Goal: Task Accomplishment & Management: Manage account settings

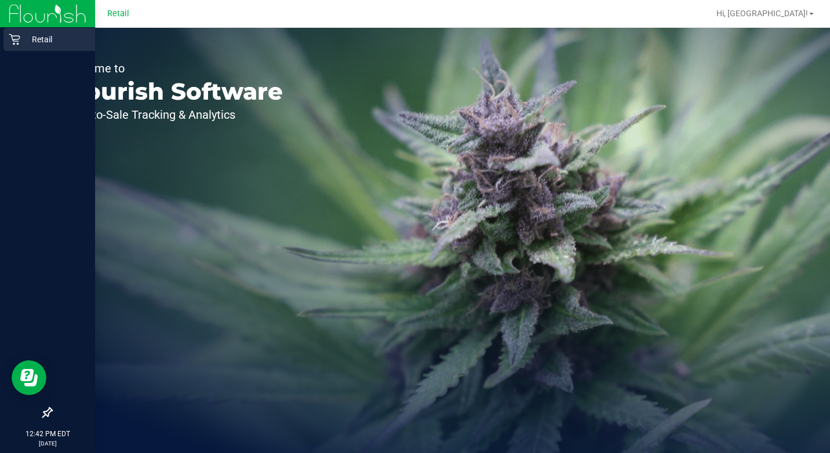
click at [16, 34] on icon at bounding box center [15, 40] width 12 height 12
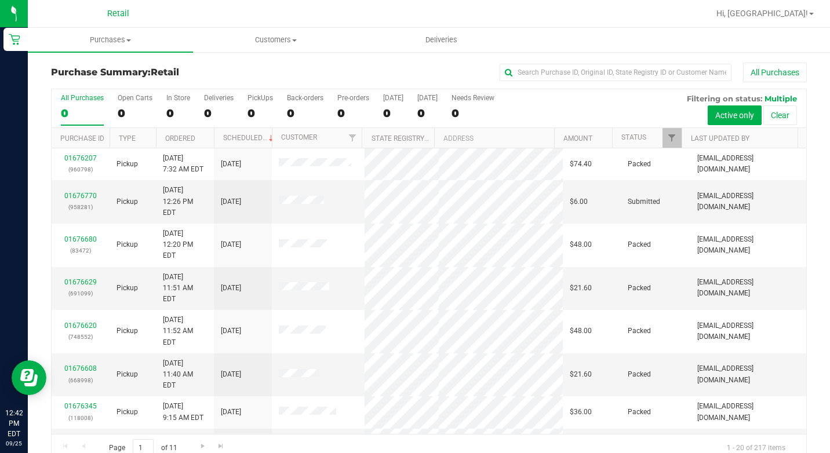
click at [163, 106] on div "All Purchases 0 Open Carts 0 In Store 0 Deliveries 0 PickUps 0 Back-orders 0 Pr…" at bounding box center [429, 108] width 755 height 39
click at [169, 109] on div "0" at bounding box center [178, 113] width 24 height 13
click at [0, 0] on input "In Store 0" at bounding box center [0, 0] width 0 height 0
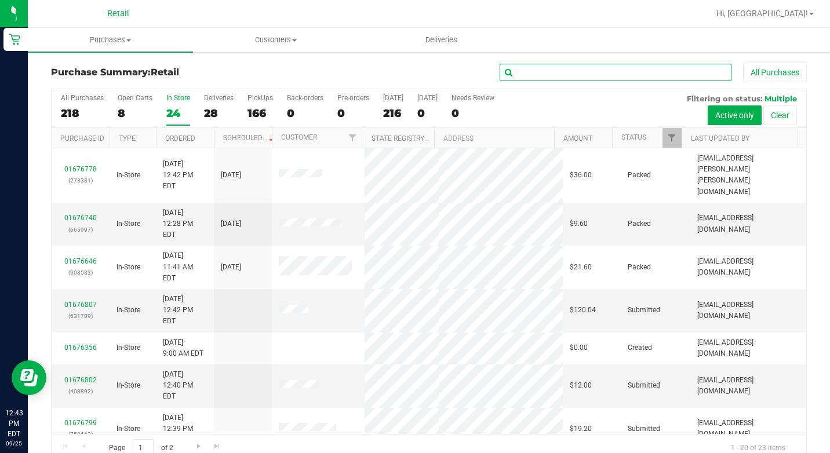
click at [602, 71] on input "text" at bounding box center [616, 72] width 232 height 17
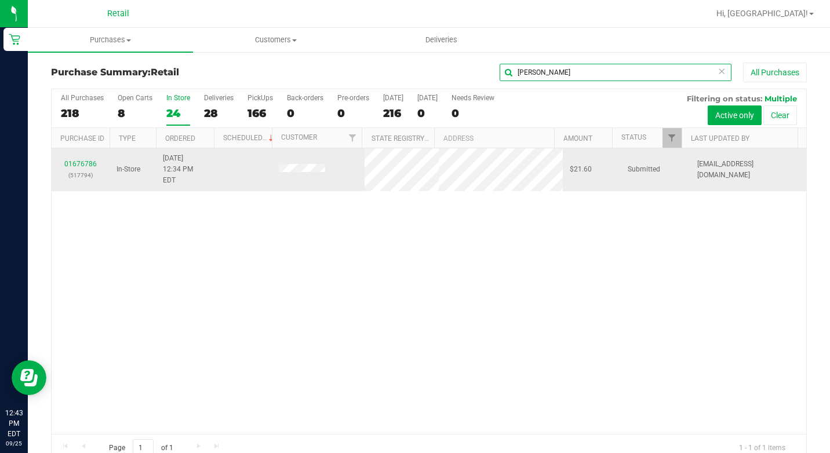
type input "david"
click at [88, 159] on div "01676786 (517794)" at bounding box center [81, 170] width 44 height 22
click at [87, 161] on link "01676786" at bounding box center [80, 164] width 32 height 8
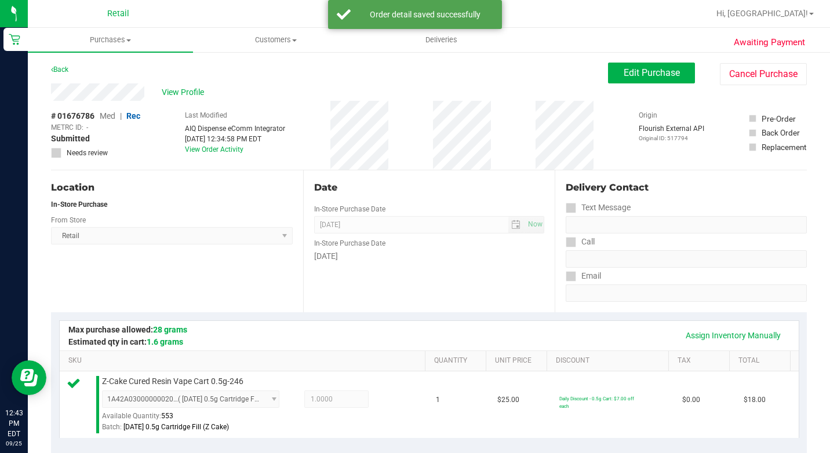
scroll to position [348, 0]
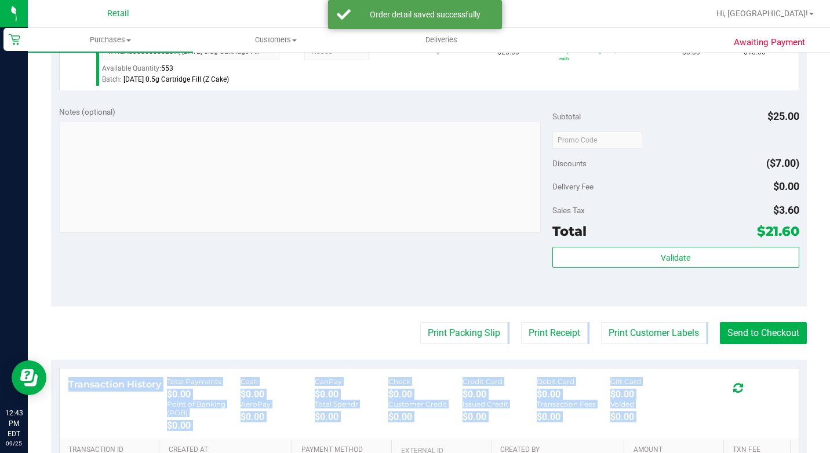
click at [711, 386] on purchase-details "Back Edit Purchase Cancel Purchase View Profile # 01676786 Med | Rec METRC ID: …" at bounding box center [429, 150] width 756 height 871
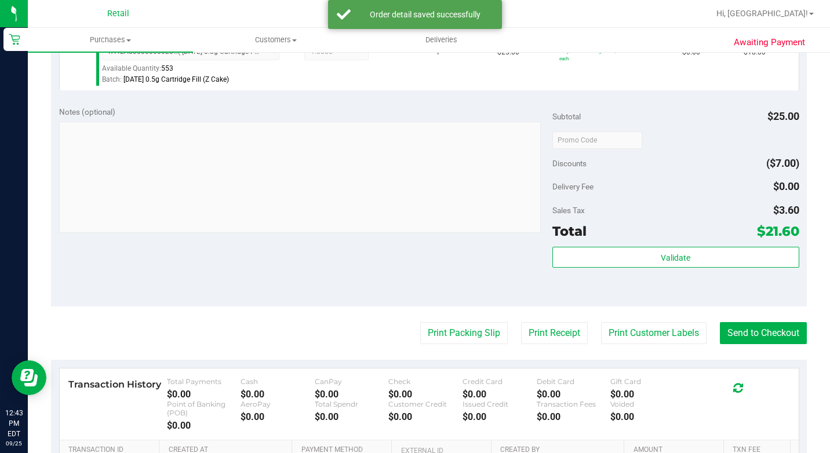
drag, startPoint x: 711, startPoint y: 386, endPoint x: 670, endPoint y: 319, distance: 78.4
click at [671, 321] on purchase-details "Back Edit Purchase Cancel Purchase View Profile # 01676786 Med | Rec METRC ID: …" at bounding box center [429, 150] width 756 height 871
click at [785, 342] on button "Send to Checkout" at bounding box center [763, 333] width 87 height 22
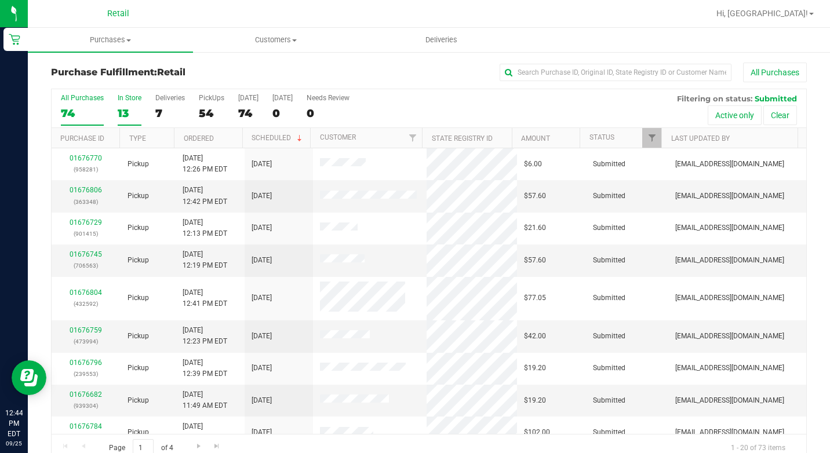
click at [128, 106] on label "In Store 13" at bounding box center [130, 110] width 24 height 32
click at [0, 0] on input "In Store 13" at bounding box center [0, 0] width 0 height 0
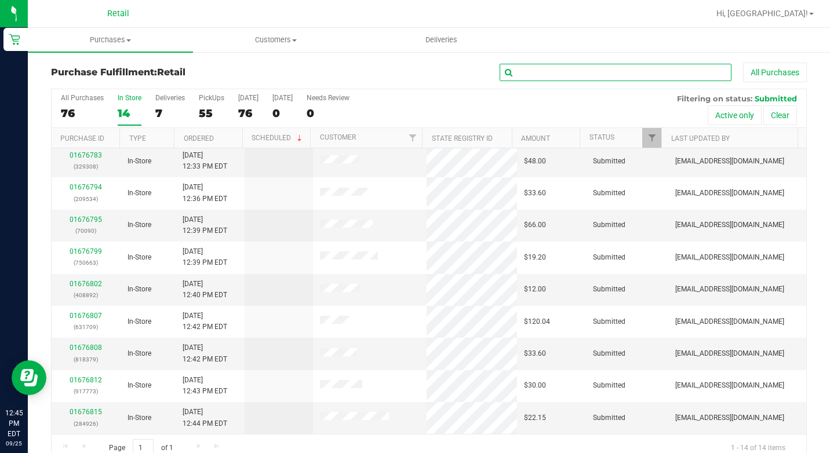
click at [562, 70] on input "text" at bounding box center [616, 72] width 232 height 17
type input "yoder"
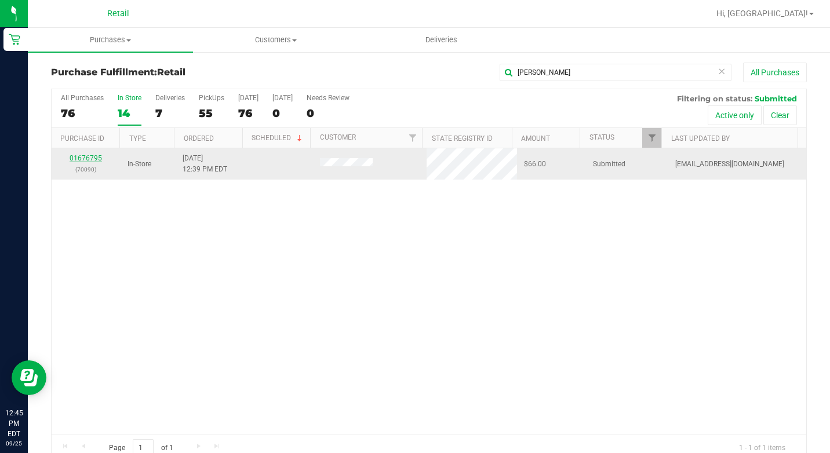
click at [86, 160] on link "01676795" at bounding box center [86, 158] width 32 height 8
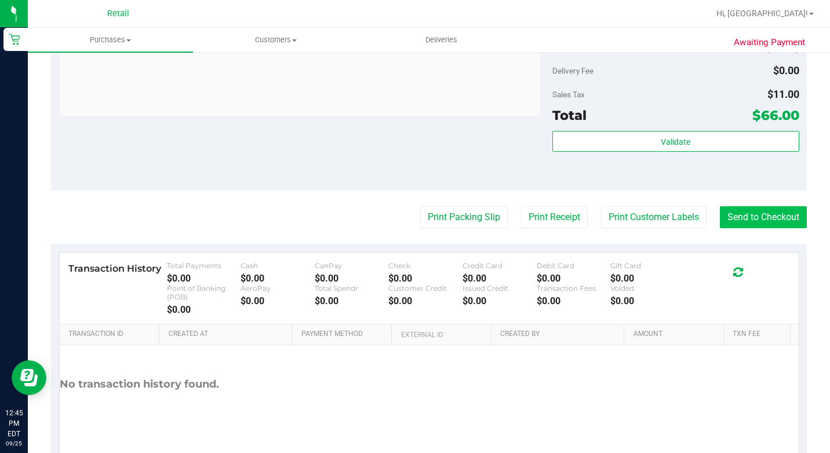
scroll to position [520, 0]
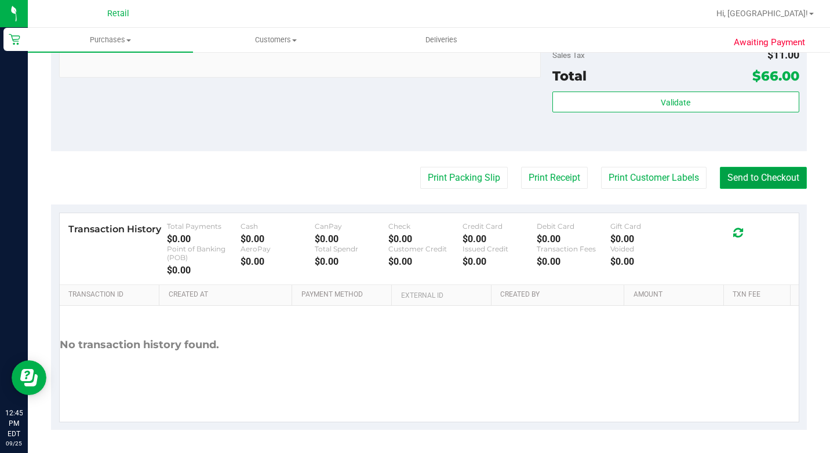
click at [794, 180] on button "Send to Checkout" at bounding box center [763, 178] width 87 height 22
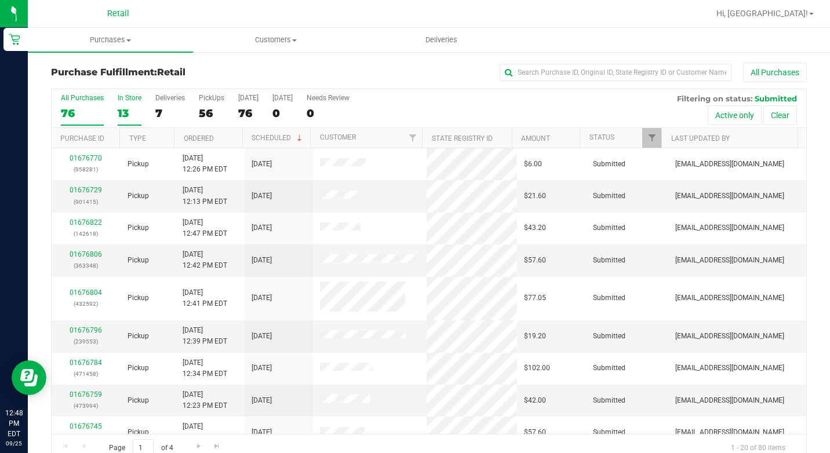
click at [129, 111] on div "13" at bounding box center [130, 113] width 24 height 13
click at [0, 0] on input "In Store 13" at bounding box center [0, 0] width 0 height 0
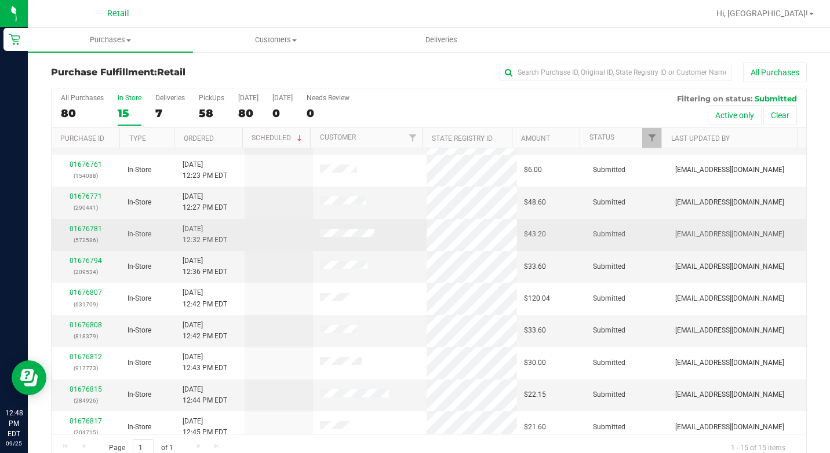
scroll to position [116, 0]
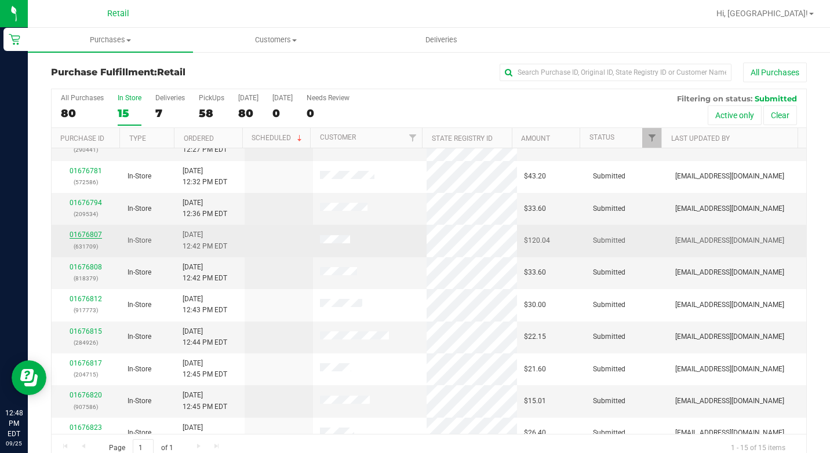
click at [97, 236] on link "01676807" at bounding box center [86, 235] width 32 height 8
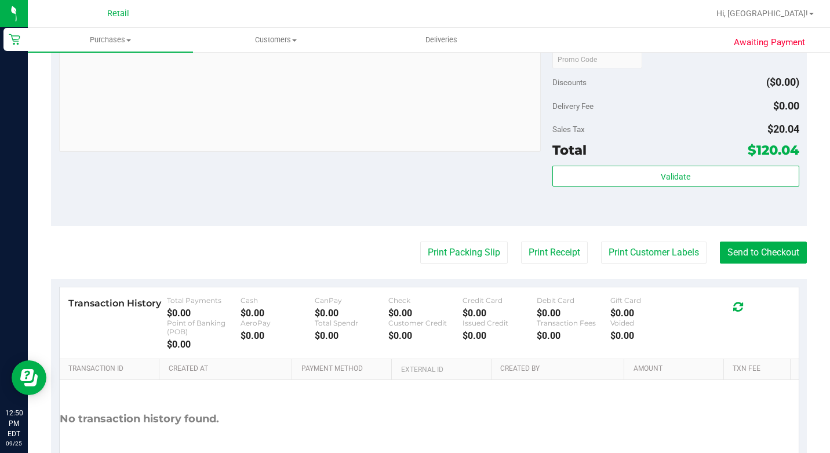
scroll to position [870, 0]
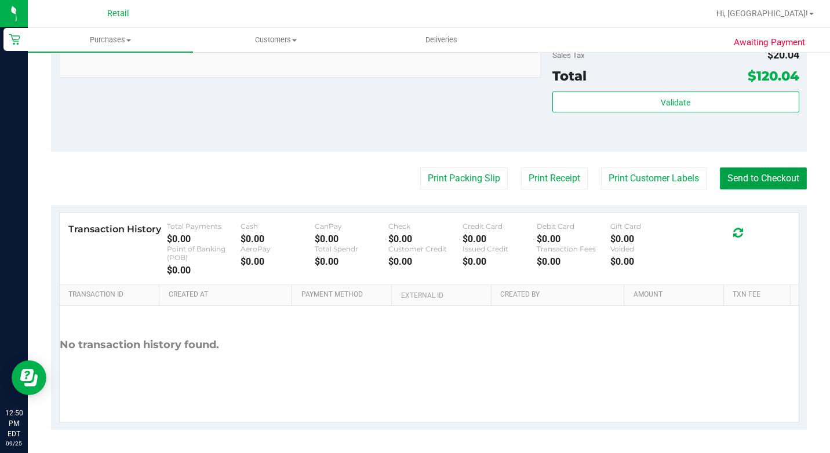
click at [730, 190] on button "Send to Checkout" at bounding box center [763, 179] width 87 height 22
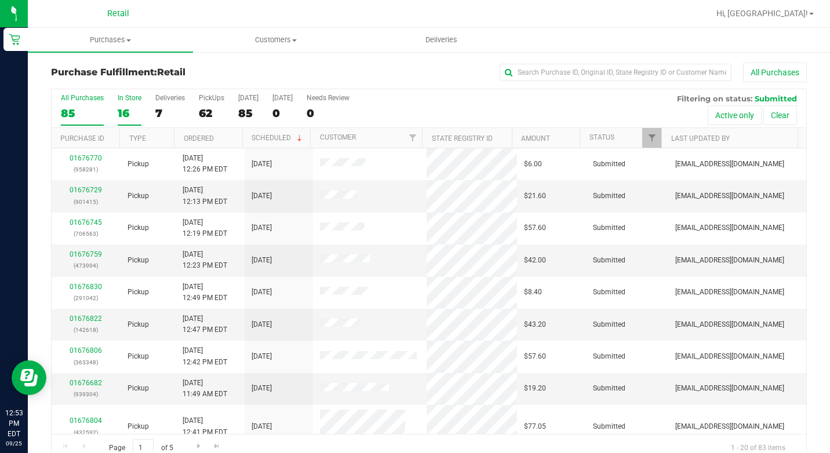
click at [138, 110] on div "16" at bounding box center [130, 113] width 24 height 13
click at [0, 0] on input "In Store 16" at bounding box center [0, 0] width 0 height 0
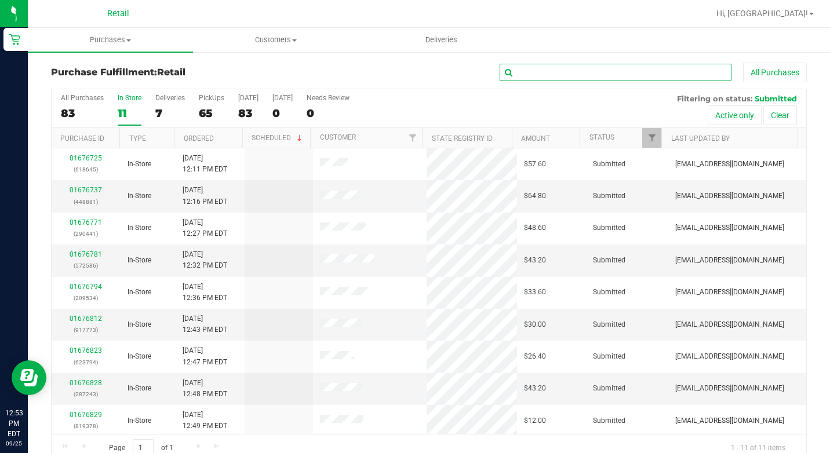
click at [573, 69] on input "text" at bounding box center [616, 72] width 232 height 17
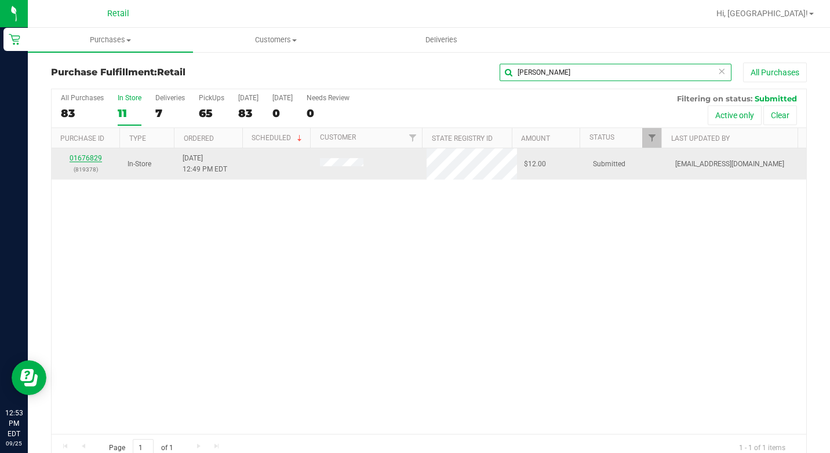
type input "marr"
click at [82, 157] on link "01676829" at bounding box center [86, 158] width 32 height 8
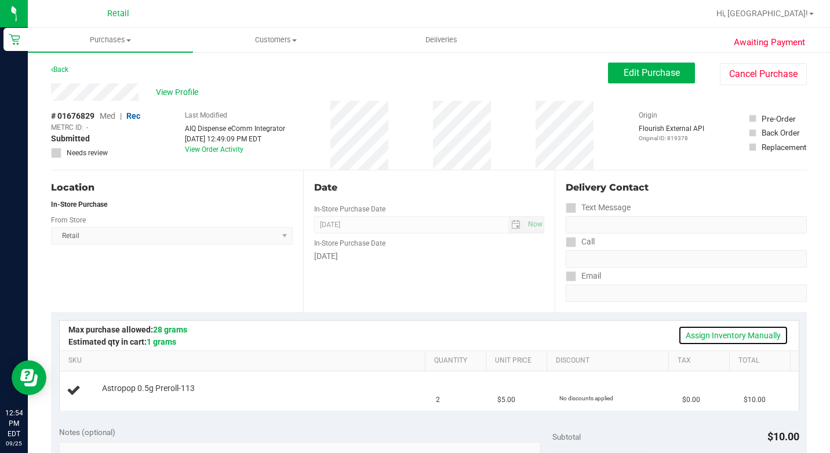
click at [701, 337] on link "Assign Inventory Manually" at bounding box center [733, 336] width 110 height 20
click at [104, 401] on link "Add Package" at bounding box center [123, 397] width 42 height 8
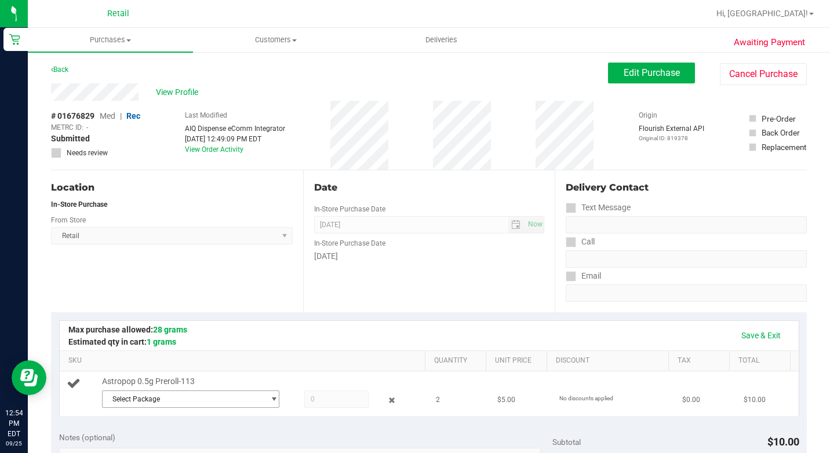
click at [147, 408] on span "Select Package" at bounding box center [184, 399] width 162 height 16
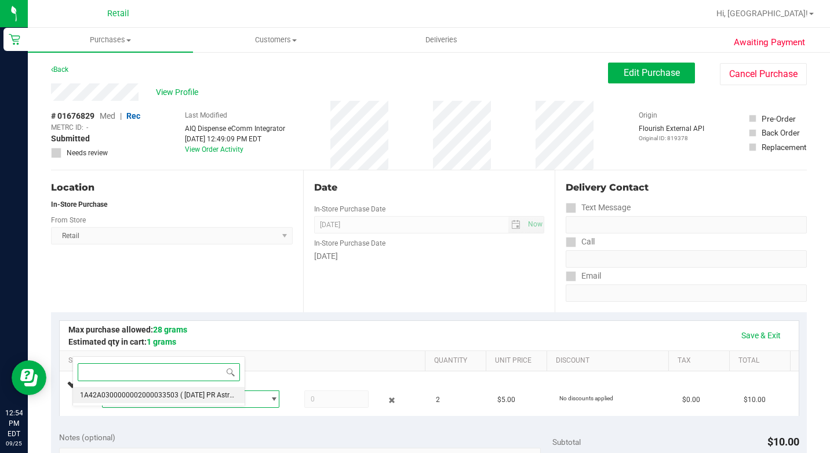
click at [151, 400] on span "1A42A0300000002000033503" at bounding box center [129, 395] width 99 height 8
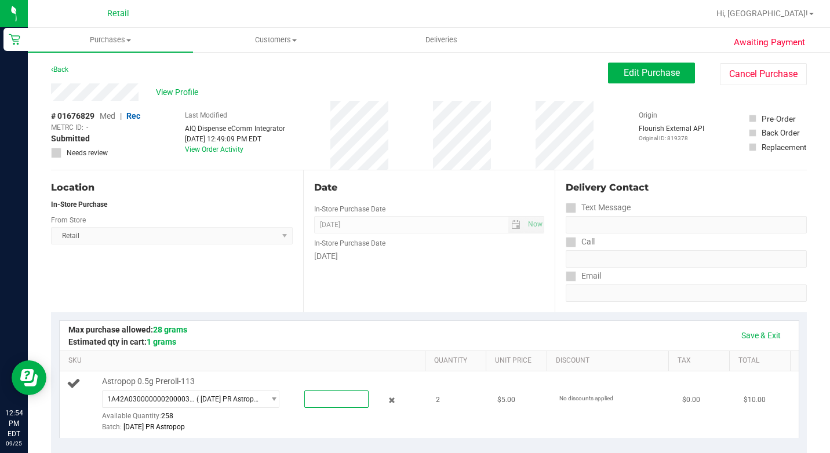
click at [304, 408] on span at bounding box center [336, 399] width 64 height 17
click at [305, 408] on input "text" at bounding box center [336, 399] width 63 height 16
type input "2"
type input "2.0000"
click at [388, 342] on div "Save & Exit" at bounding box center [429, 336] width 718 height 20
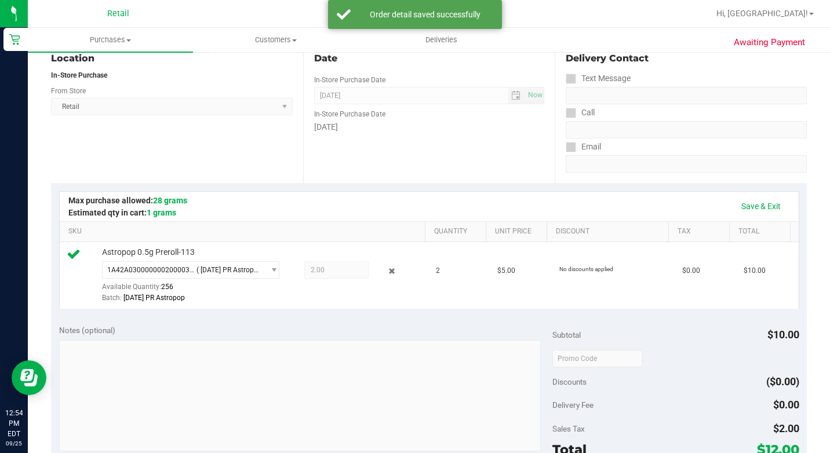
scroll to position [290, 0]
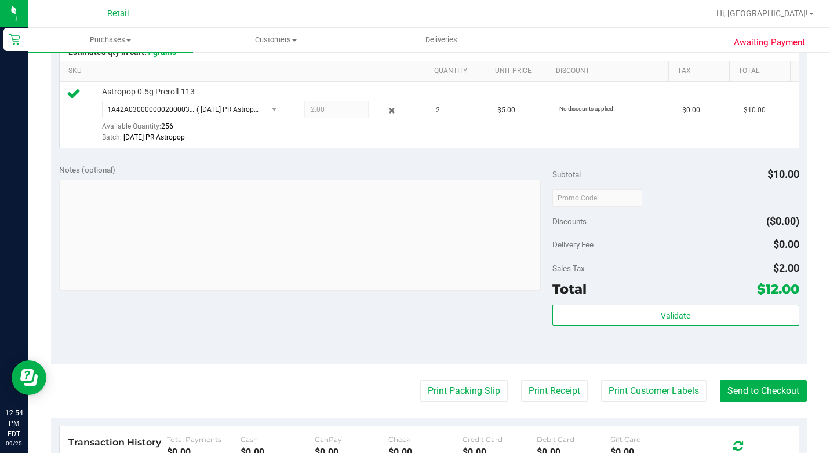
click at [778, 388] on purchase-details "Back Edit Purchase Cancel Purchase View Profile # 01676829 Med | Rec METRC ID: …" at bounding box center [429, 208] width 756 height 871
click at [776, 391] on purchase-details "Back Edit Purchase Cancel Purchase View Profile # 01676829 Med | Rec METRC ID: …" at bounding box center [429, 208] width 756 height 871
click at [773, 401] on button "Send to Checkout" at bounding box center [763, 391] width 87 height 22
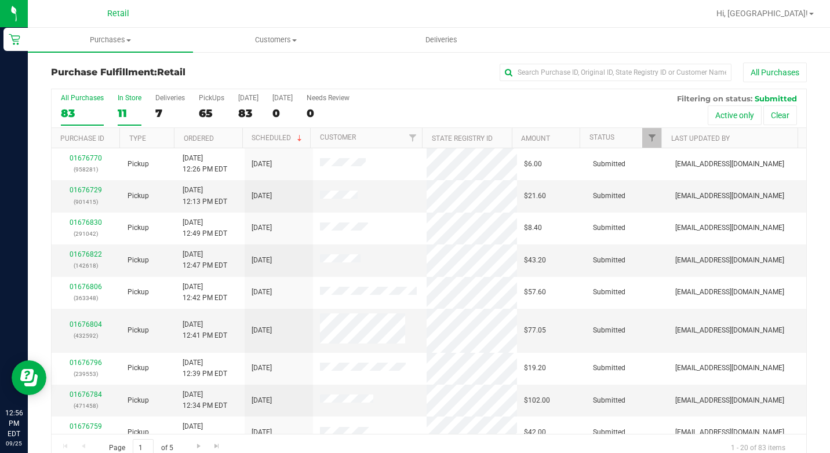
click at [130, 104] on label "In Store 11" at bounding box center [130, 110] width 24 height 32
click at [0, 0] on input "In Store 11" at bounding box center [0, 0] width 0 height 0
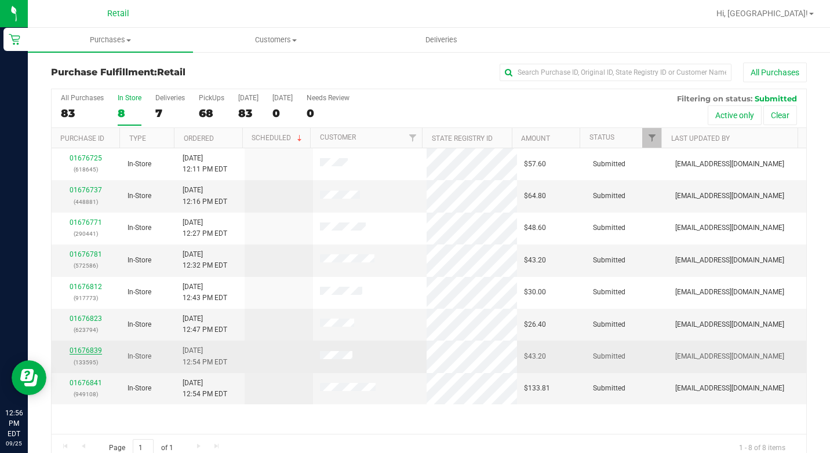
click at [82, 350] on link "01676839" at bounding box center [86, 351] width 32 height 8
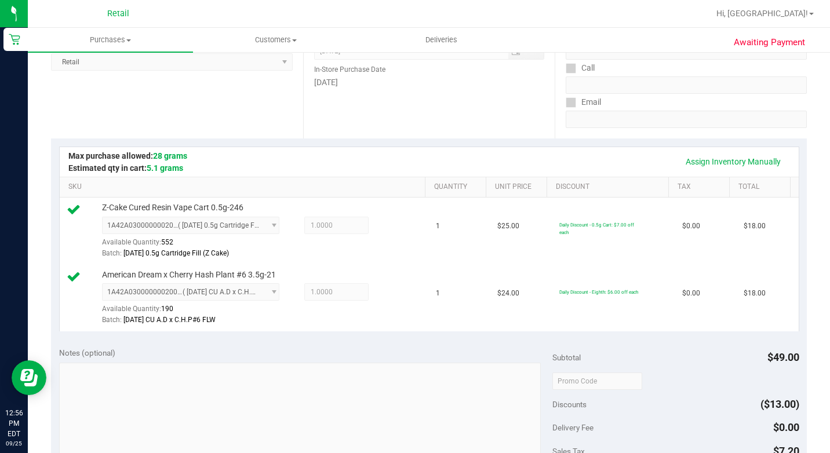
scroll to position [348, 0]
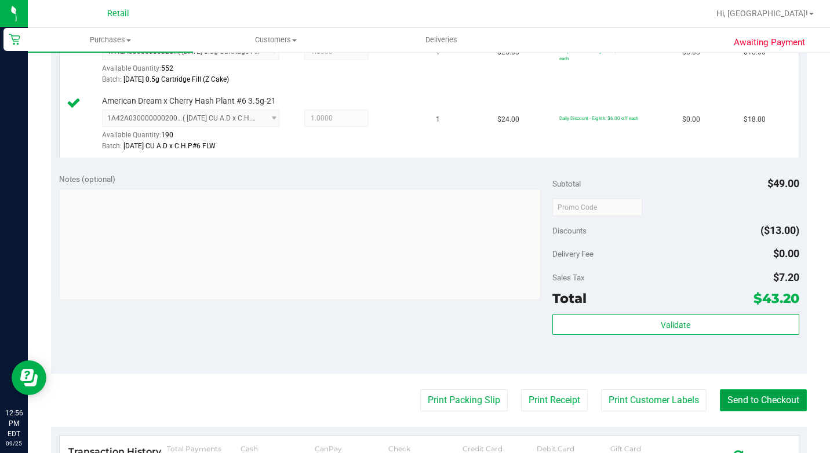
click at [781, 412] on button "Send to Checkout" at bounding box center [763, 401] width 87 height 22
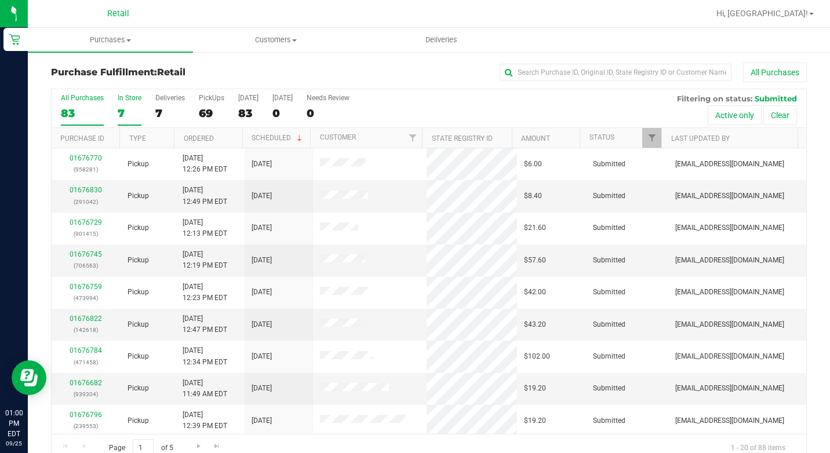
click at [126, 107] on div "7" at bounding box center [130, 113] width 24 height 13
click at [0, 0] on input "In Store 7" at bounding box center [0, 0] width 0 height 0
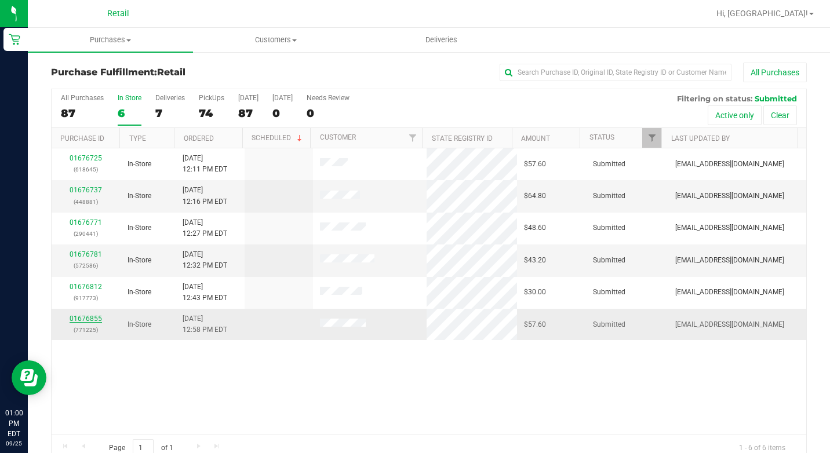
click at [92, 318] on link "01676855" at bounding box center [86, 319] width 32 height 8
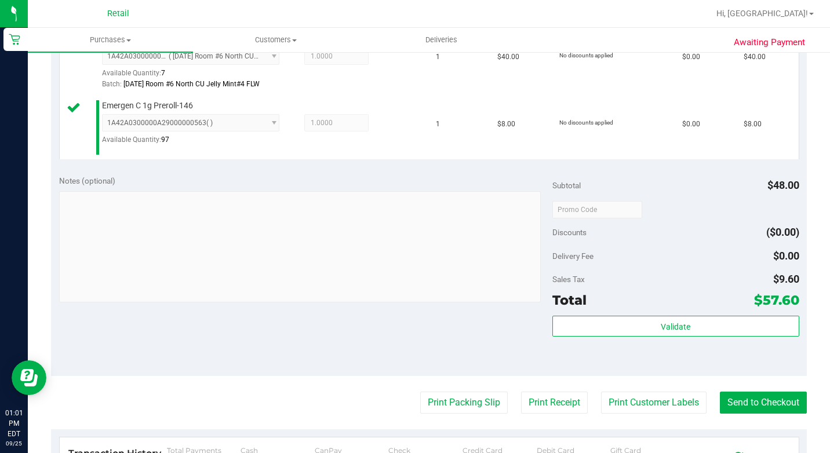
scroll to position [406, 0]
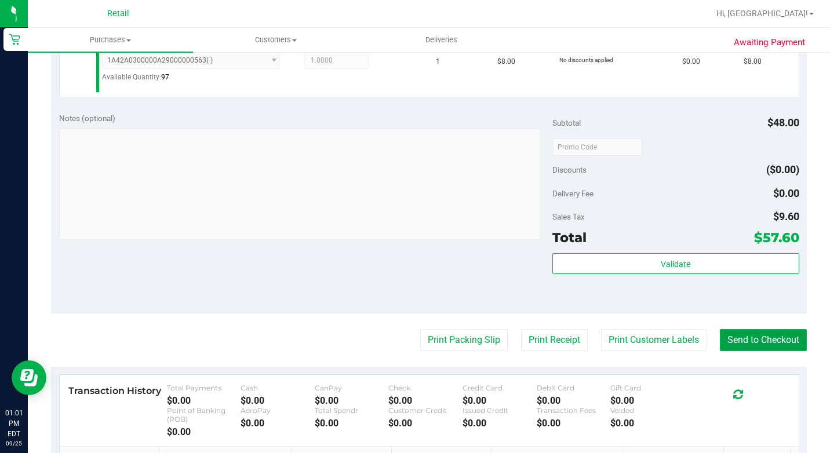
click at [759, 351] on button "Send to Checkout" at bounding box center [763, 340] width 87 height 22
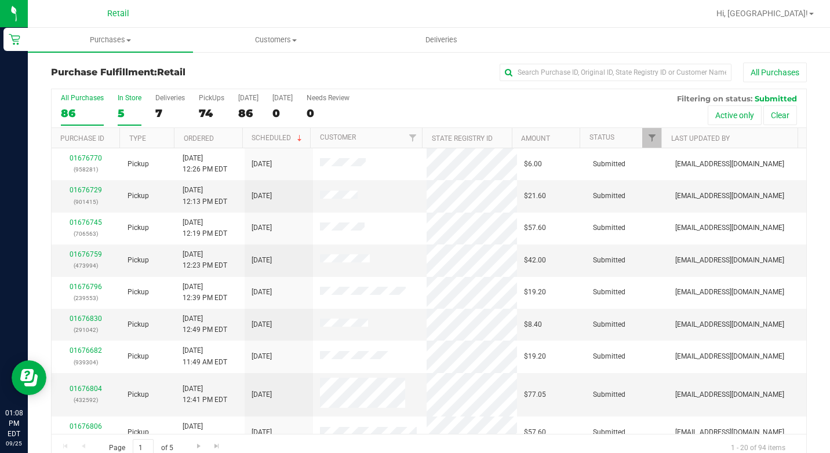
click at [130, 108] on div "5" at bounding box center [130, 113] width 24 height 13
click at [0, 0] on input "In Store 5" at bounding box center [0, 0] width 0 height 0
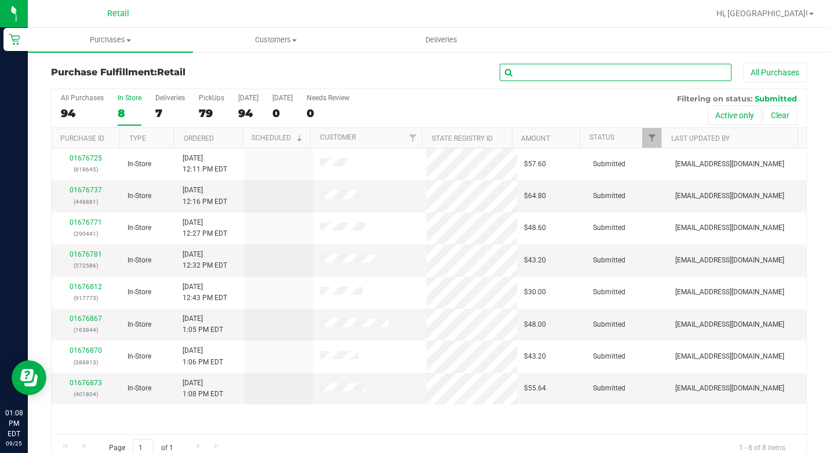
click at [539, 72] on input "text" at bounding box center [616, 72] width 232 height 17
click at [77, 379] on div "01676873 (401804)" at bounding box center [86, 389] width 55 height 22
click at [86, 388] on div "01676873 (401804)" at bounding box center [86, 389] width 55 height 22
click at [81, 387] on link "01676873" at bounding box center [86, 383] width 32 height 8
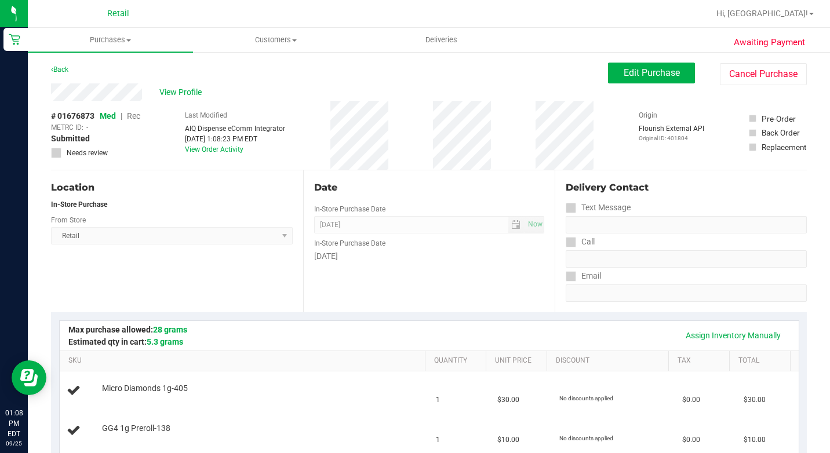
click at [173, 305] on div "Location In-Store Purchase From Store Retail Select Store Retail" at bounding box center [177, 241] width 252 height 142
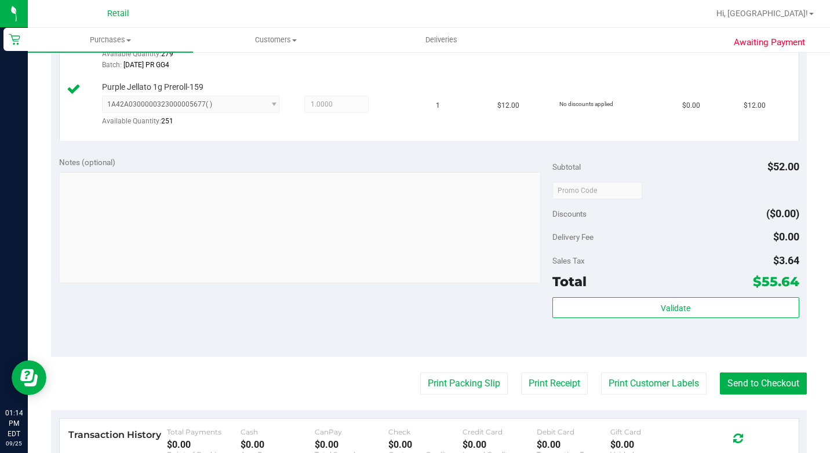
scroll to position [464, 0]
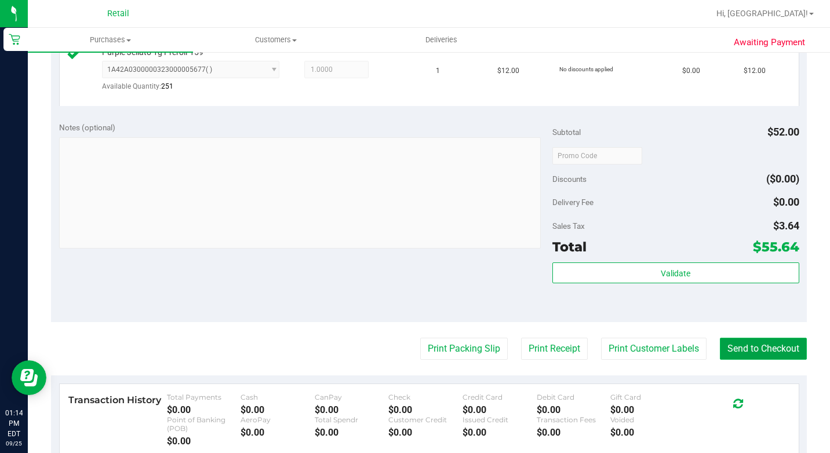
click at [720, 360] on button "Send to Checkout" at bounding box center [763, 349] width 87 height 22
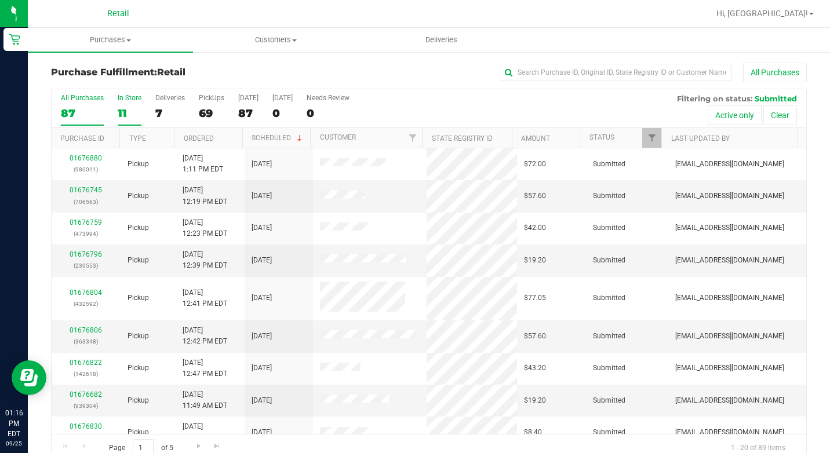
click at [118, 108] on div "11" at bounding box center [130, 113] width 24 height 13
click at [0, 0] on input "In Store 11" at bounding box center [0, 0] width 0 height 0
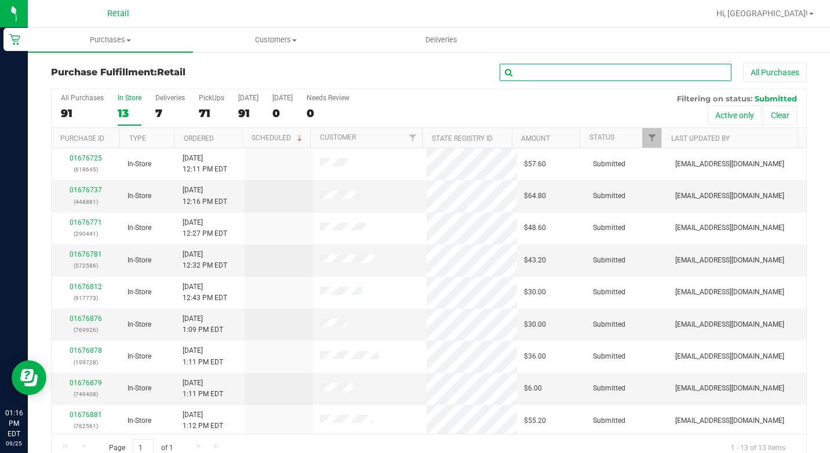
click at [558, 74] on input "text" at bounding box center [616, 72] width 232 height 17
type input "[PERSON_NAME]"
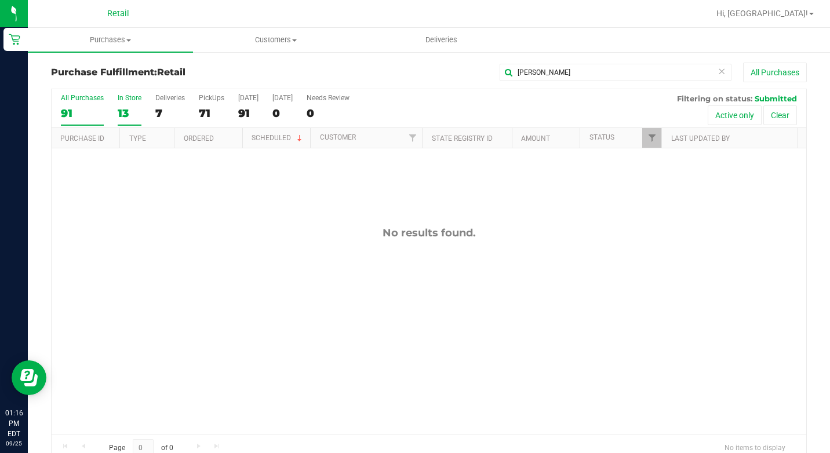
click at [80, 108] on div "91" at bounding box center [82, 113] width 43 height 13
click at [0, 0] on input "All Purchases 91" at bounding box center [0, 0] width 0 height 0
click at [100, 42] on span "Purchases" at bounding box center [110, 40] width 165 height 10
click at [104, 97] on span "All purchases" at bounding box center [69, 98] width 82 height 10
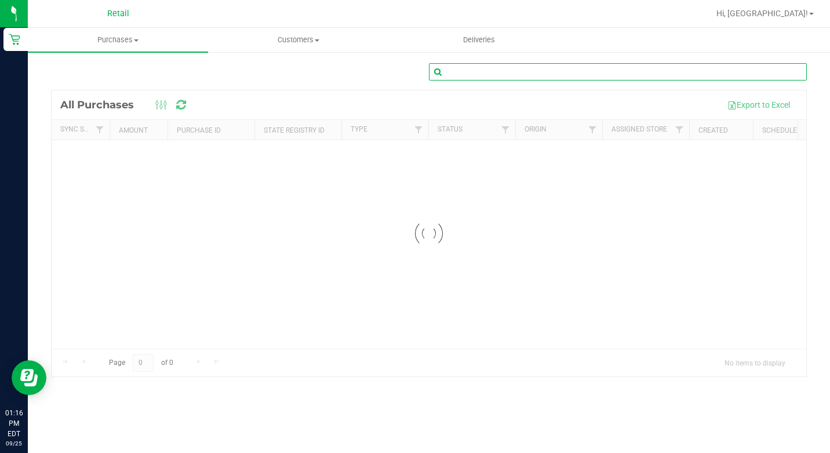
click at [530, 70] on input "text" at bounding box center [618, 71] width 378 height 17
type input "[PERSON_NAME]"
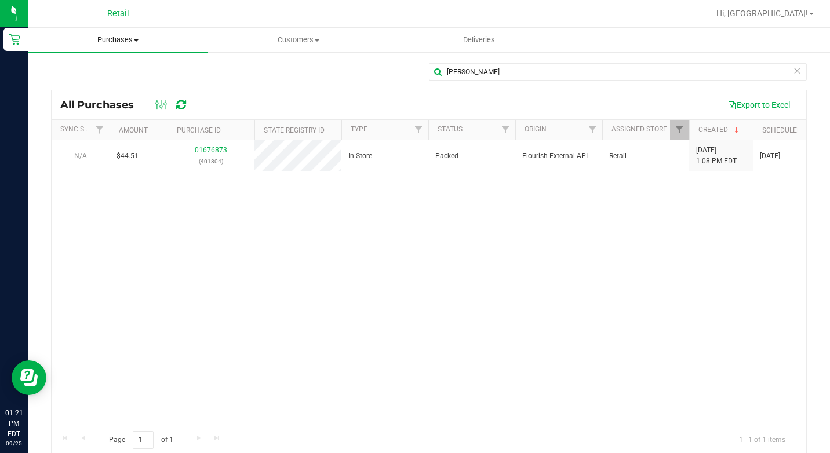
click at [127, 43] on span "Purchases" at bounding box center [118, 40] width 180 height 10
click at [92, 71] on span "Summary of purchases" at bounding box center [87, 70] width 119 height 10
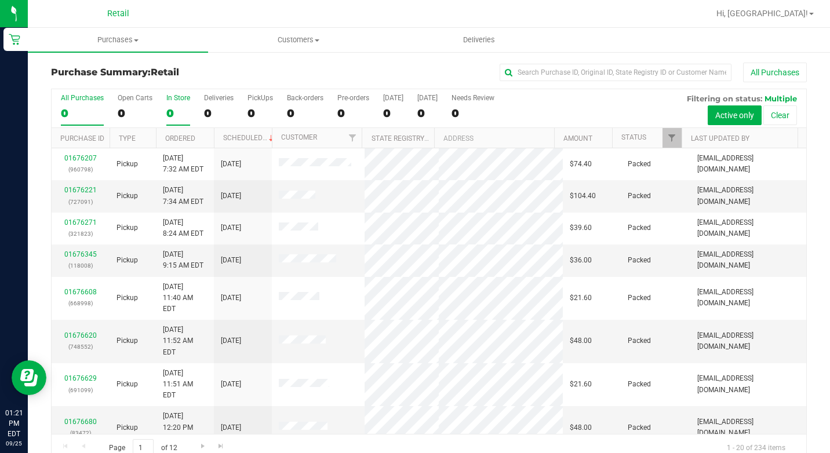
click at [169, 104] on label "In Store 0" at bounding box center [178, 110] width 24 height 32
click at [0, 0] on input "In Store 0" at bounding box center [0, 0] width 0 height 0
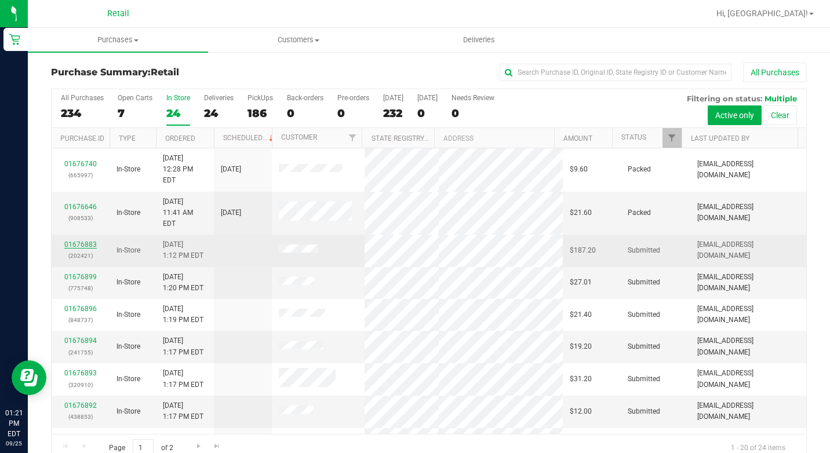
click at [79, 241] on link "01676883" at bounding box center [80, 245] width 32 height 8
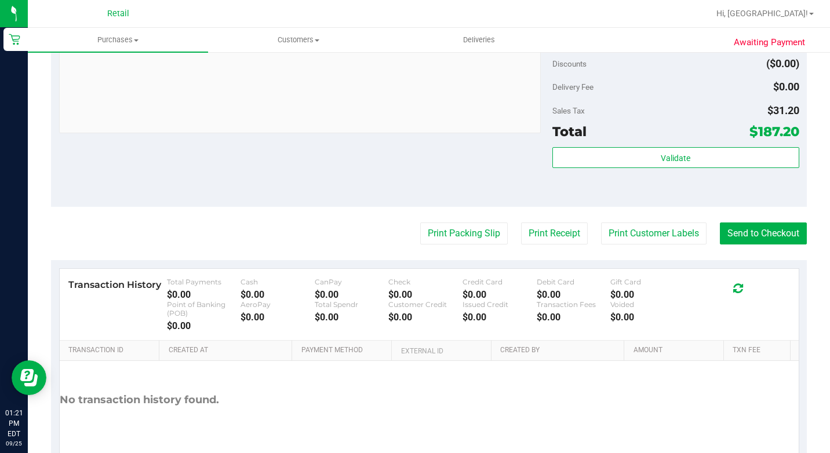
scroll to position [765, 0]
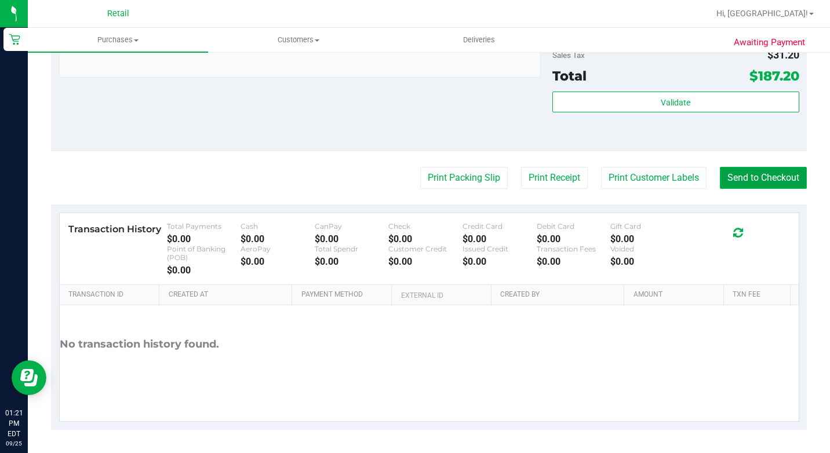
click at [752, 183] on button "Send to Checkout" at bounding box center [763, 178] width 87 height 22
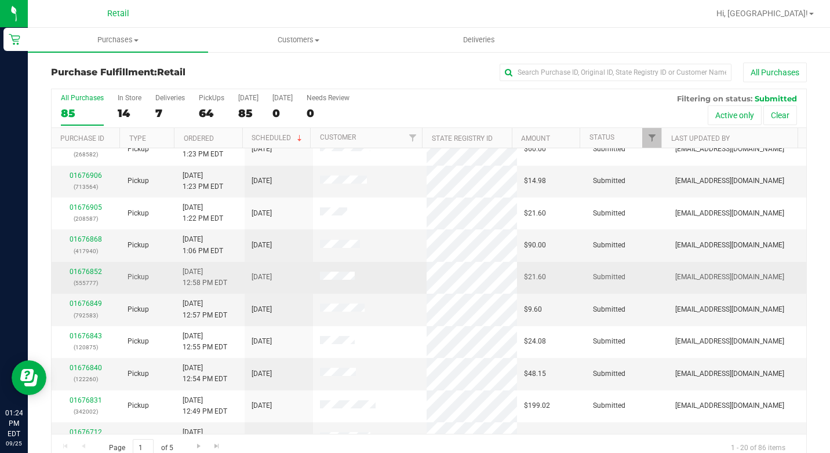
scroll to position [367, 0]
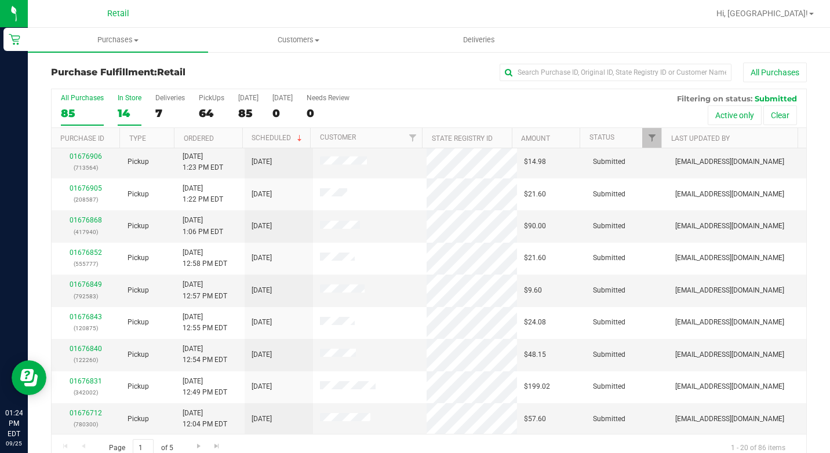
click at [129, 113] on div "14" at bounding box center [130, 113] width 24 height 13
click at [0, 0] on input "In Store 14" at bounding box center [0, 0] width 0 height 0
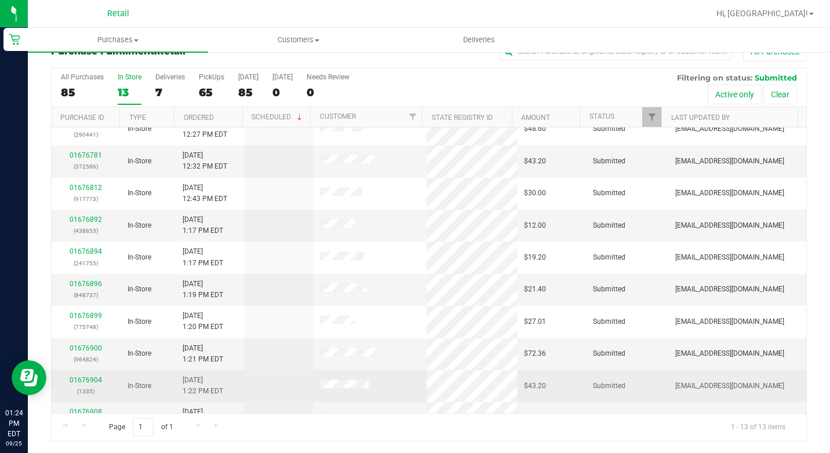
scroll to position [0, 0]
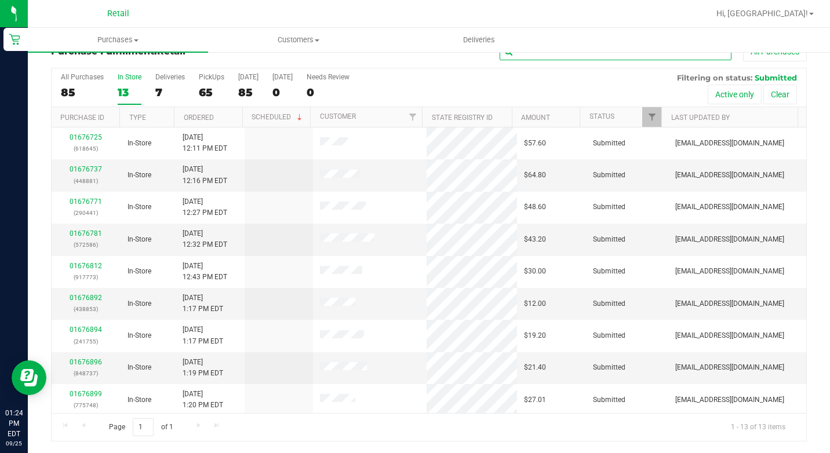
click at [593, 53] on input "text" at bounding box center [616, 51] width 232 height 17
type input "[PERSON_NAME]"
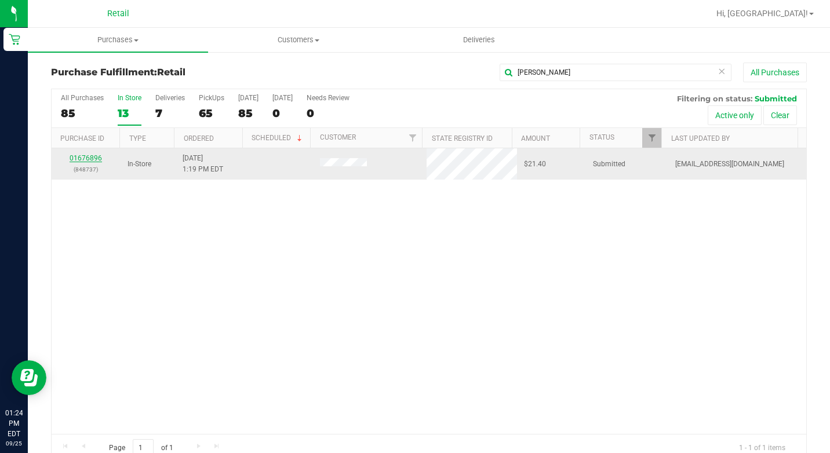
click at [95, 158] on link "01676896" at bounding box center [86, 158] width 32 height 8
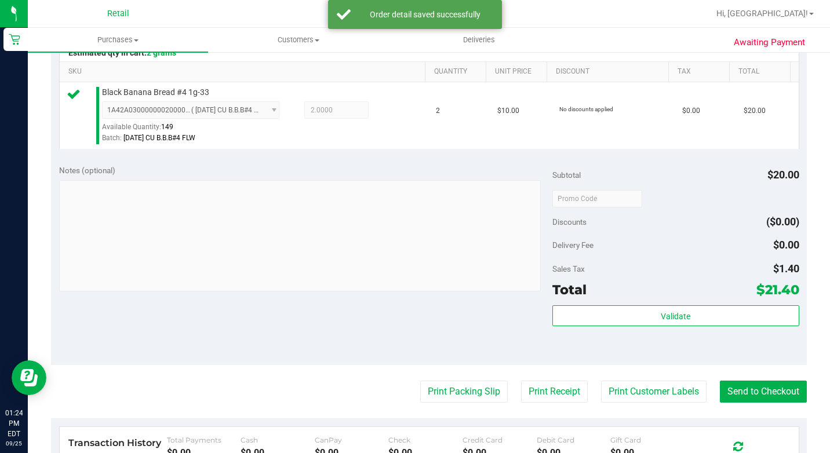
scroll to position [290, 0]
click at [736, 402] on button "Send to Checkout" at bounding box center [763, 391] width 87 height 22
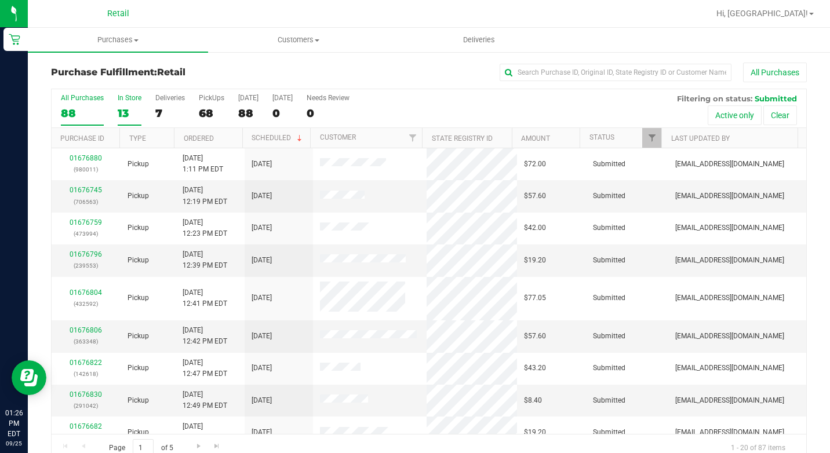
click at [129, 107] on div "13" at bounding box center [130, 113] width 24 height 13
click at [0, 0] on input "In Store 13" at bounding box center [0, 0] width 0 height 0
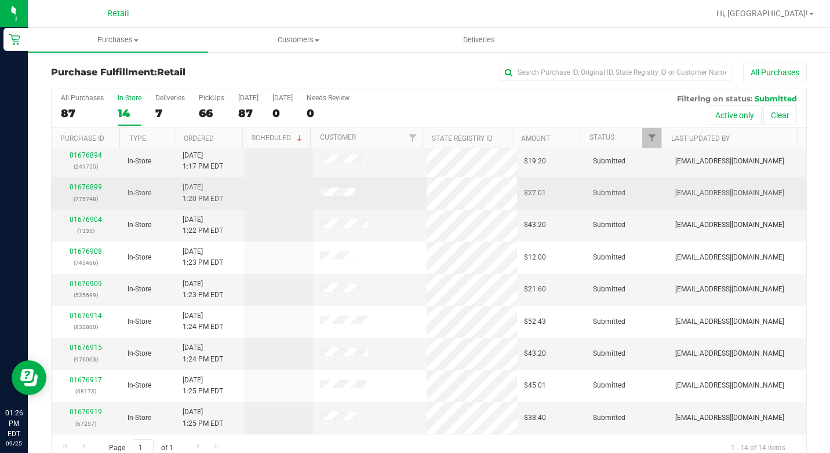
scroll to position [106, 0]
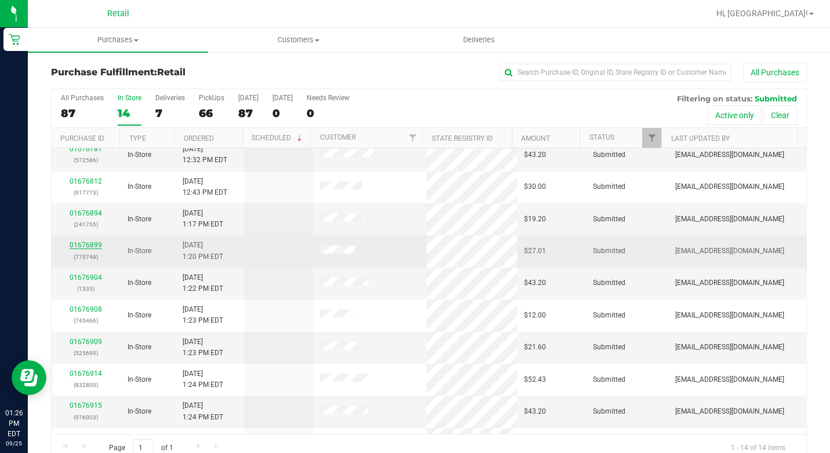
click at [78, 245] on link "01676899" at bounding box center [86, 245] width 32 height 8
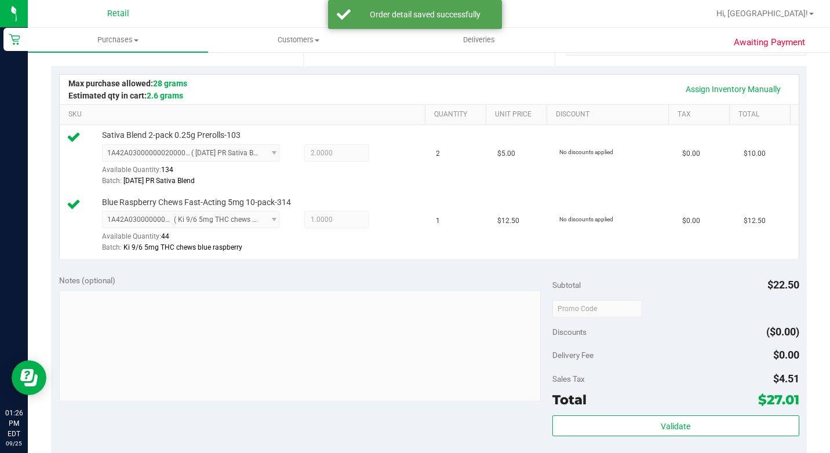
scroll to position [510, 0]
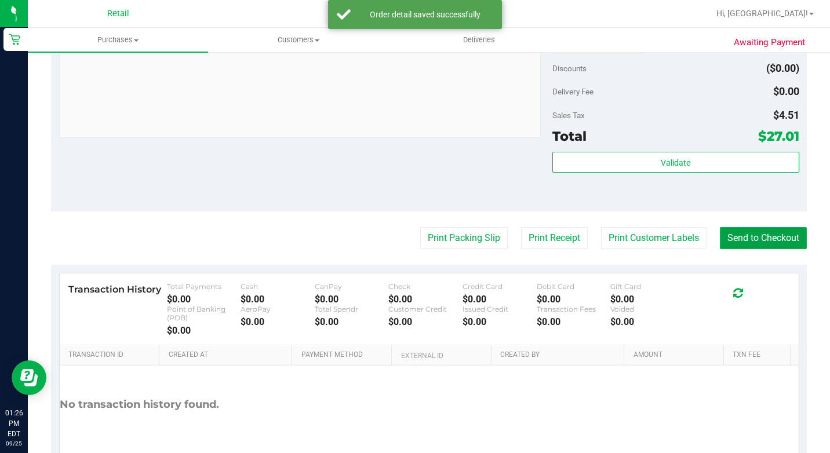
click at [763, 249] on button "Send to Checkout" at bounding box center [763, 238] width 87 height 22
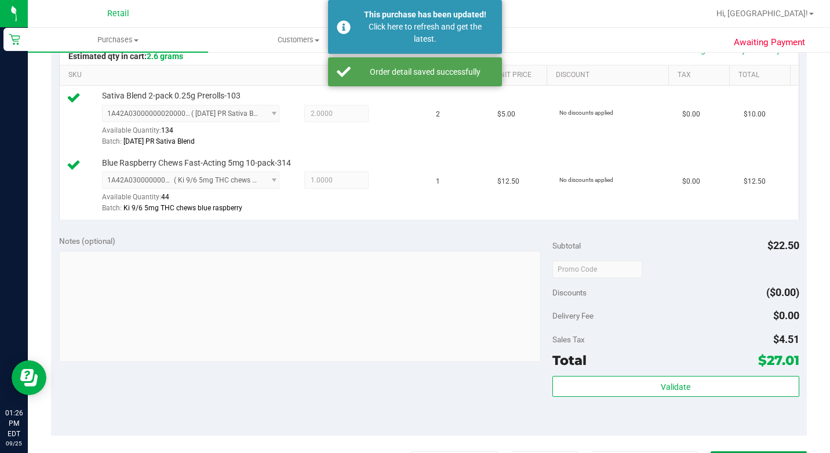
scroll to position [104, 0]
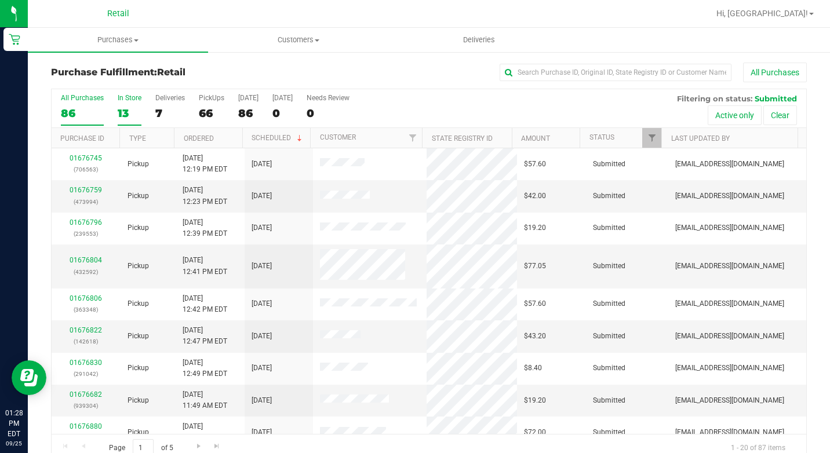
click at [129, 102] on label "In Store 13" at bounding box center [130, 110] width 24 height 32
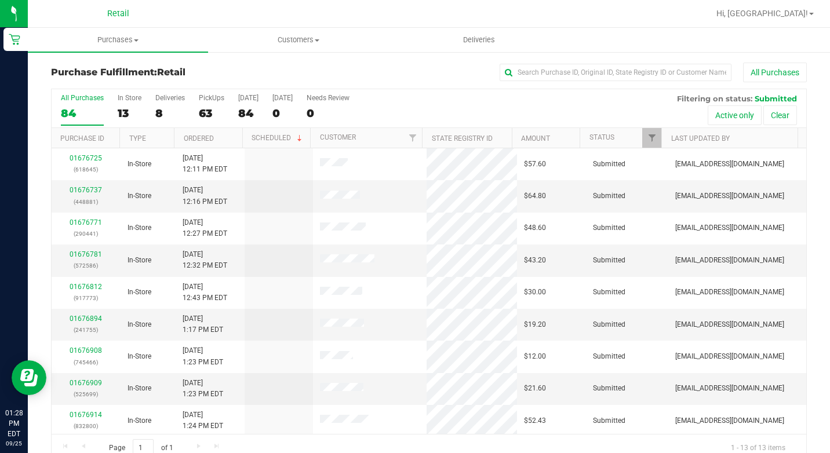
drag, startPoint x: 129, startPoint y: 102, endPoint x: 353, endPoint y: 82, distance: 224.7
click at [353, 82] on div "All Purchases" at bounding box center [555, 73] width 504 height 20
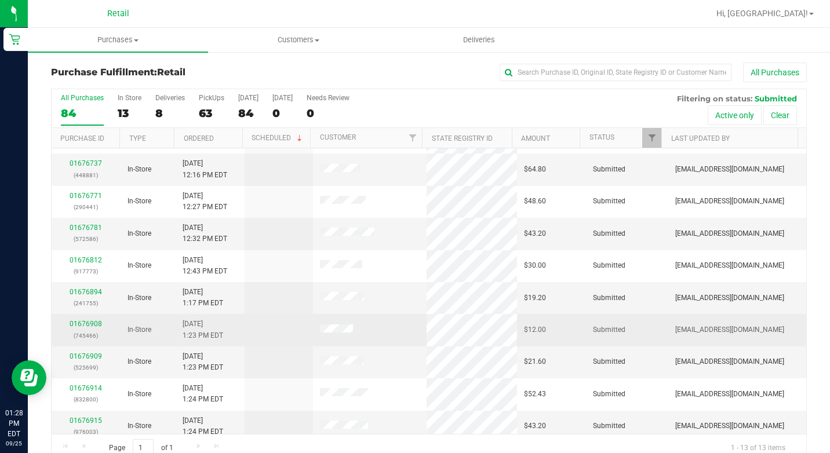
scroll to position [23, 0]
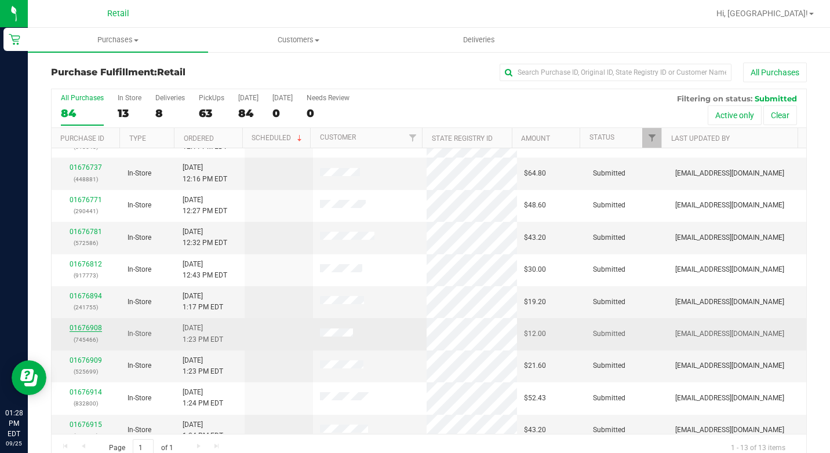
click at [94, 328] on link "01676908" at bounding box center [86, 328] width 32 height 8
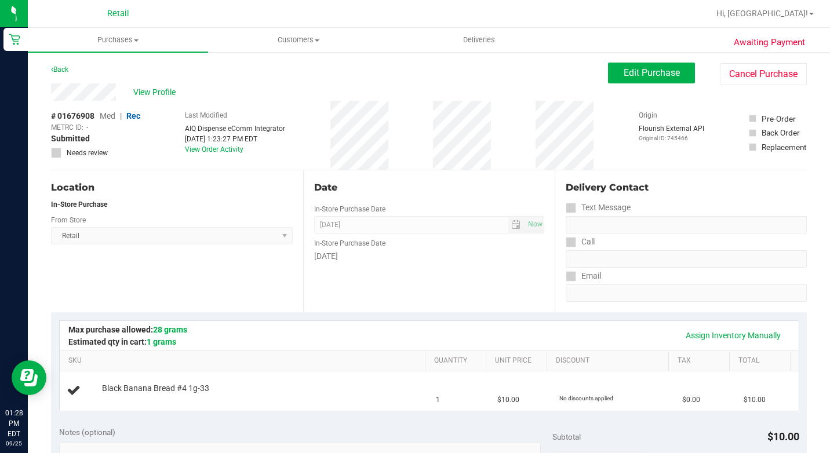
scroll to position [290, 0]
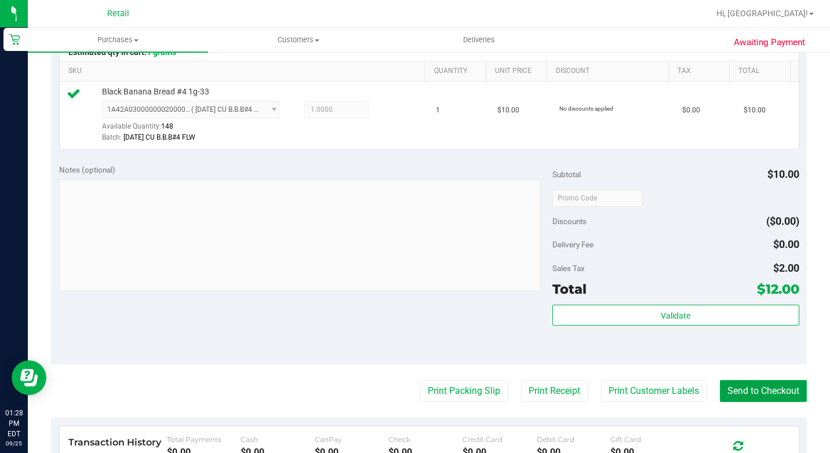
click at [735, 402] on button "Send to Checkout" at bounding box center [763, 391] width 87 height 22
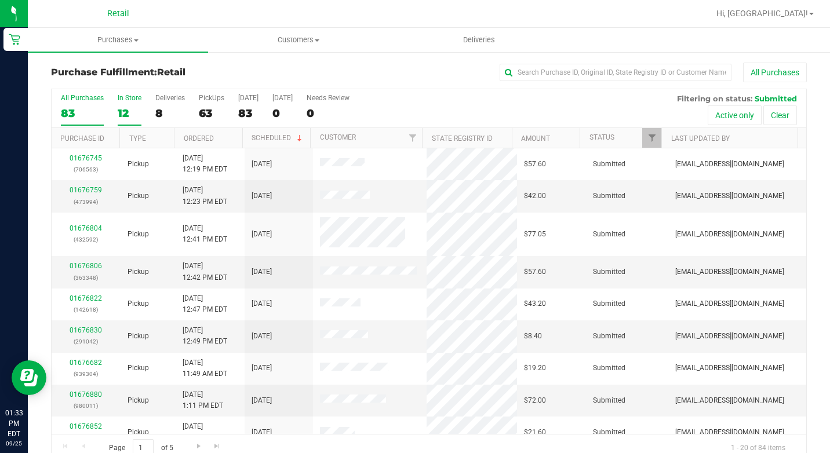
drag, startPoint x: 120, startPoint y: 92, endPoint x: 120, endPoint y: 99, distance: 7.0
click at [120, 92] on div "All Purchases 83 In Store 12 Deliveries 8 PickUps 63 [DATE] 83 [DATE] 0 Needs R…" at bounding box center [429, 93] width 755 height 9
click at [128, 127] on div "All Purchases 83 In Store 12 Deliveries 8 PickUps 63 [DATE] 83 [DATE] 0 Needs R…" at bounding box center [429, 276] width 756 height 374
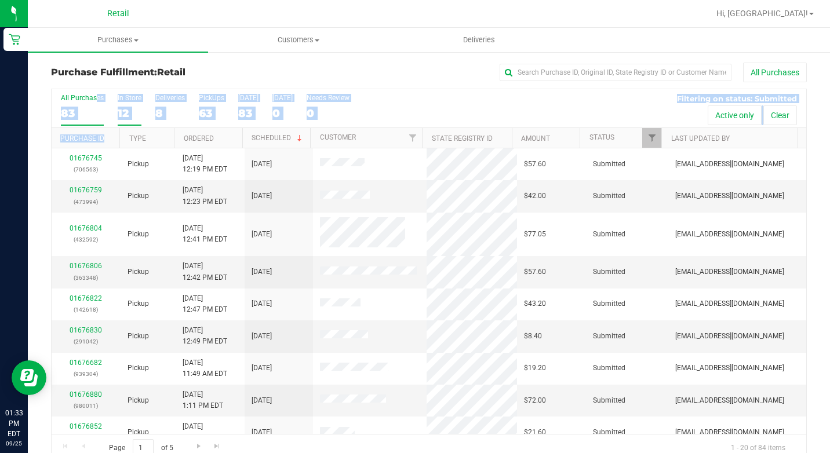
drag, startPoint x: 127, startPoint y: 124, endPoint x: 124, endPoint y: 113, distance: 11.4
click at [124, 113] on div "12" at bounding box center [130, 113] width 24 height 13
click at [0, 0] on input "In Store 12" at bounding box center [0, 0] width 0 height 0
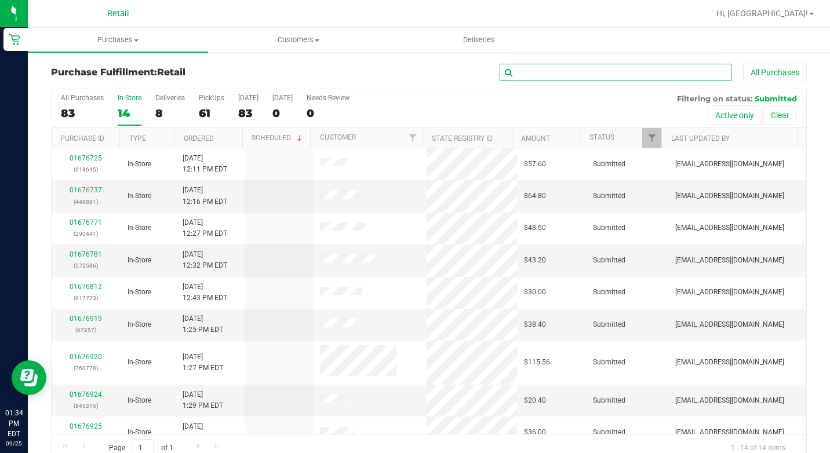
click at [520, 74] on input "text" at bounding box center [616, 72] width 232 height 17
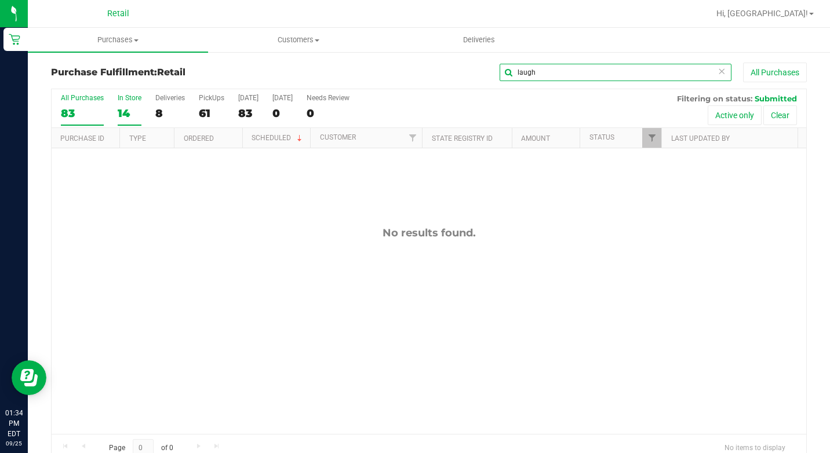
type input "laugh"
click at [72, 110] on div "83" at bounding box center [82, 113] width 43 height 13
click at [0, 0] on input "All Purchases 83" at bounding box center [0, 0] width 0 height 0
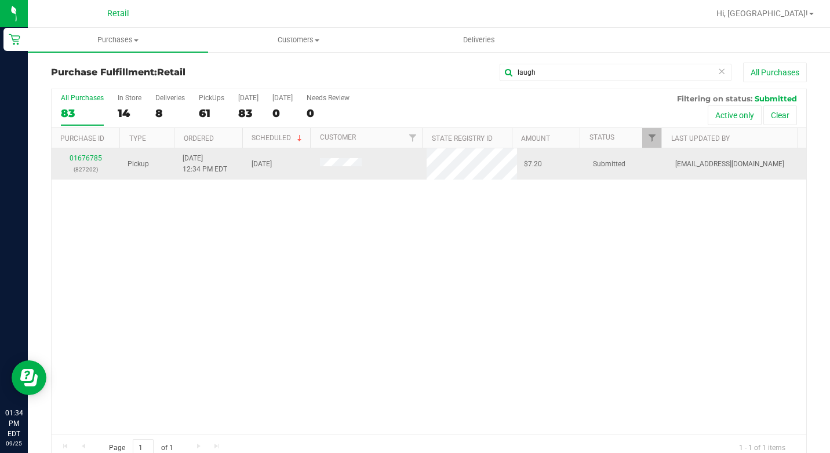
click at [78, 153] on div "01676785 (827202)" at bounding box center [86, 164] width 55 height 22
click at [80, 158] on link "01676785" at bounding box center [86, 158] width 32 height 8
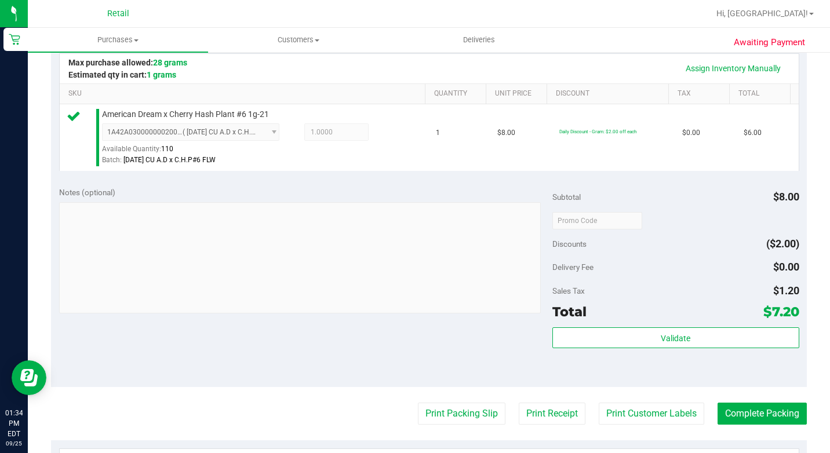
scroll to position [406, 0]
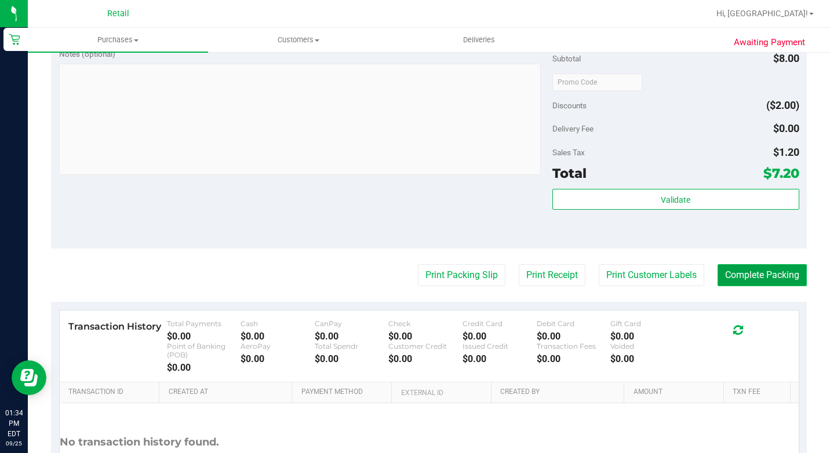
click at [746, 286] on button "Complete Packing" at bounding box center [762, 275] width 89 height 22
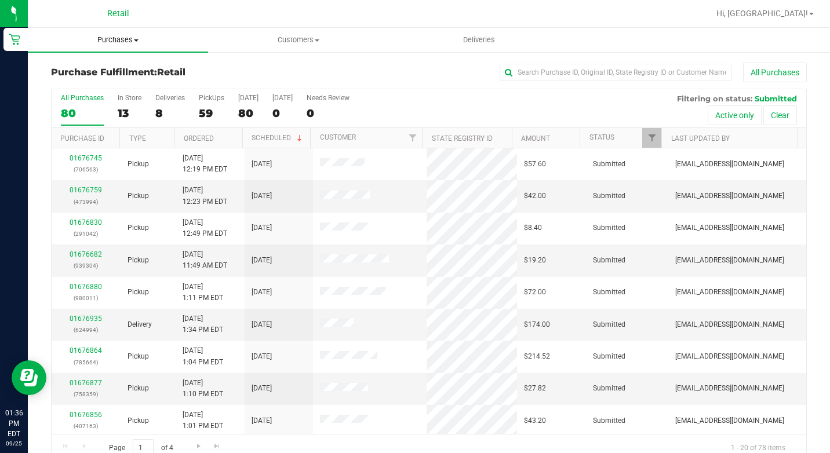
click at [133, 39] on span "Purchases" at bounding box center [118, 40] width 180 height 10
click at [140, 97] on li "All purchases" at bounding box center [118, 98] width 180 height 14
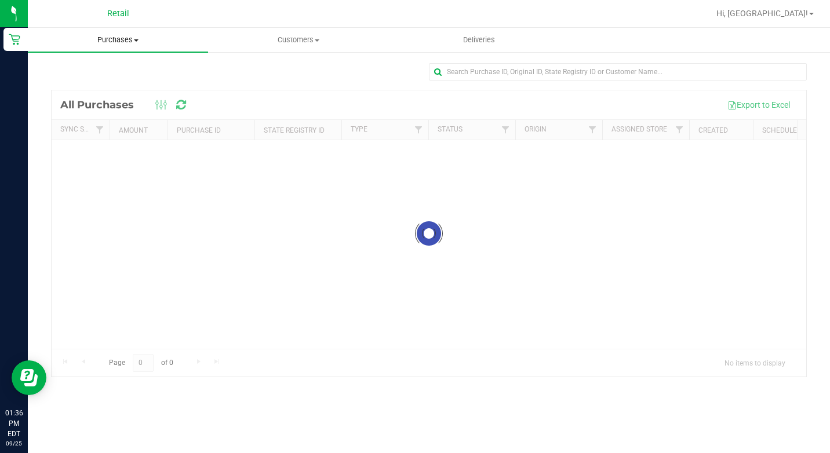
click at [127, 45] on uib-tab-heading "Purchases Summary of purchases Fulfillment All purchases" at bounding box center [118, 40] width 180 height 24
click at [114, 68] on span "Summary of purchases" at bounding box center [87, 70] width 119 height 10
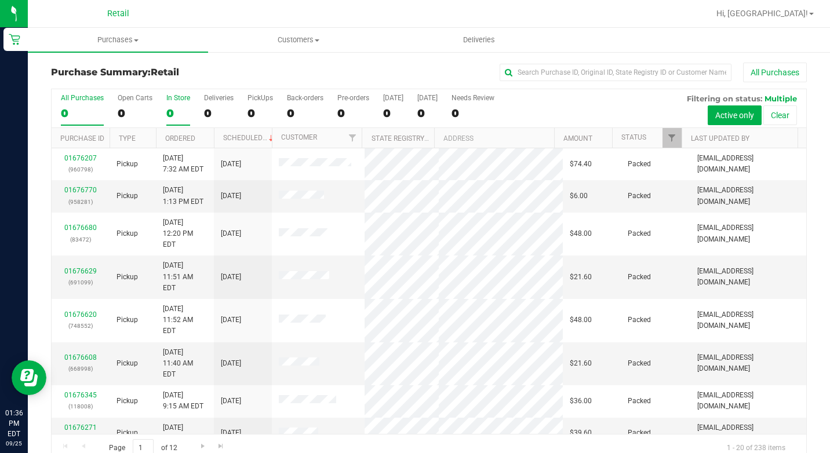
click at [176, 104] on label "In Store 0" at bounding box center [178, 110] width 24 height 32
click at [0, 0] on input "In Store 0" at bounding box center [0, 0] width 0 height 0
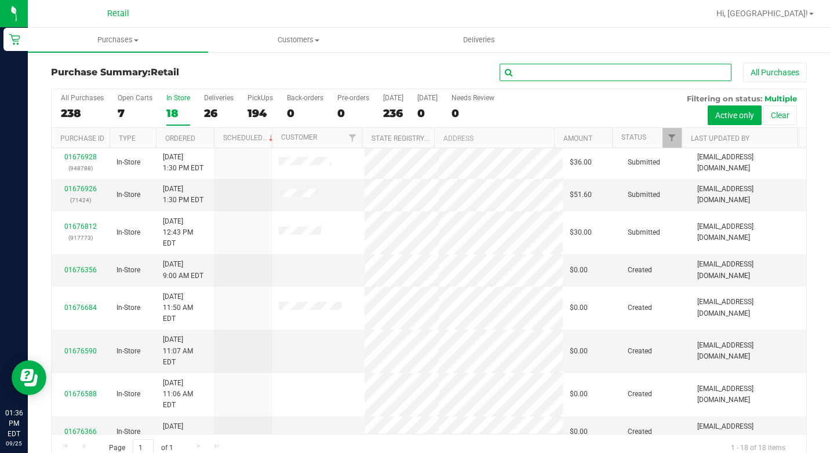
drag, startPoint x: 560, startPoint y: 73, endPoint x: 559, endPoint y: 60, distance: 13.4
click at [560, 72] on input "text" at bounding box center [616, 72] width 232 height 17
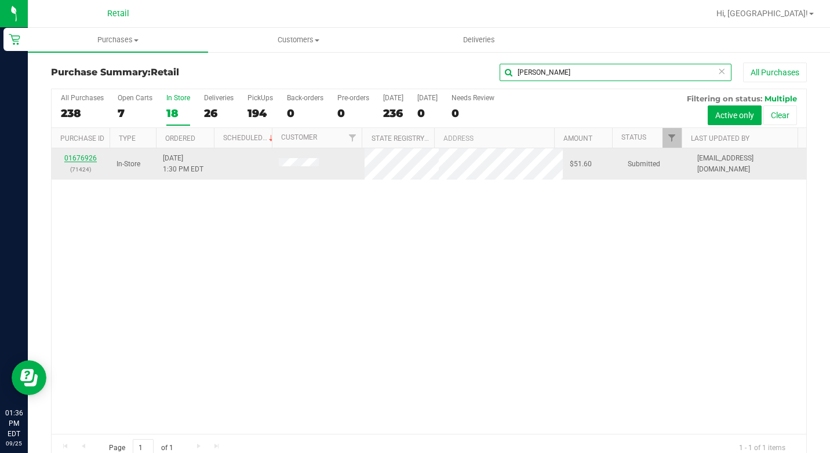
type input "[PERSON_NAME]"
click at [90, 155] on link "01676926" at bounding box center [80, 158] width 32 height 8
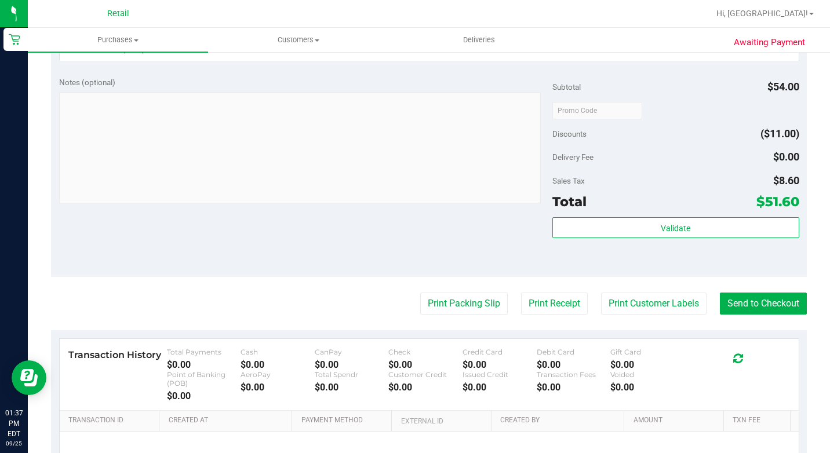
scroll to position [580, 0]
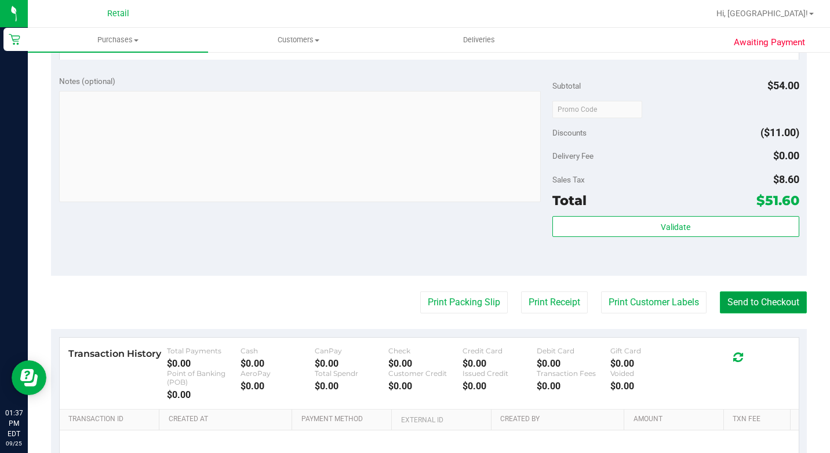
click at [768, 314] on button "Send to Checkout" at bounding box center [763, 303] width 87 height 22
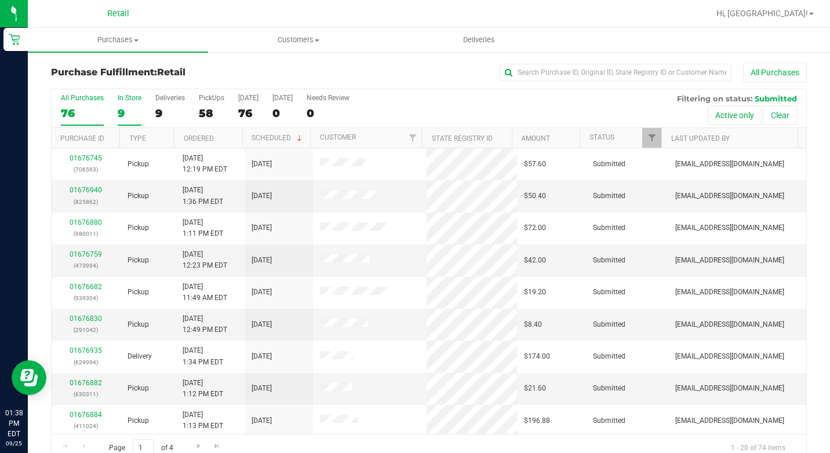
click at [128, 97] on div "In Store" at bounding box center [130, 98] width 24 height 8
click at [0, 0] on input "In Store 9" at bounding box center [0, 0] width 0 height 0
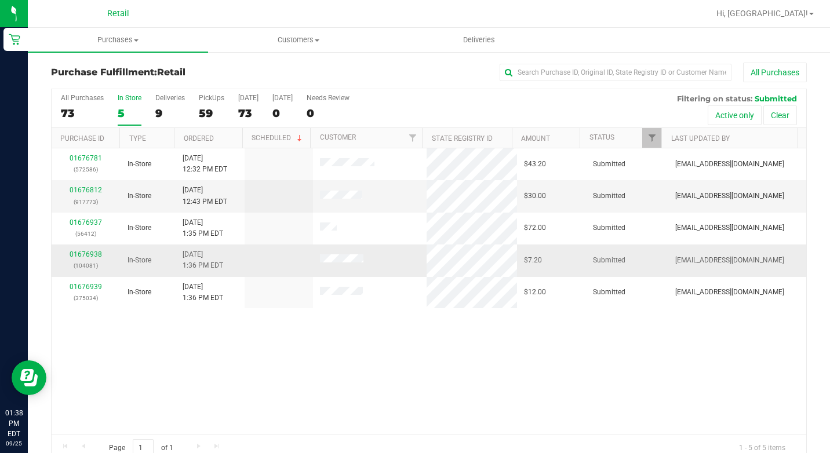
drag, startPoint x: 63, startPoint y: 269, endPoint x: 72, endPoint y: 264, distance: 10.6
click at [69, 266] on td "01676938 (104081)" at bounding box center [86, 261] width 69 height 32
click at [84, 257] on link "01676938" at bounding box center [86, 254] width 32 height 8
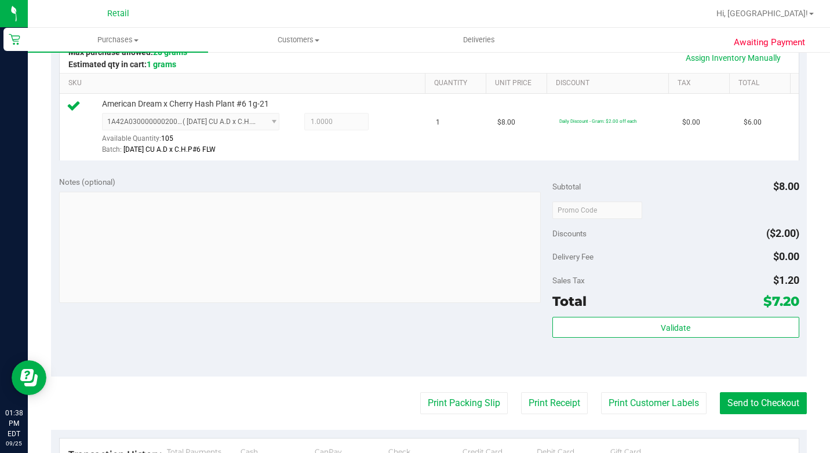
scroll to position [406, 0]
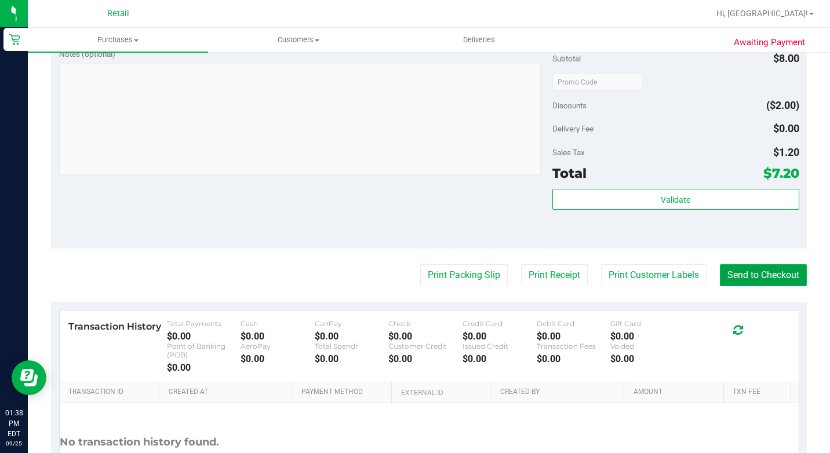
click at [769, 286] on button "Send to Checkout" at bounding box center [763, 275] width 87 height 22
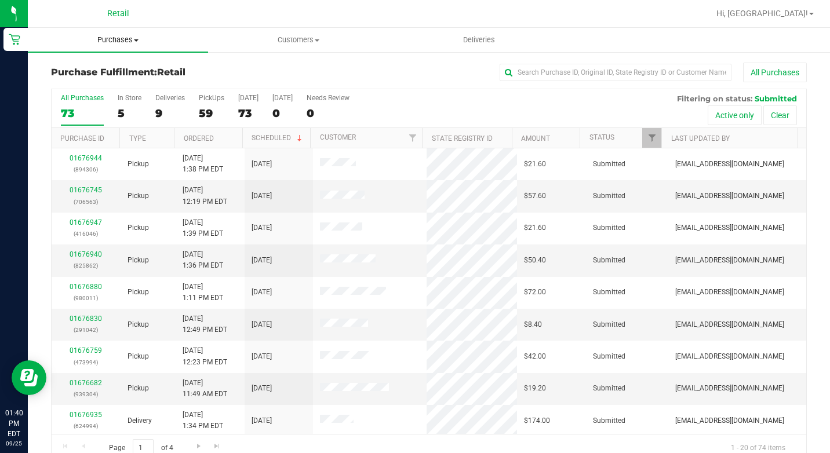
click at [136, 32] on uib-tab-heading "Purchases Summary of purchases Fulfillment All purchases" at bounding box center [118, 40] width 180 height 24
click at [135, 77] on li "Summary of purchases" at bounding box center [118, 70] width 180 height 14
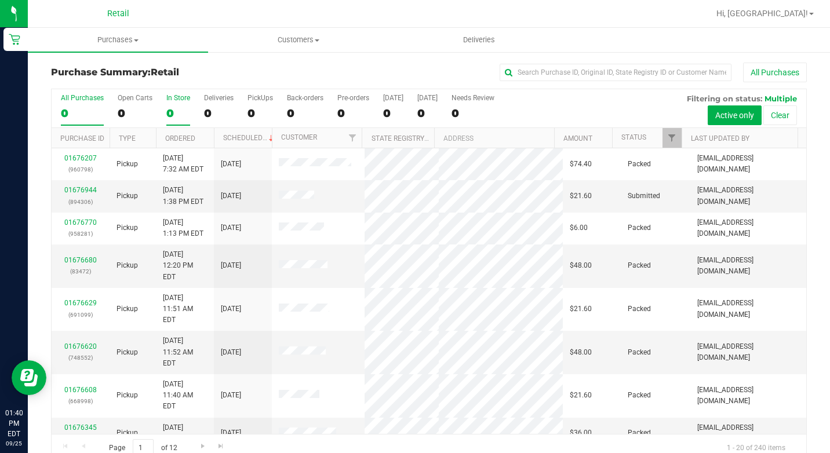
click at [176, 98] on div "In Store" at bounding box center [178, 98] width 24 height 8
click at [0, 0] on input "In Store 0" at bounding box center [0, 0] width 0 height 0
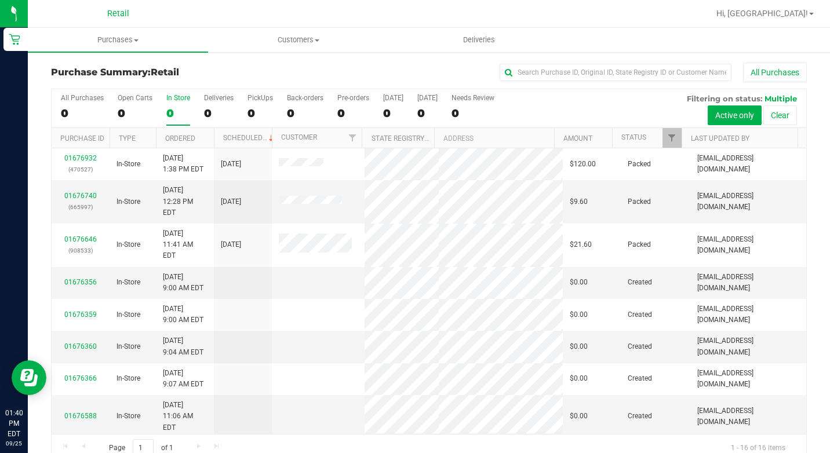
click at [675, 85] on div "Purchase Summary: Retail All Purchases" at bounding box center [429, 76] width 756 height 26
click at [675, 69] on input "text" at bounding box center [616, 72] width 232 height 17
type input "alz"
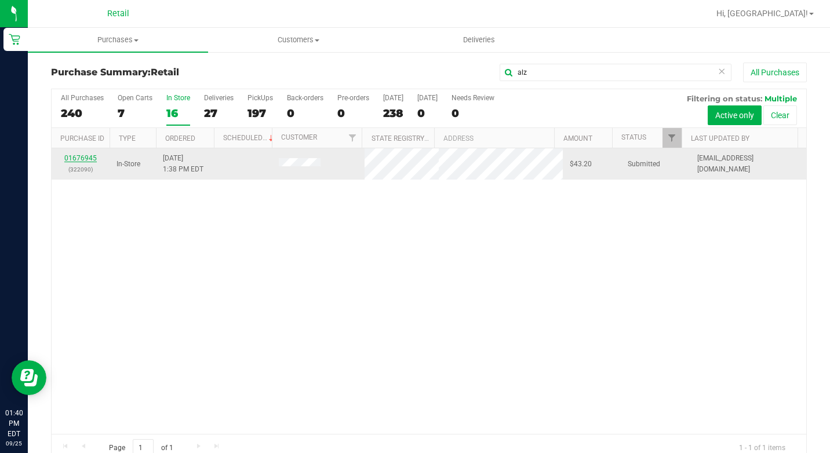
click at [86, 158] on link "01676945" at bounding box center [80, 158] width 32 height 8
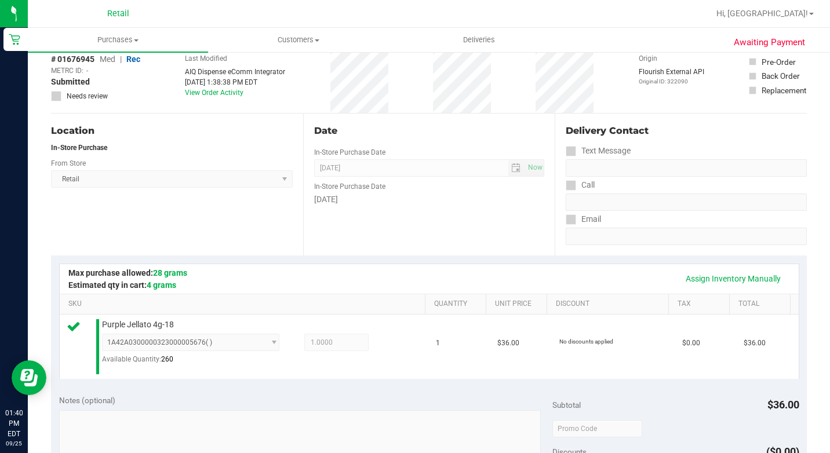
scroll to position [290, 0]
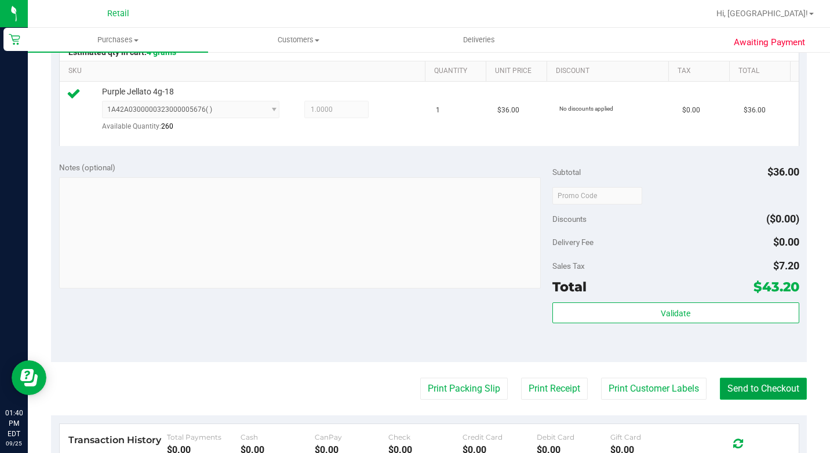
click at [722, 400] on button "Send to Checkout" at bounding box center [763, 389] width 87 height 22
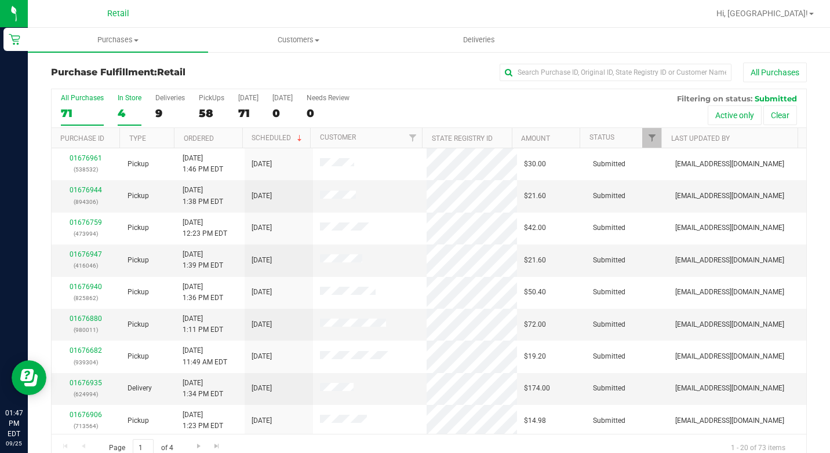
click at [127, 111] on div "4" at bounding box center [130, 113] width 24 height 13
click at [0, 0] on input "In Store 4" at bounding box center [0, 0] width 0 height 0
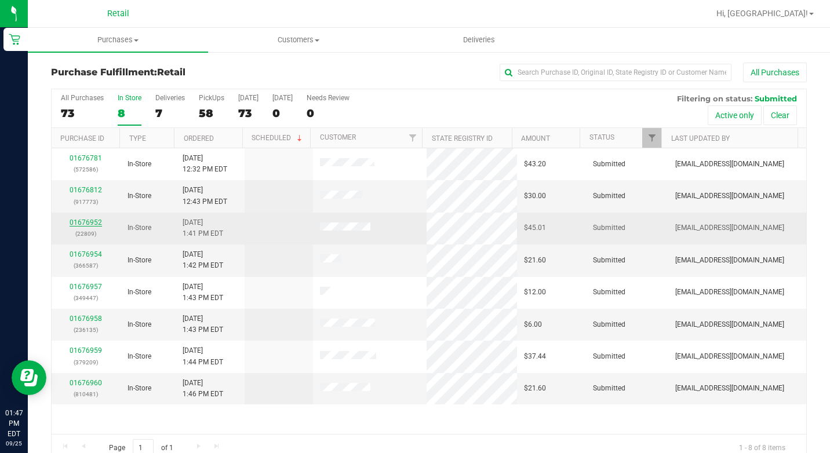
click at [84, 222] on link "01676952" at bounding box center [86, 223] width 32 height 8
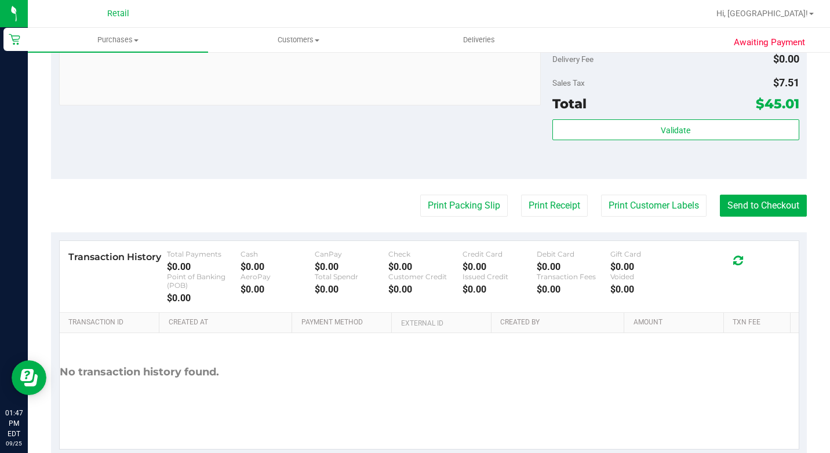
scroll to position [544, 0]
click at [776, 216] on button "Send to Checkout" at bounding box center [763, 205] width 87 height 22
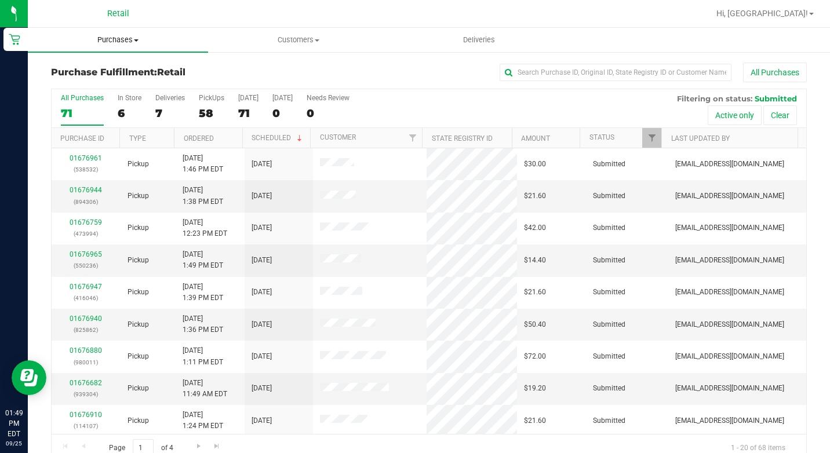
click at [124, 39] on span "Purchases" at bounding box center [118, 40] width 180 height 10
click at [133, 72] on span "Summary of purchases" at bounding box center [87, 70] width 119 height 10
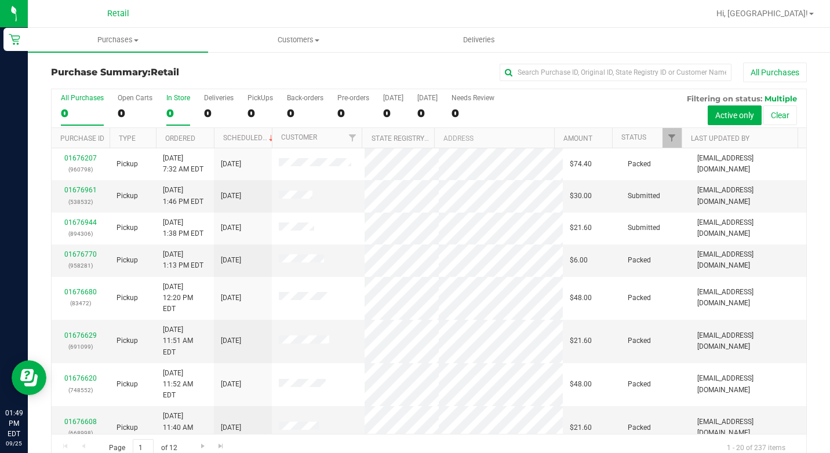
click at [168, 110] on div "0" at bounding box center [178, 113] width 24 height 13
click at [0, 0] on input "In Store 0" at bounding box center [0, 0] width 0 height 0
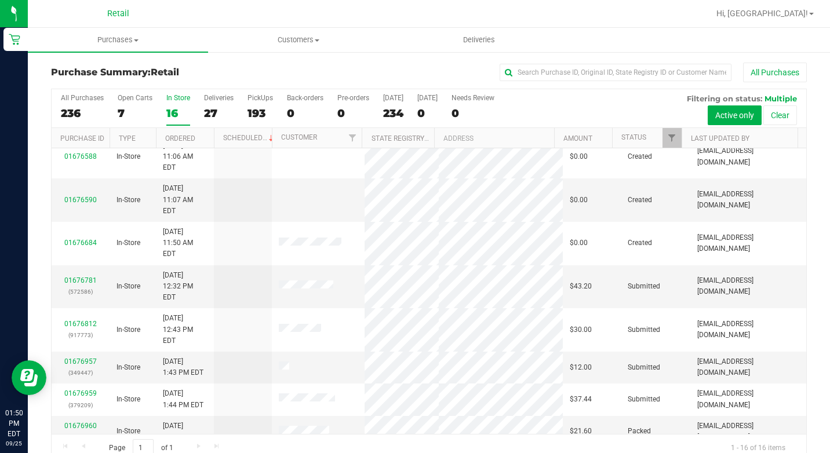
click at [550, 83] on div "Purchase Summary: Retail All Purchases" at bounding box center [429, 76] width 756 height 26
click at [549, 73] on input "text" at bounding box center [616, 72] width 232 height 17
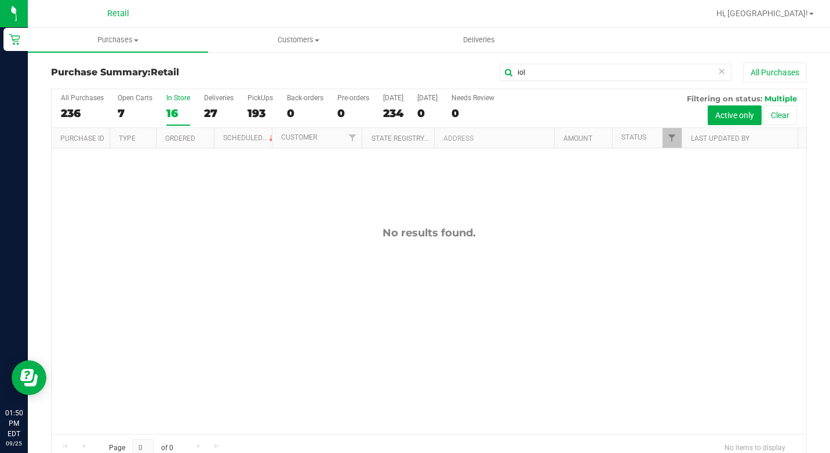
click at [181, 115] on div "16" at bounding box center [178, 113] width 24 height 13
click at [0, 0] on input "In Store 16" at bounding box center [0, 0] width 0 height 0
click at [536, 70] on input "iol" at bounding box center [616, 72] width 232 height 17
click at [535, 71] on input "iol" at bounding box center [616, 72] width 232 height 17
click at [534, 71] on input "iol" at bounding box center [616, 72] width 232 height 17
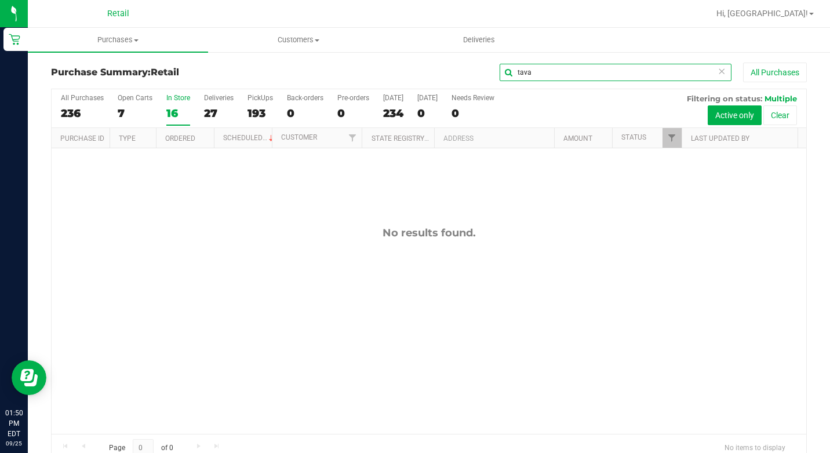
type input "tava"
click at [130, 33] on uib-tab-heading "Purchases Summary of purchases Fulfillment All purchases" at bounding box center [118, 40] width 180 height 24
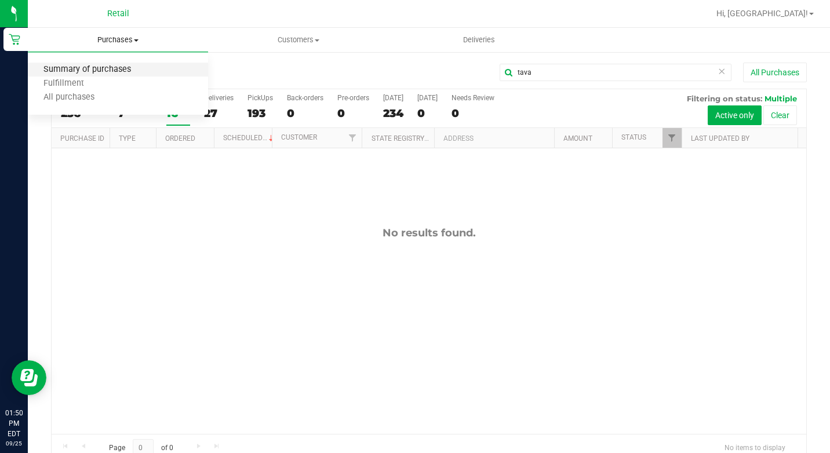
click at [121, 71] on span "Summary of purchases" at bounding box center [87, 70] width 119 height 10
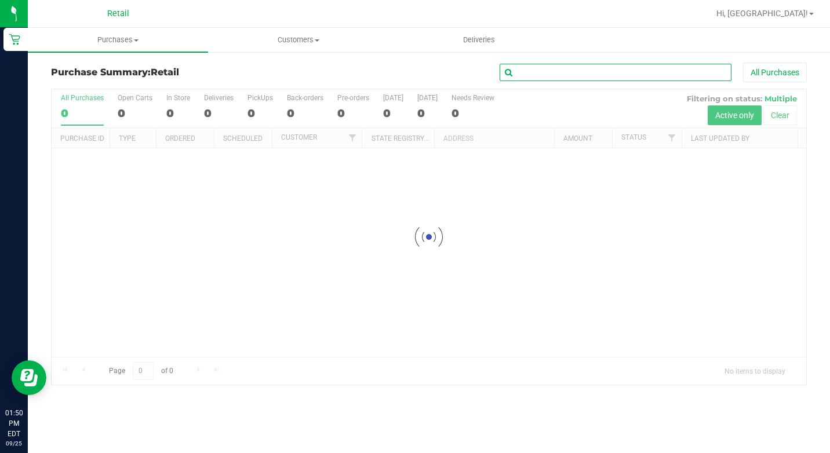
click at [528, 70] on input "text" at bounding box center [616, 72] width 232 height 17
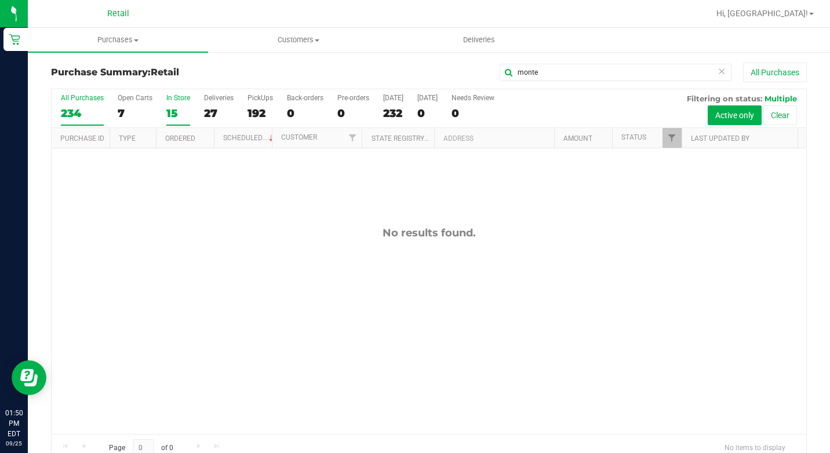
click at [181, 114] on div "15" at bounding box center [178, 113] width 24 height 13
click at [0, 0] on input "In Store 15" at bounding box center [0, 0] width 0 height 0
click at [527, 77] on input "monte" at bounding box center [616, 72] width 232 height 17
click at [528, 78] on input "monte" at bounding box center [616, 72] width 232 height 17
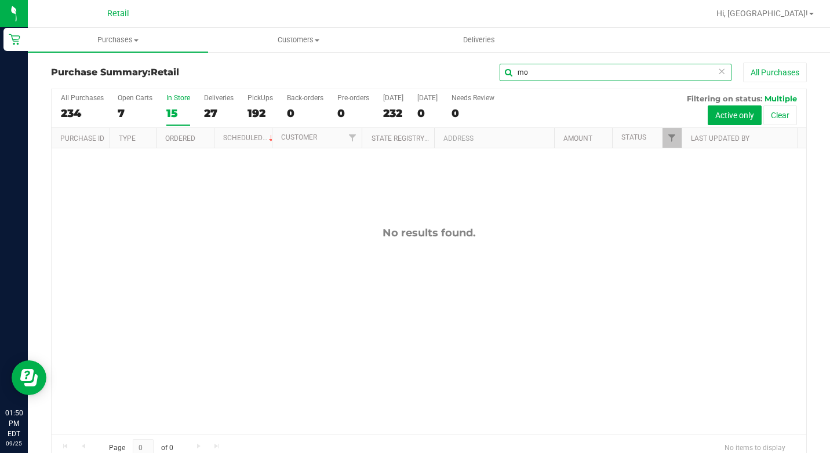
type input "m"
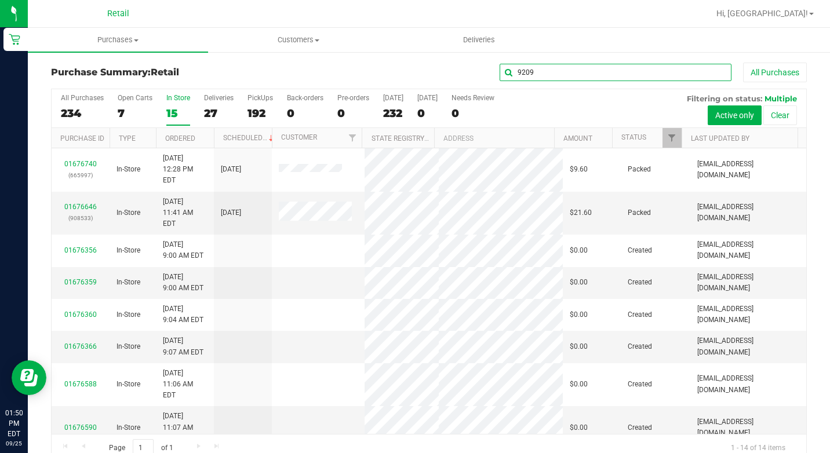
type input "9209"
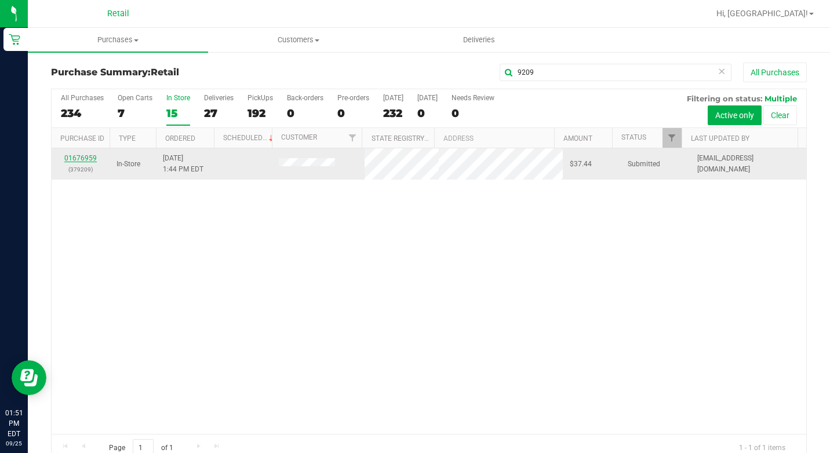
click at [84, 159] on link "01676959" at bounding box center [80, 158] width 32 height 8
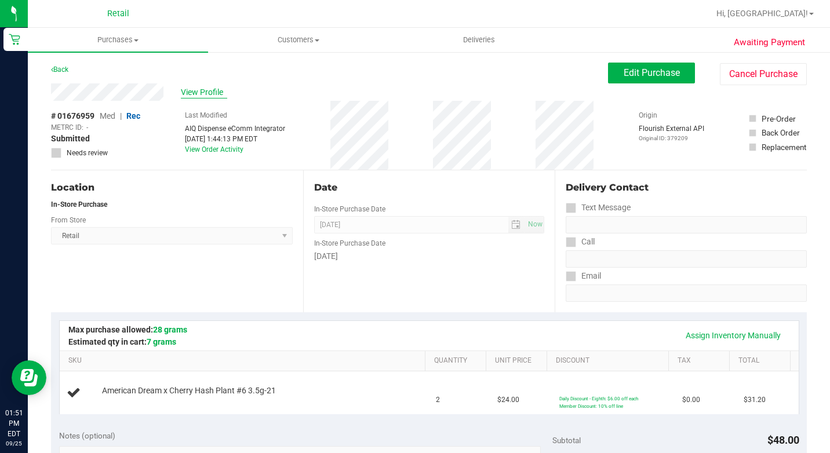
click at [202, 86] on span "View Profile" at bounding box center [204, 92] width 46 height 12
drag, startPoint x: 618, startPoint y: 60, endPoint x: 587, endPoint y: 71, distance: 32.6
click at [616, 81] on button "Edit Purchase" at bounding box center [651, 73] width 87 height 21
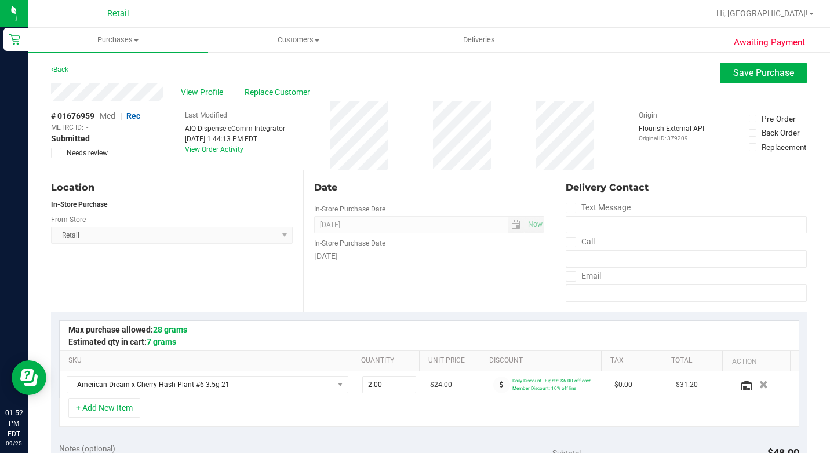
click at [265, 88] on span "Replace Customer" at bounding box center [280, 92] width 70 height 12
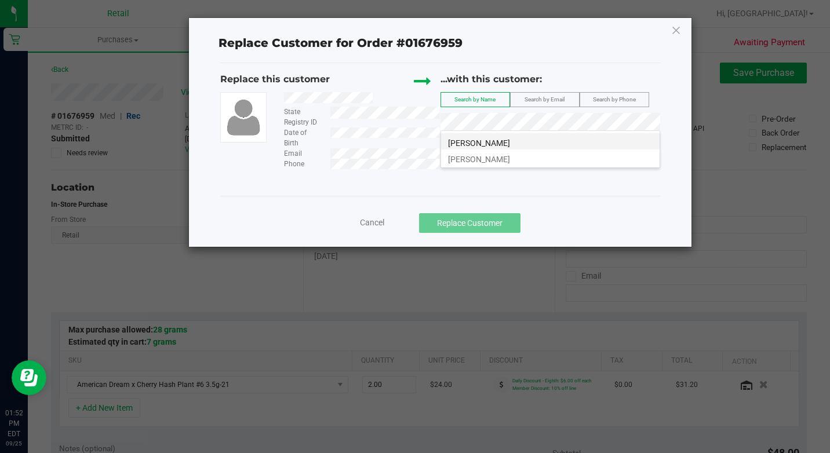
click at [503, 142] on span "[PERSON_NAME]" at bounding box center [479, 143] width 62 height 9
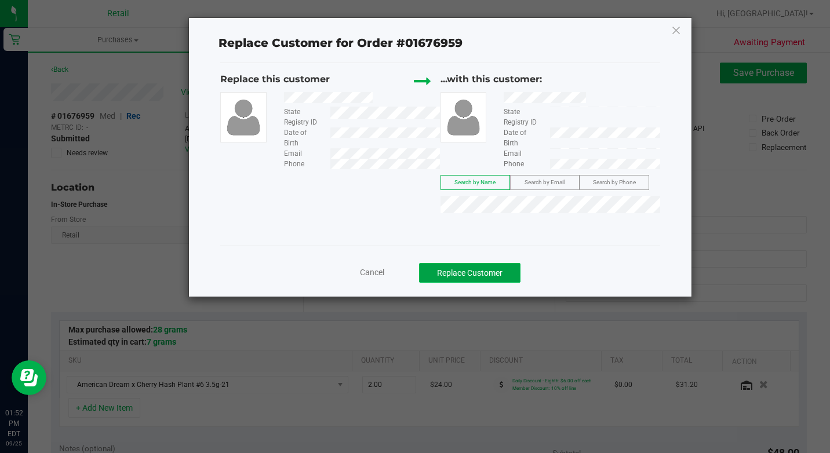
click at [476, 273] on button "Replace Customer" at bounding box center [469, 273] width 101 height 20
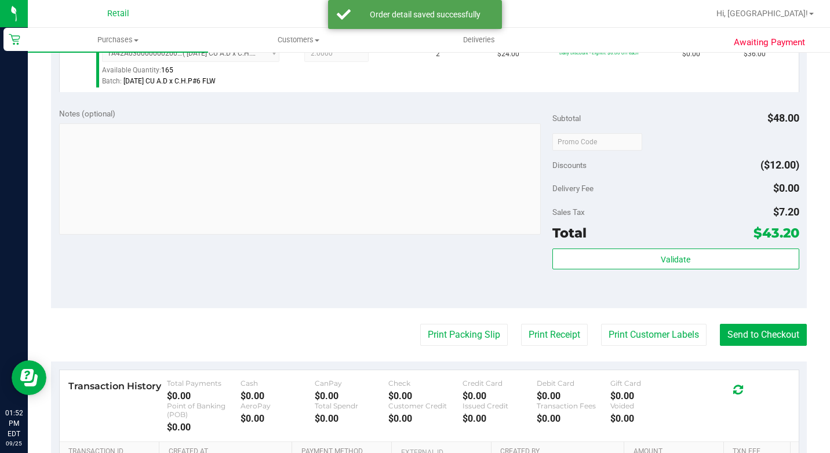
scroll to position [348, 0]
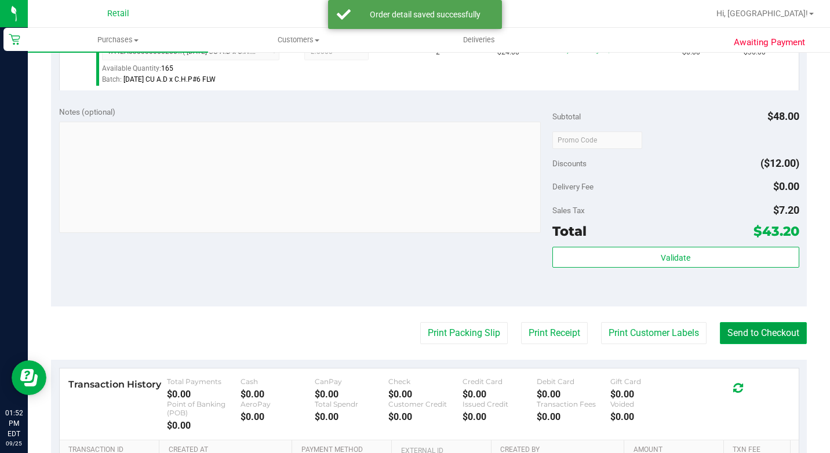
click at [742, 344] on button "Send to Checkout" at bounding box center [763, 333] width 87 height 22
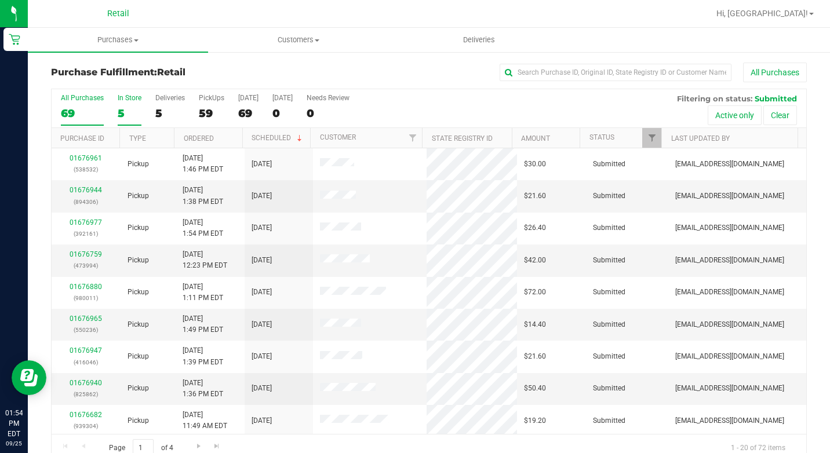
click at [121, 110] on div "5" at bounding box center [130, 113] width 24 height 13
click at [0, 0] on input "In Store 5" at bounding box center [0, 0] width 0 height 0
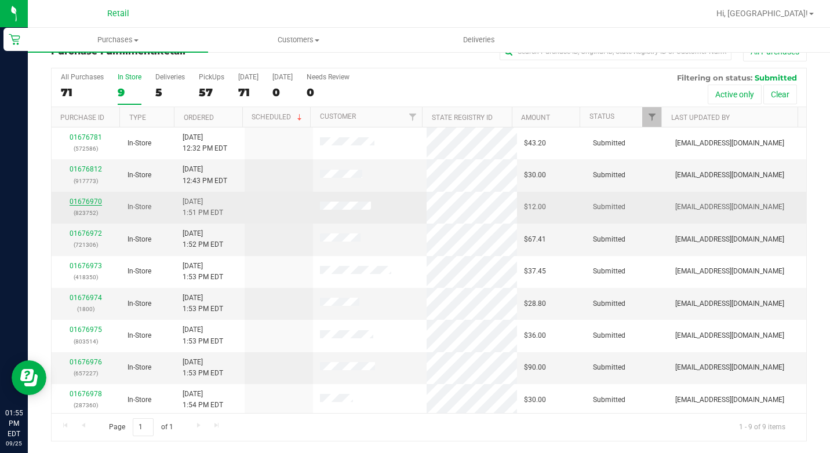
click at [92, 202] on link "01676970" at bounding box center [86, 202] width 32 height 8
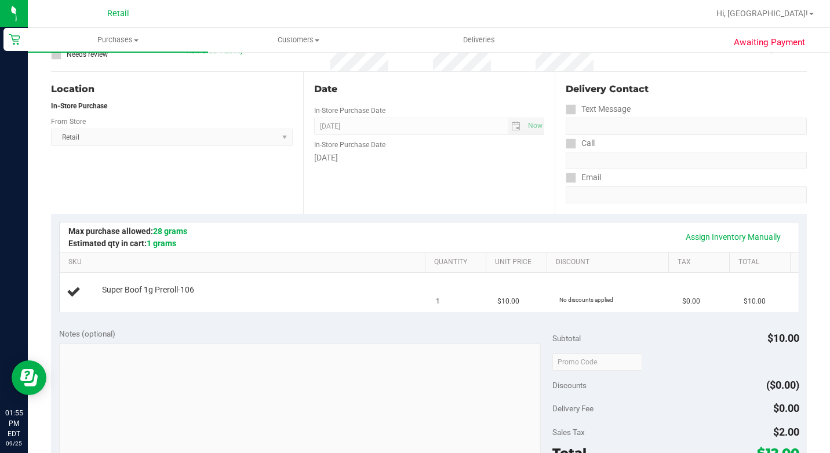
scroll to position [70, 0]
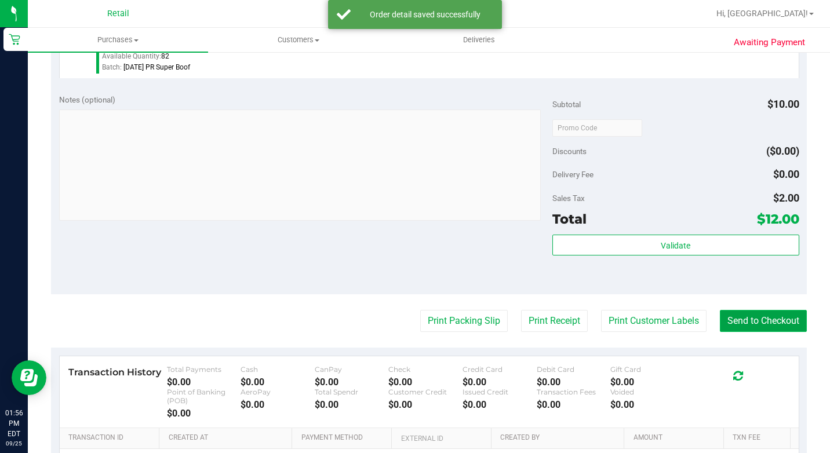
click at [762, 332] on button "Send to Checkout" at bounding box center [763, 321] width 87 height 22
drag, startPoint x: 532, startPoint y: 263, endPoint x: 434, endPoint y: 219, distance: 107.4
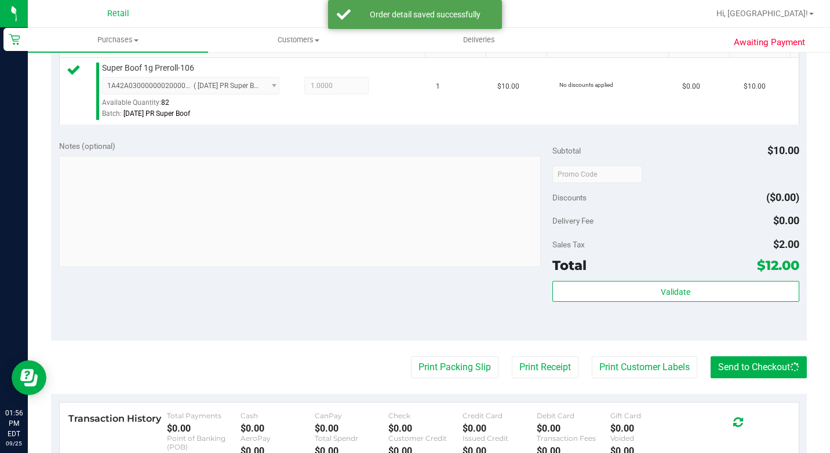
scroll to position [0, 0]
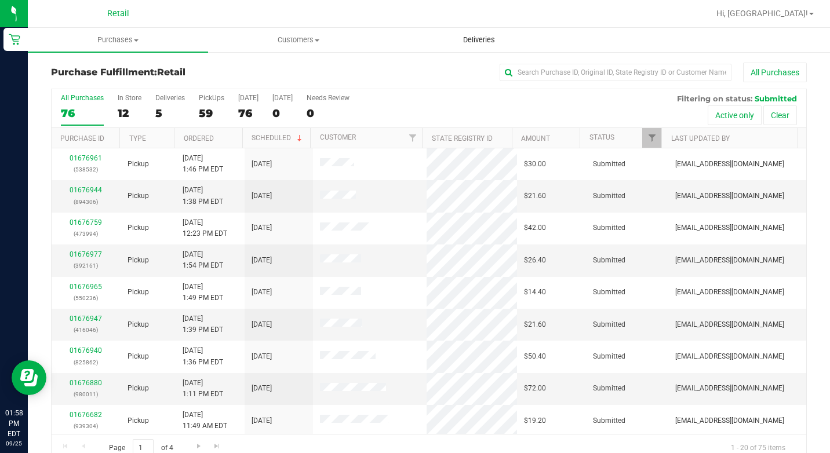
click at [499, 48] on uib-tab-heading "Deliveries" at bounding box center [479, 39] width 179 height 23
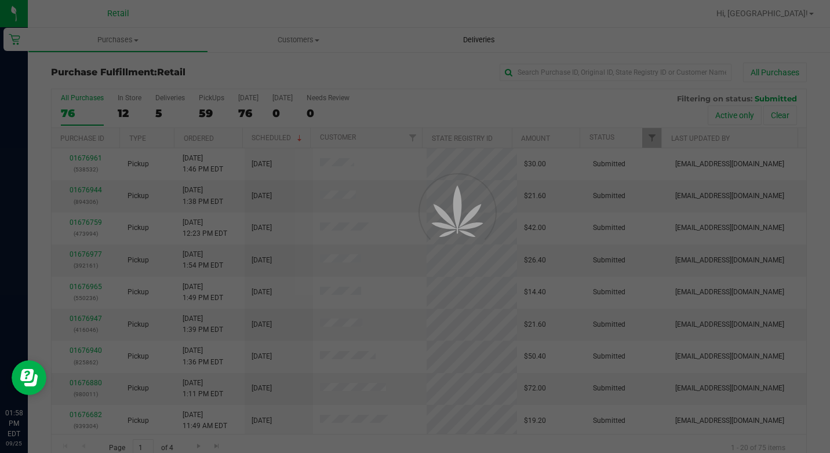
click at [501, 66] on div at bounding box center [415, 226] width 830 height 453
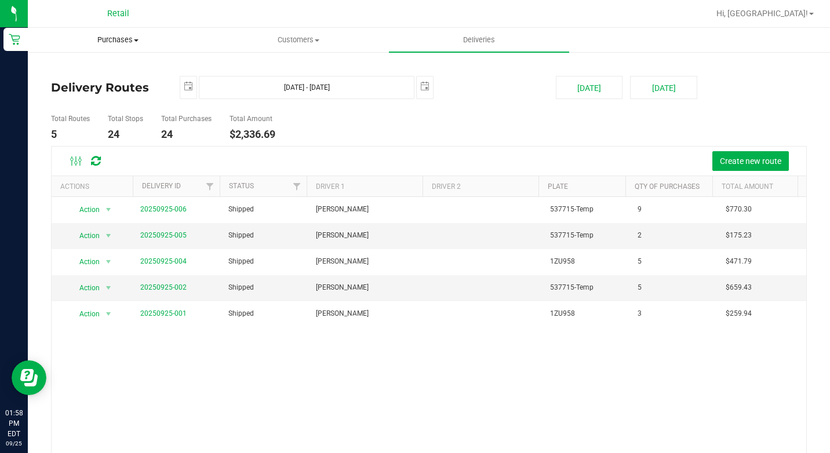
click at [125, 43] on span "Purchases" at bounding box center [117, 40] width 179 height 10
click at [130, 70] on span "Summary of purchases" at bounding box center [87, 70] width 119 height 10
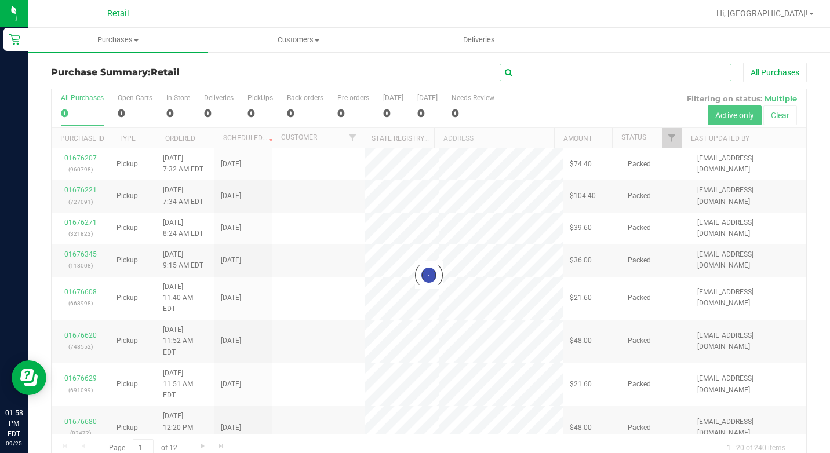
click at [629, 80] on input "text" at bounding box center [616, 72] width 232 height 17
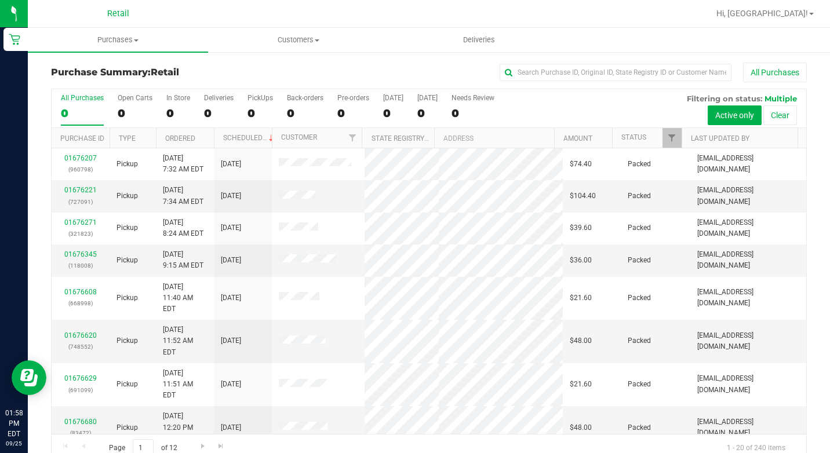
click at [160, 110] on div "All Purchases 0 Open Carts 0 In Store 0 Deliveries 0 PickUps 0 Back-orders 0 Pr…" at bounding box center [429, 108] width 755 height 39
click at [167, 114] on div "0" at bounding box center [178, 113] width 24 height 13
click at [0, 0] on input "In Store 0" at bounding box center [0, 0] width 0 height 0
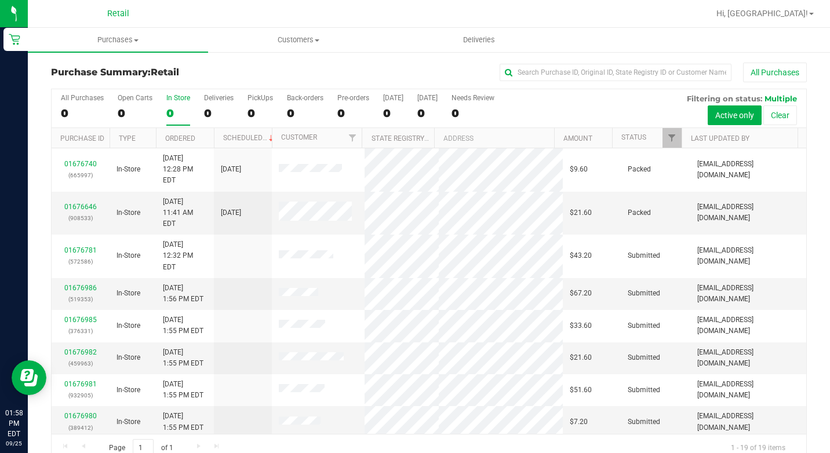
click at [88, 445] on link "01676978" at bounding box center [80, 449] width 32 height 8
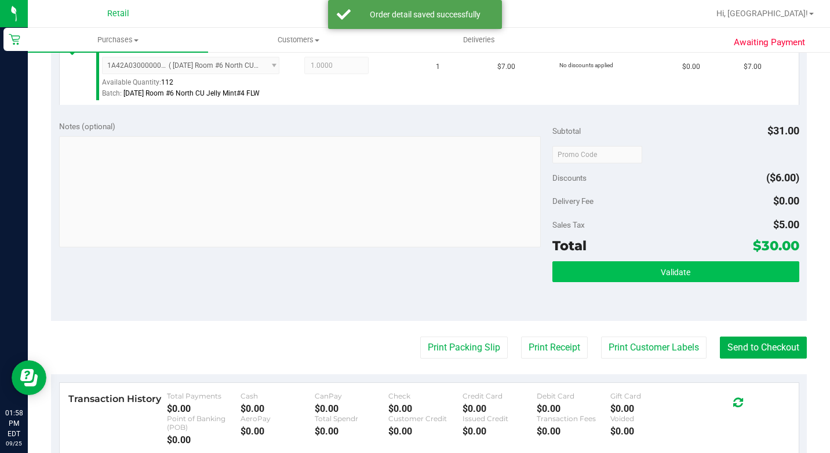
scroll to position [406, 0]
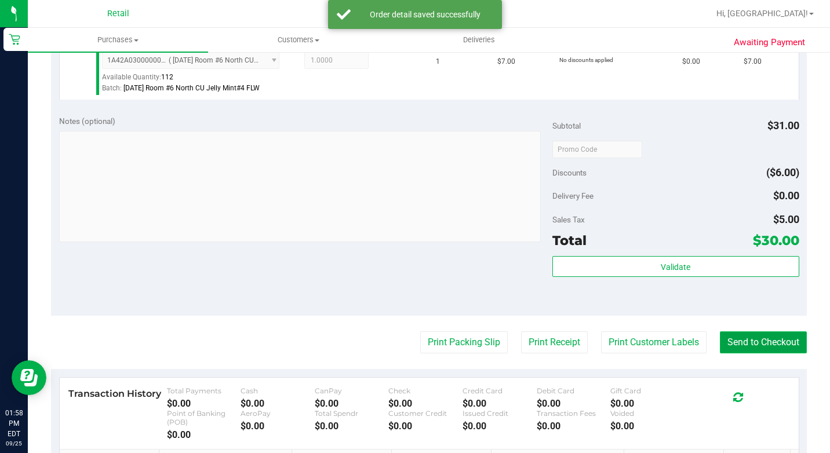
drag, startPoint x: 751, startPoint y: 382, endPoint x: 736, endPoint y: 371, distance: 18.2
click at [748, 354] on button "Send to Checkout" at bounding box center [763, 343] width 87 height 22
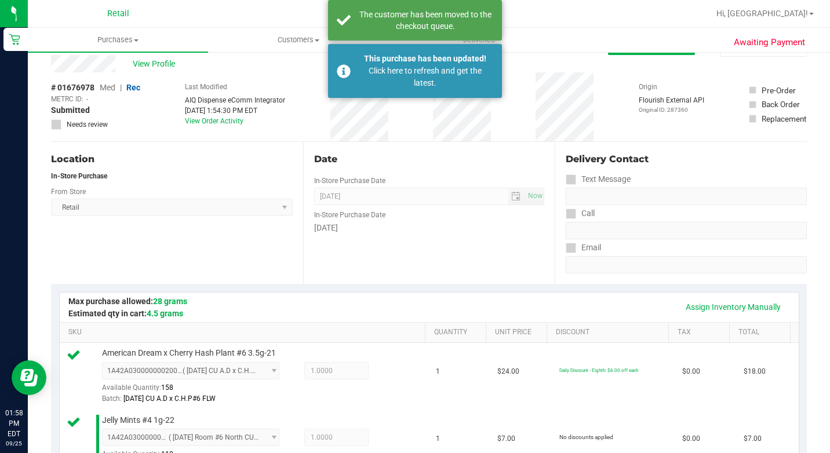
scroll to position [0, 0]
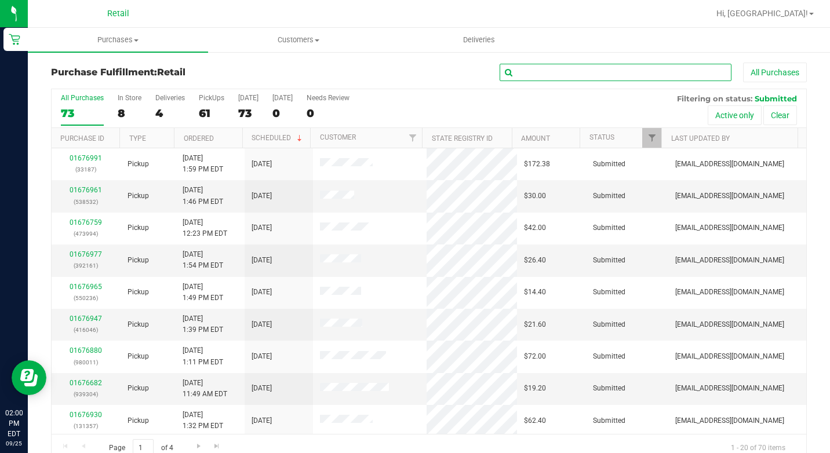
click at [538, 70] on input "text" at bounding box center [616, 72] width 232 height 17
type input "[PERSON_NAME]"
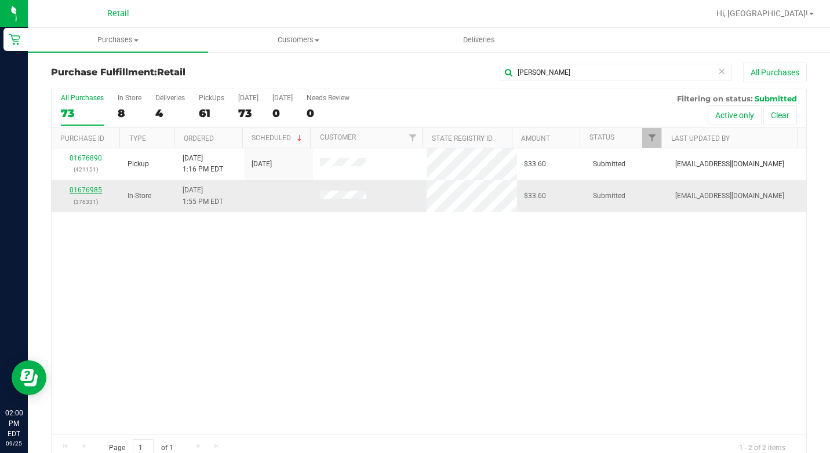
click at [89, 190] on link "01676985" at bounding box center [86, 190] width 32 height 8
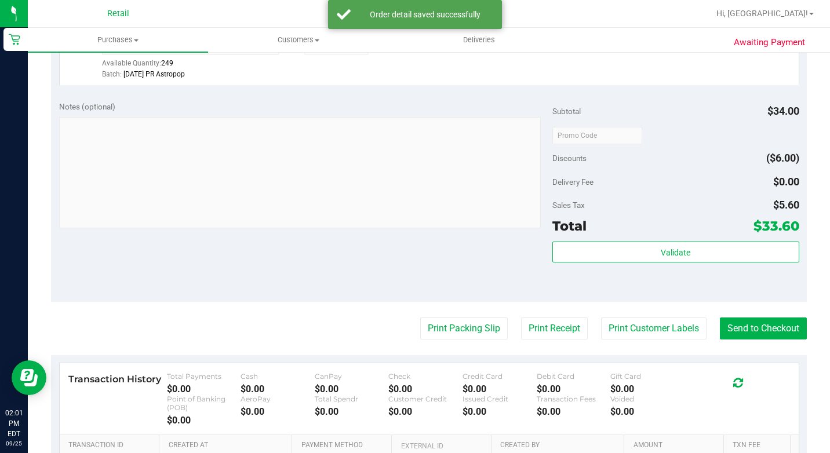
scroll to position [545, 0]
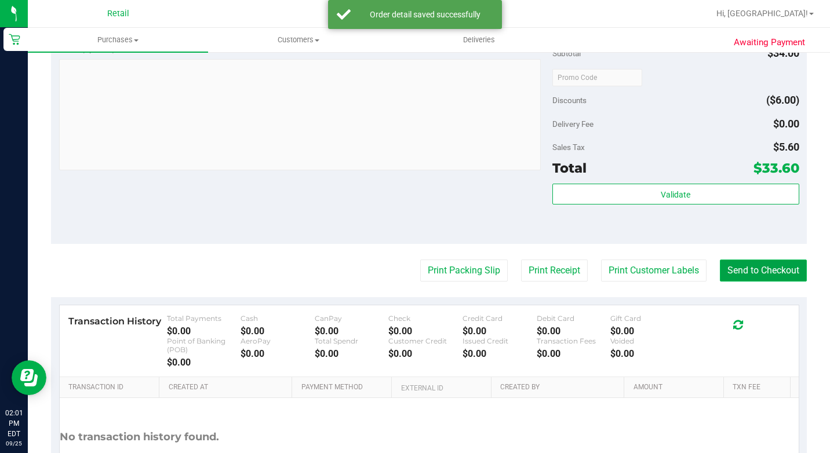
click at [756, 282] on button "Send to Checkout" at bounding box center [763, 271] width 87 height 22
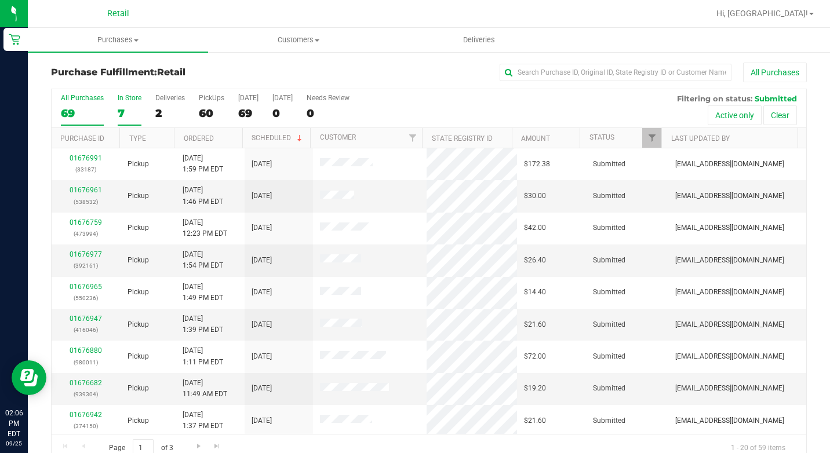
click at [126, 111] on div "7" at bounding box center [130, 113] width 24 height 13
click at [0, 0] on input "In Store 7" at bounding box center [0, 0] width 0 height 0
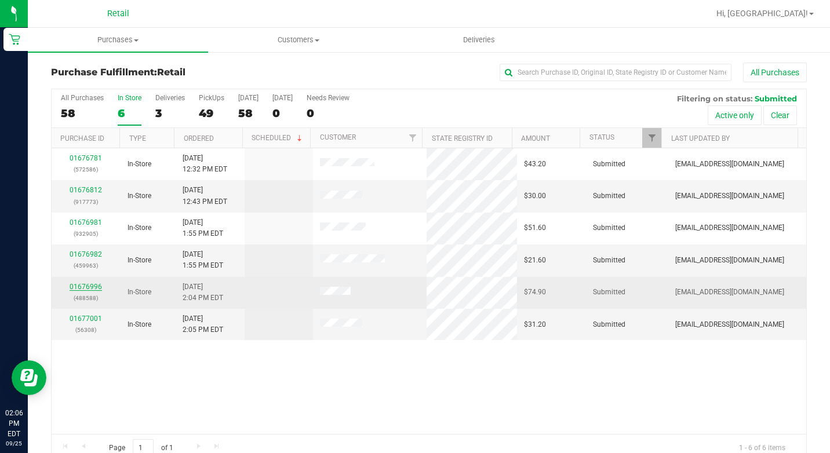
click at [92, 286] on link "01676996" at bounding box center [86, 287] width 32 height 8
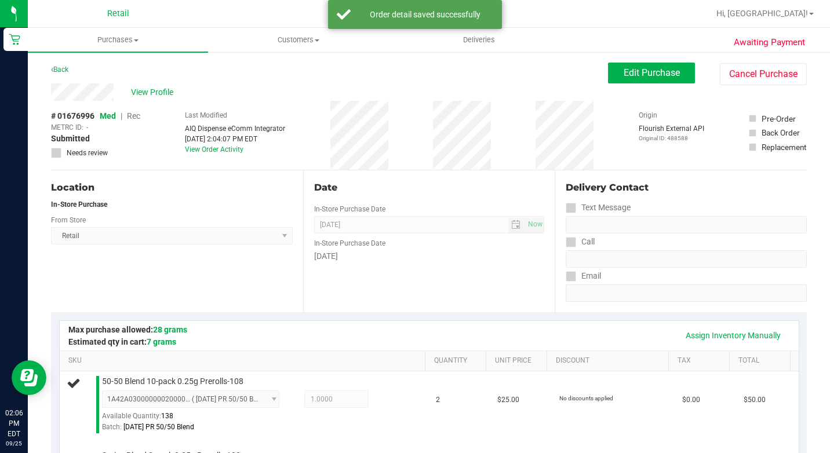
click at [140, 112] on span "Rec" at bounding box center [133, 115] width 13 height 9
click at [140, 115] on span "Rec" at bounding box center [133, 115] width 13 height 9
click at [645, 72] on span "Edit Purchase" at bounding box center [652, 72] width 56 height 11
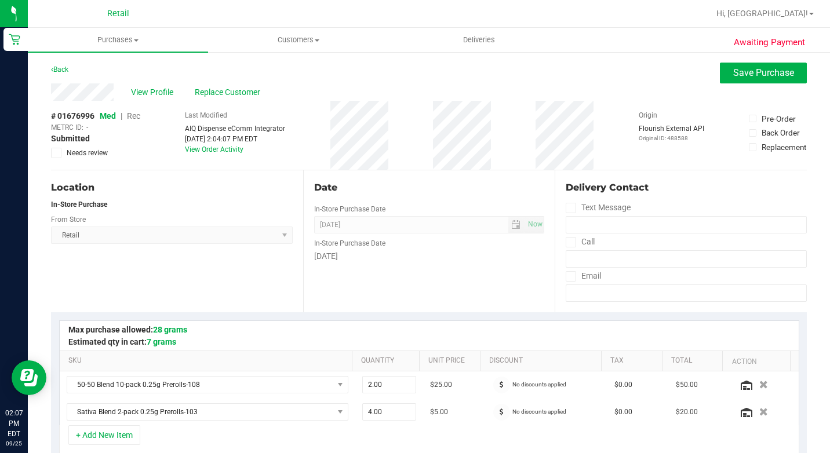
click at [143, 117] on div "# 01676996 Med | Rec METRC ID: - Submitted Needs review Last Modified AIQ Dispe…" at bounding box center [429, 135] width 756 height 69
click at [135, 118] on span "Rec" at bounding box center [133, 115] width 13 height 9
click at [756, 75] on span "Save Purchase" at bounding box center [763, 72] width 61 height 11
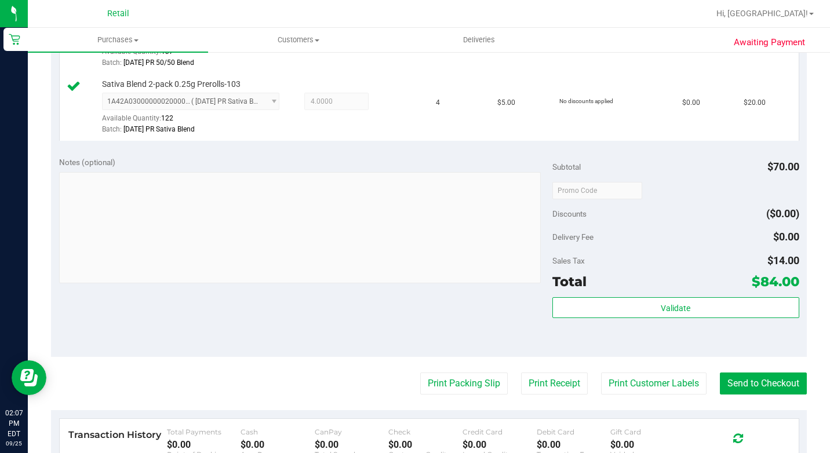
scroll to position [441, 0]
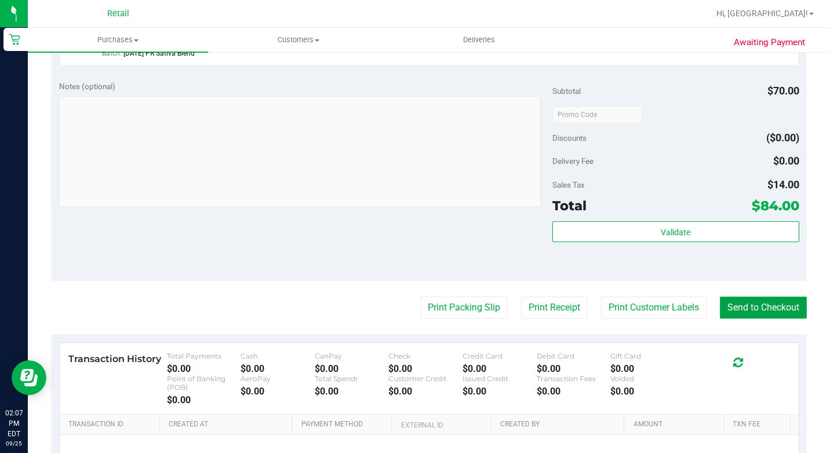
click at [779, 319] on button "Send to Checkout" at bounding box center [763, 308] width 87 height 22
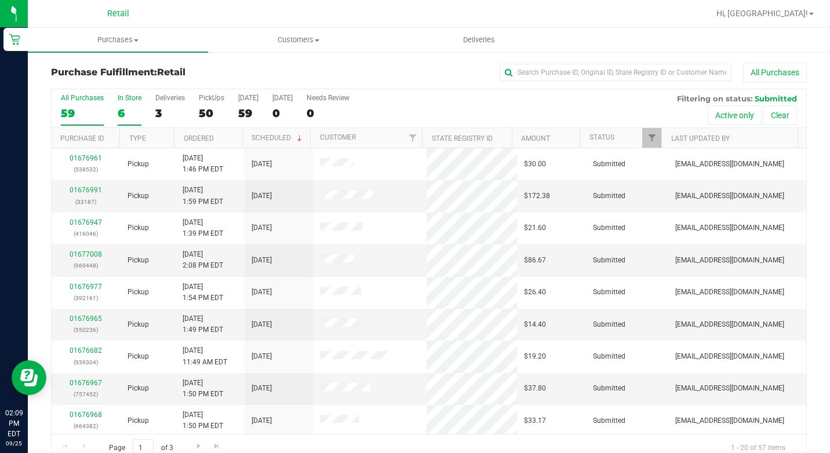
click at [127, 109] on div "6" at bounding box center [130, 113] width 24 height 13
click at [0, 0] on input "In Store 6" at bounding box center [0, 0] width 0 height 0
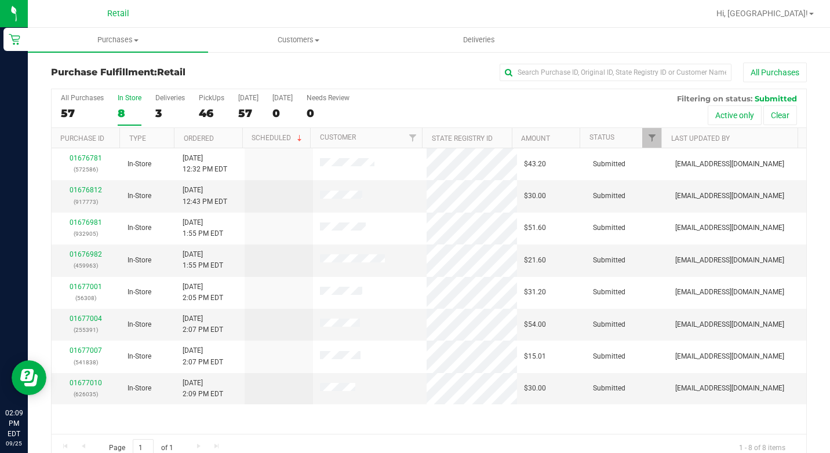
click at [131, 109] on div "8" at bounding box center [130, 113] width 24 height 13
click at [0, 0] on input "In Store 8" at bounding box center [0, 0] width 0 height 0
click at [95, 317] on link "01677004" at bounding box center [86, 319] width 32 height 8
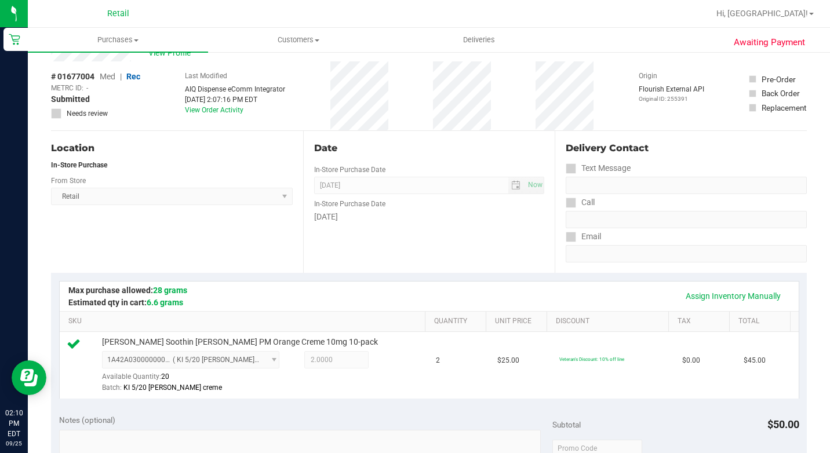
scroll to position [290, 0]
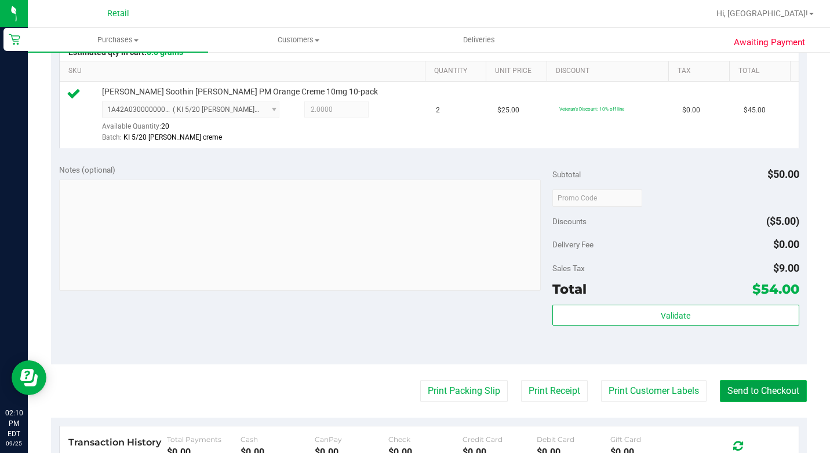
click at [783, 402] on button "Send to Checkout" at bounding box center [763, 391] width 87 height 22
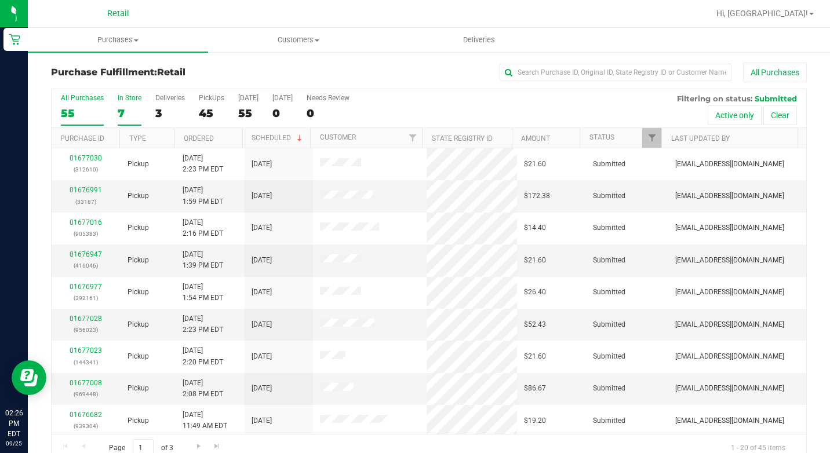
click at [130, 114] on div "7" at bounding box center [130, 113] width 24 height 13
click at [0, 0] on input "In Store 7" at bounding box center [0, 0] width 0 height 0
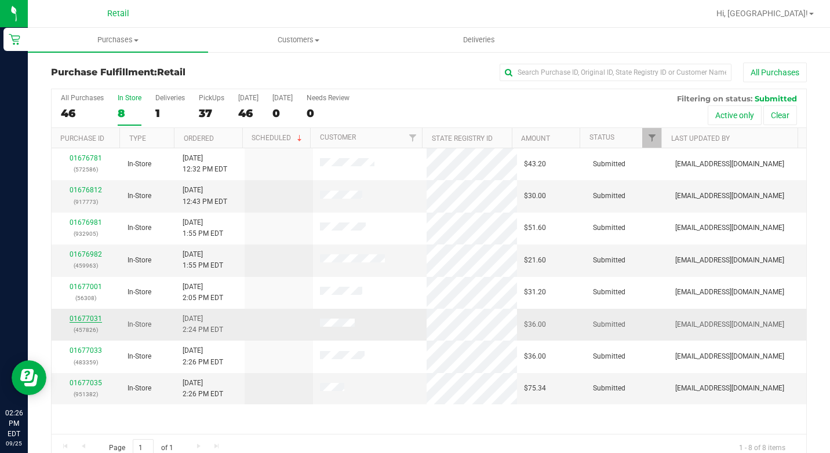
click at [93, 319] on link "01677031" at bounding box center [86, 319] width 32 height 8
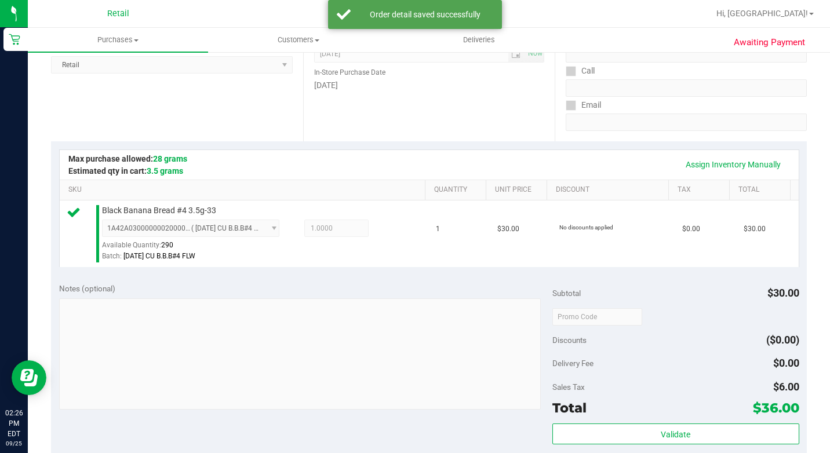
scroll to position [290, 0]
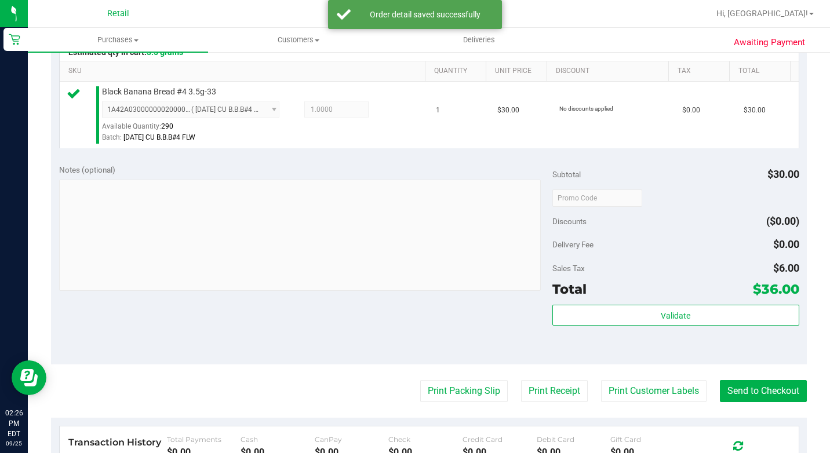
click at [761, 390] on purchase-details "Back Edit Purchase Cancel Purchase View Profile # 01677031 Med | Rec METRC ID: …" at bounding box center [429, 208] width 756 height 871
drag, startPoint x: 757, startPoint y: 409, endPoint x: 540, endPoint y: 227, distance: 282.3
click at [753, 400] on button "Send to Checkout" at bounding box center [763, 391] width 87 height 22
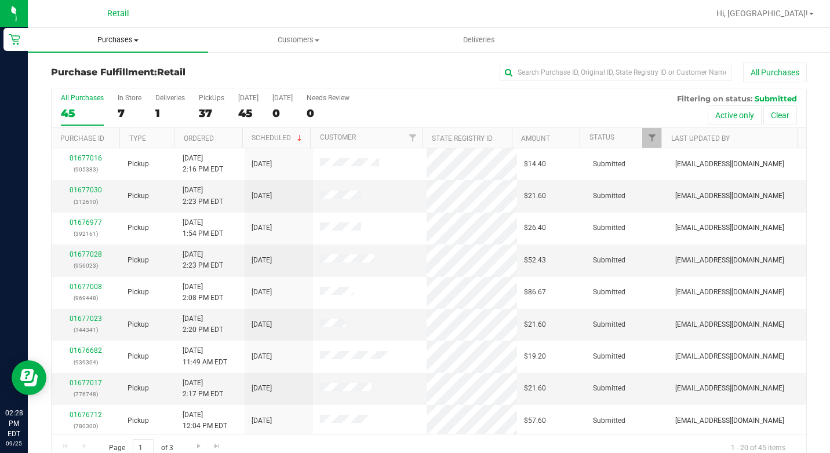
click at [121, 37] on span "Purchases" at bounding box center [118, 40] width 180 height 10
click at [256, 71] on h3 "Purchase Fulfillment: Retail" at bounding box center [177, 72] width 252 height 10
click at [126, 112] on div "7" at bounding box center [130, 113] width 24 height 13
click at [0, 0] on input "In Store 7" at bounding box center [0, 0] width 0 height 0
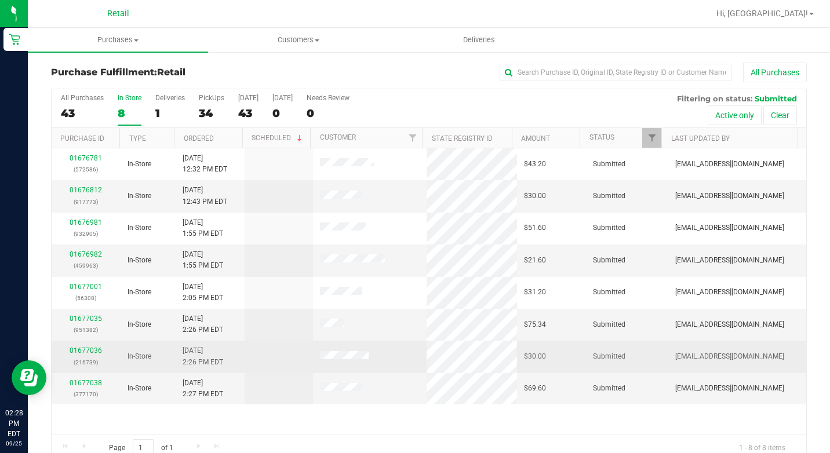
scroll to position [21, 0]
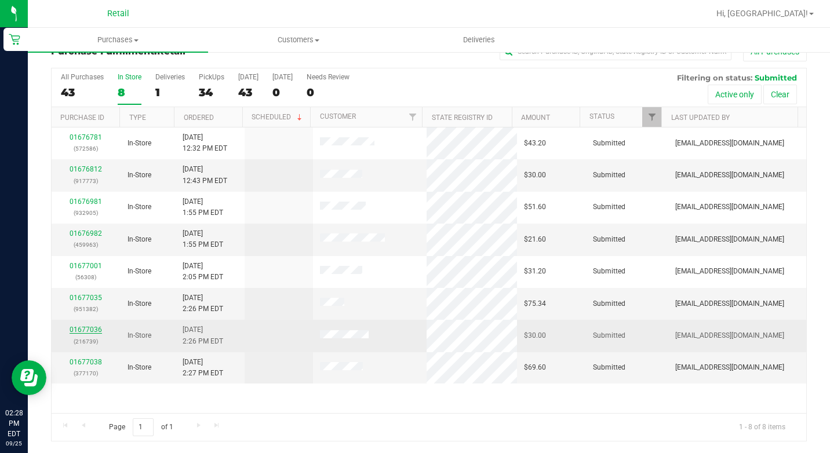
click at [92, 331] on link "01677036" at bounding box center [86, 330] width 32 height 8
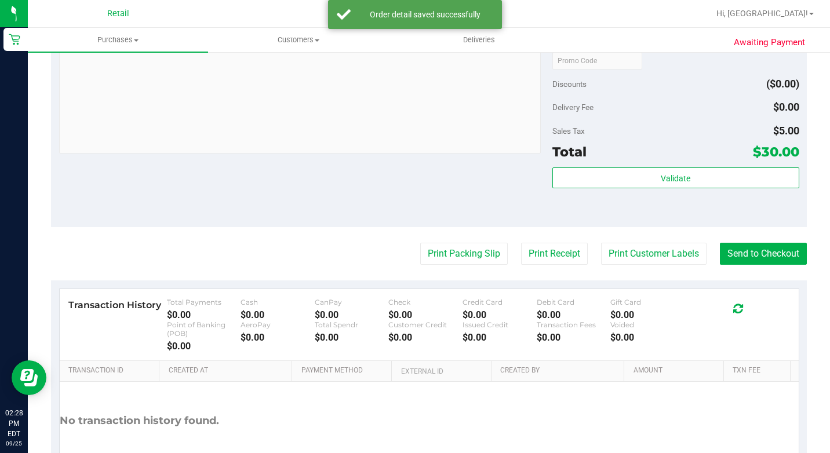
scroll to position [485, 0]
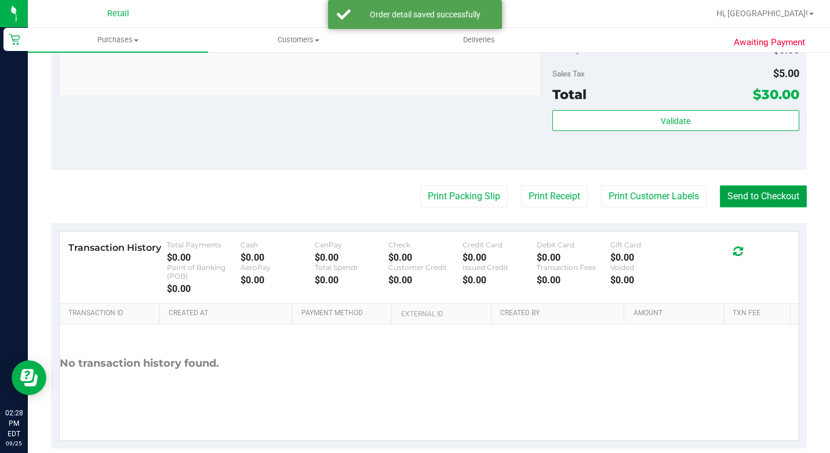
click at [721, 208] on button "Send to Checkout" at bounding box center [763, 197] width 87 height 22
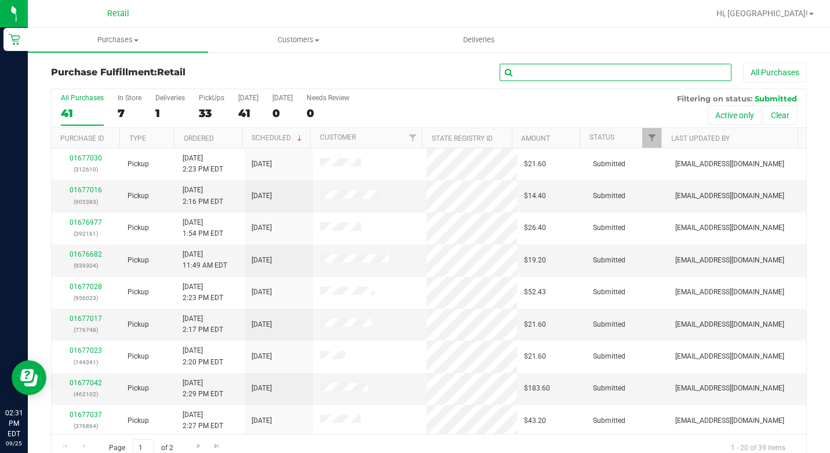
click at [518, 79] on input "text" at bounding box center [616, 72] width 232 height 17
click at [119, 117] on div "7" at bounding box center [130, 113] width 24 height 13
click at [0, 0] on input "In Store 7" at bounding box center [0, 0] width 0 height 0
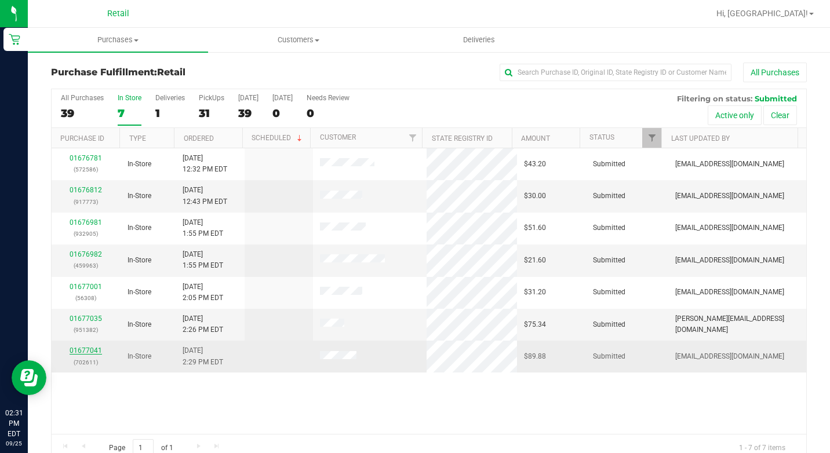
click at [86, 353] on link "01677041" at bounding box center [86, 351] width 32 height 8
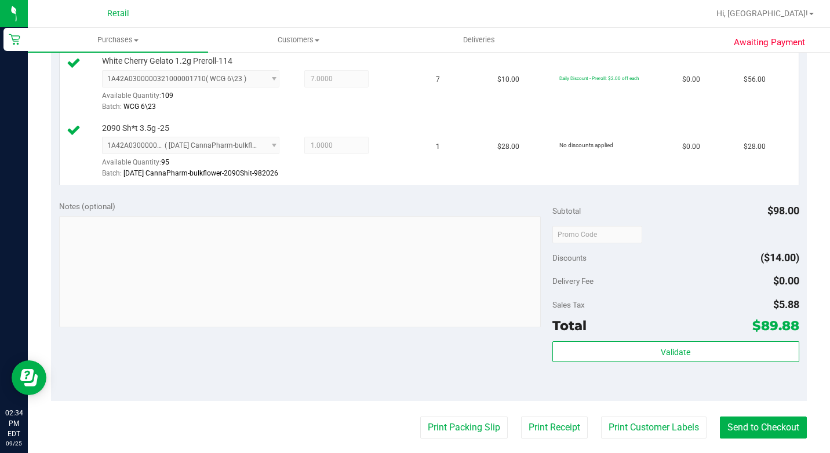
scroll to position [406, 0]
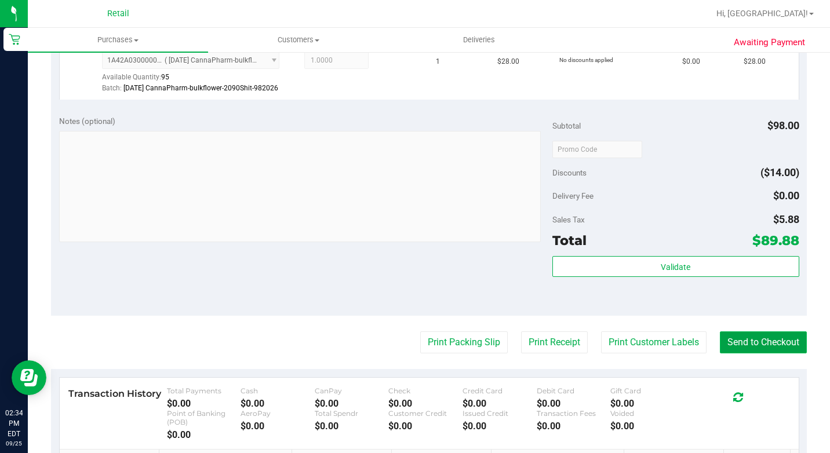
click at [771, 354] on button "Send to Checkout" at bounding box center [763, 343] width 87 height 22
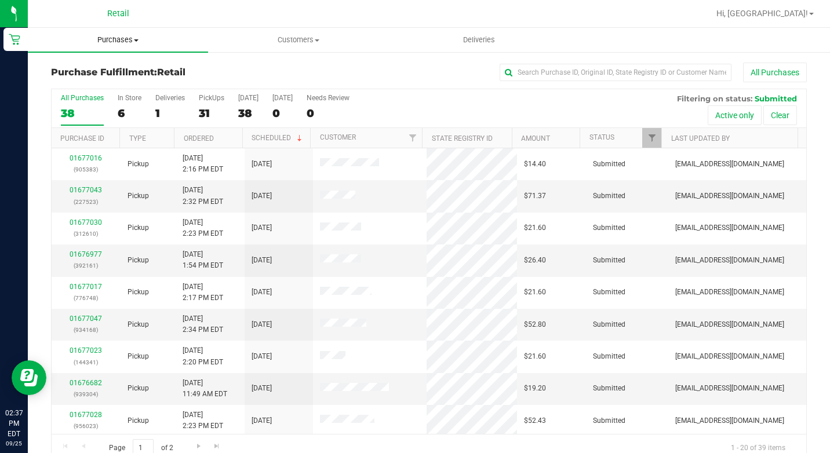
drag, startPoint x: 128, startPoint y: 45, endPoint x: 124, endPoint y: 34, distance: 11.6
click at [128, 45] on uib-tab-heading "Purchases Summary of purchases Fulfillment All purchases" at bounding box center [118, 40] width 180 height 24
click at [112, 72] on span "Summary of purchases" at bounding box center [87, 70] width 119 height 10
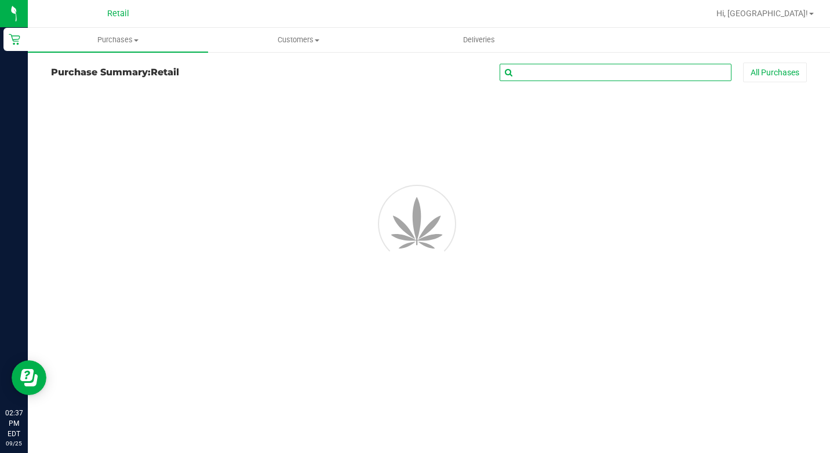
click at [680, 74] on input "text" at bounding box center [616, 72] width 232 height 17
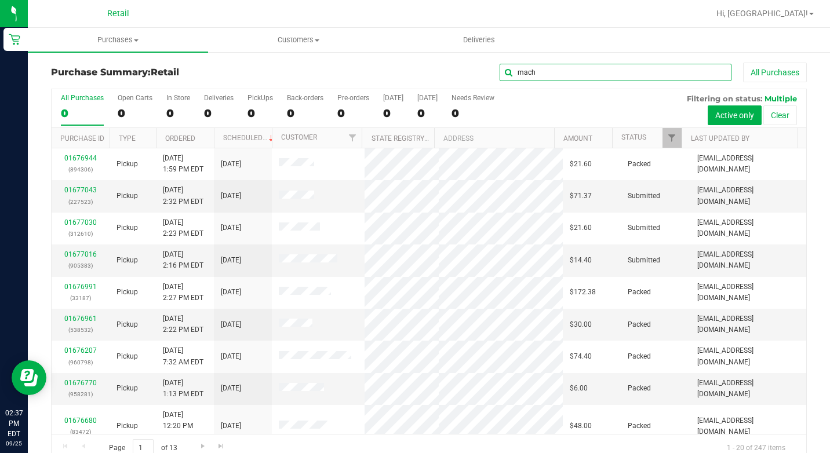
type input "mach"
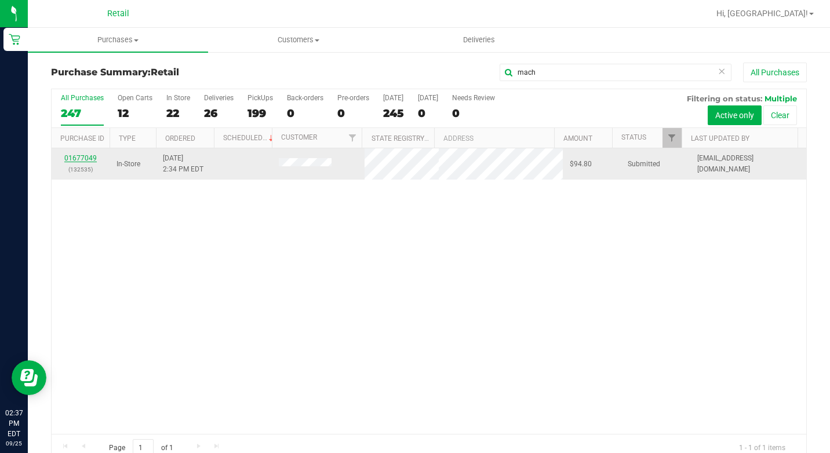
click at [77, 155] on link "01677049" at bounding box center [80, 158] width 32 height 8
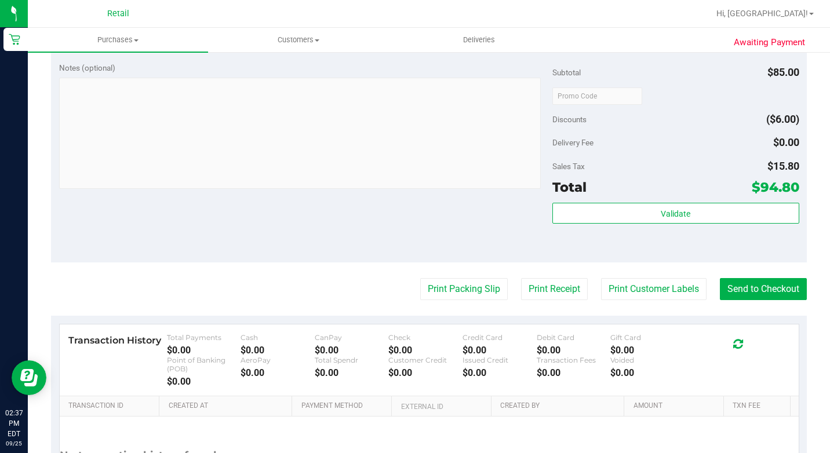
scroll to position [464, 0]
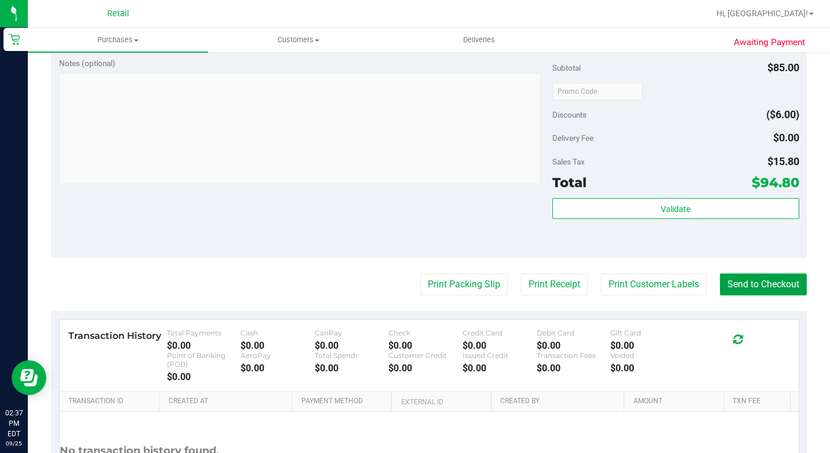
click at [739, 296] on button "Send to Checkout" at bounding box center [763, 285] width 87 height 22
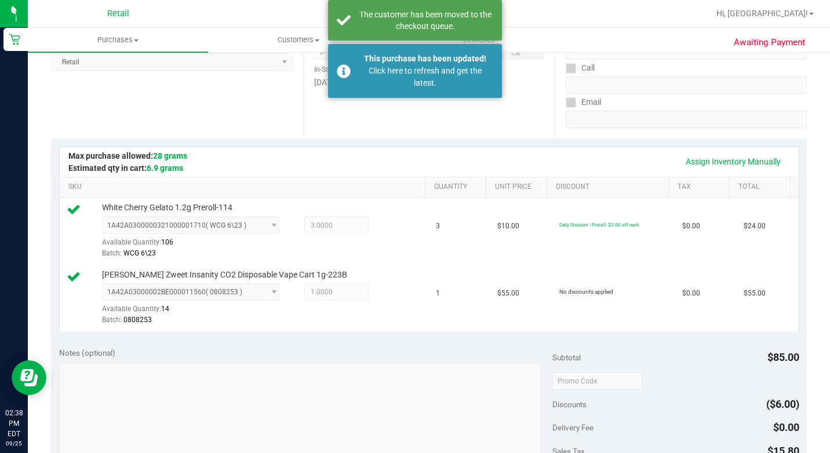
scroll to position [0, 0]
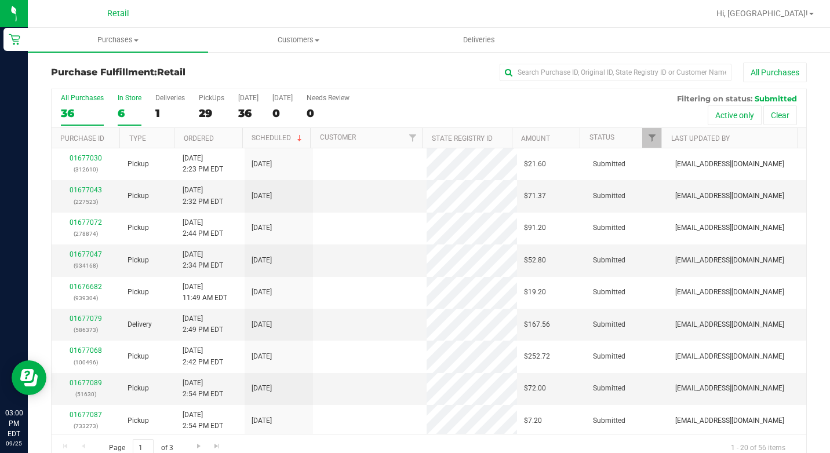
click at [133, 112] on div "6" at bounding box center [130, 113] width 24 height 13
click at [0, 0] on input "In Store 6" at bounding box center [0, 0] width 0 height 0
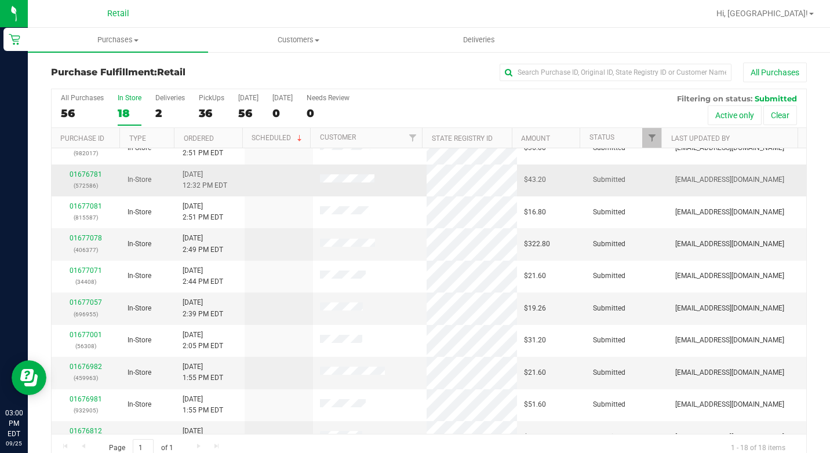
scroll to position [290, 0]
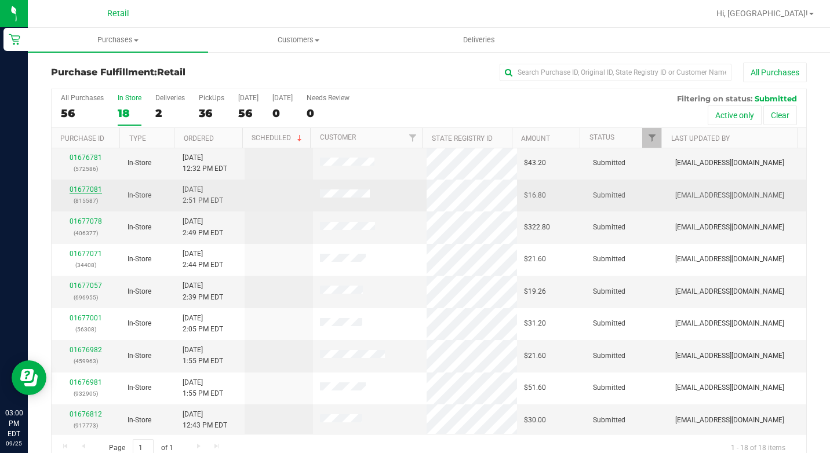
click at [96, 190] on link "01677081" at bounding box center [86, 190] width 32 height 8
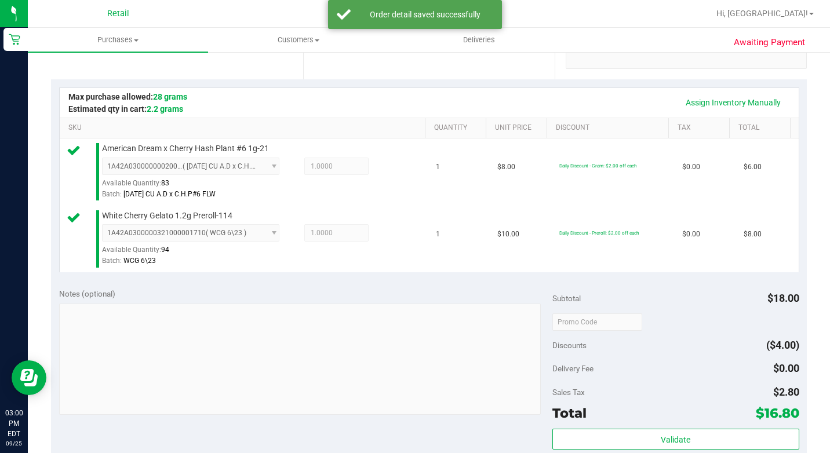
scroll to position [348, 0]
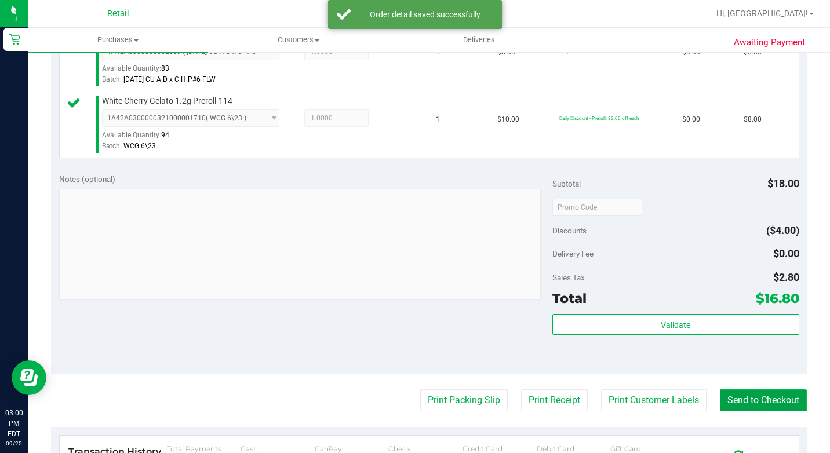
click at [749, 412] on button "Send to Checkout" at bounding box center [763, 401] width 87 height 22
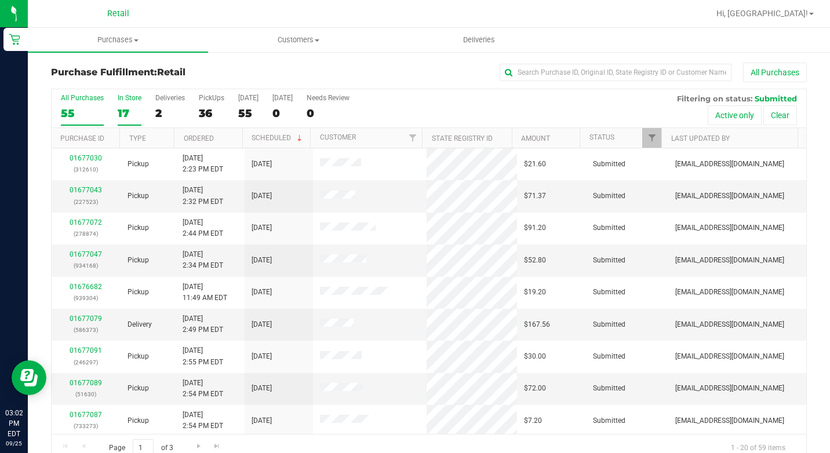
click at [125, 113] on div "17" at bounding box center [130, 113] width 24 height 13
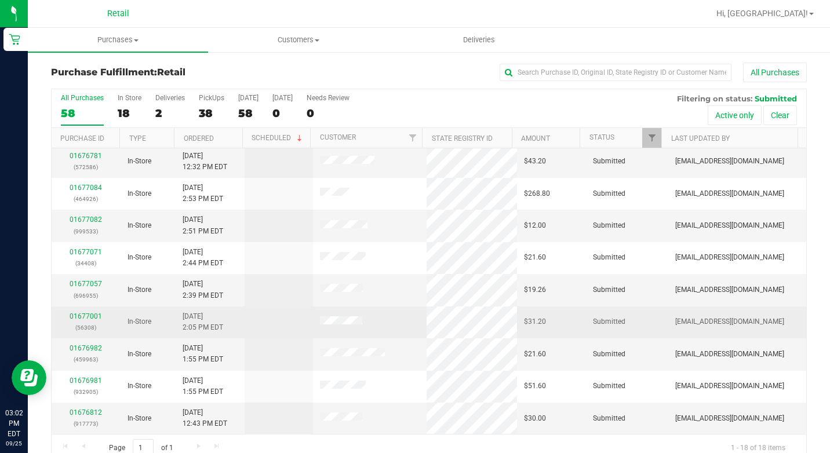
scroll to position [21, 0]
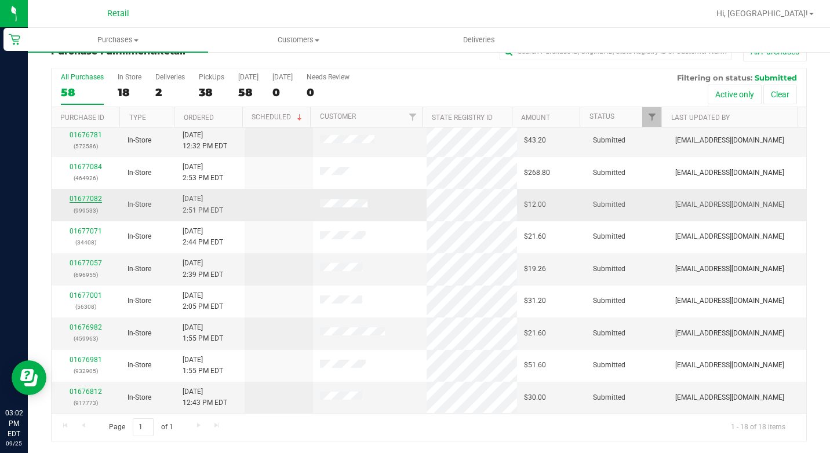
click at [84, 198] on link "01677082" at bounding box center [86, 199] width 32 height 8
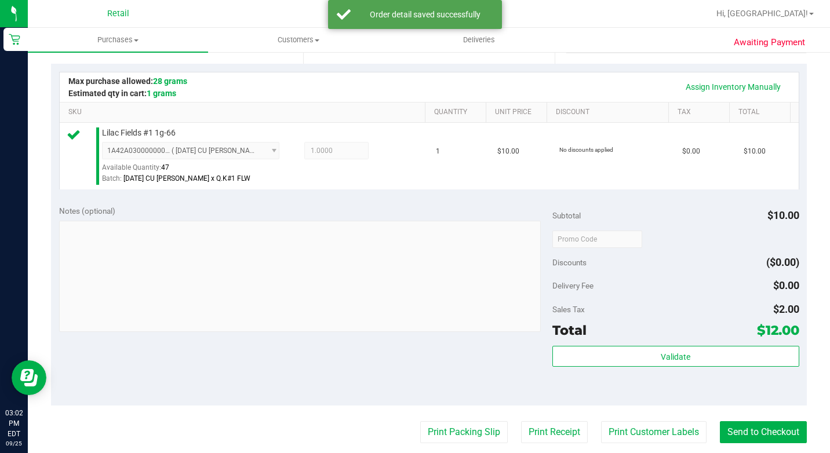
scroll to position [311, 0]
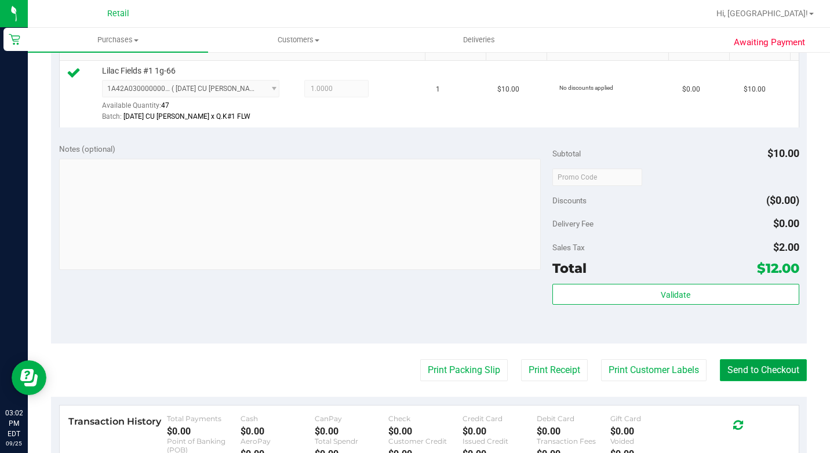
click at [774, 379] on button "Send to Checkout" at bounding box center [763, 370] width 87 height 22
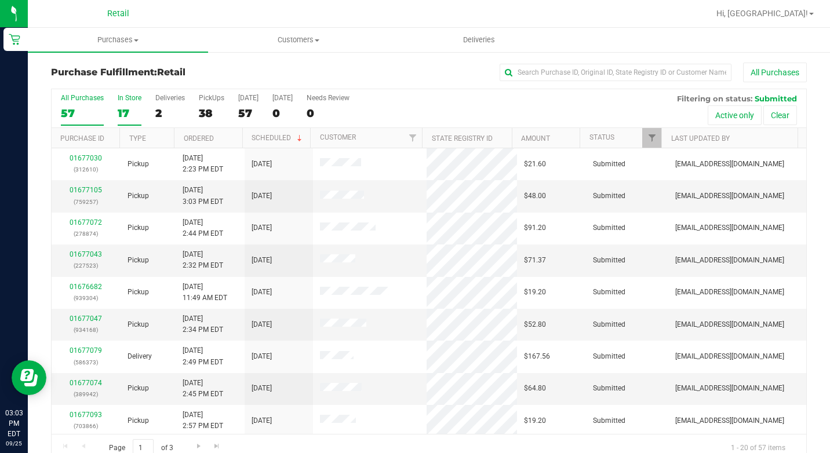
drag, startPoint x: 145, startPoint y: 110, endPoint x: 121, endPoint y: 111, distance: 23.8
click at [145, 110] on div "All Purchases 57 In Store 17 Deliveries 2 PickUps 38 [DATE] 57 [DATE] 0 Needs R…" at bounding box center [429, 108] width 755 height 39
click at [121, 111] on div "17" at bounding box center [130, 113] width 24 height 13
click at [0, 0] on input "In Store 17" at bounding box center [0, 0] width 0 height 0
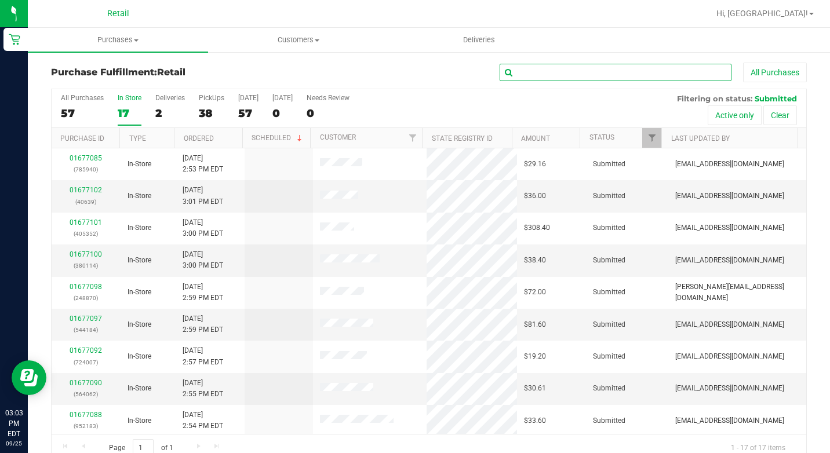
click at [663, 78] on input "text" at bounding box center [616, 72] width 232 height 17
type input "hul"
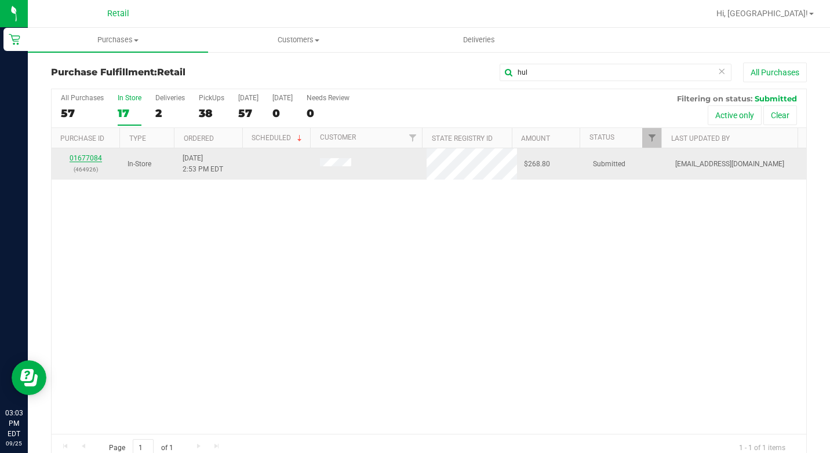
click at [81, 158] on link "01677084" at bounding box center [86, 158] width 32 height 8
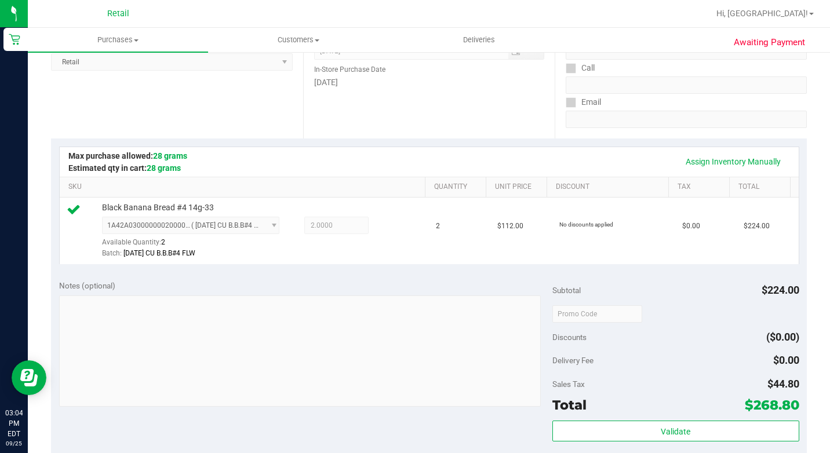
scroll to position [406, 0]
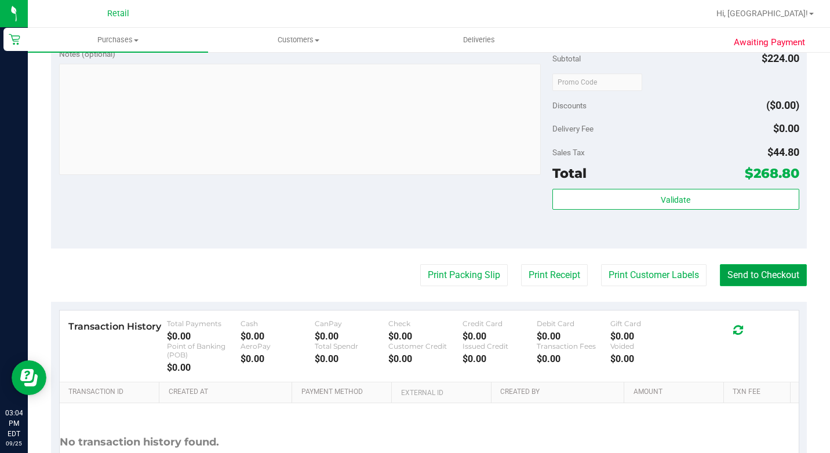
click at [764, 286] on button "Send to Checkout" at bounding box center [763, 275] width 87 height 22
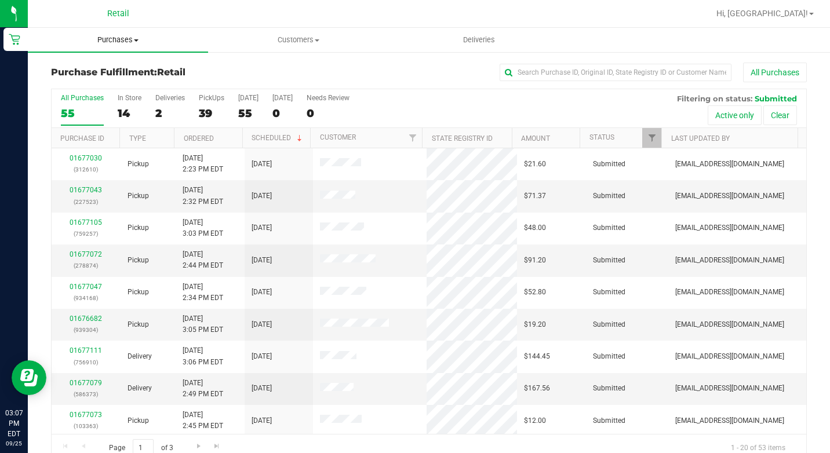
click at [139, 39] on span at bounding box center [136, 40] width 5 height 2
click at [234, 63] on div "Purchase Fulfillment: Retail All Purchases" at bounding box center [429, 76] width 756 height 26
drag, startPoint x: 142, startPoint y: 107, endPoint x: 135, endPoint y: 110, distance: 8.1
click at [141, 108] on div "All Purchases 55 In Store 14 Deliveries 2 PickUps 39 [DATE] 55 [DATE] 0 Needs R…" at bounding box center [429, 108] width 755 height 39
click at [133, 111] on div "14" at bounding box center [130, 113] width 24 height 13
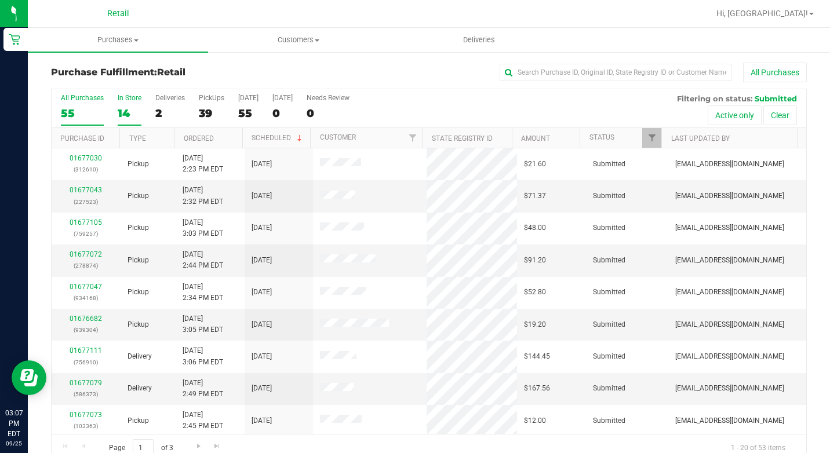
click at [0, 0] on input "In Store 14" at bounding box center [0, 0] width 0 height 0
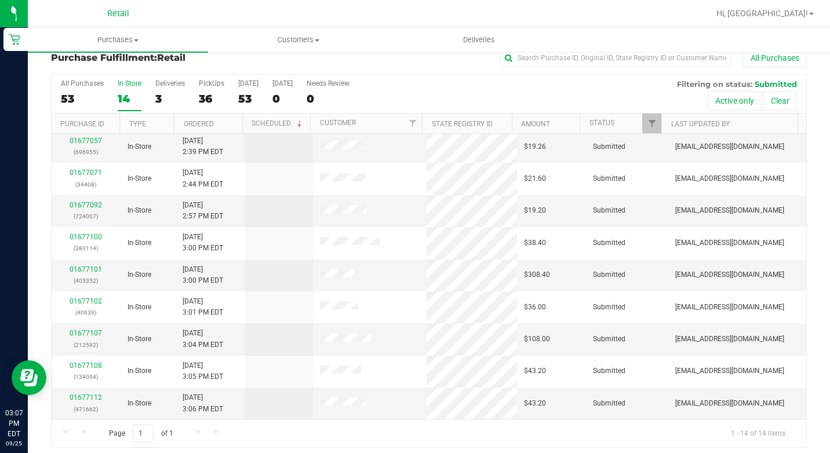
scroll to position [21, 0]
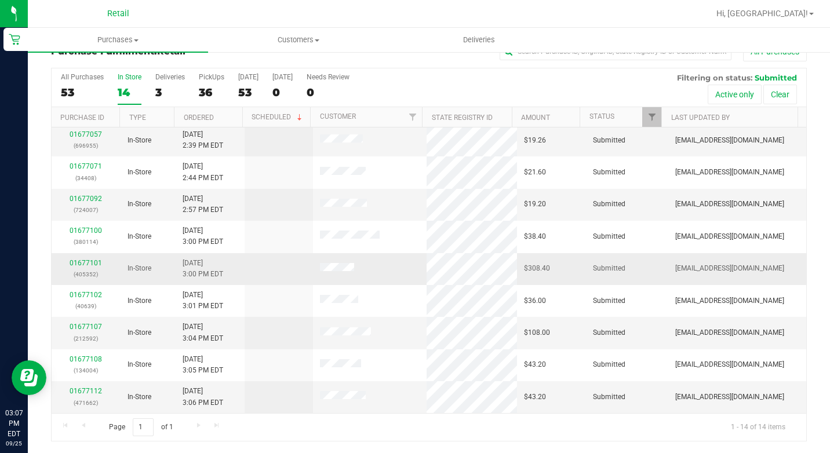
click at [81, 258] on div "01677101 (405352)" at bounding box center [86, 269] width 55 height 22
click at [82, 262] on link "01677101" at bounding box center [86, 263] width 32 height 8
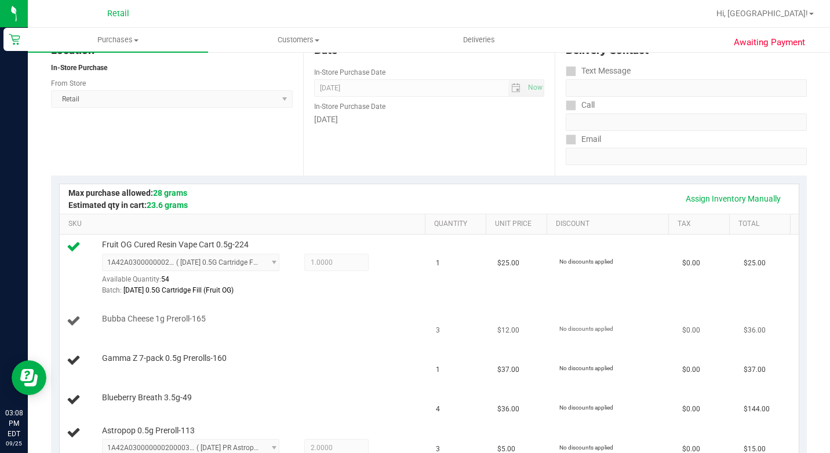
scroll to position [311, 0]
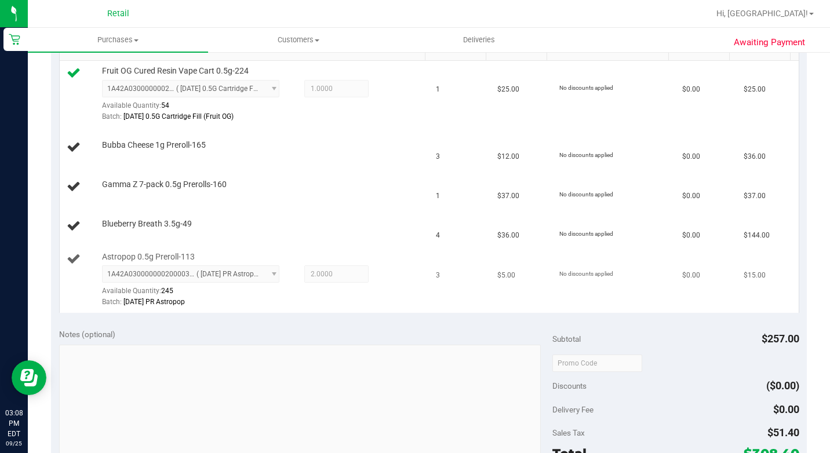
click at [327, 283] on span "2.0000 2" at bounding box center [336, 274] width 64 height 17
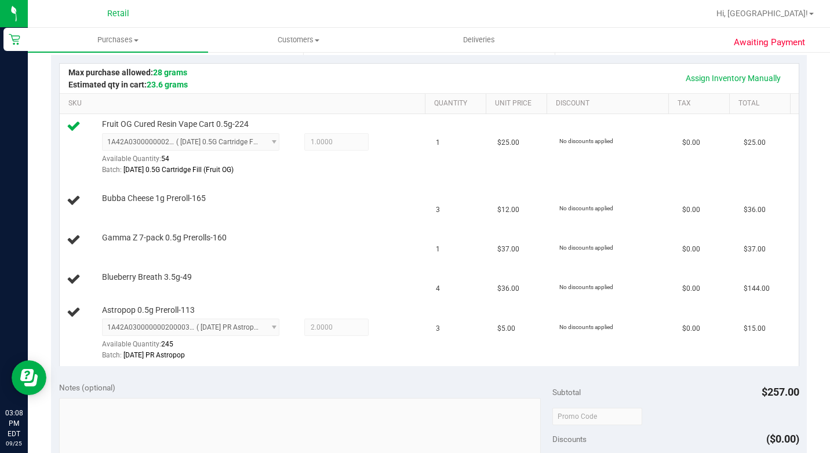
scroll to position [195, 0]
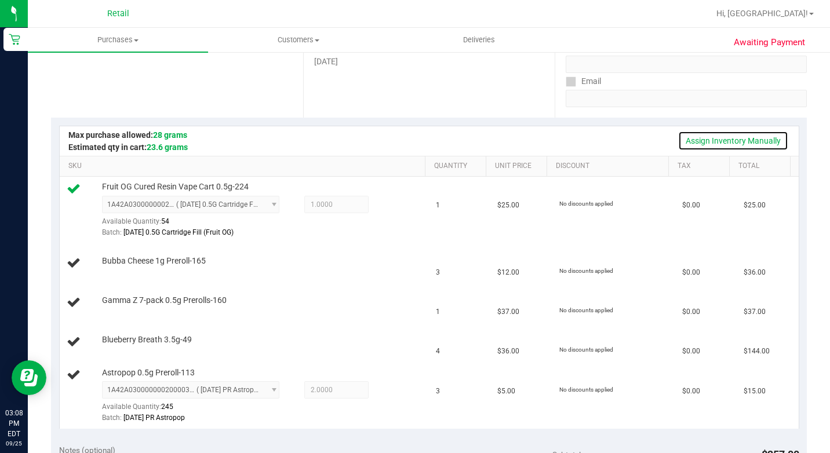
click at [742, 142] on link "Assign Inventory Manually" at bounding box center [733, 141] width 110 height 20
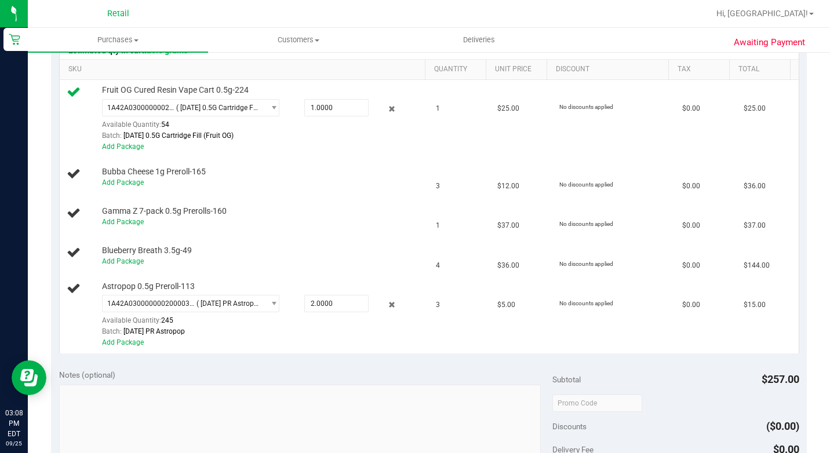
scroll to position [427, 0]
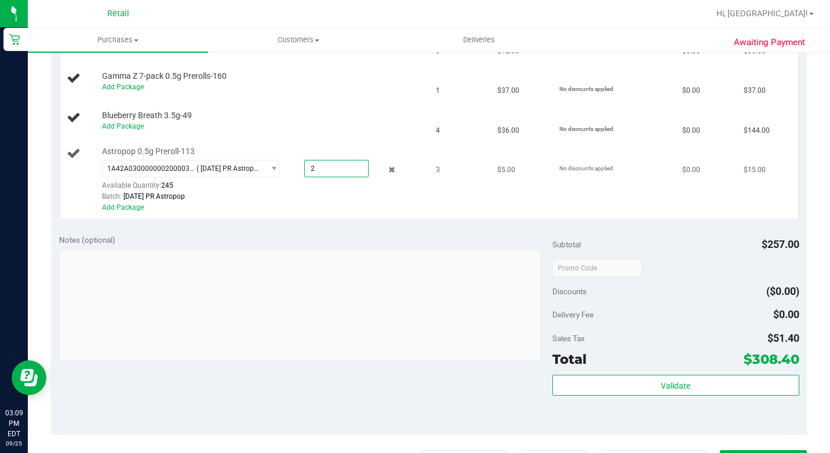
click at [304, 177] on span "2.0000 2" at bounding box center [336, 168] width 64 height 17
click at [305, 177] on input "2" at bounding box center [336, 169] width 63 height 16
type input "3"
type input "3.0000"
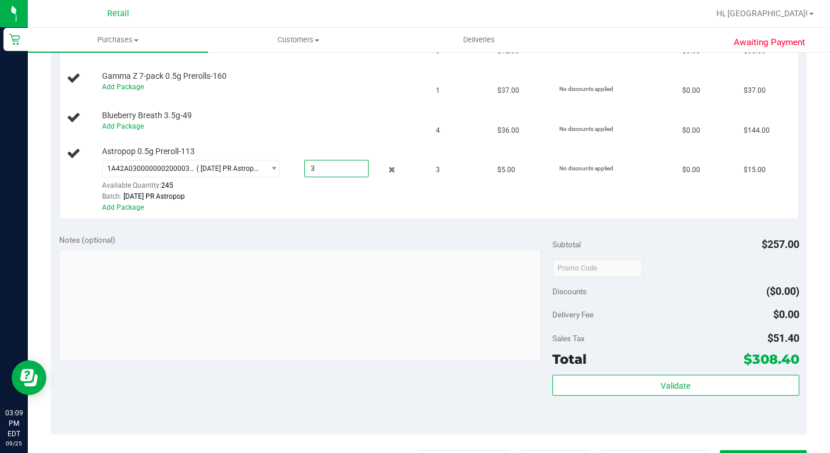
click at [377, 296] on div "Notes (optional)" at bounding box center [305, 299] width 493 height 130
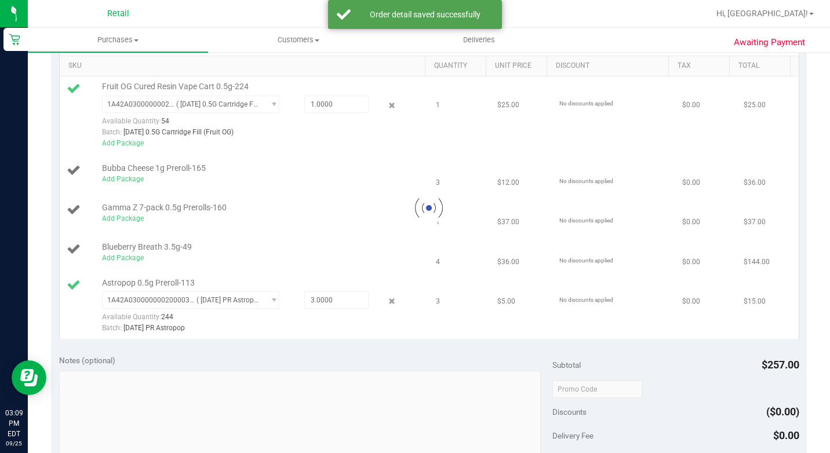
scroll to position [137, 0]
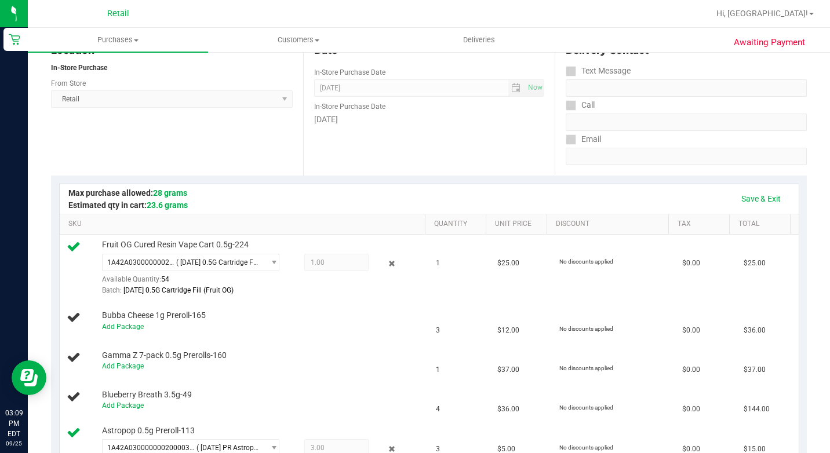
click at [289, 153] on div "Location In-Store Purchase From Store Retail Select Store Retail" at bounding box center [177, 105] width 252 height 142
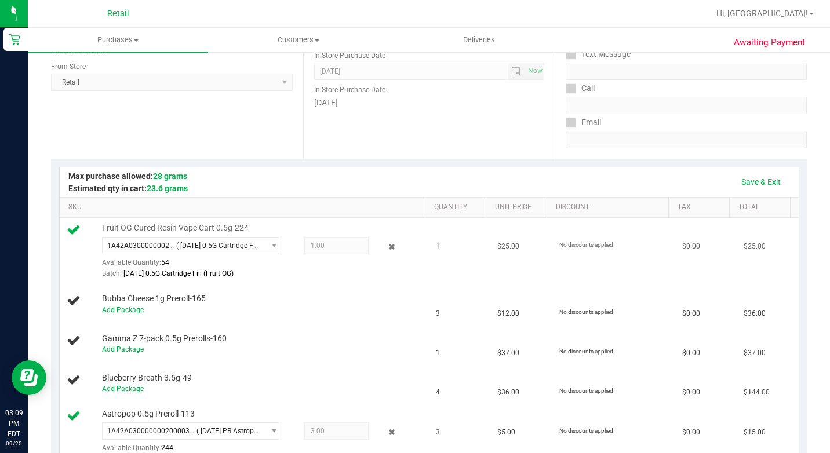
scroll to position [144, 0]
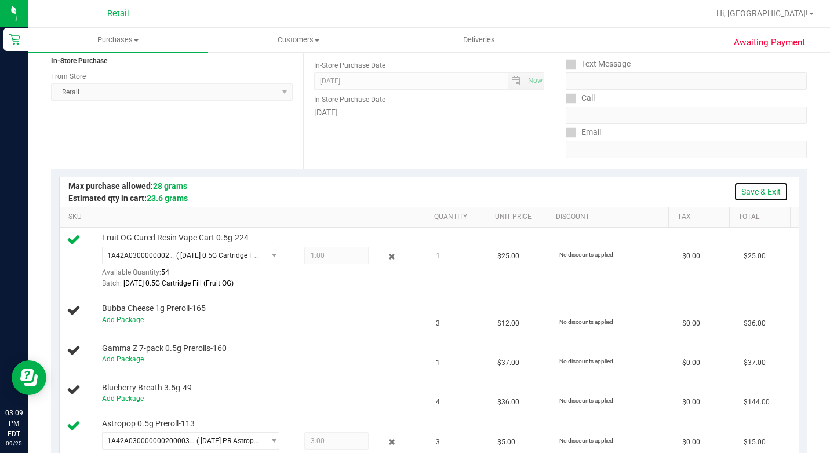
click at [754, 194] on link "Save & Exit" at bounding box center [761, 192] width 55 height 20
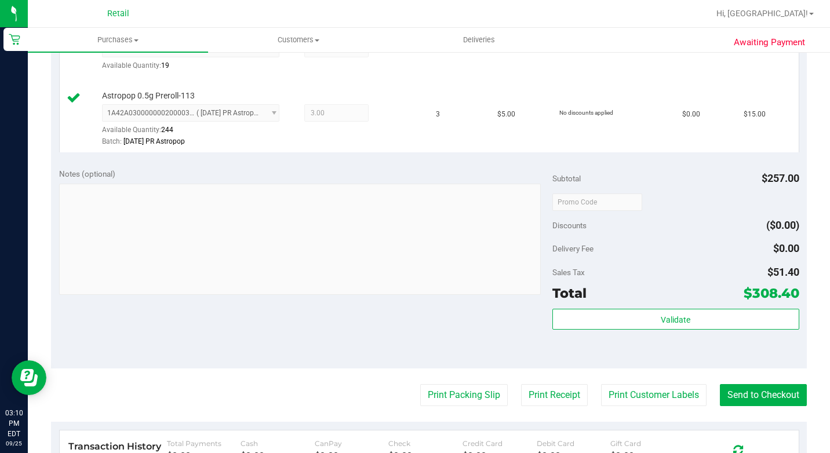
scroll to position [608, 0]
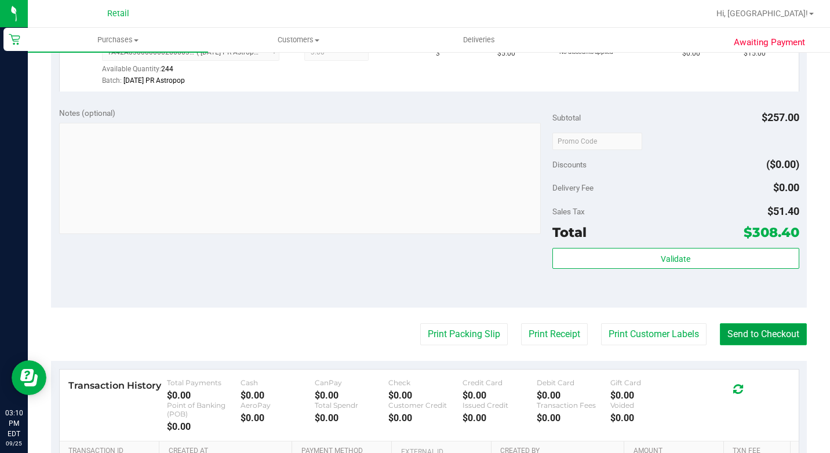
click at [778, 346] on button "Send to Checkout" at bounding box center [763, 335] width 87 height 22
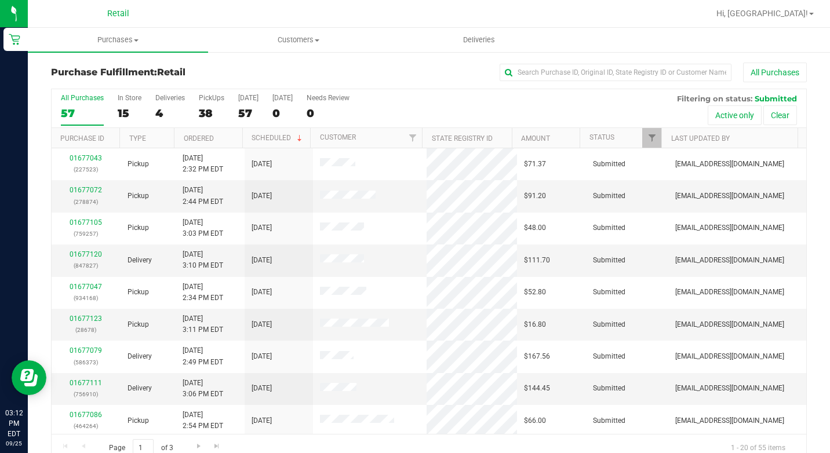
click at [114, 97] on div "All Purchases 57 In Store 15 Deliveries 4 PickUps 38 [DATE] 57 [DATE] 0 Needs R…" at bounding box center [429, 93] width 755 height 9
click at [118, 101] on div "In Store" at bounding box center [130, 98] width 24 height 8
click at [0, 0] on input "In Store 15" at bounding box center [0, 0] width 0 height 0
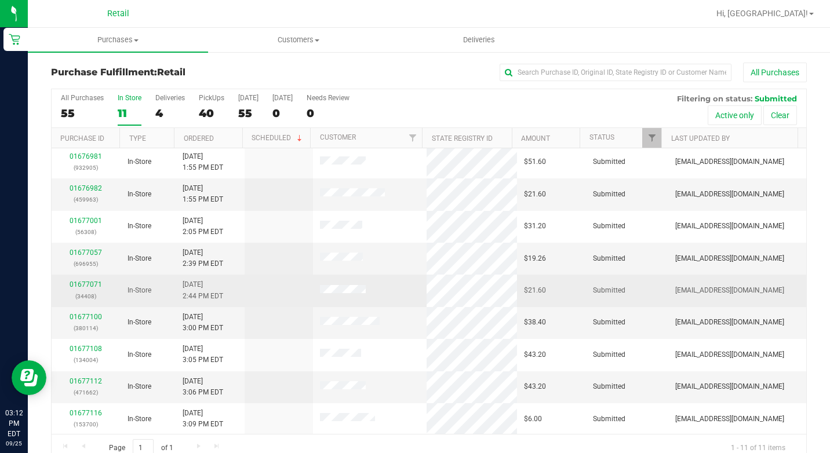
scroll to position [67, 0]
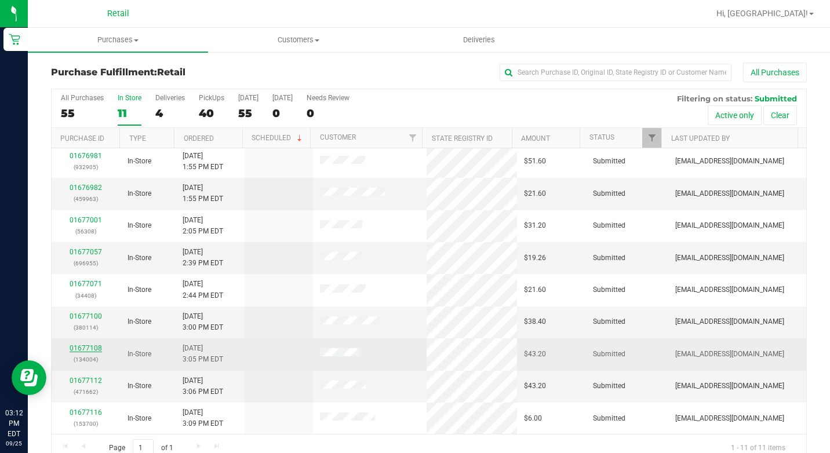
click at [82, 349] on link "01677108" at bounding box center [86, 348] width 32 height 8
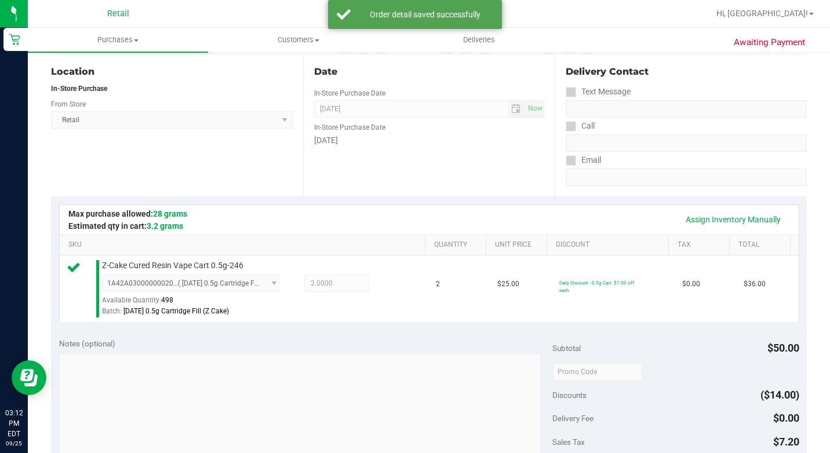
scroll to position [348, 0]
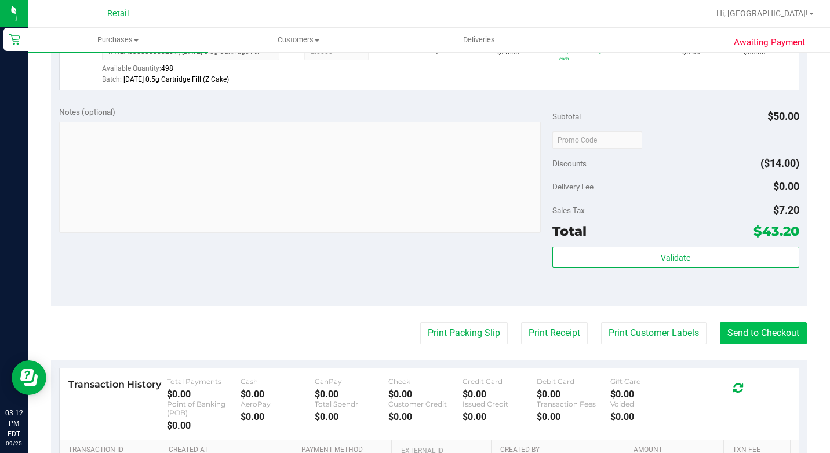
drag, startPoint x: 746, startPoint y: 322, endPoint x: 740, endPoint y: 339, distance: 17.4
click at [746, 326] on purchase-details "Back Edit Purchase Cancel Purchase View Profile # 01677108 Med | Rec METRC ID: …" at bounding box center [429, 150] width 756 height 871
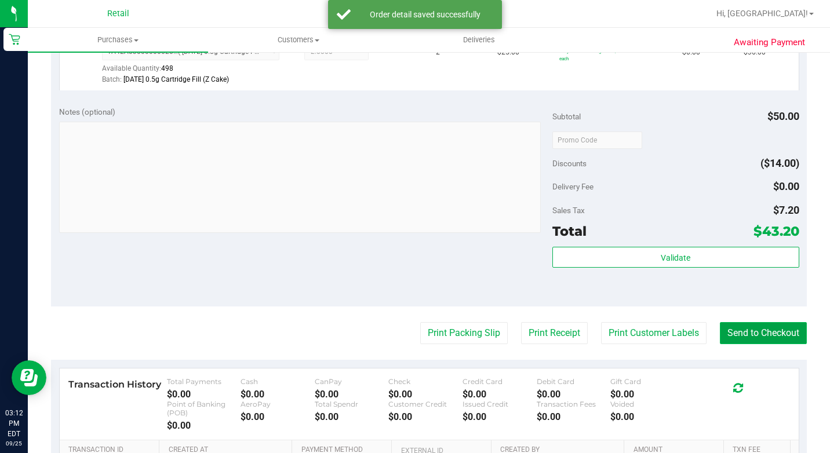
drag, startPoint x: 740, startPoint y: 339, endPoint x: 739, endPoint y: 348, distance: 9.9
click at [739, 344] on button "Send to Checkout" at bounding box center [763, 333] width 87 height 22
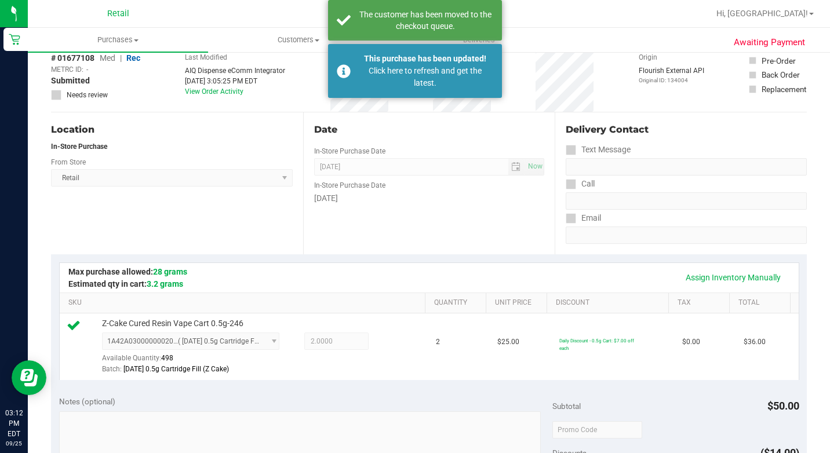
scroll to position [0, 0]
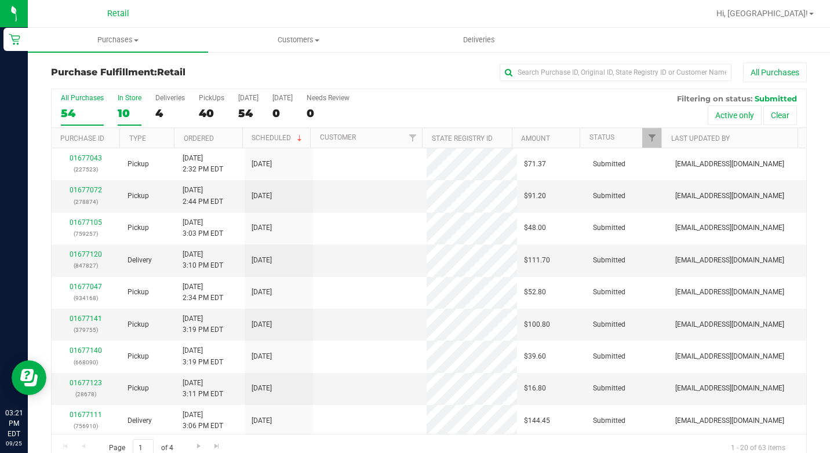
click at [130, 110] on div "10" at bounding box center [130, 113] width 24 height 13
click at [0, 0] on input "In Store 10" at bounding box center [0, 0] width 0 height 0
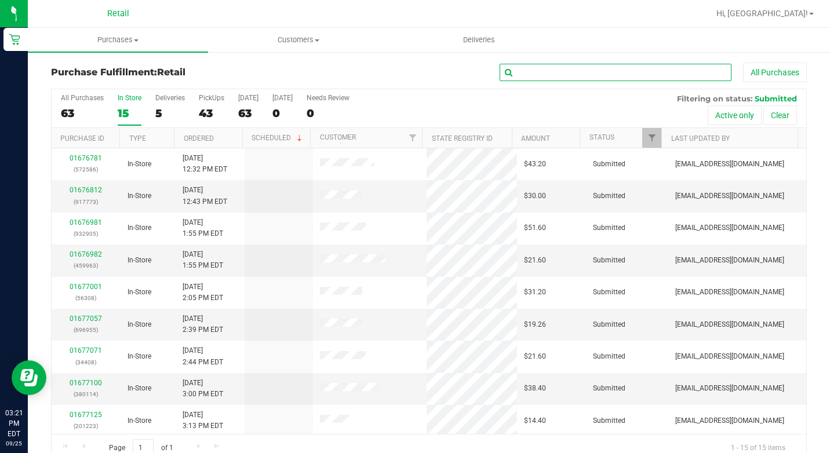
click at [578, 75] on input "text" at bounding box center [616, 72] width 232 height 17
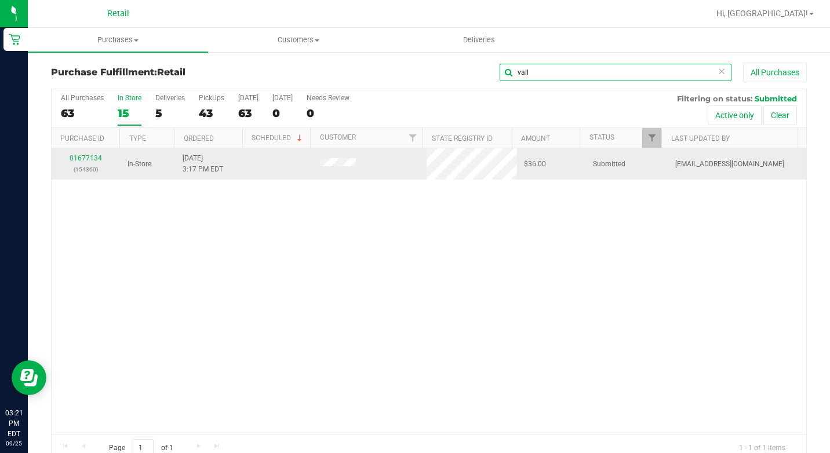
type input "vall"
click at [86, 153] on div "01677134 (154360)" at bounding box center [86, 164] width 55 height 22
click at [86, 155] on link "01677134" at bounding box center [86, 158] width 32 height 8
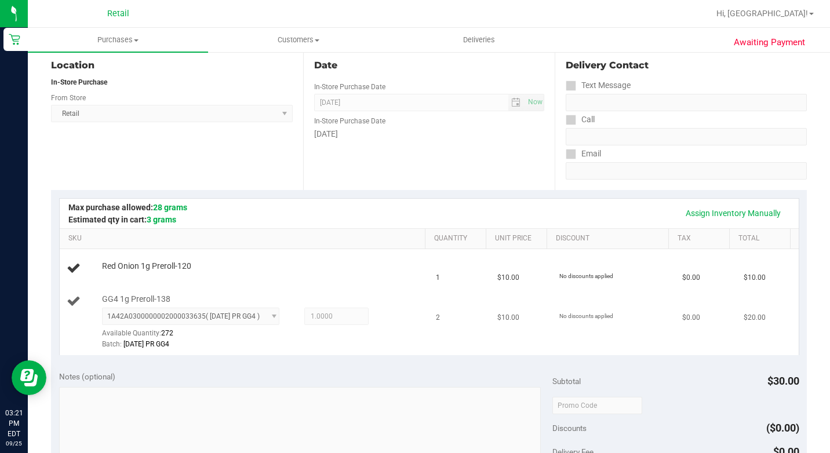
scroll to position [174, 0]
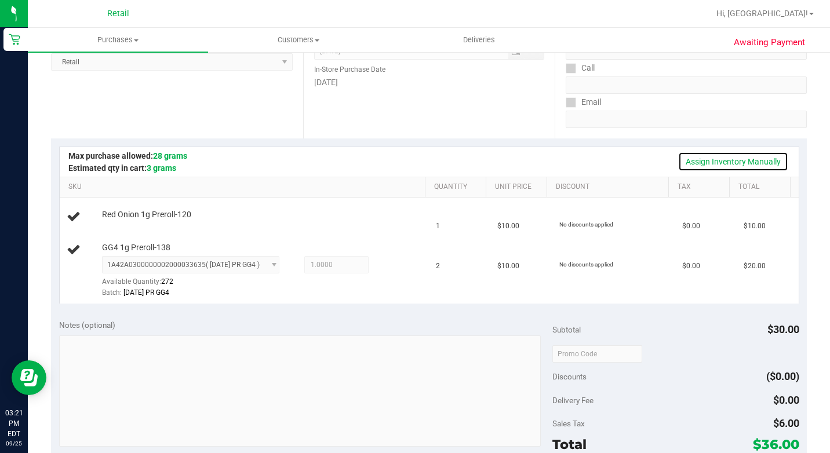
click at [713, 158] on link "Assign Inventory Manually" at bounding box center [733, 162] width 110 height 20
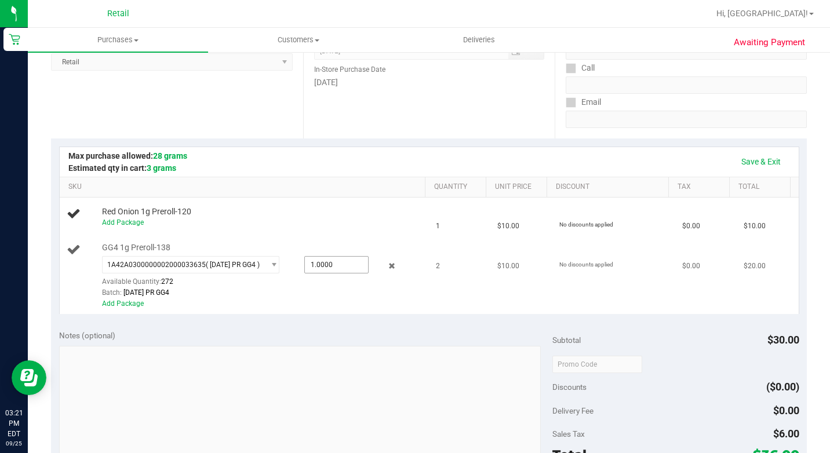
click at [304, 274] on span "1.0000 1" at bounding box center [336, 264] width 64 height 17
click at [305, 273] on input "1" at bounding box center [336, 265] width 63 height 16
type input "2"
type input "2.0000"
click at [328, 245] on td "GG4 1g Preroll-138 1A42A0300000002000033635 ( [DATE] PR GG4 ) 1A42A030000000200…" at bounding box center [245, 276] width 370 height 77
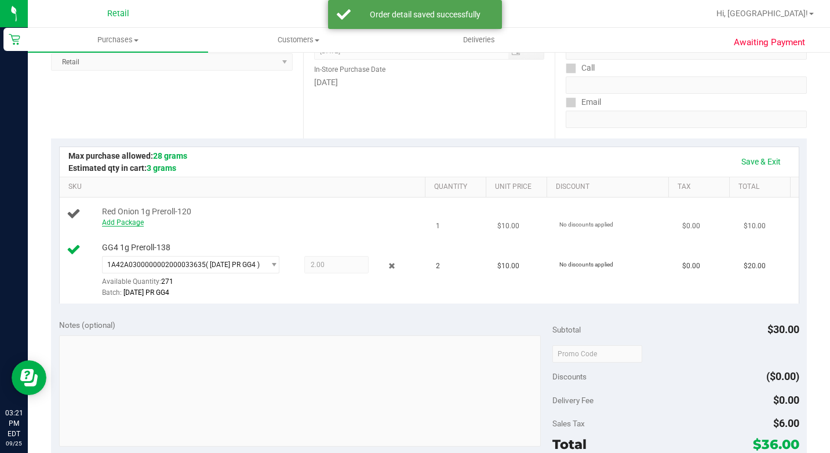
click at [102, 227] on link "Add Package" at bounding box center [123, 223] width 42 height 8
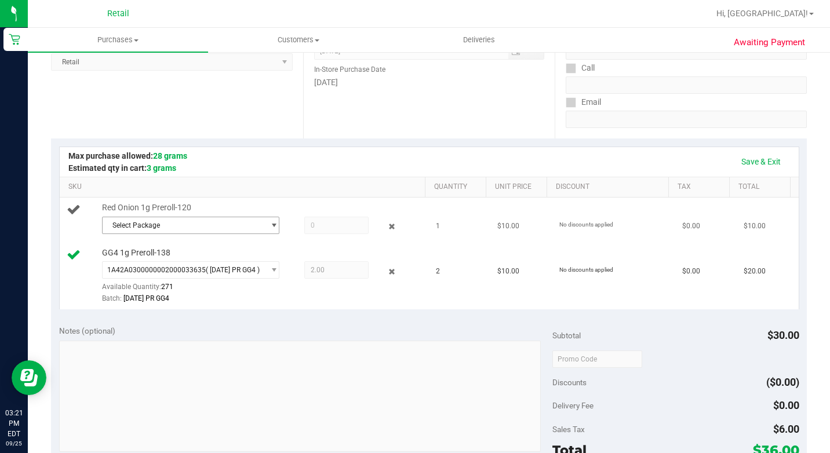
click at [122, 234] on span "Select Package" at bounding box center [184, 225] width 162 height 16
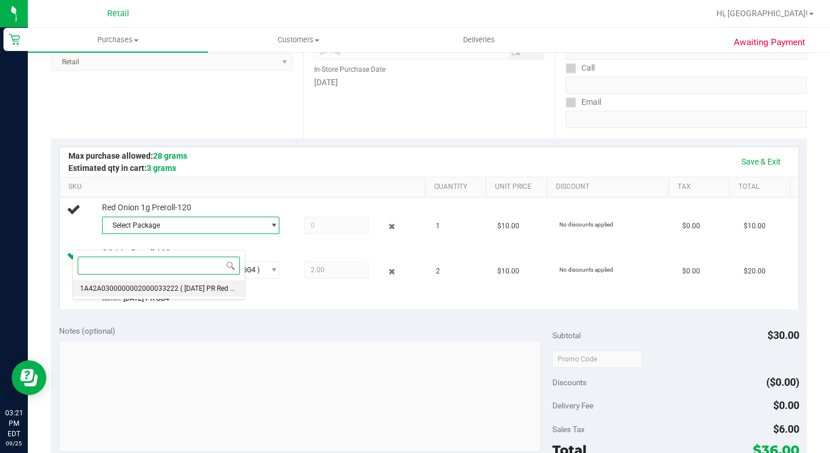
click at [180, 292] on span "( [DATE] PR Red Onion )" at bounding box center [216, 289] width 72 height 8
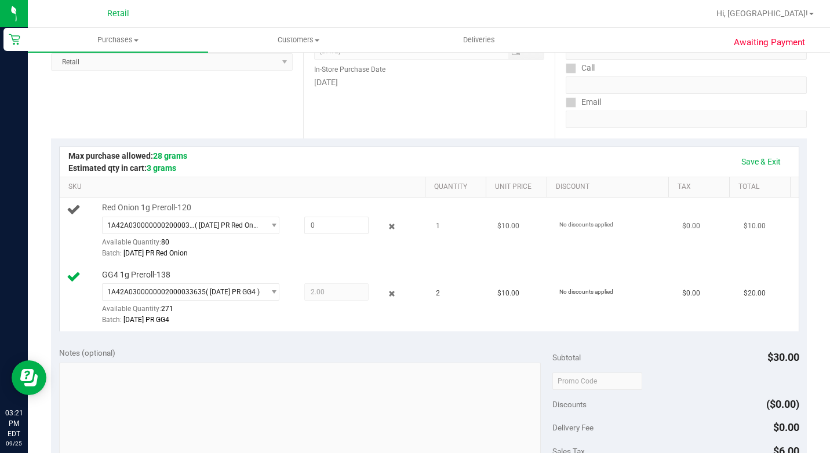
click at [289, 252] on div "1A42A0300000002000033222 ( [DATE] PR Red Onion ) 1A42A0300000002000033222 Avail…" at bounding box center [262, 238] width 320 height 42
click at [304, 234] on span at bounding box center [336, 225] width 64 height 17
type input "1"
type input "1.0000"
click at [311, 181] on th "SKU" at bounding box center [242, 187] width 365 height 21
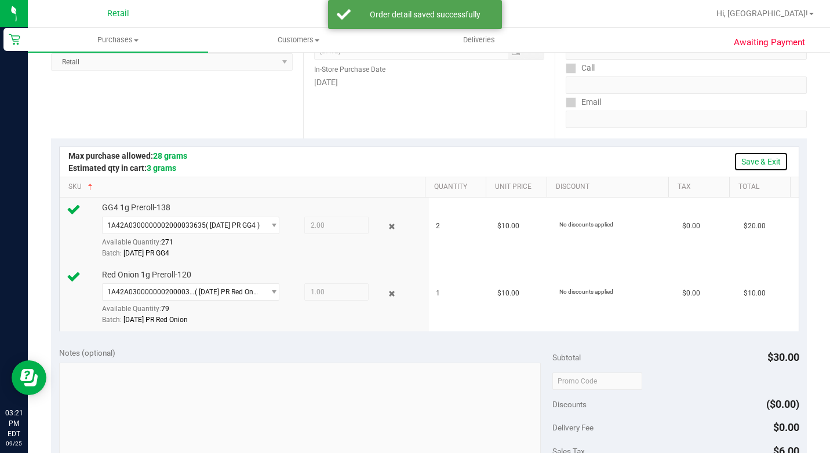
click at [768, 164] on link "Save & Exit" at bounding box center [761, 162] width 55 height 20
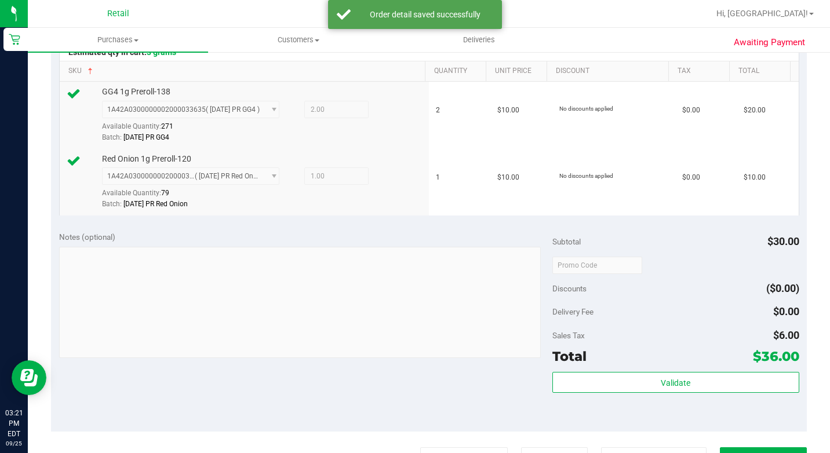
scroll to position [580, 0]
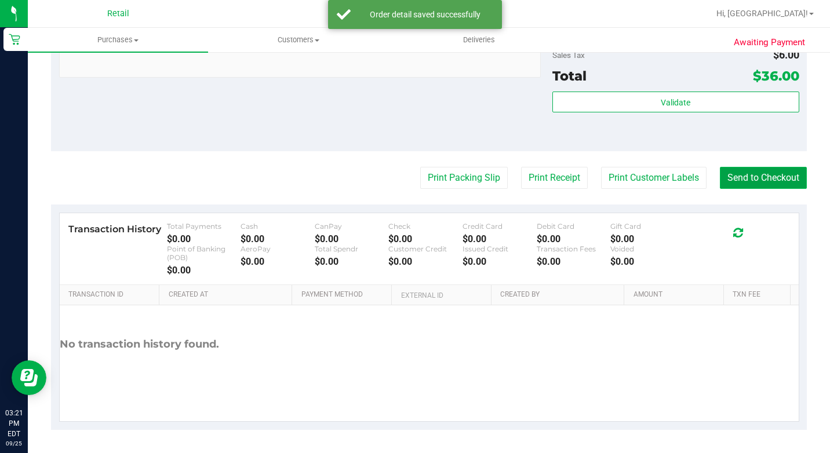
click at [771, 189] on button "Send to Checkout" at bounding box center [763, 178] width 87 height 22
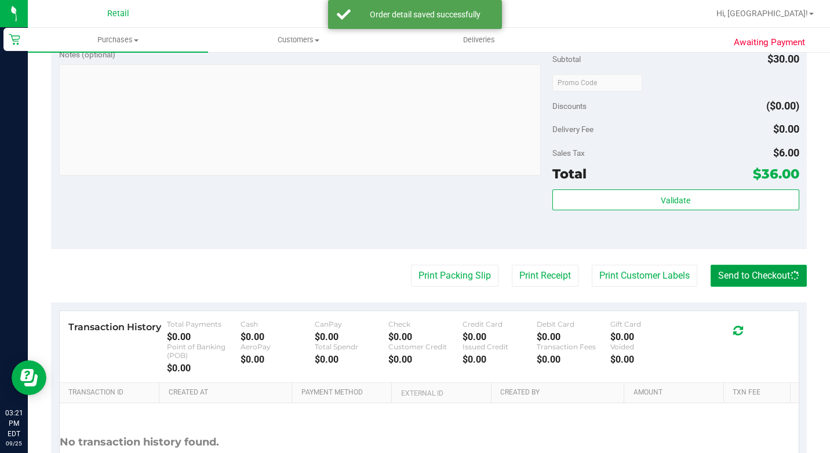
scroll to position [290, 0]
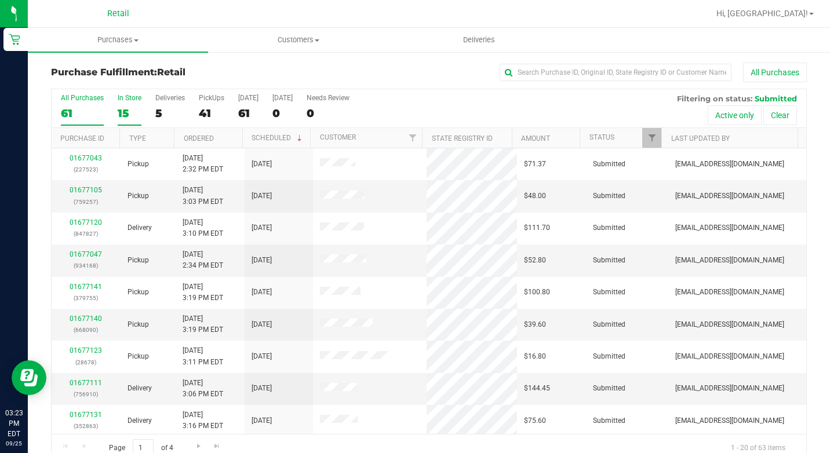
click at [132, 107] on div "15" at bounding box center [130, 113] width 24 height 13
click at [0, 0] on input "In Store 15" at bounding box center [0, 0] width 0 height 0
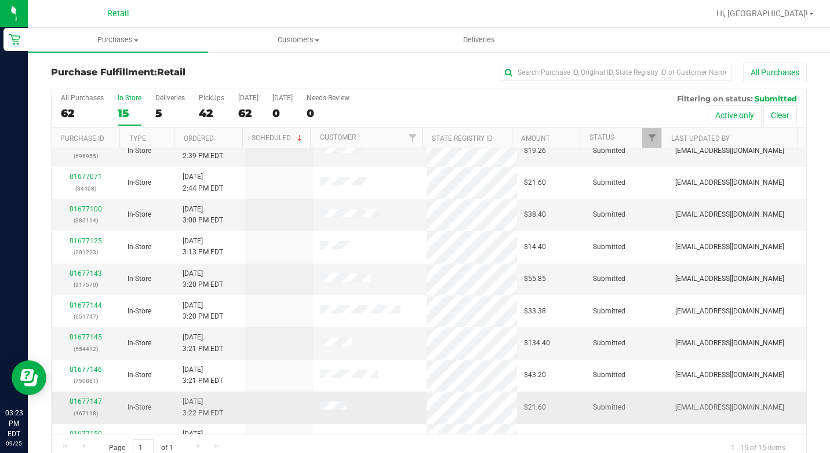
scroll to position [195, 0]
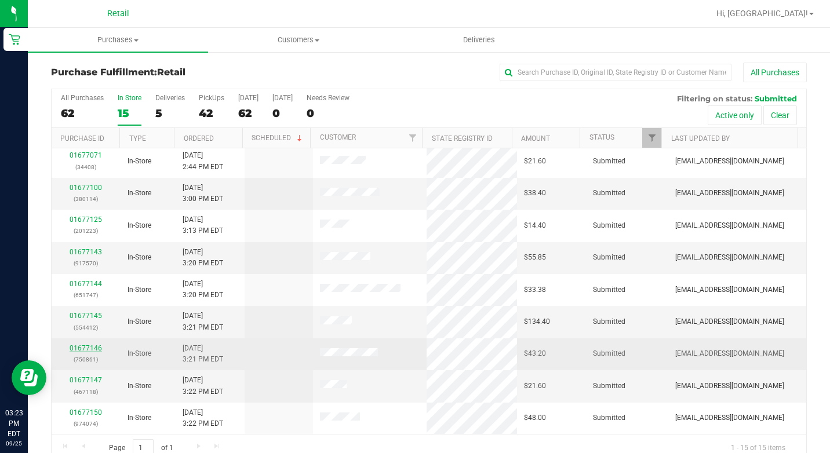
click at [78, 347] on link "01677146" at bounding box center [86, 348] width 32 height 8
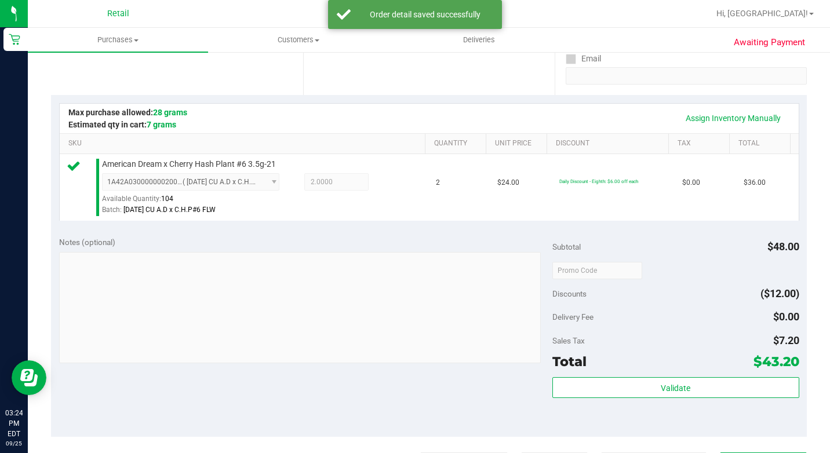
scroll to position [290, 0]
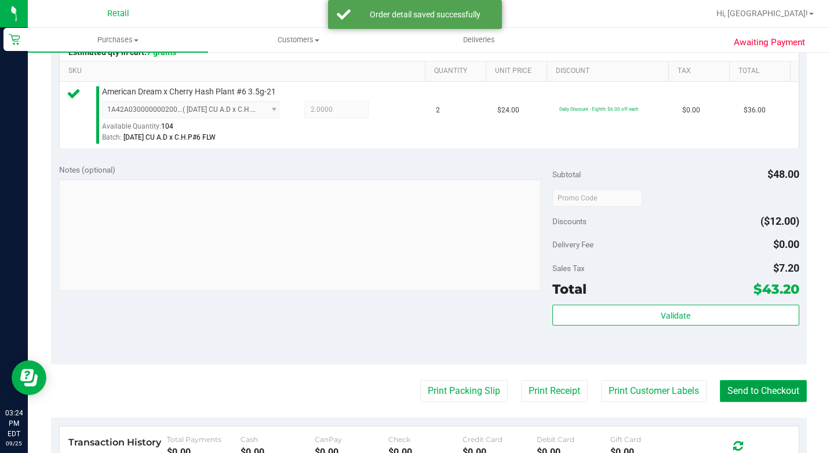
click at [768, 402] on button "Send to Checkout" at bounding box center [763, 391] width 87 height 22
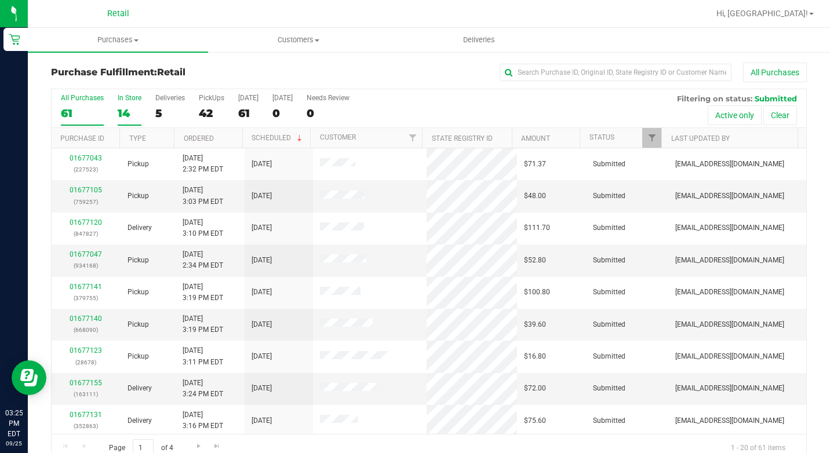
click at [126, 102] on label "In Store 14" at bounding box center [130, 110] width 24 height 32
click at [0, 0] on input "In Store 14" at bounding box center [0, 0] width 0 height 0
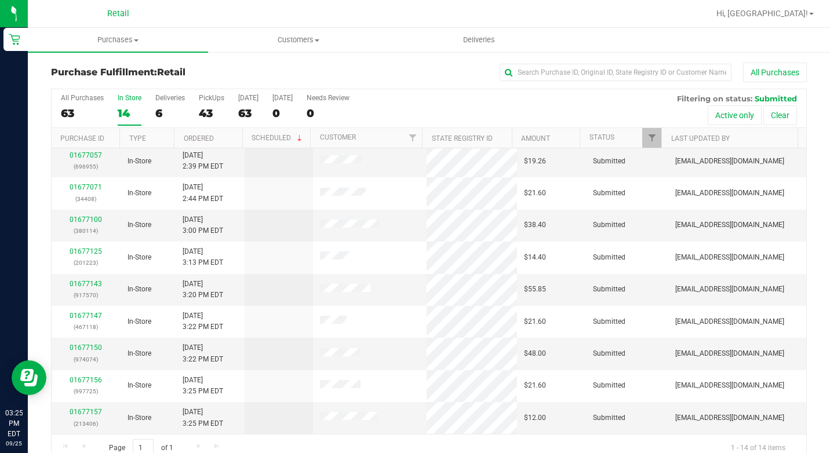
scroll to position [21, 0]
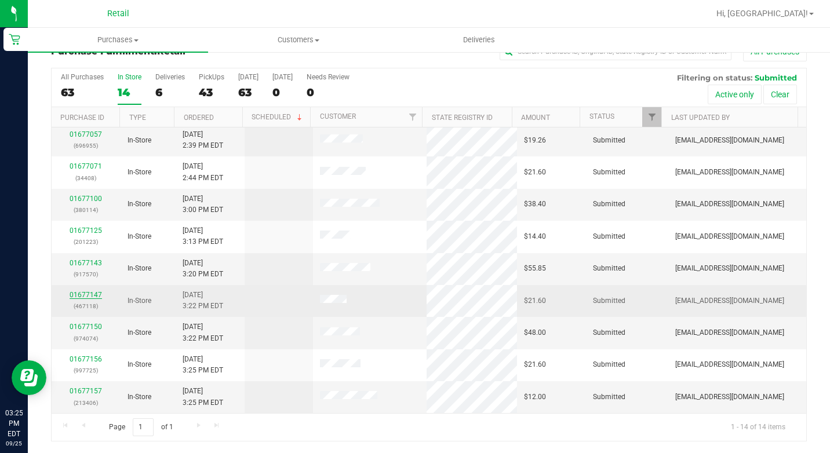
click at [77, 296] on link "01677147" at bounding box center [86, 295] width 32 height 8
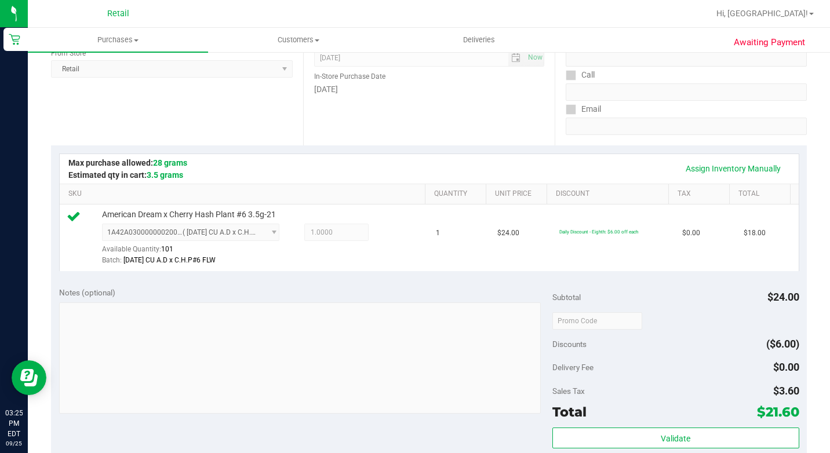
scroll to position [311, 0]
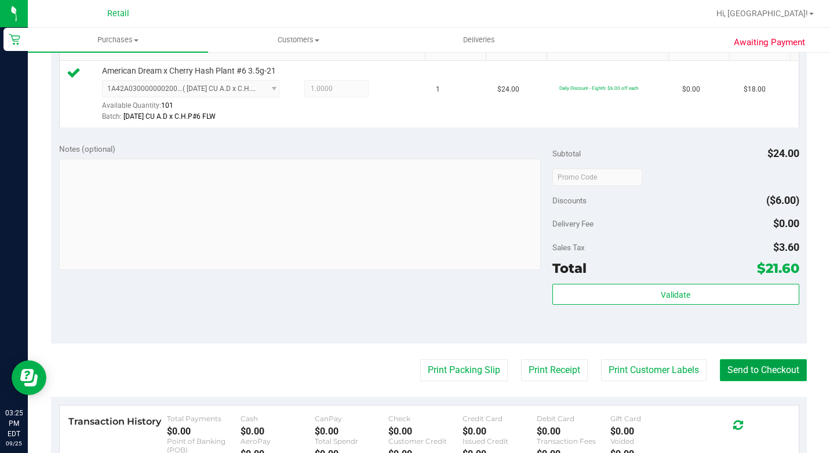
click at [739, 382] on button "Send to Checkout" at bounding box center [763, 370] width 87 height 22
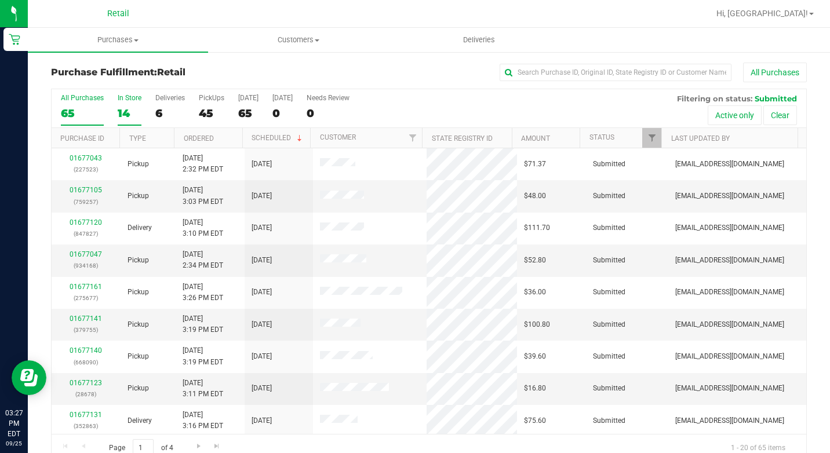
click at [135, 109] on div "14" at bounding box center [130, 113] width 24 height 13
click at [0, 0] on input "In Store 14" at bounding box center [0, 0] width 0 height 0
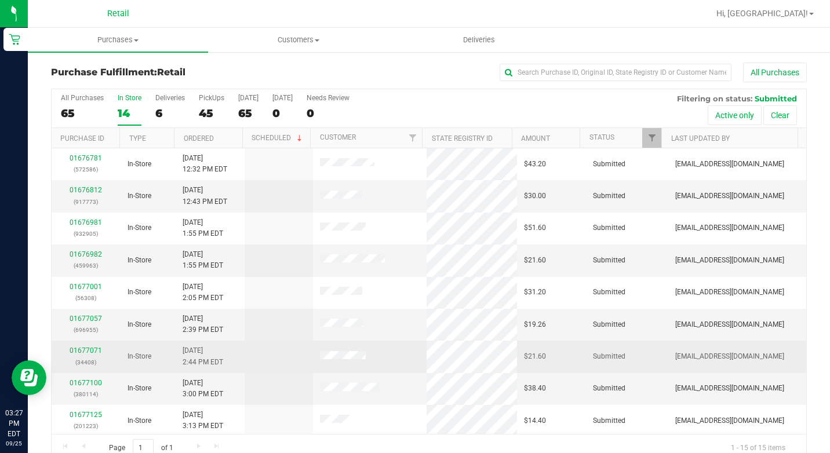
scroll to position [195, 0]
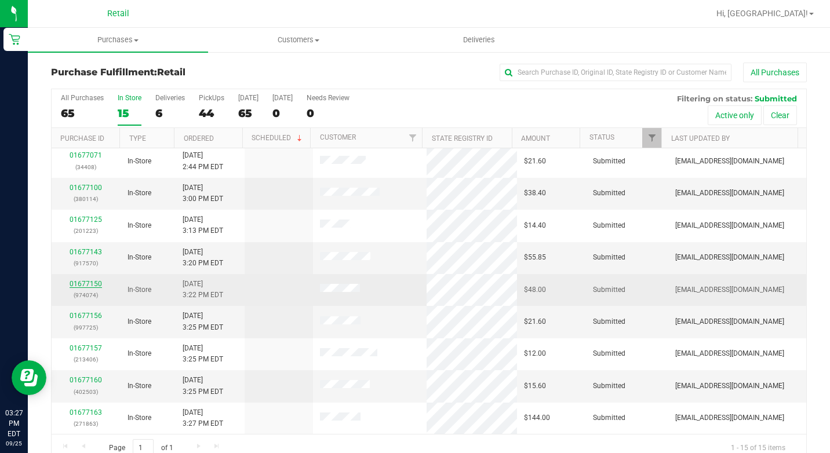
click at [92, 282] on link "01677150" at bounding box center [86, 284] width 32 height 8
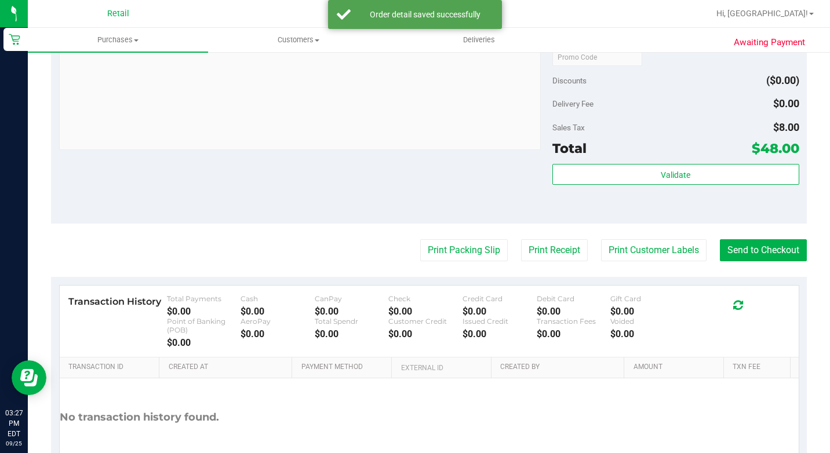
scroll to position [464, 0]
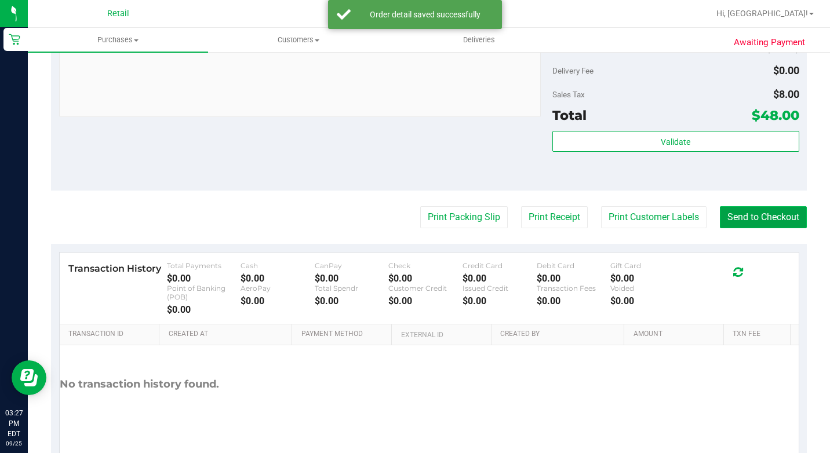
click at [794, 228] on button "Send to Checkout" at bounding box center [763, 217] width 87 height 22
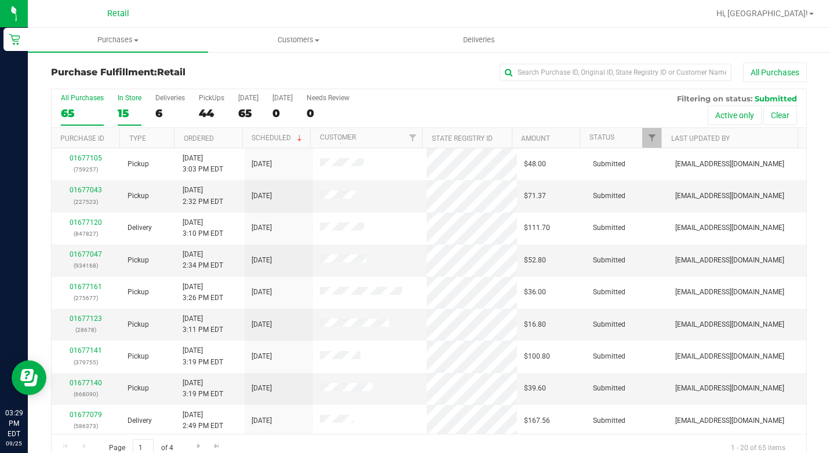
click at [129, 105] on label "In Store 15" at bounding box center [130, 110] width 24 height 32
click at [0, 0] on input "In Store 15" at bounding box center [0, 0] width 0 height 0
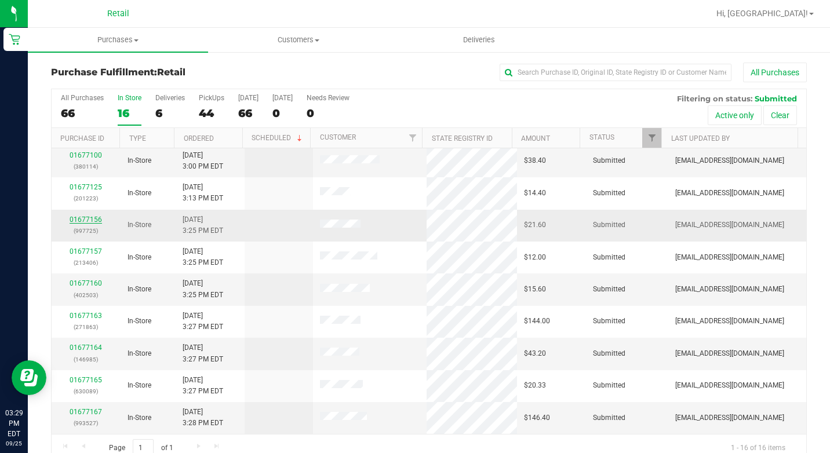
click at [97, 220] on link "01677156" at bounding box center [86, 220] width 32 height 8
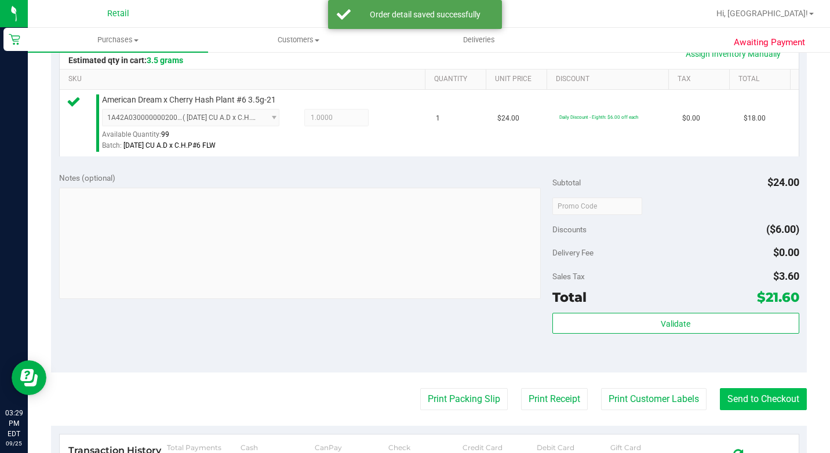
scroll to position [406, 0]
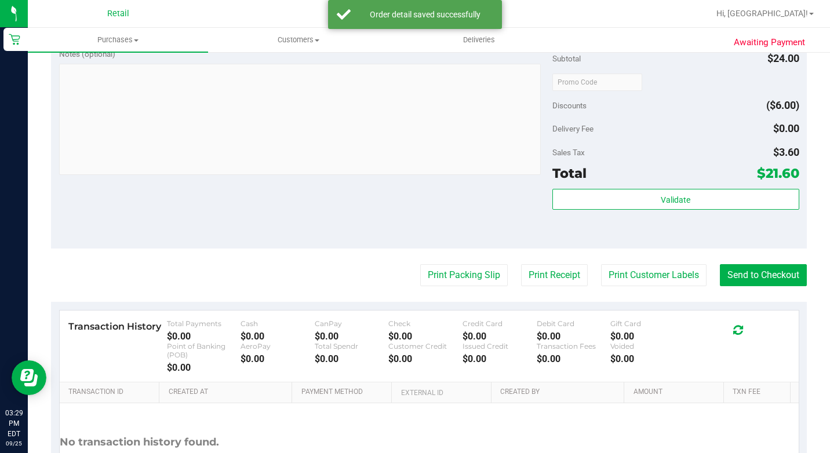
click at [755, 276] on purchase-details "Back Edit Purchase Cancel Purchase View Profile # 01677156 Med | Rec METRC ID: …" at bounding box center [429, 92] width 756 height 871
click at [748, 286] on button "Send to Checkout" at bounding box center [763, 275] width 87 height 22
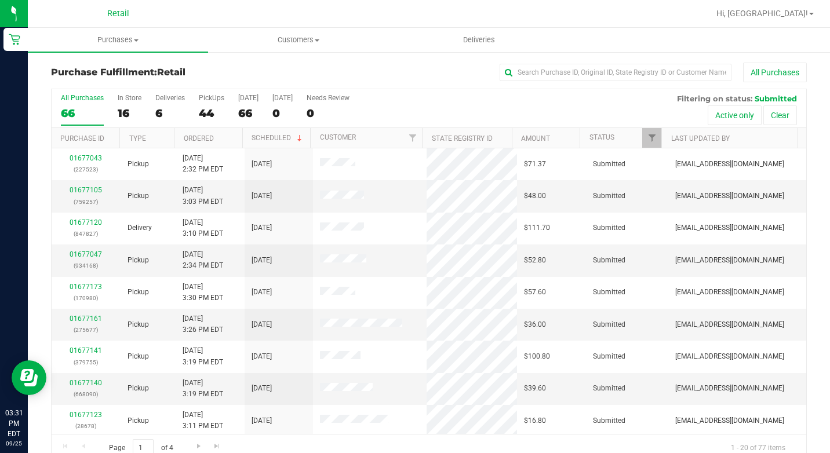
click at [114, 112] on div "All Purchases 66 In Store 16 Deliveries 6 PickUps 44 [DATE] 66 [DATE] 0 Needs R…" at bounding box center [429, 108] width 755 height 39
click at [131, 100] on div "In Store" at bounding box center [130, 98] width 24 height 8
click at [0, 0] on input "In Store 16" at bounding box center [0, 0] width 0 height 0
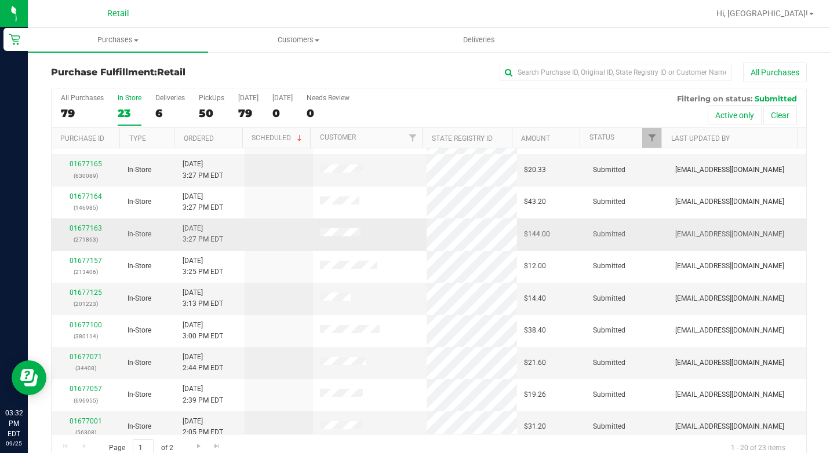
scroll to position [356, 0]
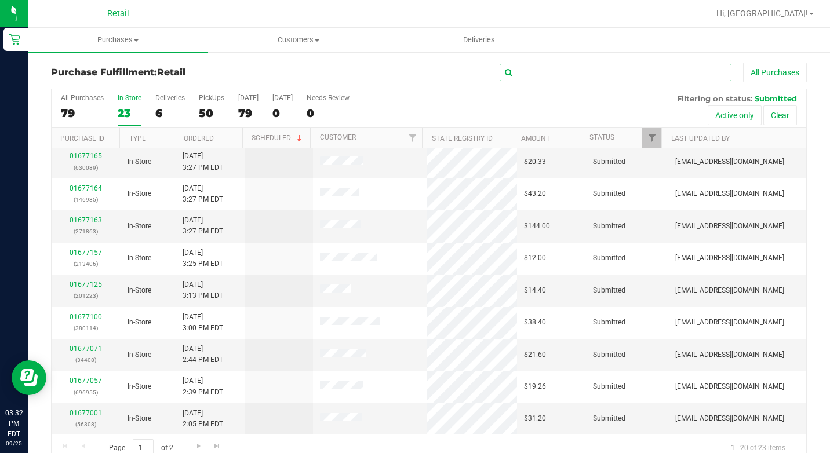
click at [608, 77] on input "text" at bounding box center [616, 72] width 232 height 17
type input "gio"
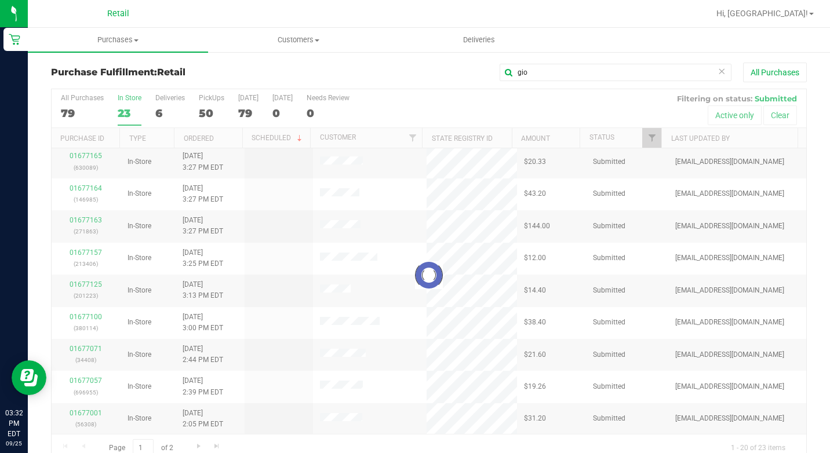
scroll to position [0, 0]
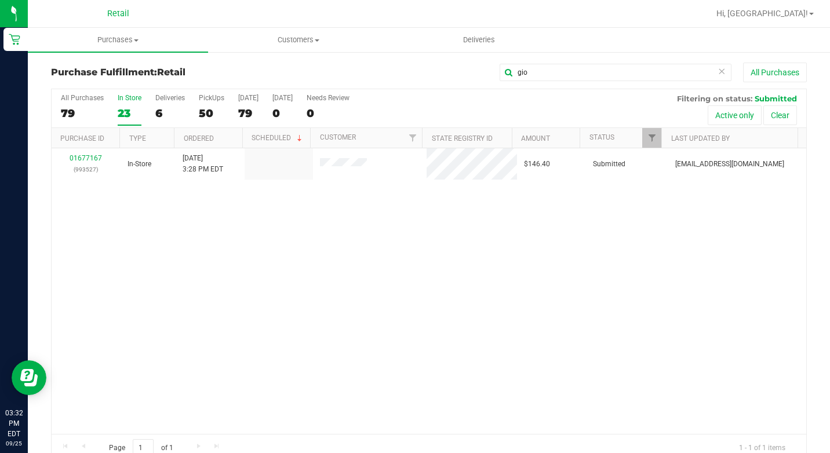
drag, startPoint x: 666, startPoint y: 124, endPoint x: 332, endPoint y: 132, distance: 334.7
click at [332, 132] on th "Customer" at bounding box center [366, 138] width 112 height 20
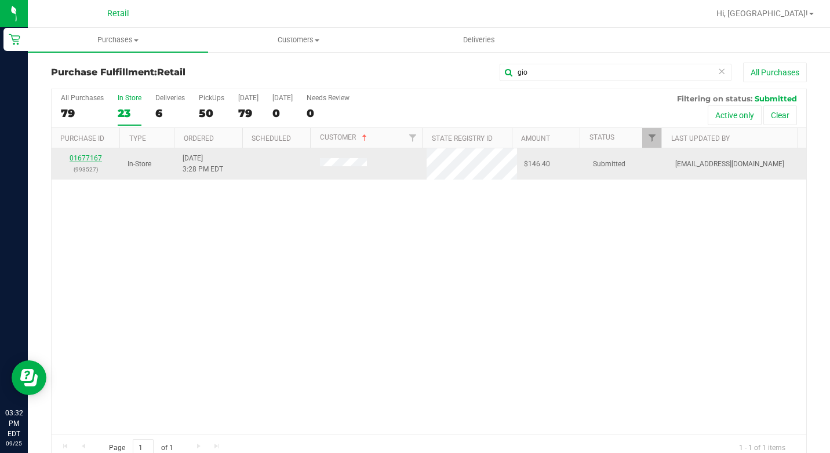
click at [92, 155] on link "01677167" at bounding box center [86, 158] width 32 height 8
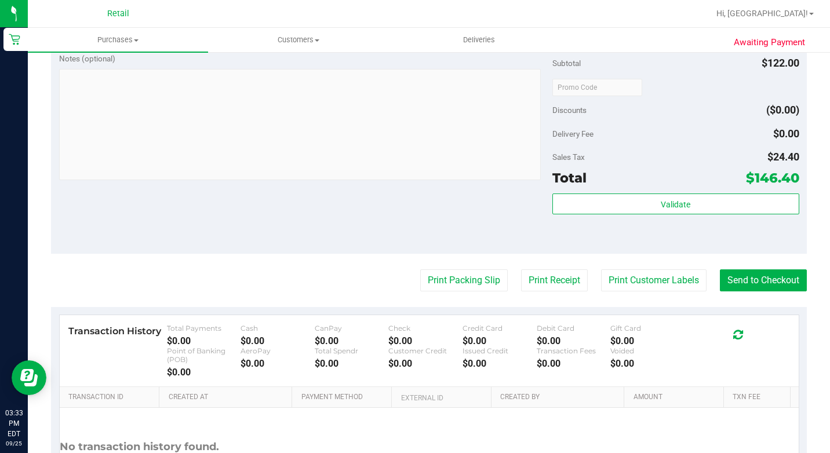
scroll to position [754, 0]
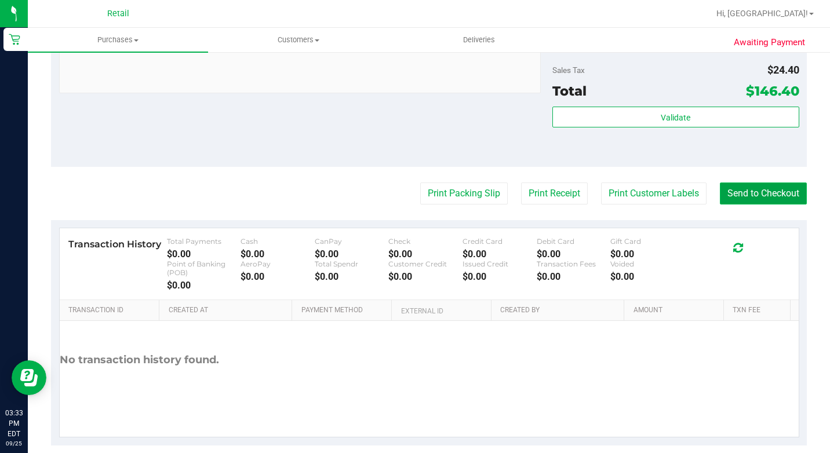
click at [747, 205] on button "Send to Checkout" at bounding box center [763, 194] width 87 height 22
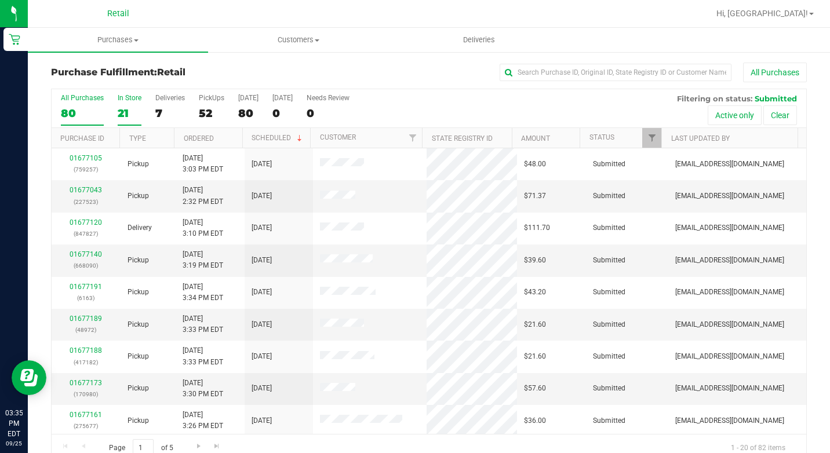
click at [132, 114] on div "21" at bounding box center [130, 113] width 24 height 13
click at [0, 0] on input "In Store 21" at bounding box center [0, 0] width 0 height 0
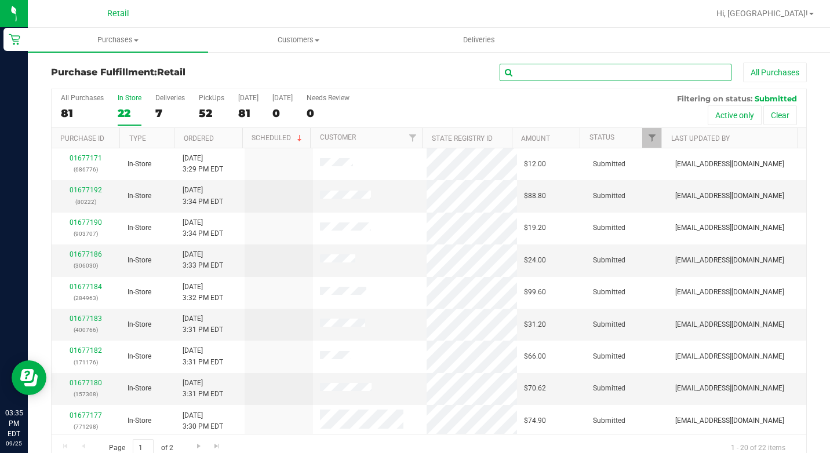
click at [600, 77] on input "text" at bounding box center [616, 72] width 232 height 17
type input "[PERSON_NAME]"
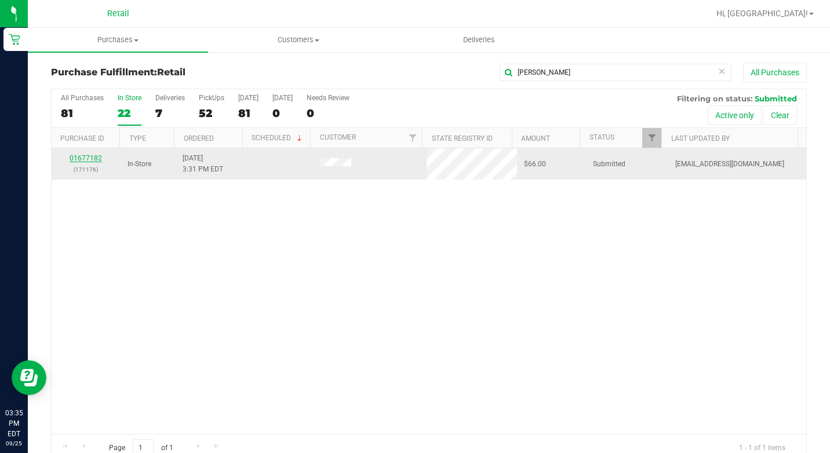
click at [95, 159] on link "01677182" at bounding box center [86, 158] width 32 height 8
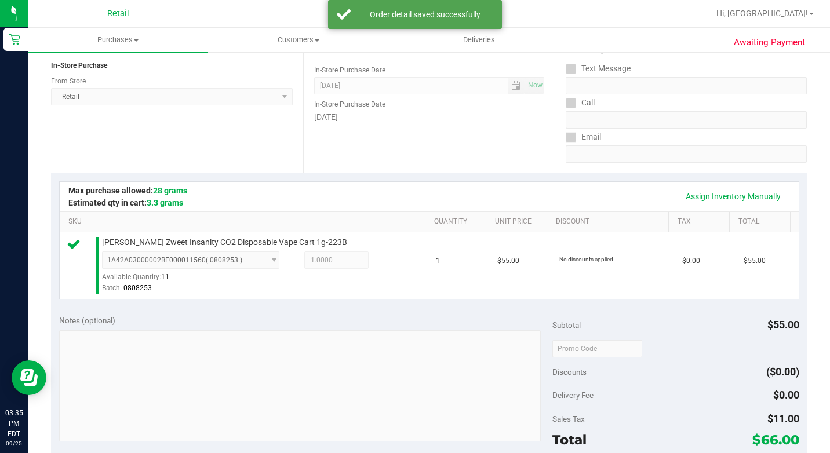
scroll to position [290, 0]
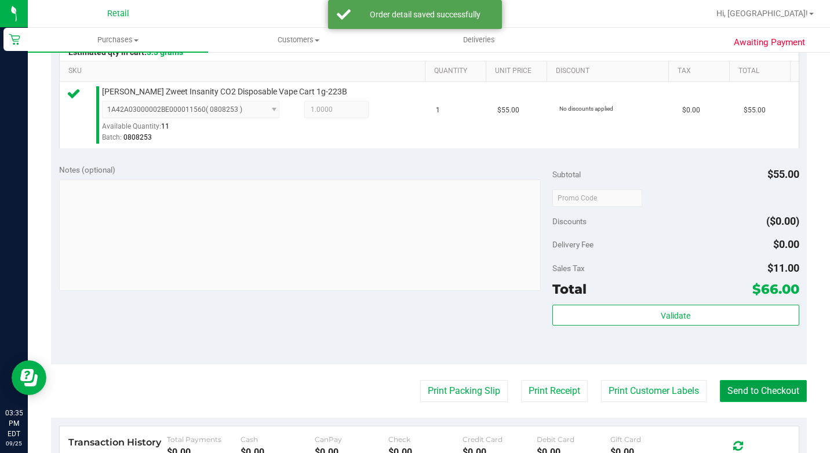
click at [734, 402] on button "Send to Checkout" at bounding box center [763, 391] width 87 height 22
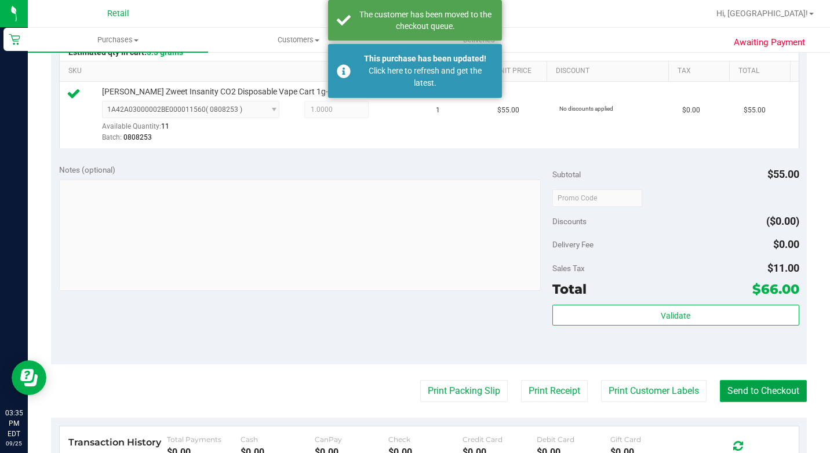
click at [720, 402] on button "Send to Checkout" at bounding box center [763, 391] width 87 height 22
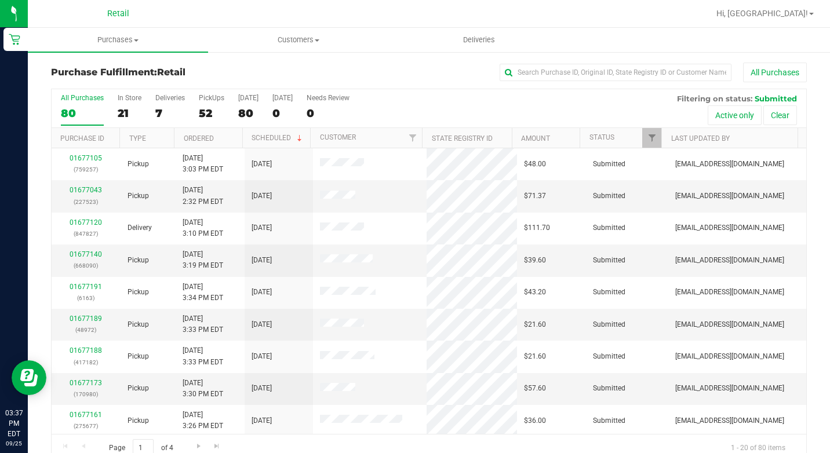
click at [146, 112] on div "All Purchases 80 In Store 21 Deliveries 7 PickUps 52 [DATE] 80 [DATE] 0 Needs R…" at bounding box center [429, 108] width 755 height 39
click at [85, 119] on div "80" at bounding box center [82, 113] width 43 height 13
click at [0, 0] on input "All Purchases 80" at bounding box center [0, 0] width 0 height 0
click at [120, 112] on div "21" at bounding box center [130, 113] width 24 height 13
click at [0, 0] on input "In Store 21" at bounding box center [0, 0] width 0 height 0
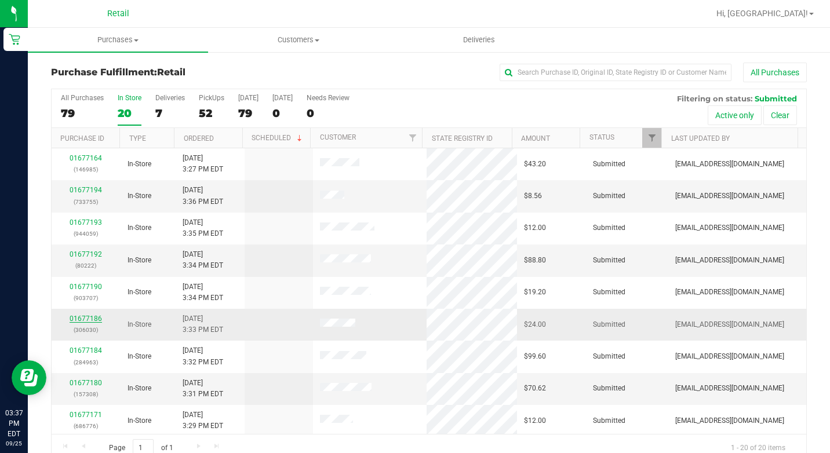
click at [80, 317] on link "01677186" at bounding box center [86, 319] width 32 height 8
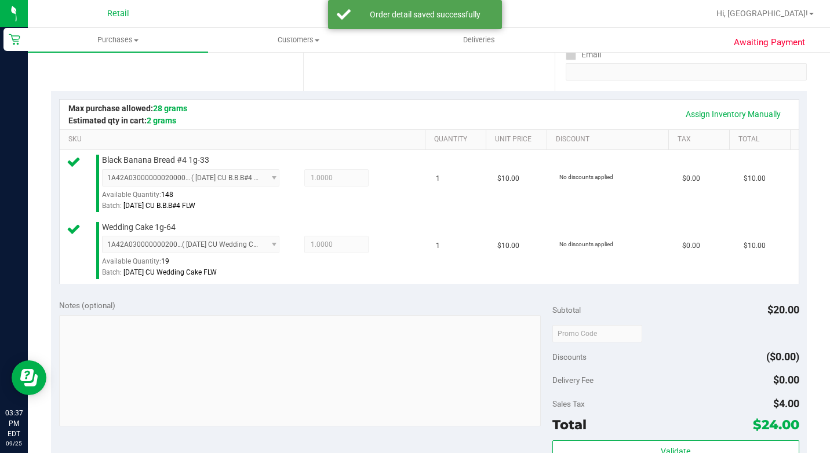
scroll to position [348, 0]
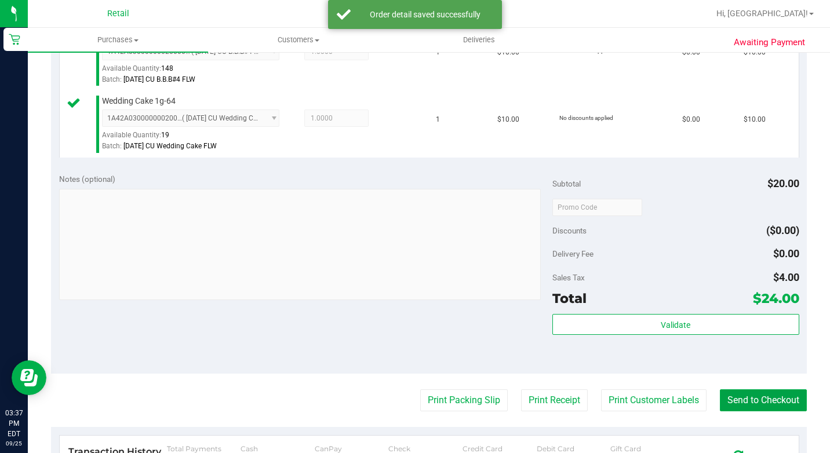
drag, startPoint x: 740, startPoint y: 432, endPoint x: 753, endPoint y: 451, distance: 22.7
click at [749, 445] on purchase-details "Back Edit Purchase Cancel Purchase View Profile # 01677186 Med | Rec METRC ID: …" at bounding box center [429, 184] width 756 height 938
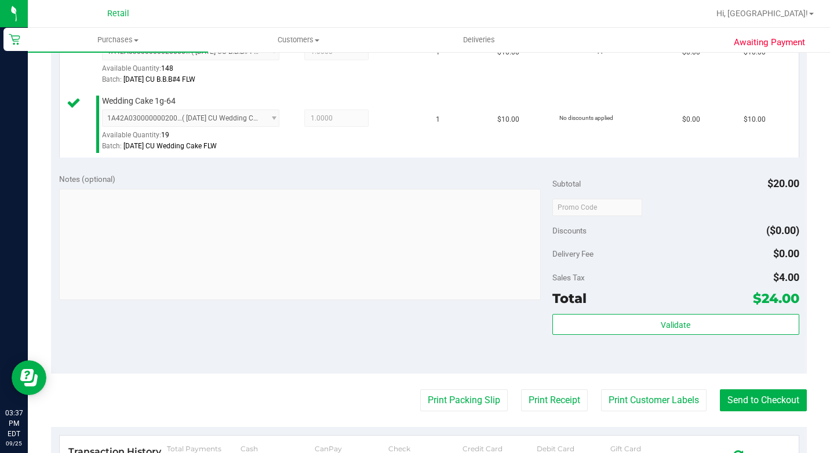
click at [770, 448] on purchase-details "Back Edit Purchase Cancel Purchase View Profile # 01677186 Med | Rec METRC ID: …" at bounding box center [429, 184] width 756 height 938
click at [778, 412] on button "Send to Checkout" at bounding box center [763, 401] width 87 height 22
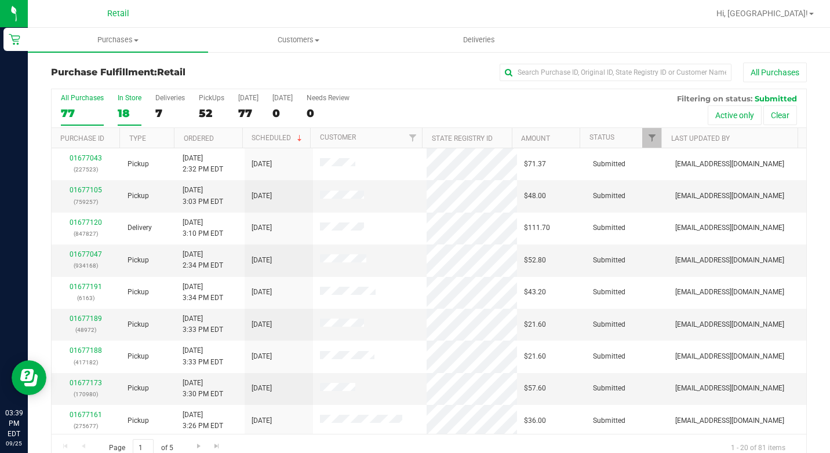
click at [131, 107] on div "18" at bounding box center [130, 113] width 24 height 13
click at [0, 0] on input "In Store 18" at bounding box center [0, 0] width 0 height 0
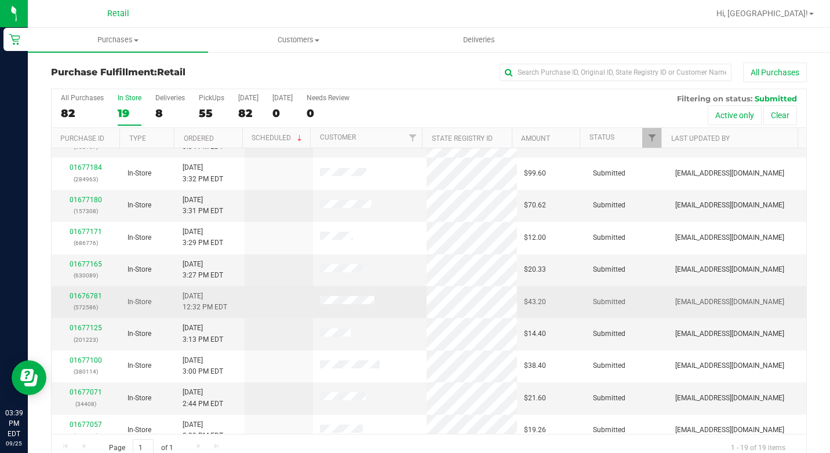
scroll to position [116, 0]
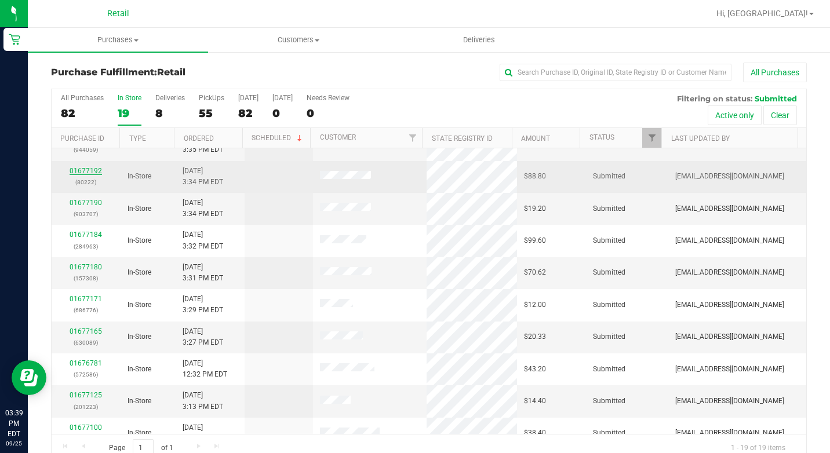
click at [93, 175] on div "01677192 (80222)" at bounding box center [86, 177] width 55 height 22
click at [93, 174] on link "01677192" at bounding box center [86, 171] width 32 height 8
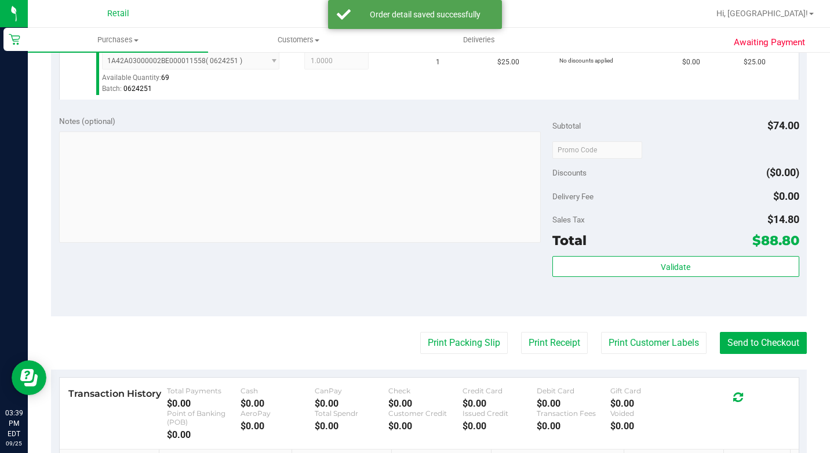
scroll to position [696, 0]
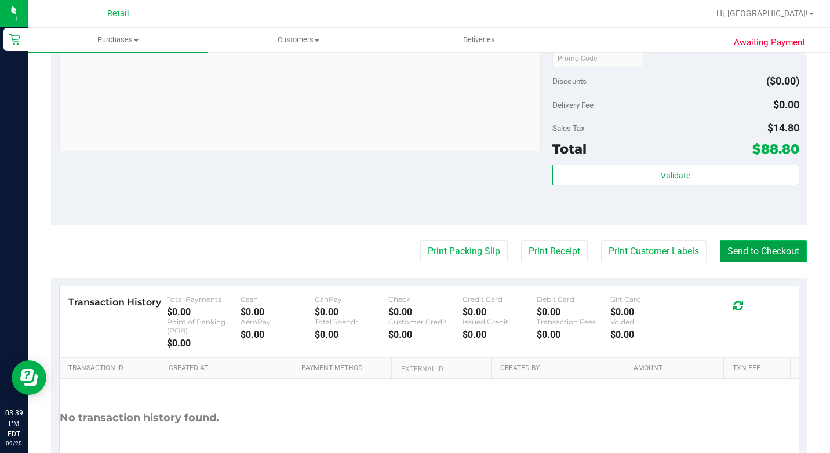
click at [765, 263] on button "Send to Checkout" at bounding box center [763, 252] width 87 height 22
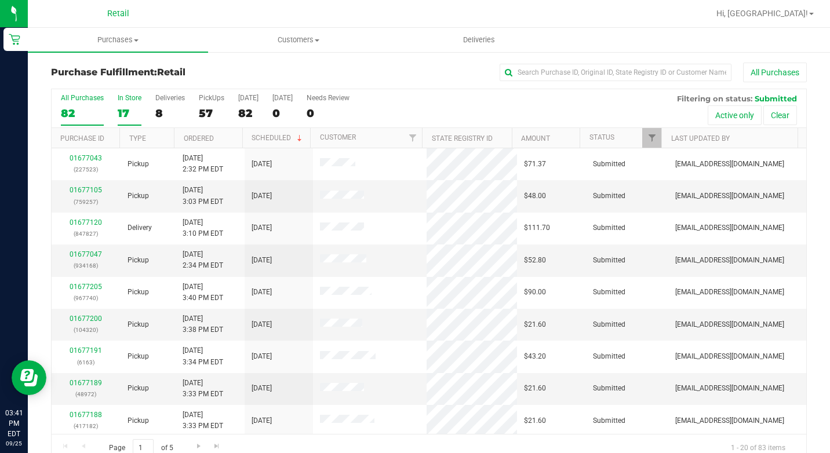
click at [136, 114] on div "17" at bounding box center [130, 113] width 24 height 13
click at [0, 0] on input "In Store 17" at bounding box center [0, 0] width 0 height 0
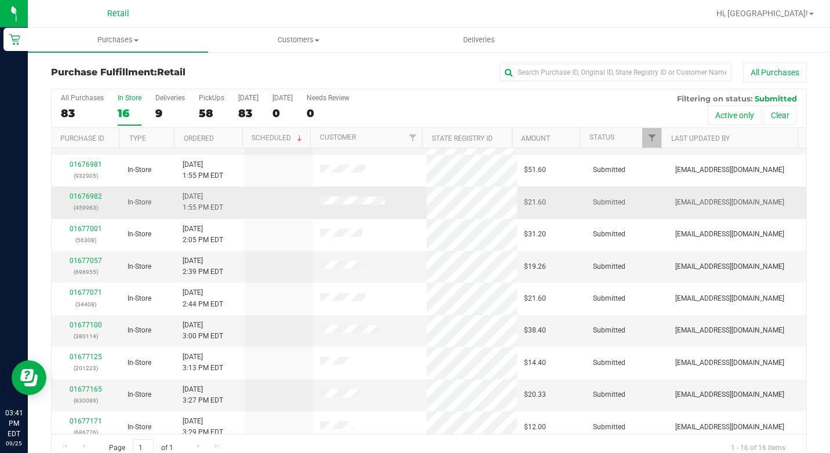
scroll to position [228, 0]
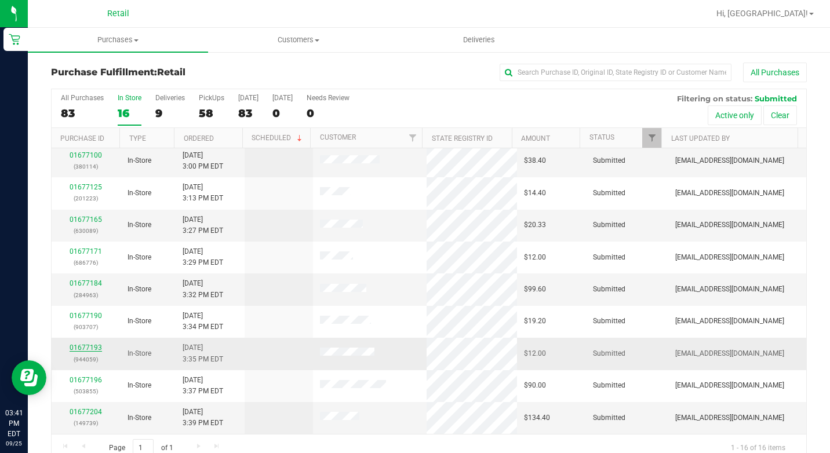
click at [78, 348] on link "01677193" at bounding box center [86, 348] width 32 height 8
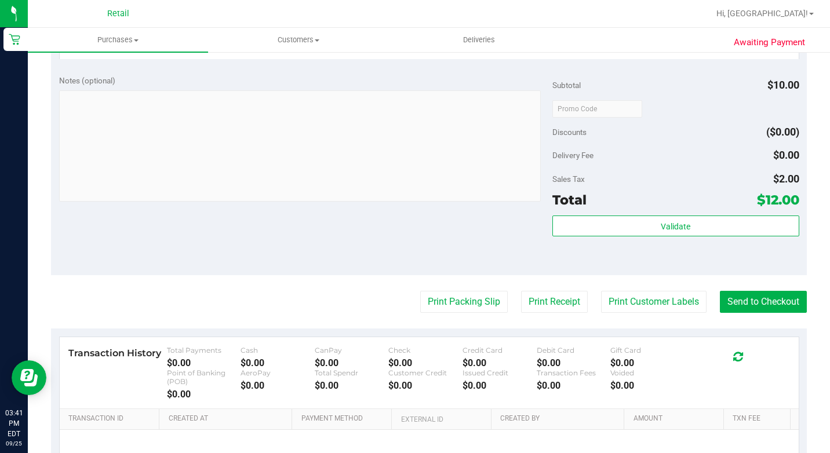
scroll to position [464, 0]
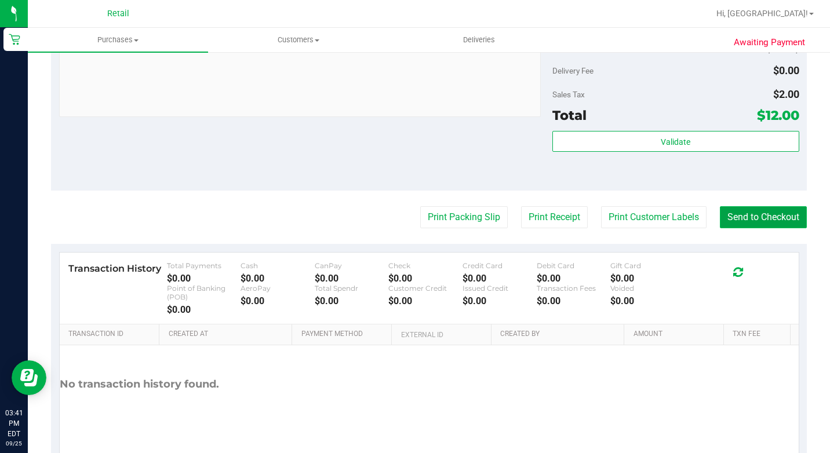
click at [787, 228] on button "Send to Checkout" at bounding box center [763, 217] width 87 height 22
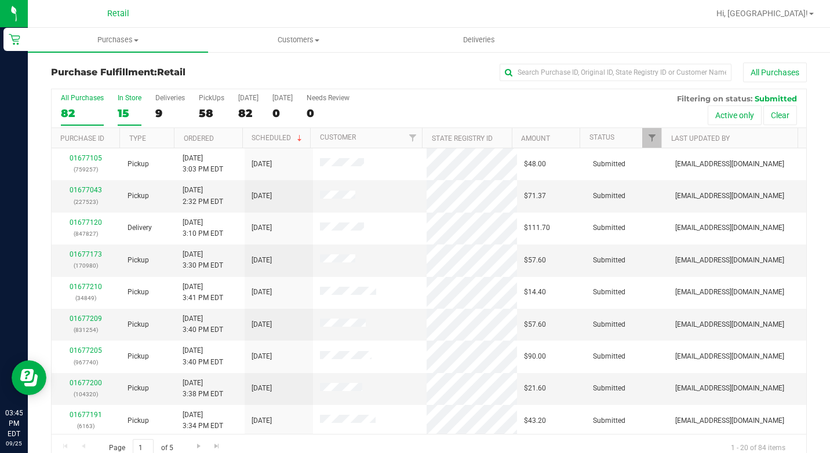
click at [128, 118] on div "15" at bounding box center [130, 113] width 24 height 13
click at [0, 0] on input "In Store 15" at bounding box center [0, 0] width 0 height 0
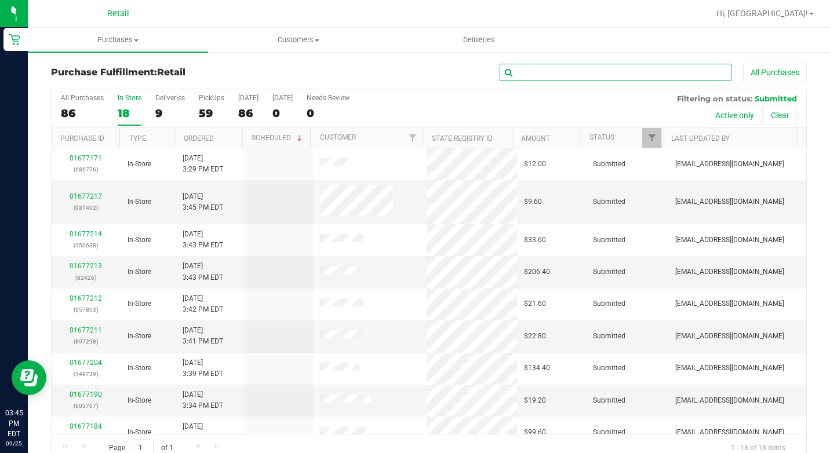
click at [621, 68] on input "text" at bounding box center [616, 72] width 232 height 17
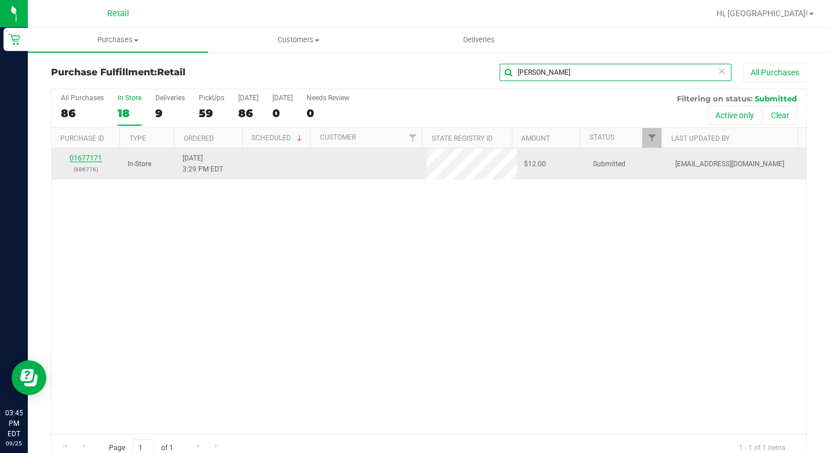
type input "[PERSON_NAME]"
click at [95, 158] on link "01677171" at bounding box center [86, 158] width 32 height 8
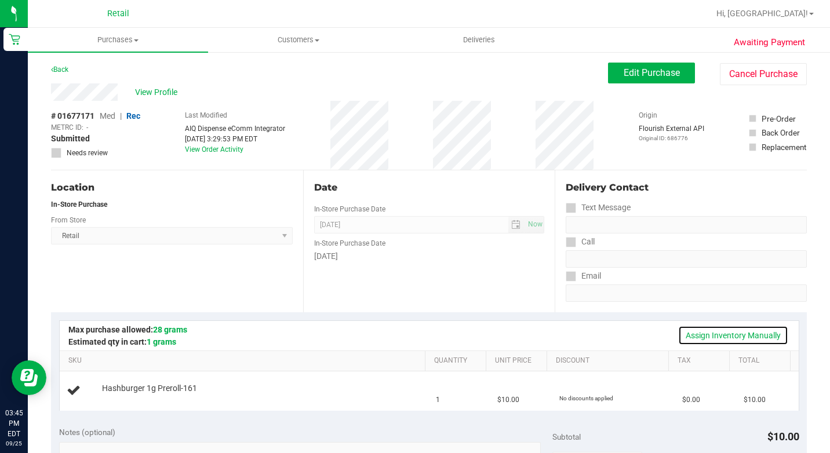
click at [700, 328] on link "Assign Inventory Manually" at bounding box center [733, 336] width 110 height 20
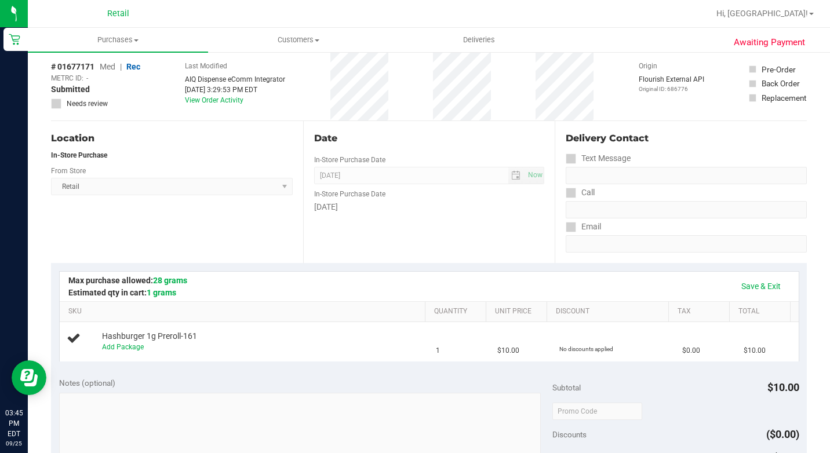
scroll to position [116, 0]
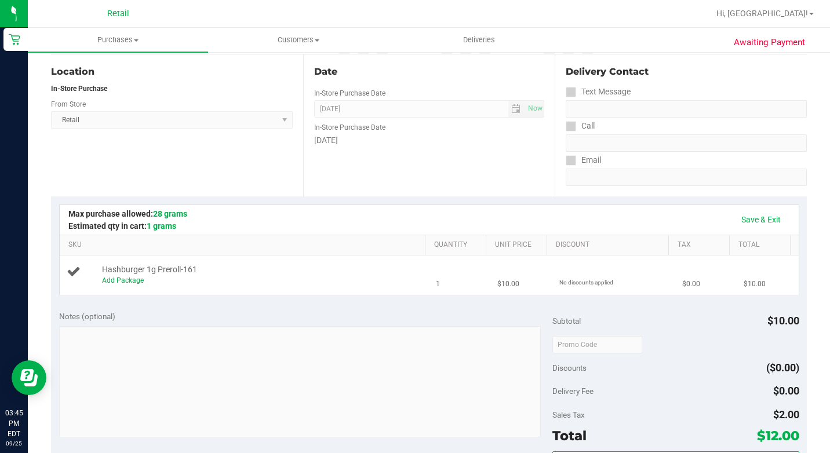
click at [105, 286] on div "Add Package" at bounding box center [262, 280] width 320 height 11
click at [751, 226] on link "Save & Exit" at bounding box center [761, 220] width 55 height 20
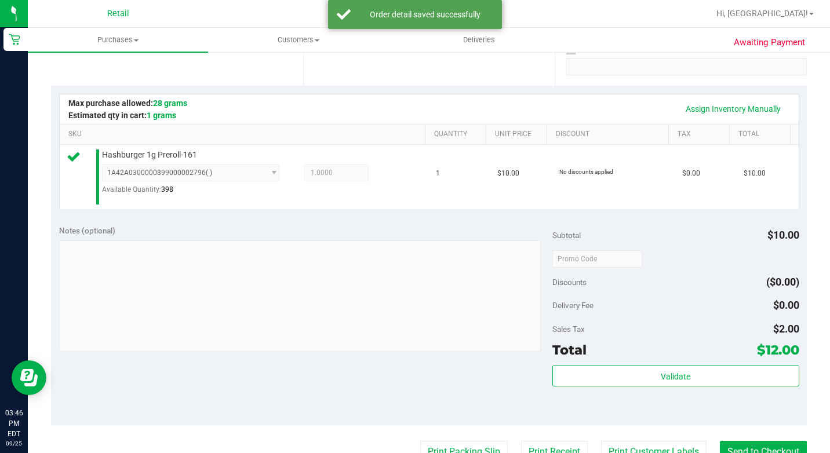
scroll to position [290, 0]
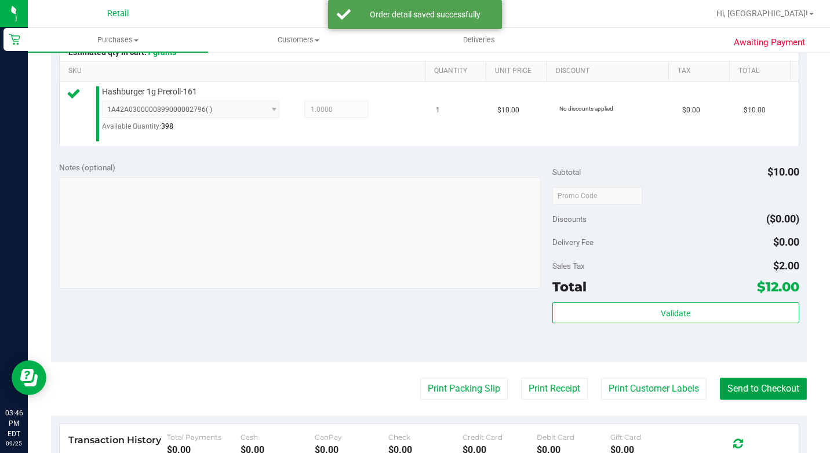
click at [744, 400] on button "Send to Checkout" at bounding box center [763, 389] width 87 height 22
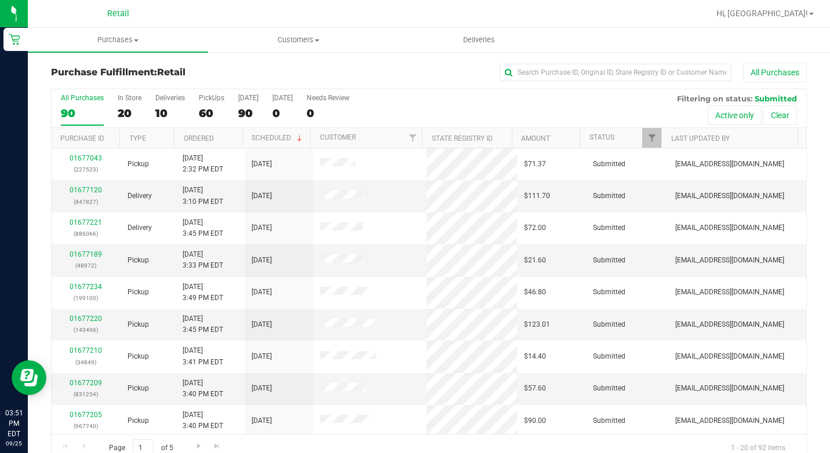
click at [543, 62] on div "Purchase Fulfillment: Retail All Purchases All Purchases 90 In Store 20 Deliver…" at bounding box center [429, 262] width 802 height 423
click at [544, 70] on input "text" at bounding box center [616, 72] width 232 height 17
click at [135, 112] on div "20" at bounding box center [130, 113] width 24 height 13
click at [0, 0] on input "In Store 20" at bounding box center [0, 0] width 0 height 0
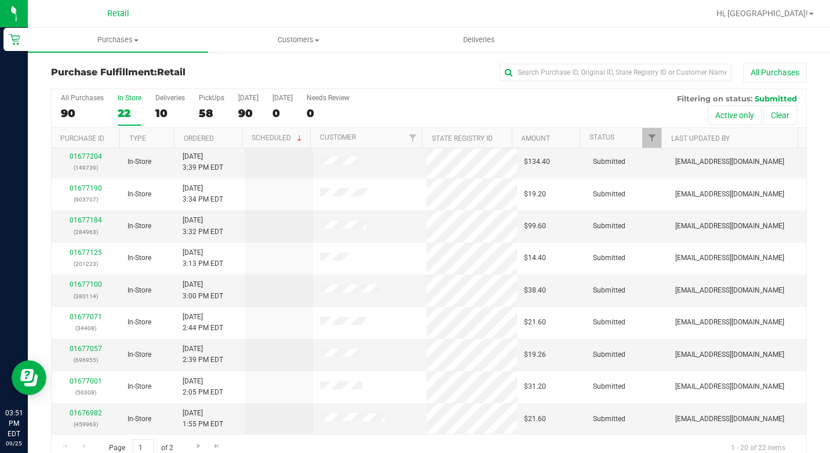
scroll to position [21, 0]
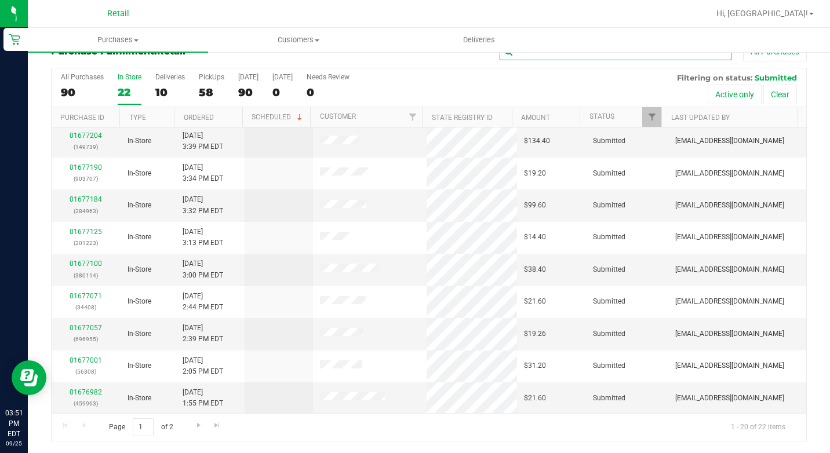
click at [550, 53] on input "text" at bounding box center [616, 51] width 232 height 17
type input "[PERSON_NAME]"
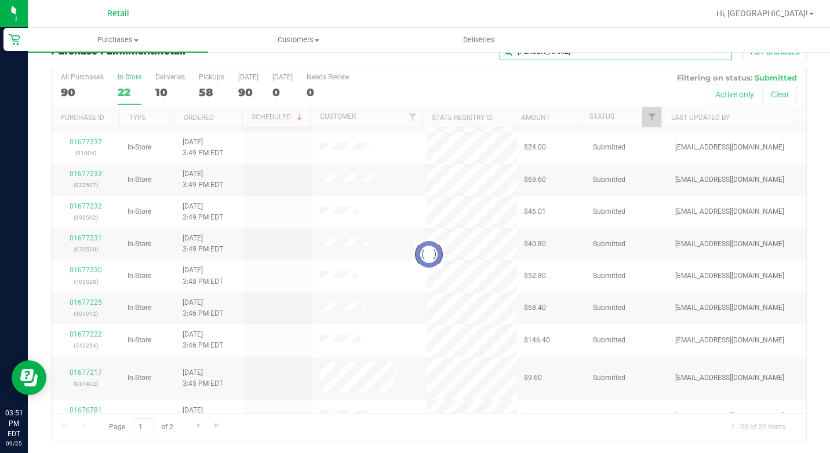
scroll to position [0, 0]
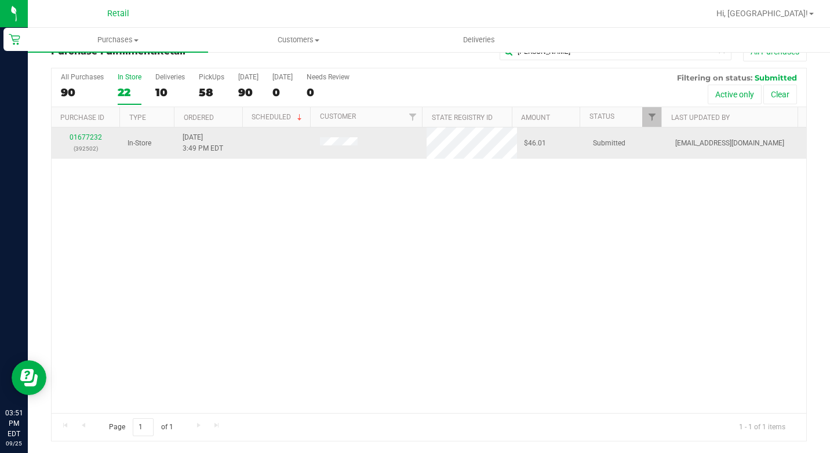
click at [86, 143] on div "01677232 (392502)" at bounding box center [86, 143] width 55 height 22
click at [86, 137] on link "01677232" at bounding box center [86, 137] width 32 height 8
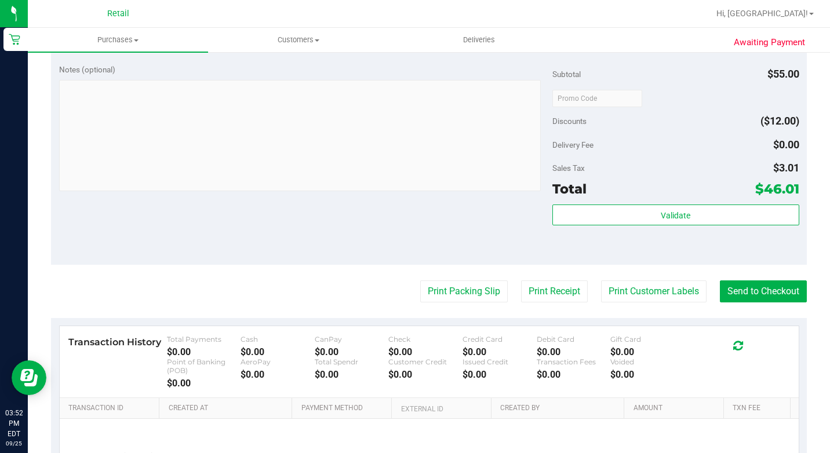
scroll to position [543, 0]
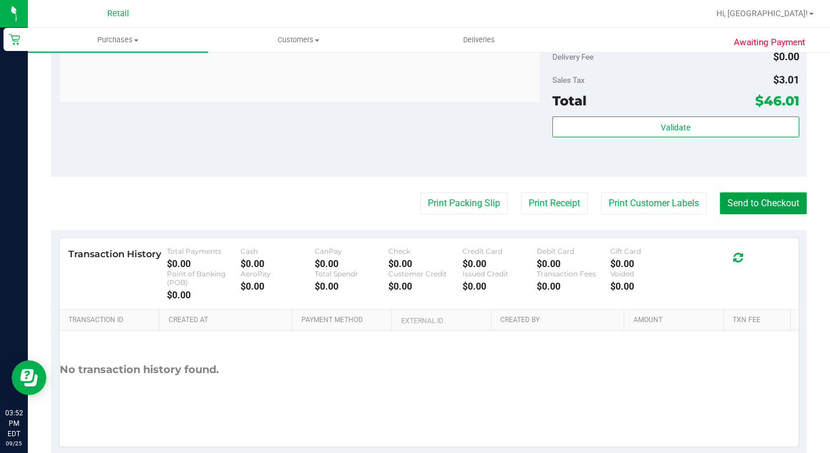
click at [768, 215] on button "Send to Checkout" at bounding box center [763, 204] width 87 height 22
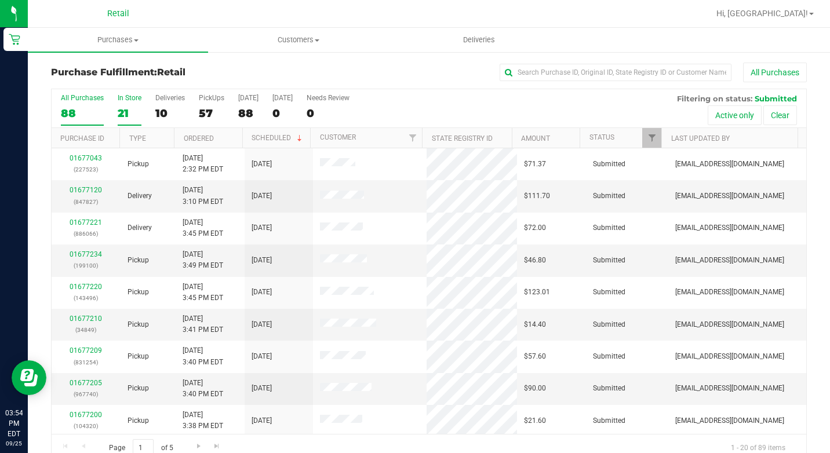
click at [124, 100] on div "In Store" at bounding box center [130, 98] width 24 height 8
click at [0, 0] on input "In Store 21" at bounding box center [0, 0] width 0 height 0
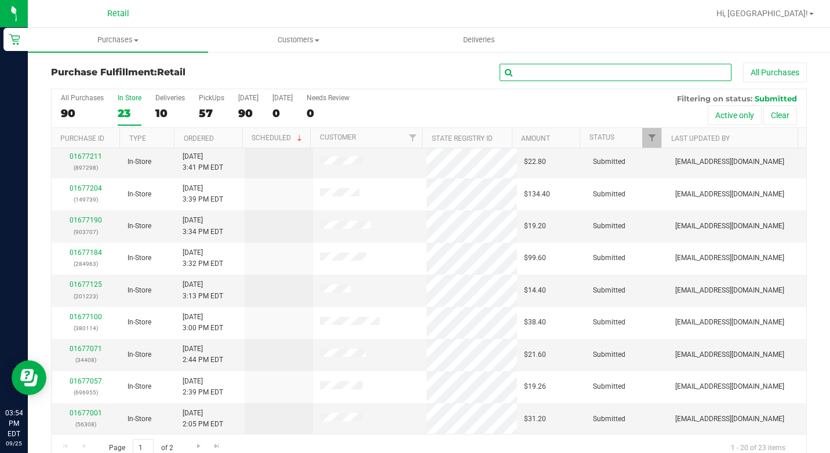
click at [627, 75] on input "text" at bounding box center [616, 72] width 232 height 17
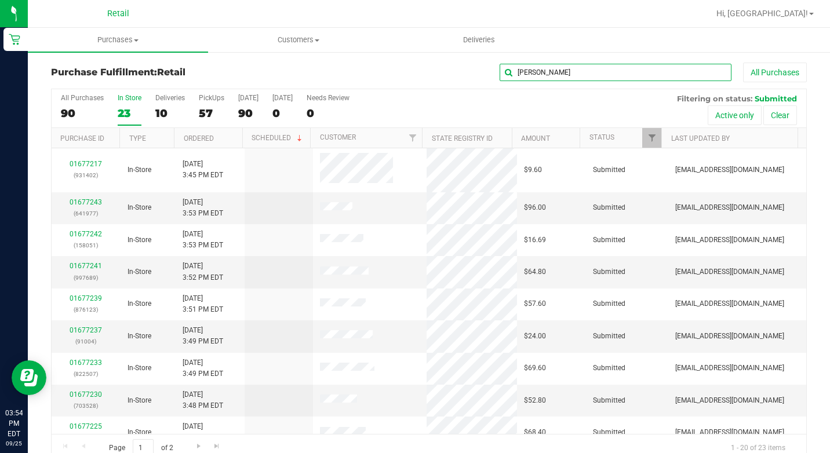
type input "[PERSON_NAME]"
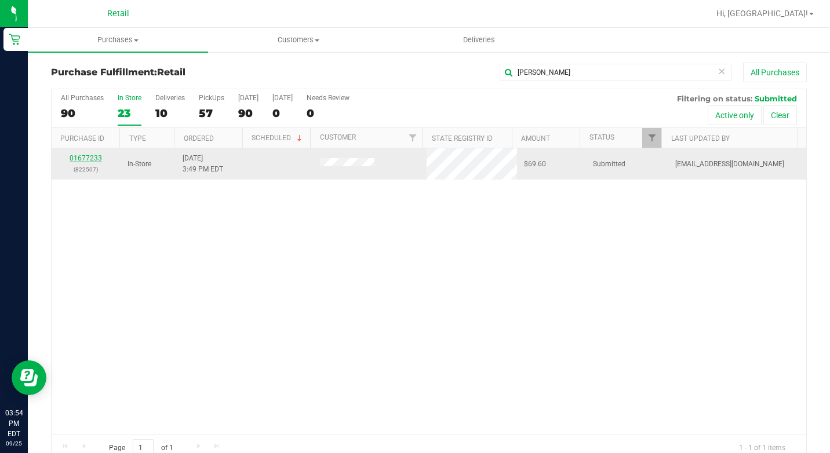
click at [96, 157] on link "01677233" at bounding box center [86, 158] width 32 height 8
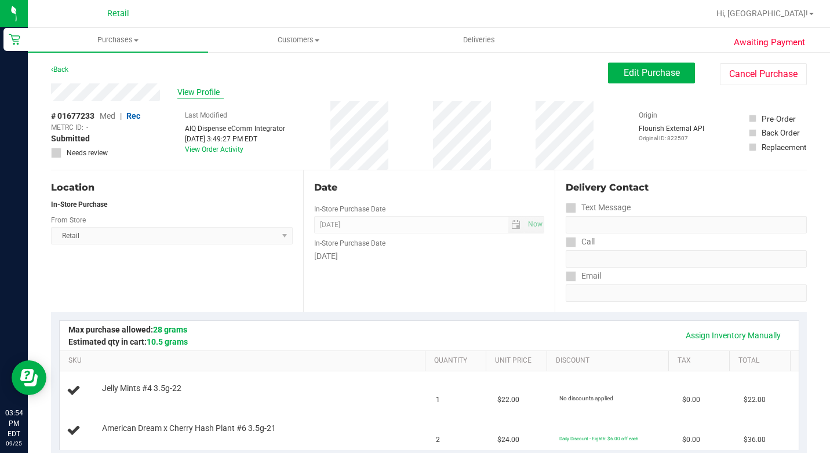
click at [214, 97] on span "View Profile" at bounding box center [200, 92] width 46 height 12
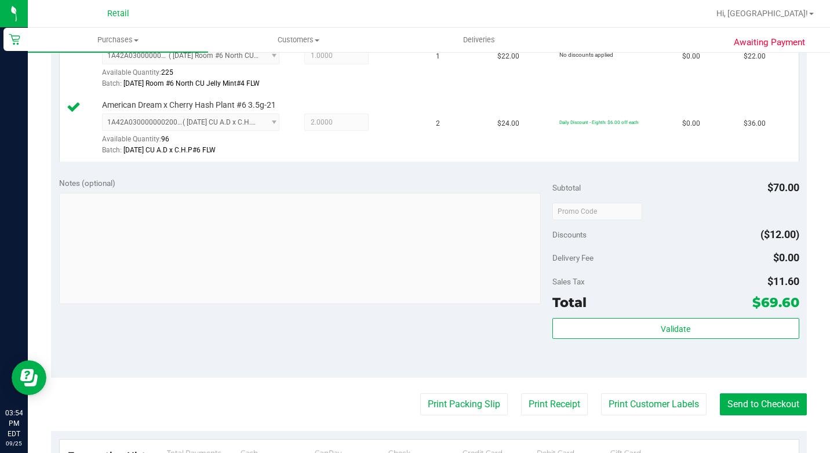
scroll to position [406, 0]
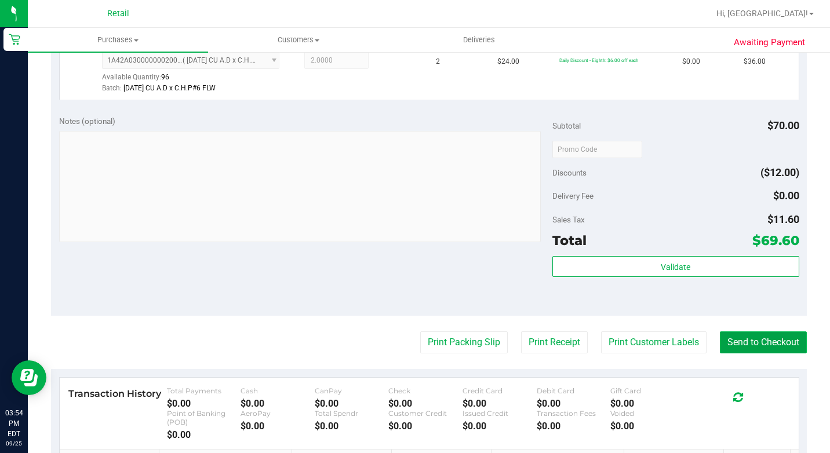
click at [786, 354] on button "Send to Checkout" at bounding box center [763, 343] width 87 height 22
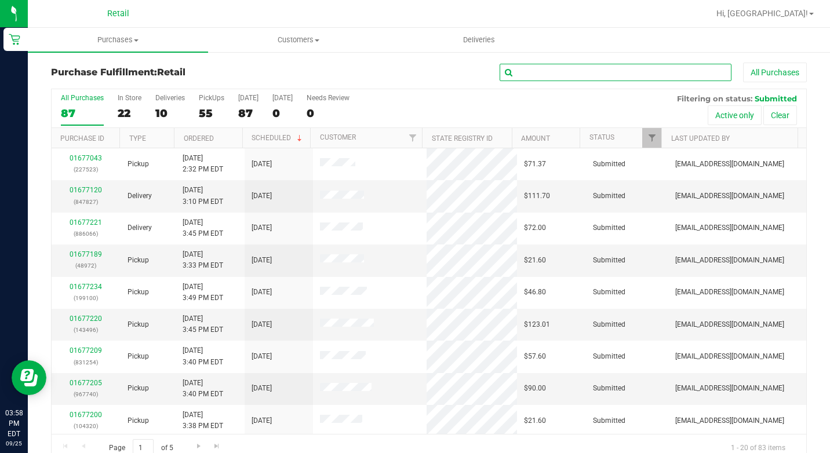
click at [578, 76] on input "text" at bounding box center [616, 72] width 232 height 17
type input "[PERSON_NAME]"
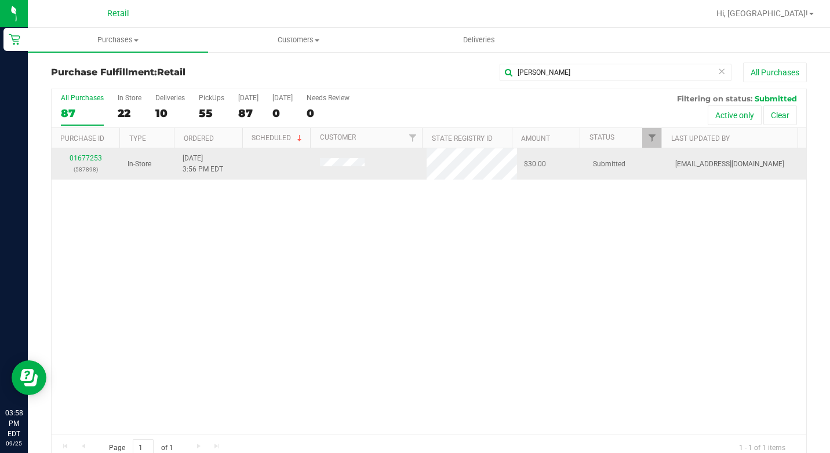
click at [95, 154] on div "01677253 (587898)" at bounding box center [86, 164] width 55 height 22
click at [94, 155] on link "01677253" at bounding box center [86, 158] width 32 height 8
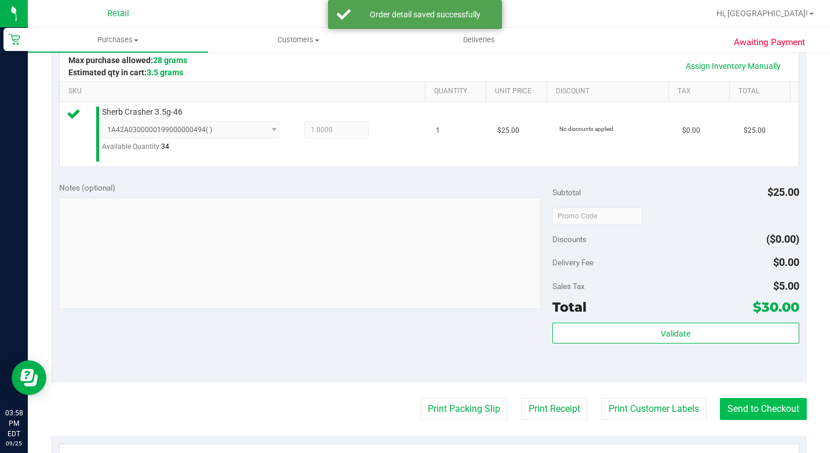
scroll to position [290, 0]
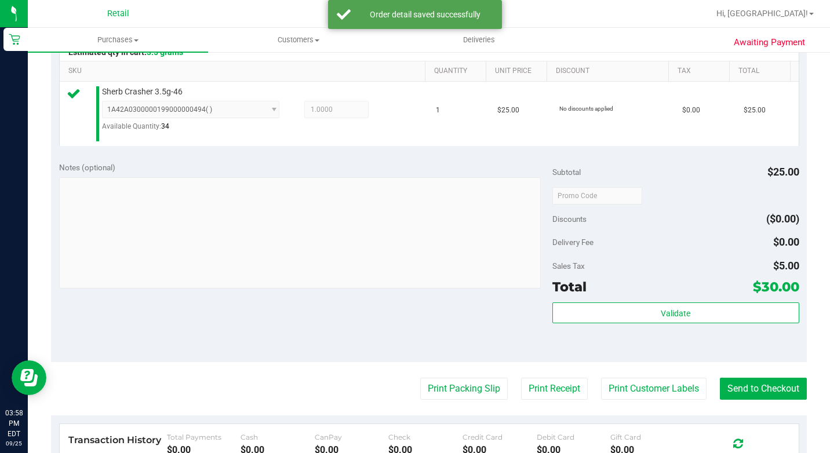
click at [750, 392] on purchase-details "Back Edit Purchase Cancel Purchase View Profile # 01677253 Med | Rec METRC ID: …" at bounding box center [429, 207] width 756 height 869
click at [744, 400] on button "Send to Checkout" at bounding box center [763, 389] width 87 height 22
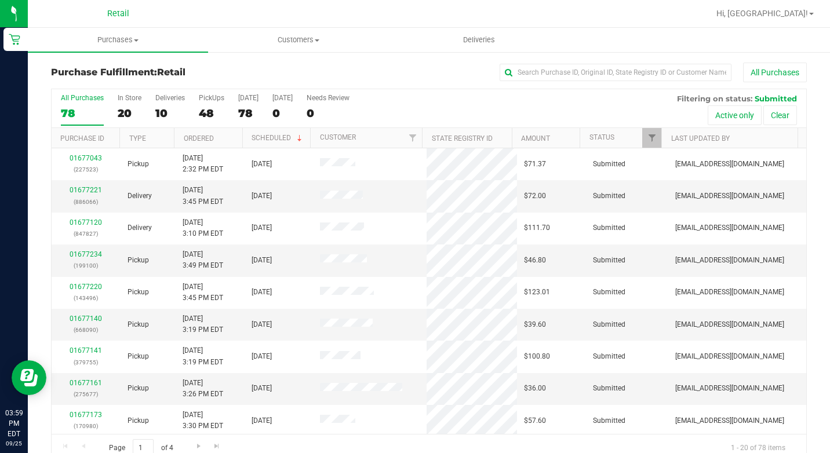
click at [633, 57] on div "Purchase Fulfillment: Retail All Purchases All Purchases 78 In Store 20 Deliver…" at bounding box center [429, 262] width 802 height 423
click at [618, 66] on input "text" at bounding box center [616, 72] width 232 height 17
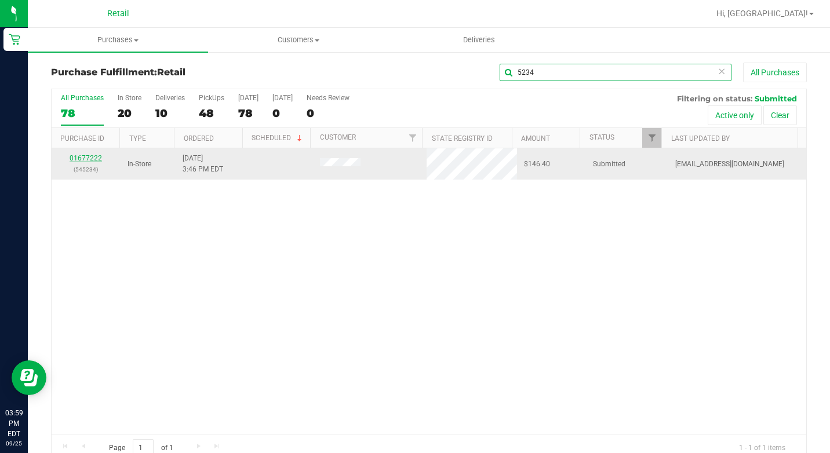
type input "5234"
click at [97, 159] on link "01677222" at bounding box center [86, 158] width 32 height 8
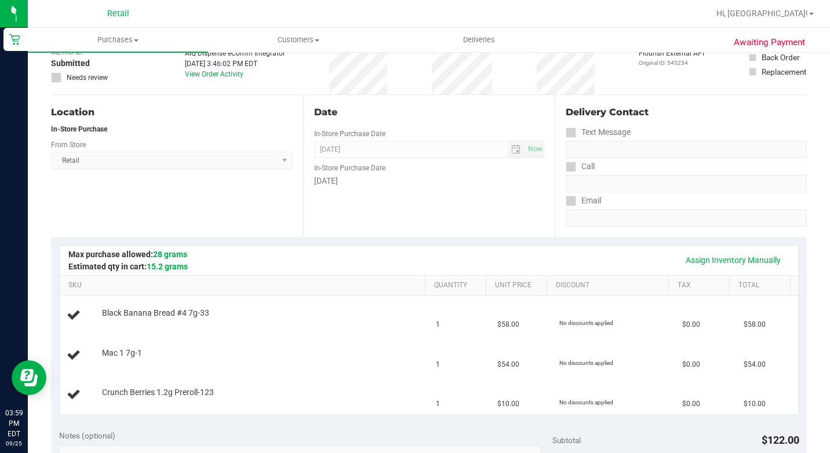
scroll to position [232, 0]
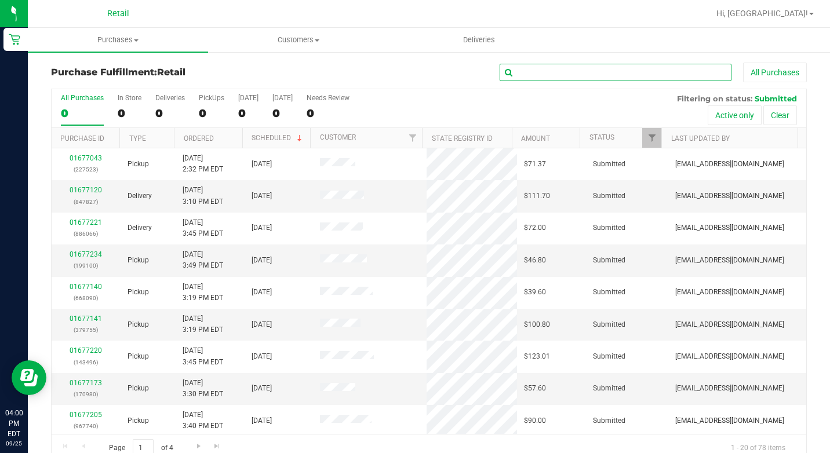
click at [555, 72] on input "text" at bounding box center [616, 72] width 232 height 17
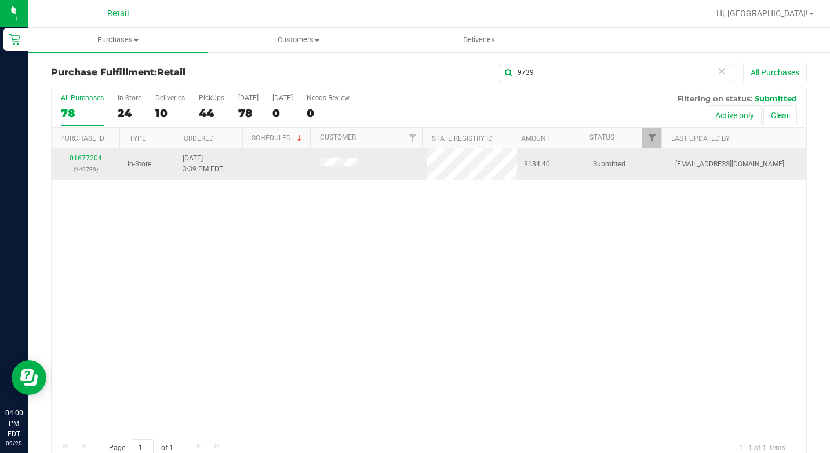
type input "9739"
click at [98, 157] on link "01677204" at bounding box center [86, 158] width 32 height 8
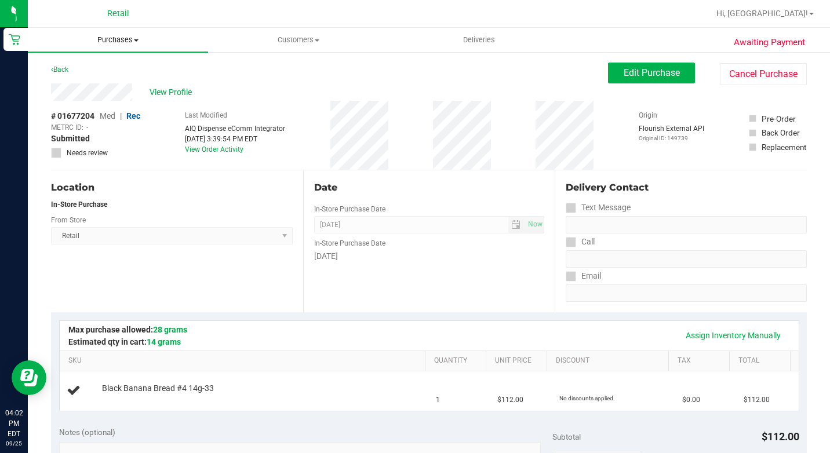
click at [112, 42] on span "Purchases" at bounding box center [118, 40] width 180 height 10
click at [85, 70] on span "Summary of purchases" at bounding box center [87, 70] width 119 height 10
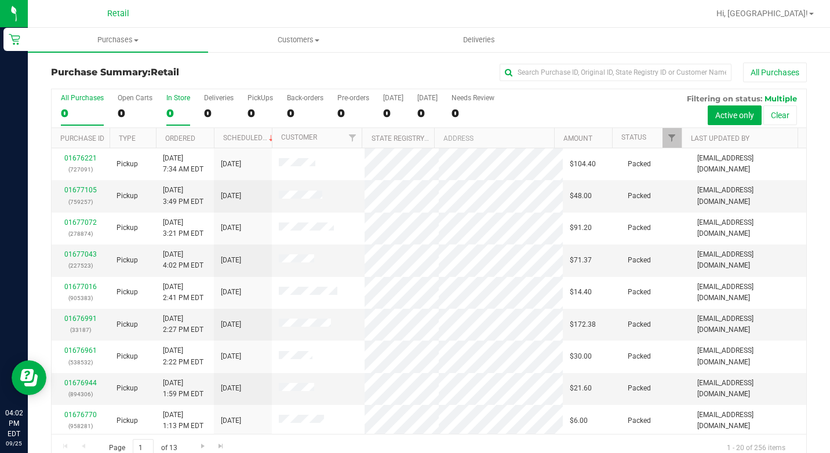
click at [180, 111] on div "0" at bounding box center [178, 113] width 24 height 13
click at [0, 0] on input "In Store 0" at bounding box center [0, 0] width 0 height 0
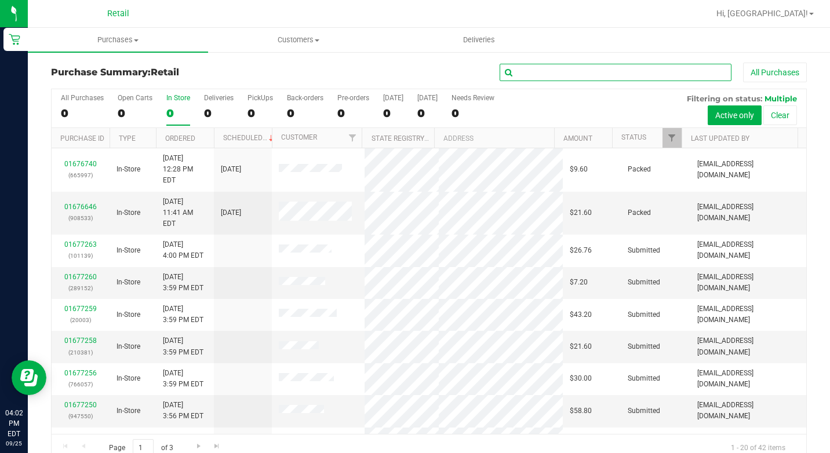
click at [567, 77] on input "text" at bounding box center [616, 72] width 232 height 17
type input "[PERSON_NAME]"
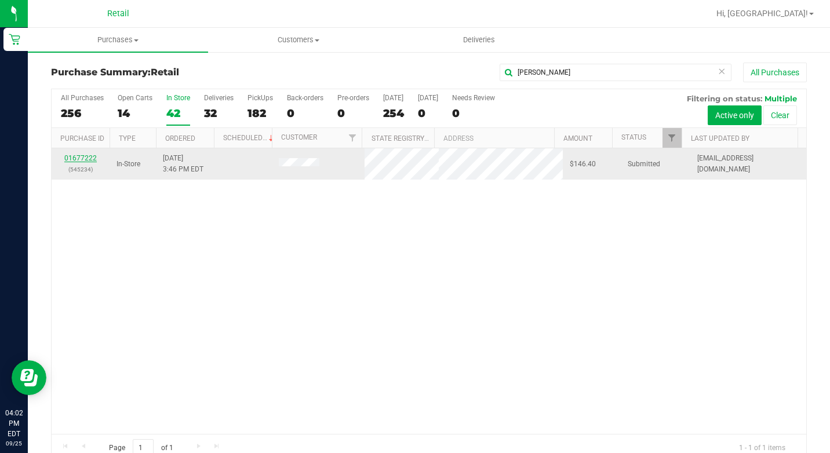
click at [83, 156] on link "01677222" at bounding box center [80, 158] width 32 height 8
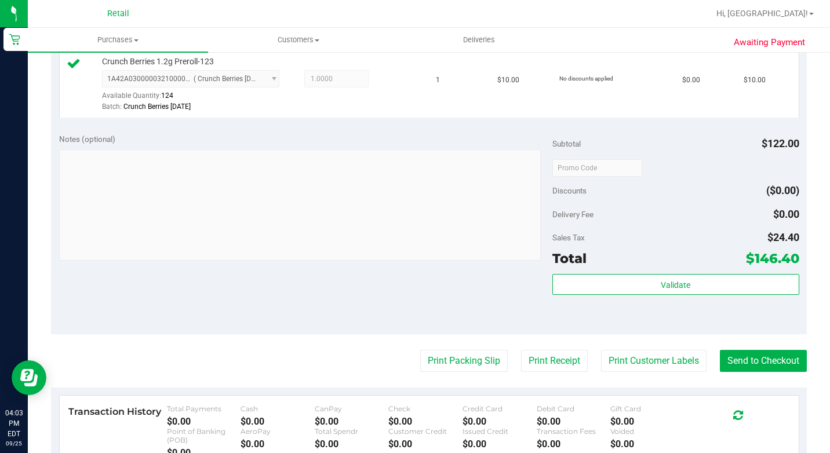
scroll to position [638, 0]
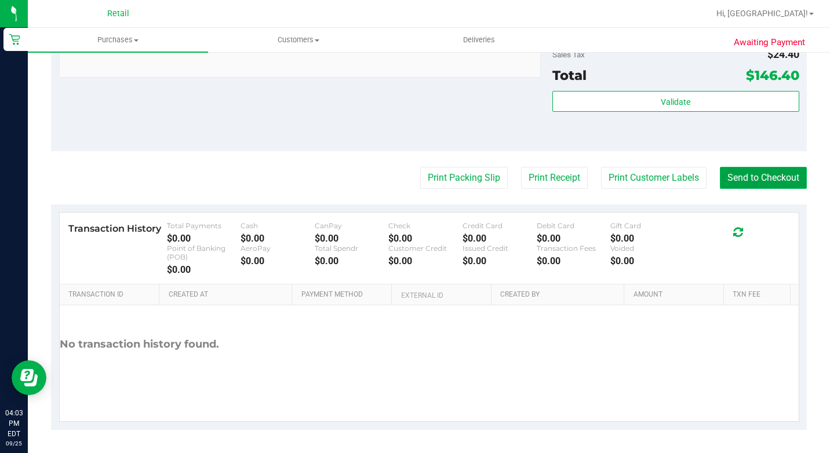
click at [763, 189] on button "Send to Checkout" at bounding box center [763, 178] width 87 height 22
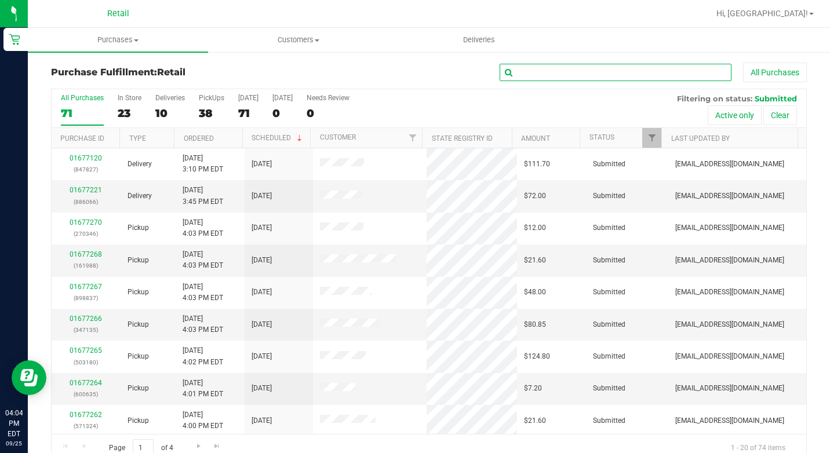
click at [542, 70] on input "text" at bounding box center [616, 72] width 232 height 17
type input "[PERSON_NAME]"
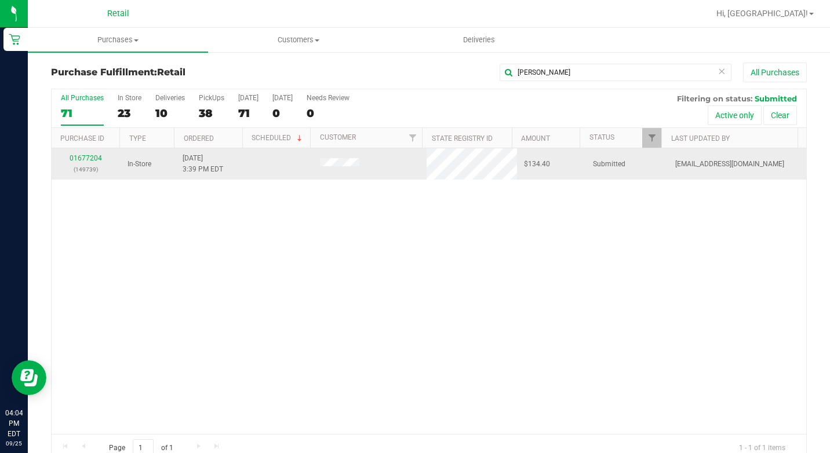
click at [81, 153] on td "01677204 (149739)" at bounding box center [86, 163] width 69 height 31
click at [80, 163] on div "01677204 (149739)" at bounding box center [86, 164] width 55 height 22
click at [84, 158] on link "01677204" at bounding box center [86, 158] width 32 height 8
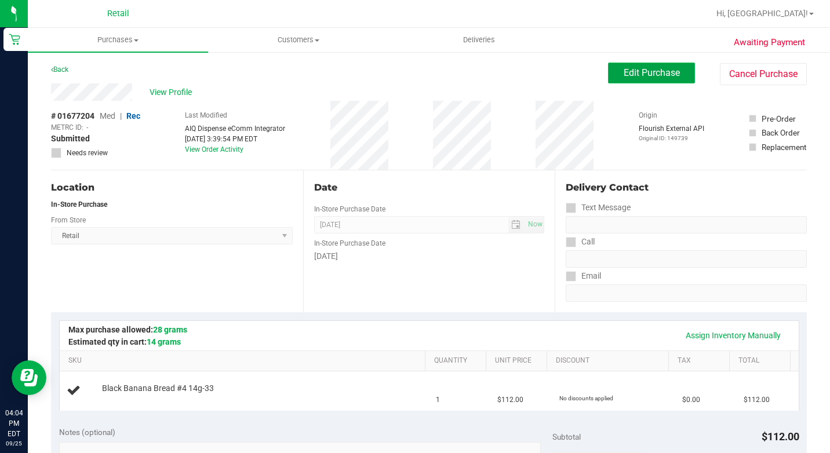
click at [622, 64] on button "Edit Purchase" at bounding box center [651, 73] width 87 height 21
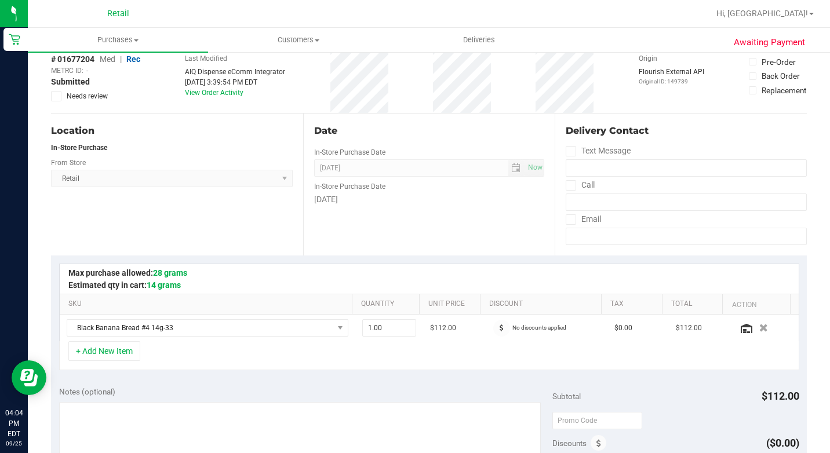
scroll to position [116, 0]
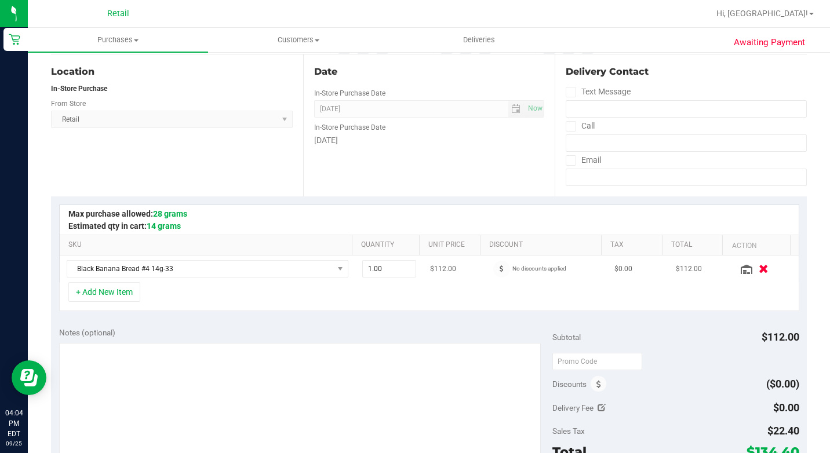
click at [754, 271] on button "button" at bounding box center [764, 269] width 20 height 12
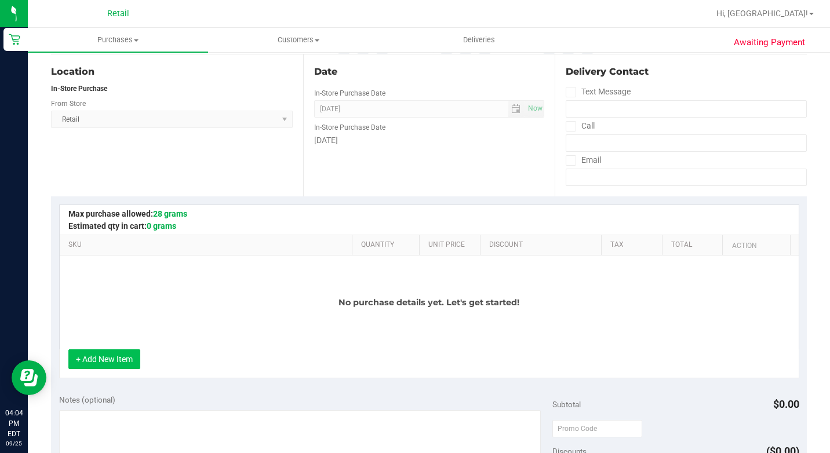
click at [110, 358] on button "+ Add New Item" at bounding box center [104, 360] width 72 height 20
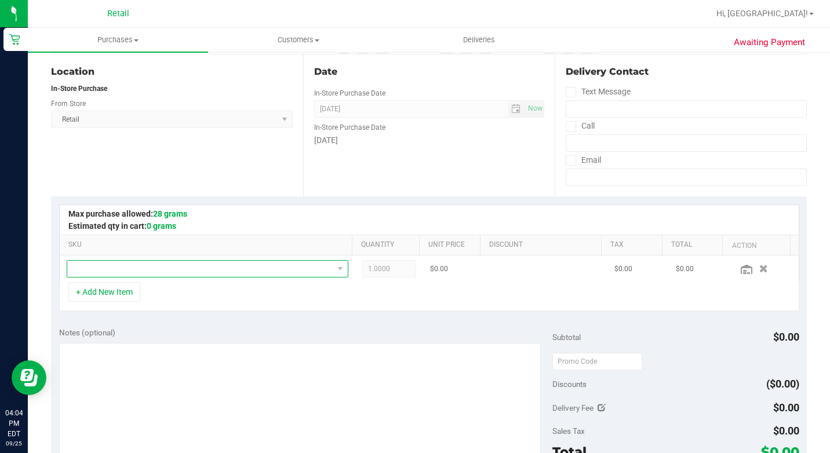
click at [177, 270] on span "NO DATA FOUND" at bounding box center [200, 269] width 266 height 16
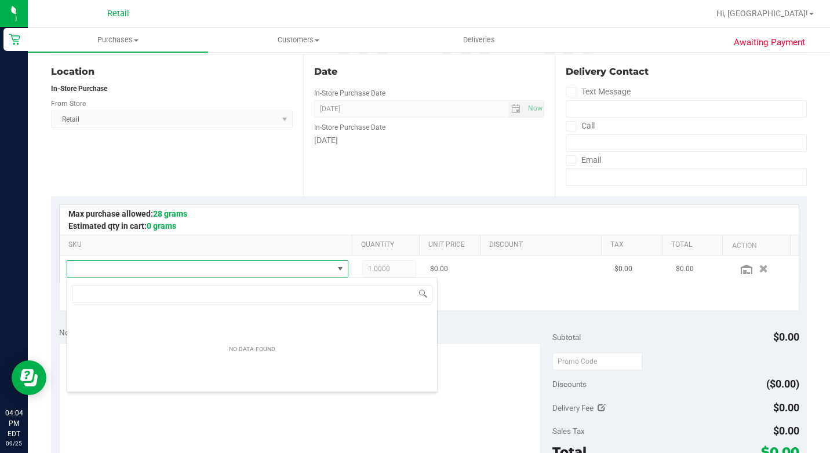
scroll to position [17, 271]
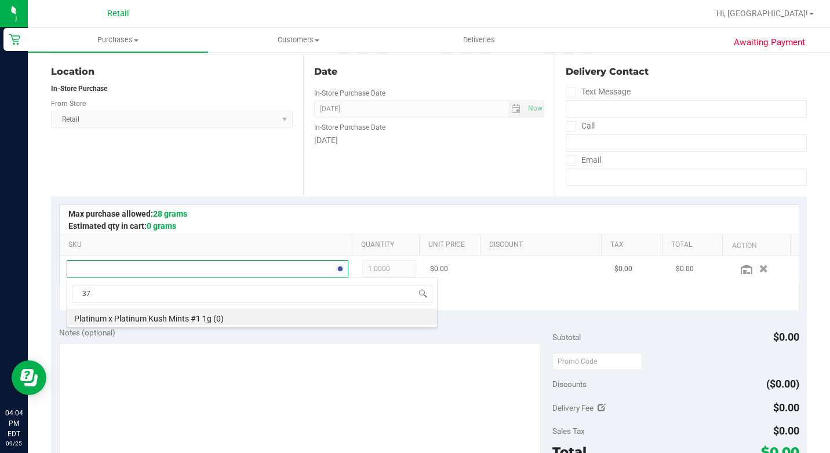
type input "3"
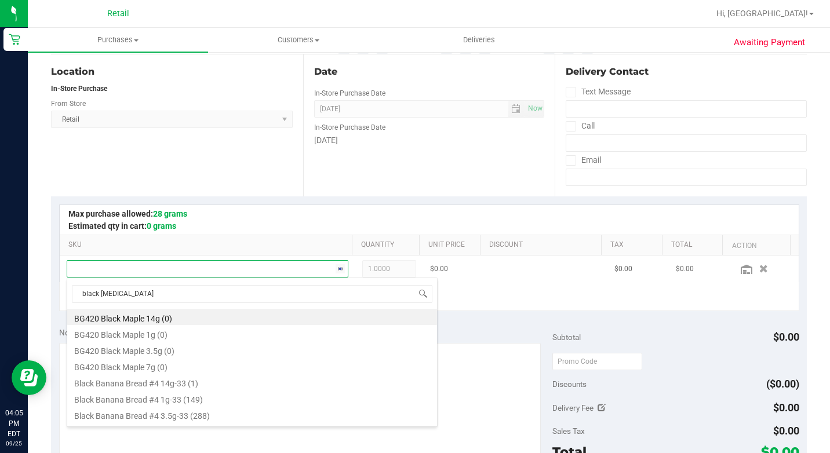
type input "black banana"
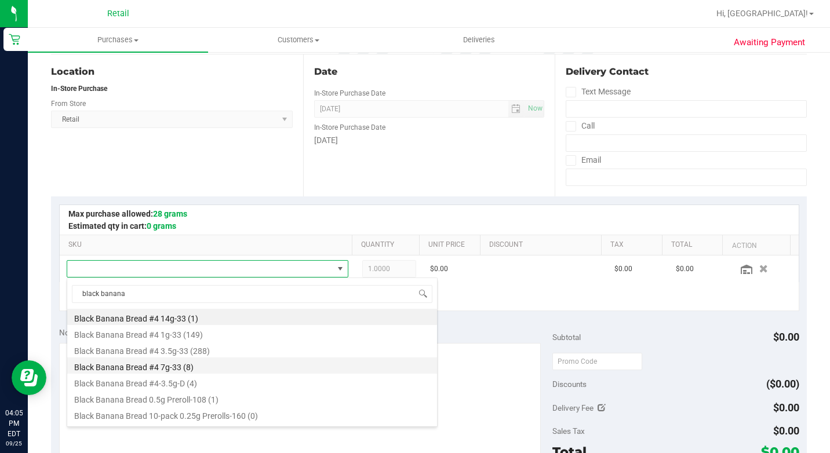
click at [220, 368] on li "Black Banana Bread #4 7g-33 (8)" at bounding box center [252, 366] width 370 height 16
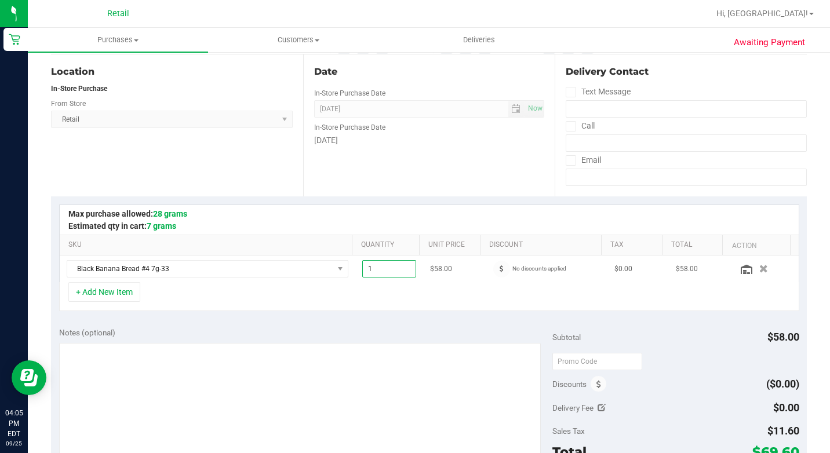
click at [380, 271] on span "1.00 1" at bounding box center [389, 268] width 55 height 17
click at [380, 271] on input "1" at bounding box center [389, 269] width 53 height 16
type input "2"
type input "2.00"
click at [528, 209] on div at bounding box center [429, 220] width 739 height 30
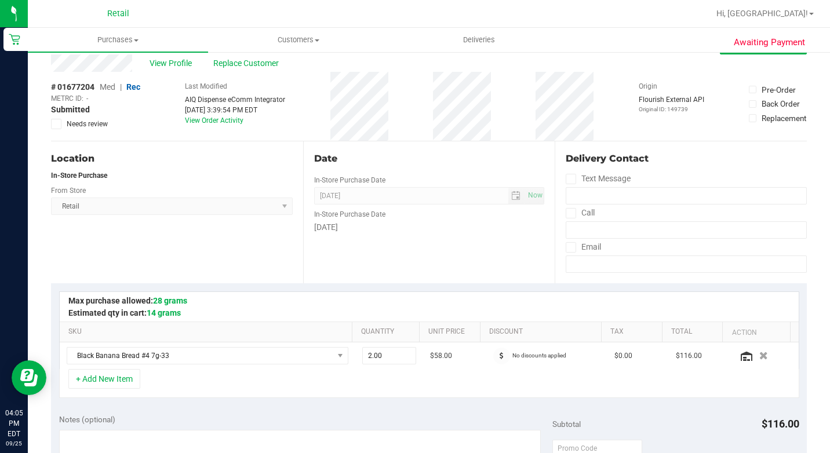
scroll to position [0, 0]
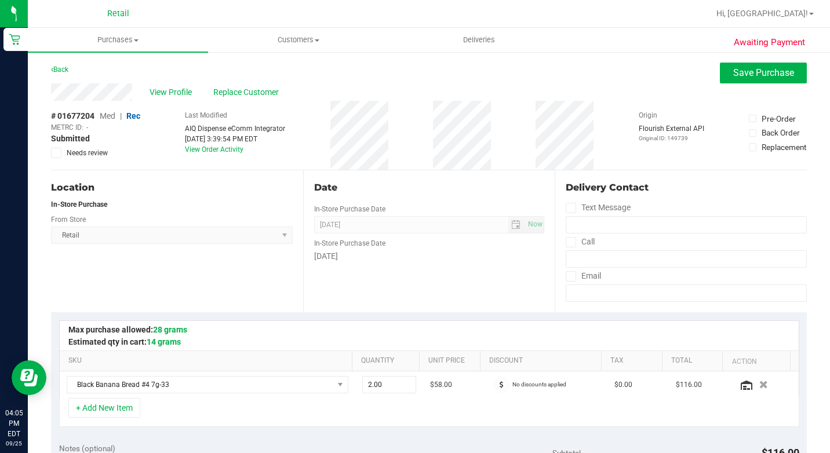
click at [786, 77] on button "Save Purchase" at bounding box center [763, 73] width 87 height 21
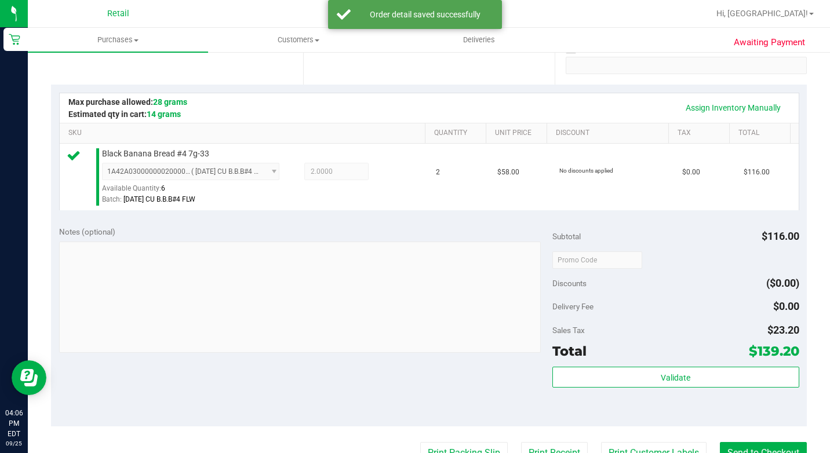
scroll to position [348, 0]
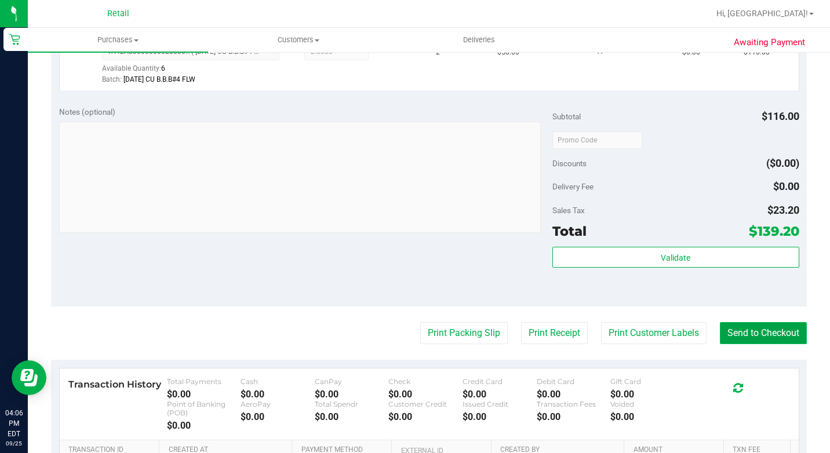
click at [768, 344] on button "Send to Checkout" at bounding box center [763, 333] width 87 height 22
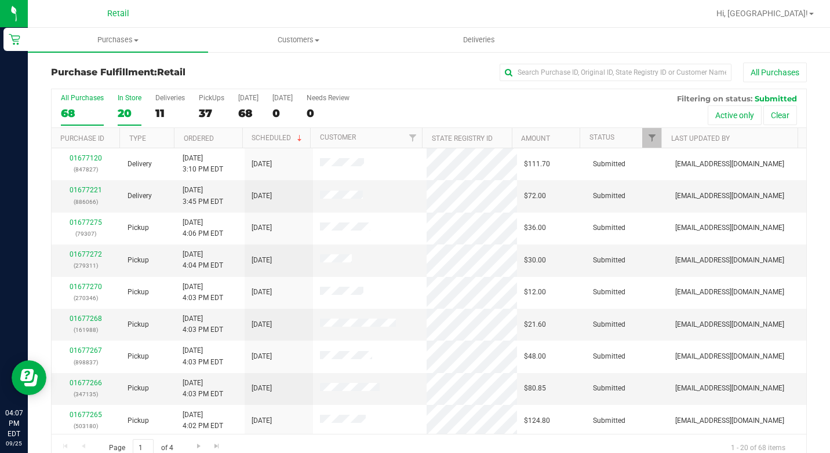
click at [126, 104] on label "In Store 20" at bounding box center [130, 110] width 24 height 32
click at [0, 0] on input "In Store 20" at bounding box center [0, 0] width 0 height 0
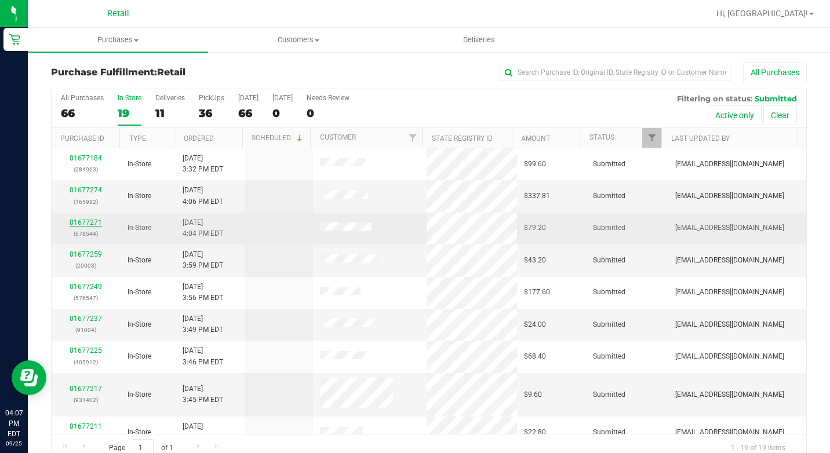
click at [90, 226] on link "01677271" at bounding box center [86, 223] width 32 height 8
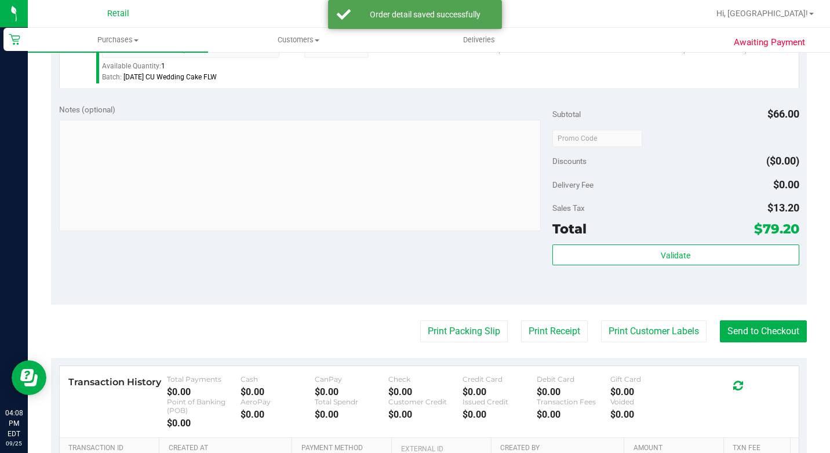
scroll to position [464, 0]
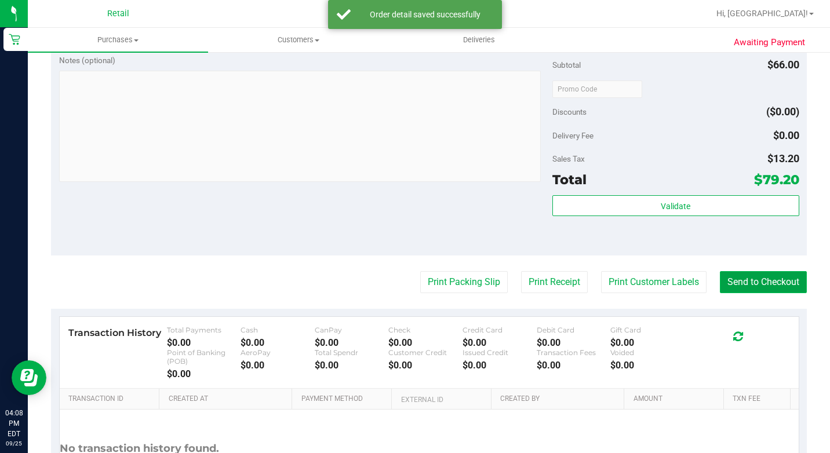
click at [785, 293] on button "Send to Checkout" at bounding box center [763, 282] width 87 height 22
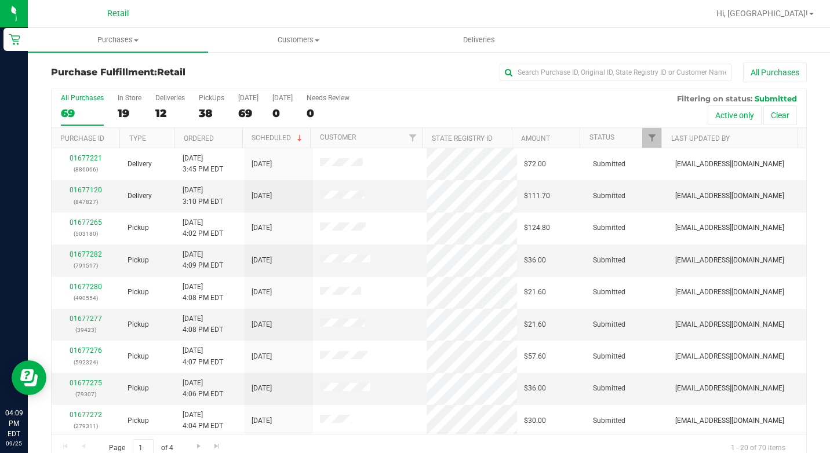
click at [112, 106] on div "All Purchases 69 In Store 19 Deliveries 12 PickUps 38 [DATE] 69 [DATE] 0 Needs …" at bounding box center [429, 108] width 755 height 39
click at [150, 105] on div "All Purchases 69 In Store 19 Deliveries 12 PickUps 38 [DATE] 69 [DATE] 0 Needs …" at bounding box center [429, 108] width 755 height 39
click at [136, 114] on div "19" at bounding box center [130, 113] width 24 height 13
click at [0, 0] on input "In Store 19" at bounding box center [0, 0] width 0 height 0
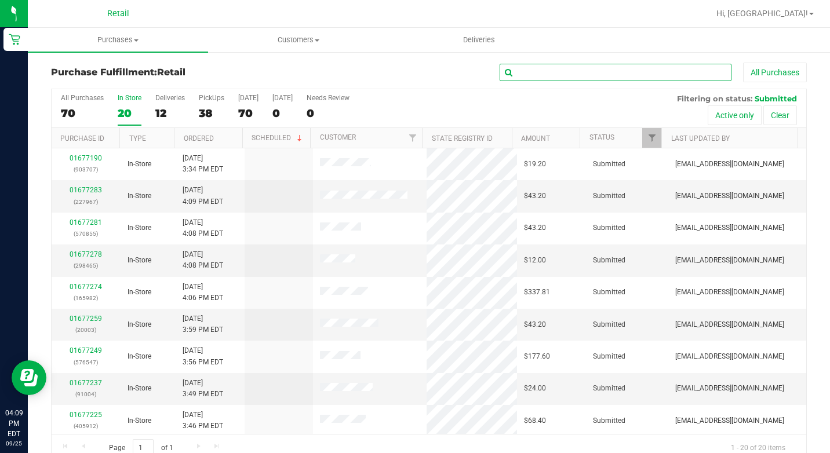
click at [529, 68] on input "text" at bounding box center [616, 72] width 232 height 17
type input "[PERSON_NAME]"
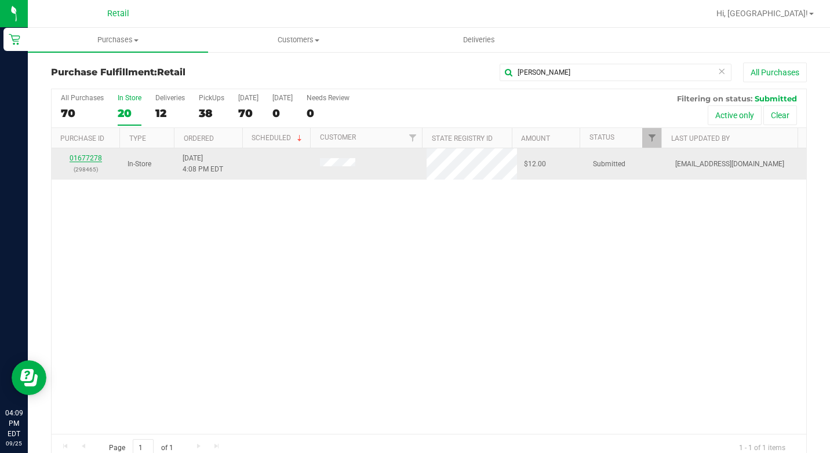
click at [95, 159] on link "01677278" at bounding box center [86, 158] width 32 height 8
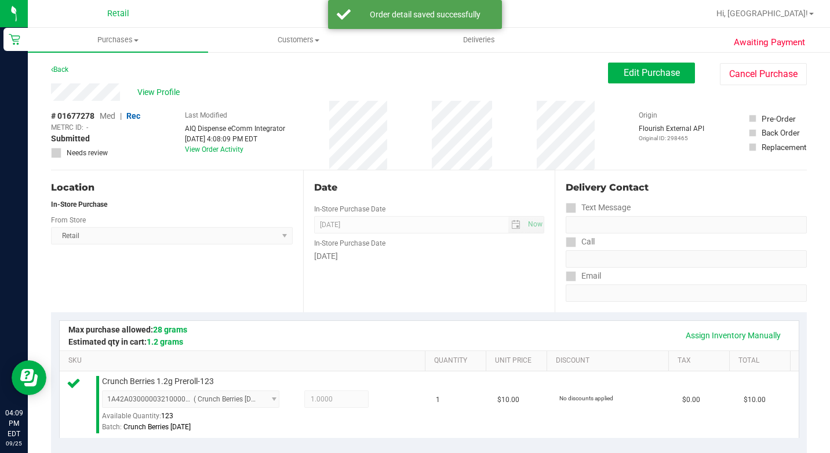
scroll to position [348, 0]
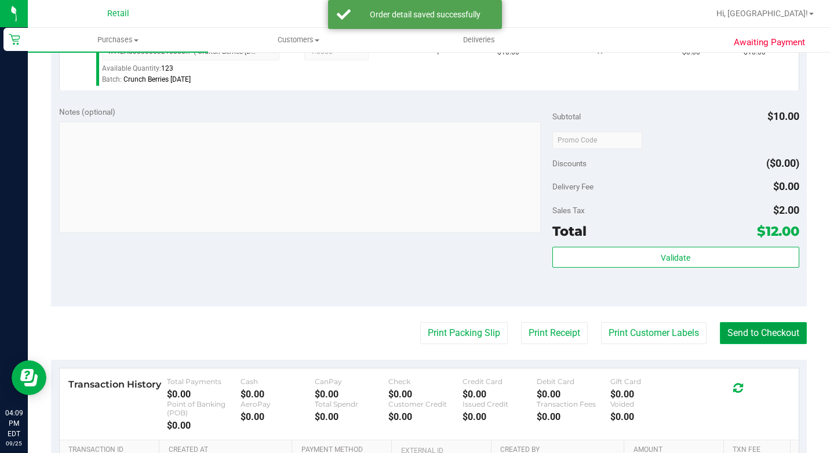
click at [789, 344] on button "Send to Checkout" at bounding box center [763, 333] width 87 height 22
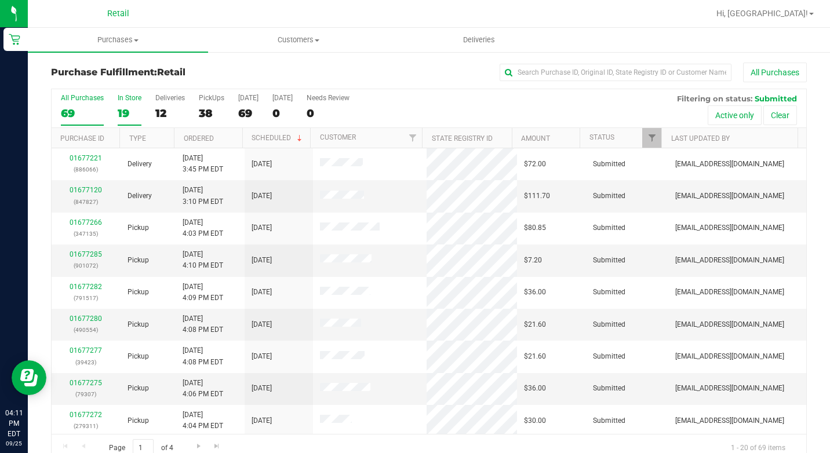
click at [122, 121] on label "In Store 19" at bounding box center [130, 110] width 24 height 32
click at [0, 0] on input "In Store 19" at bounding box center [0, 0] width 0 height 0
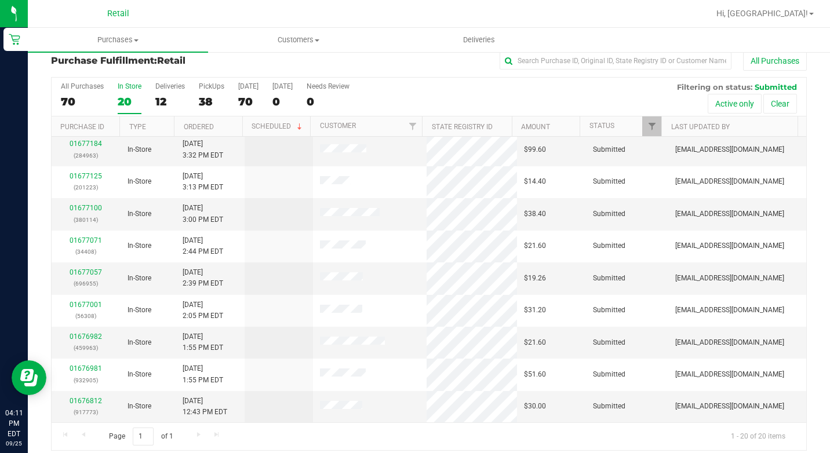
scroll to position [21, 0]
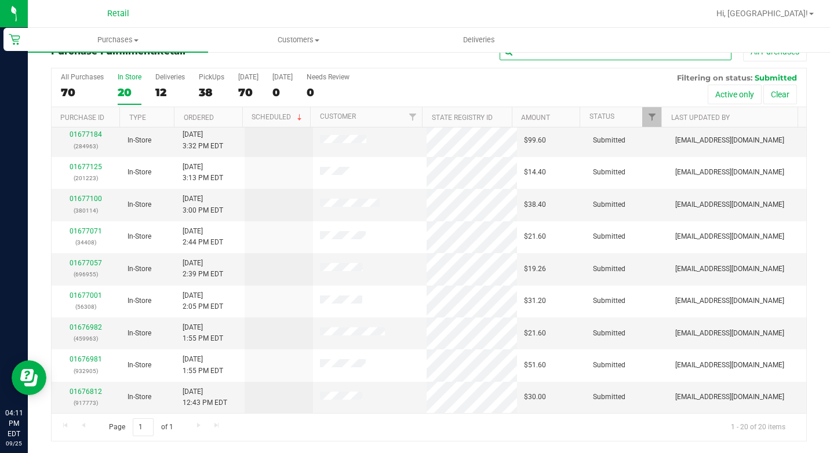
click at [582, 59] on input "text" at bounding box center [616, 51] width 232 height 17
type input "ty"
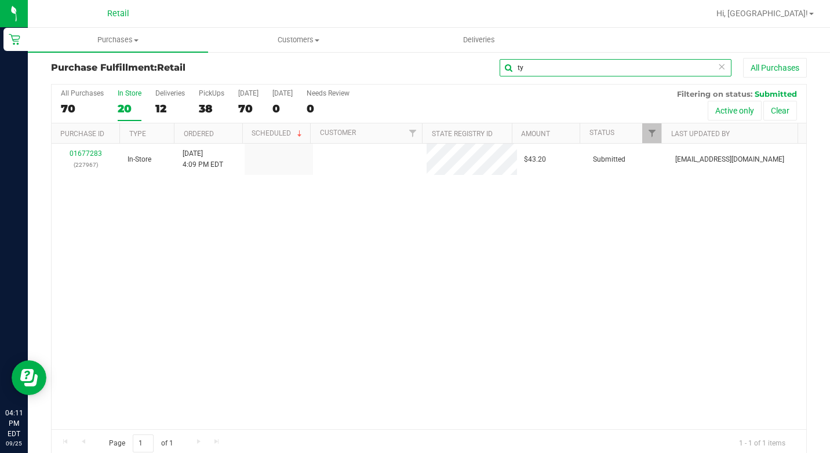
scroll to position [0, 0]
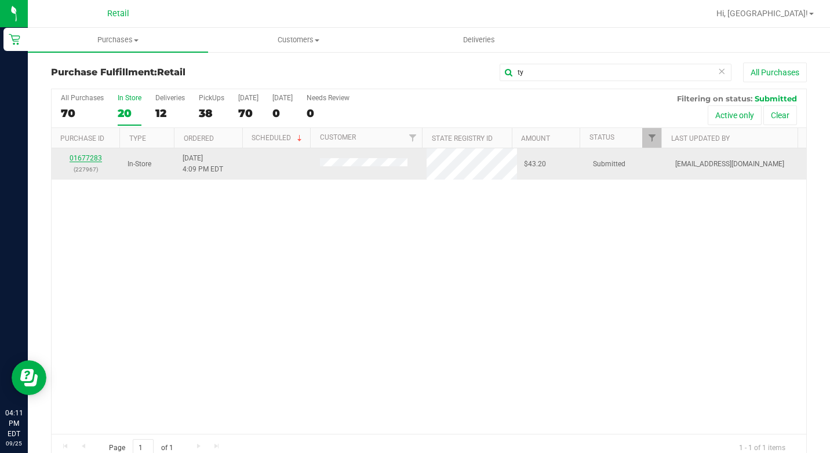
click at [92, 156] on link "01677283" at bounding box center [86, 158] width 32 height 8
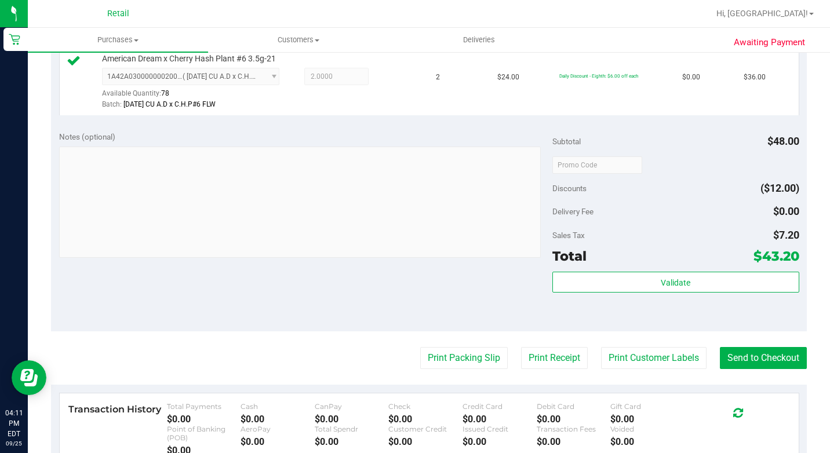
scroll to position [406, 0]
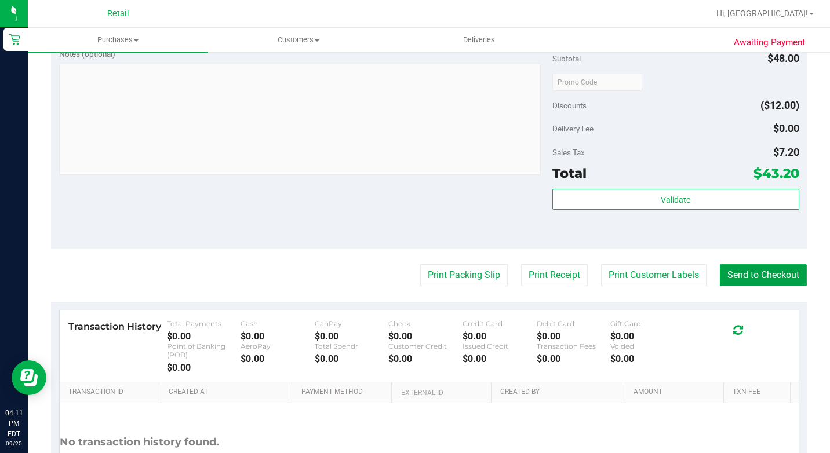
click at [748, 286] on button "Send to Checkout" at bounding box center [763, 275] width 87 height 22
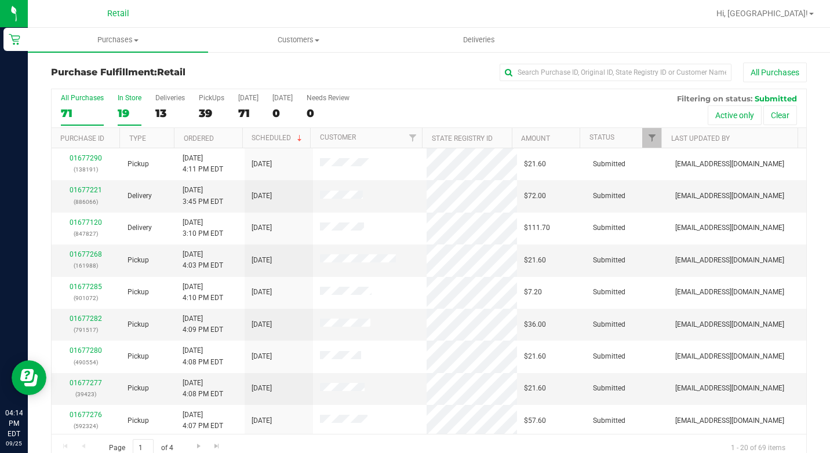
click at [137, 109] on div "19" at bounding box center [130, 113] width 24 height 13
click at [0, 0] on input "In Store 19" at bounding box center [0, 0] width 0 height 0
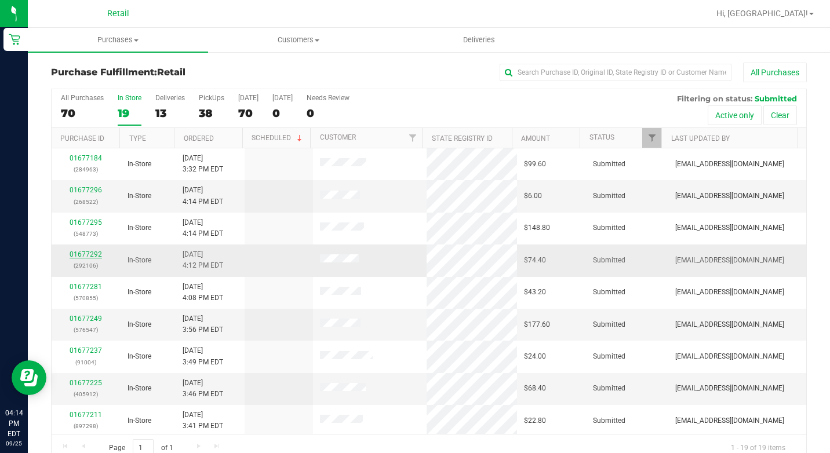
click at [90, 259] on div "01677292 (292106)" at bounding box center [86, 260] width 55 height 22
click at [90, 255] on link "01677292" at bounding box center [86, 254] width 32 height 8
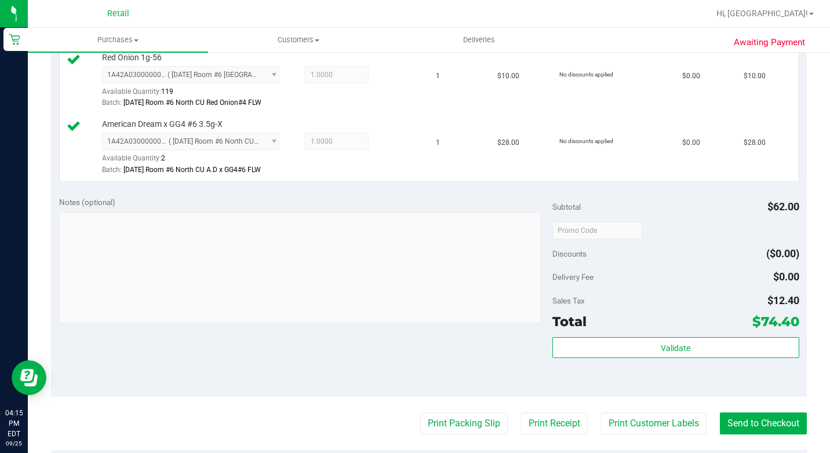
scroll to position [522, 0]
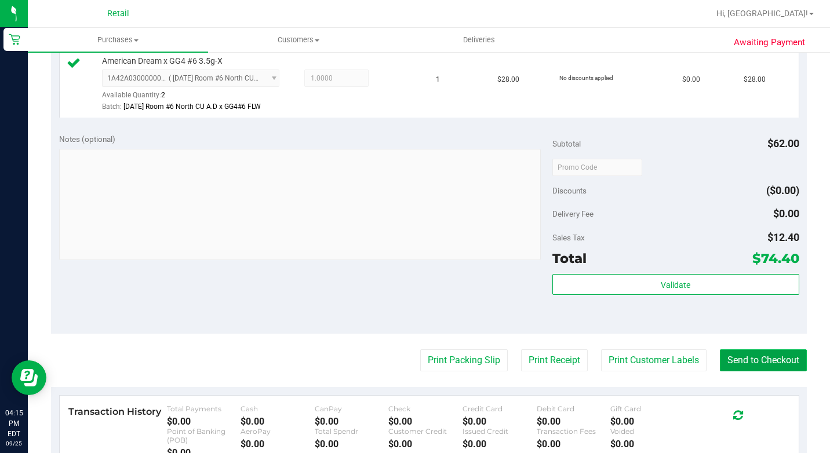
click at [745, 372] on button "Send to Checkout" at bounding box center [763, 361] width 87 height 22
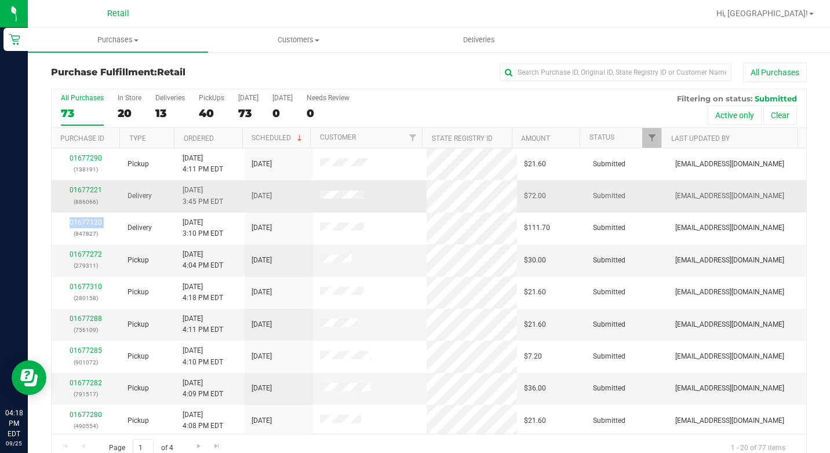
drag, startPoint x: 60, startPoint y: 230, endPoint x: 64, endPoint y: 197, distance: 33.9
click at [61, 214] on td "01677120 (847827)" at bounding box center [86, 229] width 69 height 32
click at [118, 115] on div "20" at bounding box center [130, 113] width 24 height 13
click at [0, 0] on input "In Store 20" at bounding box center [0, 0] width 0 height 0
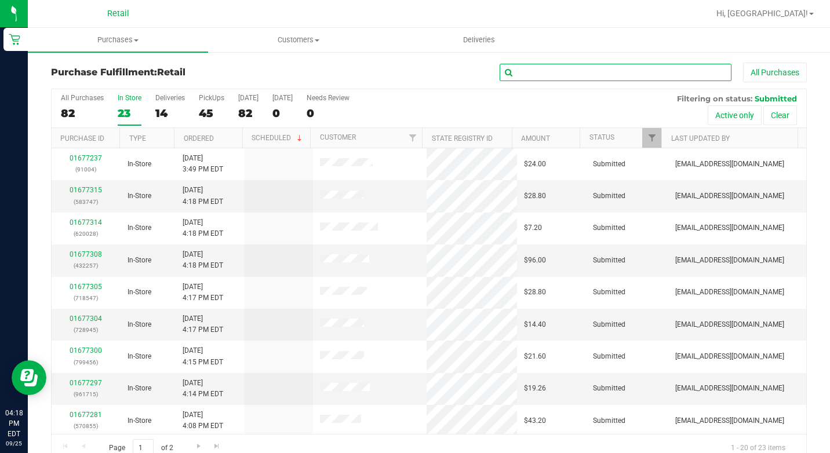
click at [576, 75] on input "text" at bounding box center [616, 72] width 232 height 17
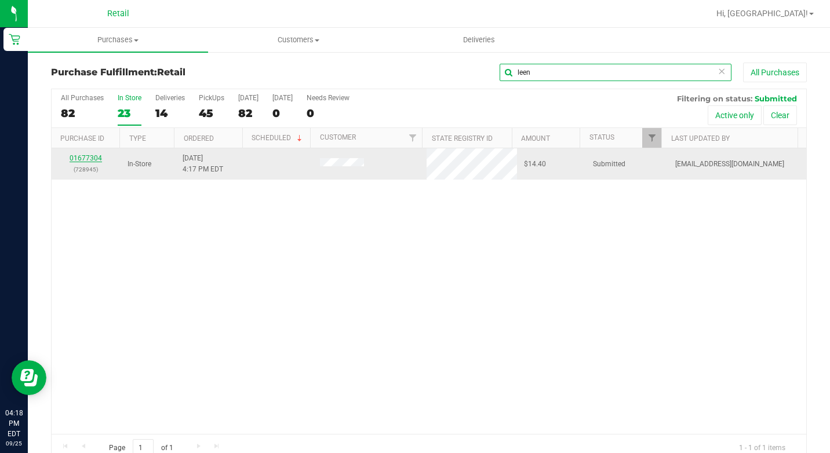
type input "leen"
click at [94, 157] on link "01677304" at bounding box center [86, 158] width 32 height 8
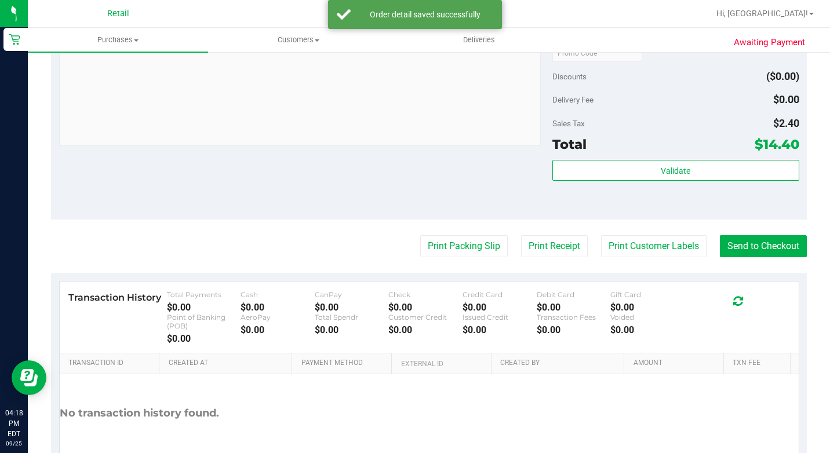
scroll to position [517, 0]
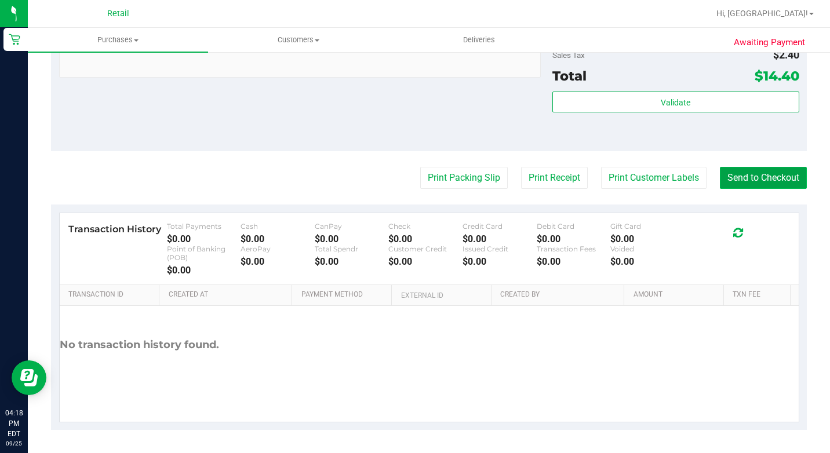
click at [741, 171] on button "Send to Checkout" at bounding box center [763, 178] width 87 height 22
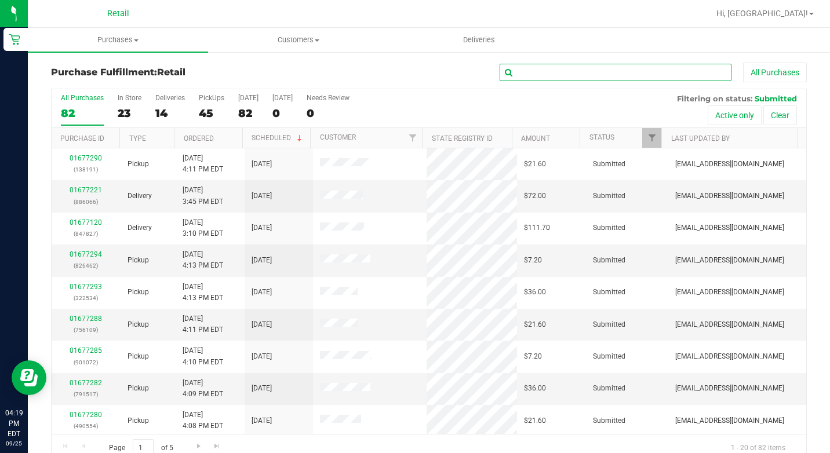
click at [599, 64] on input "text" at bounding box center [616, 72] width 232 height 17
type input "9456"
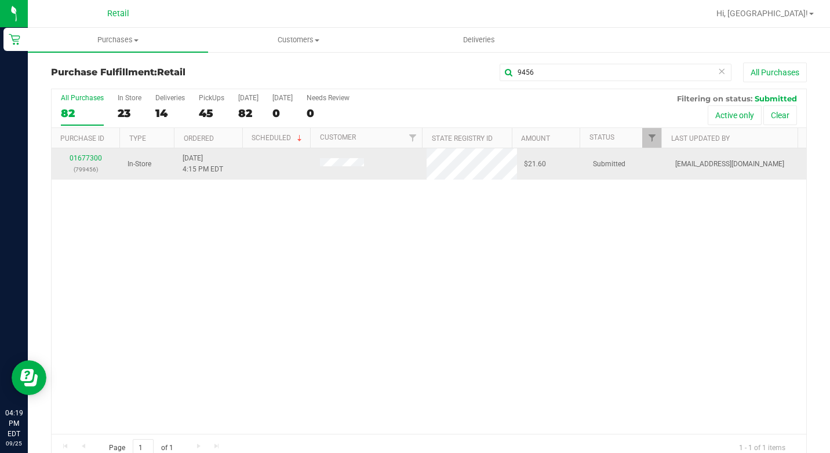
click at [95, 153] on div "01677300 (799456)" at bounding box center [86, 164] width 55 height 22
click at [95, 159] on link "01677300" at bounding box center [86, 158] width 32 height 8
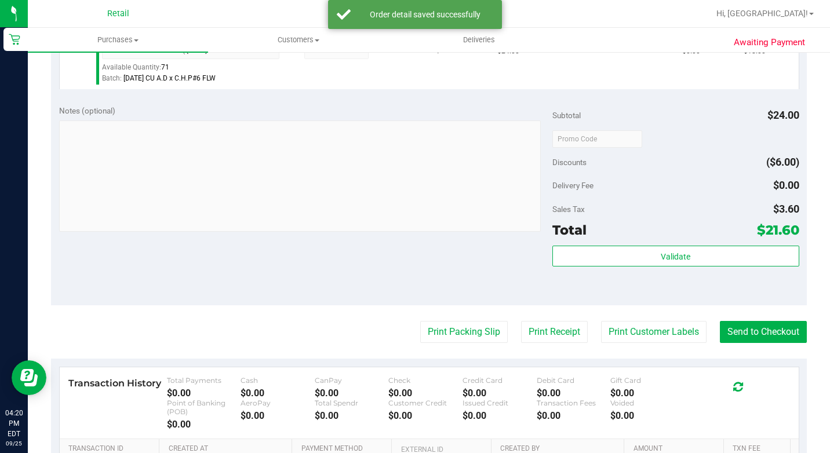
scroll to position [350, 0]
click at [757, 329] on purchase-details "Back Edit Purchase Cancel Purchase View Profile # 01677300 Med | Rec METRC ID: …" at bounding box center [429, 148] width 756 height 871
click at [754, 340] on button "Send to Checkout" at bounding box center [763, 332] width 87 height 22
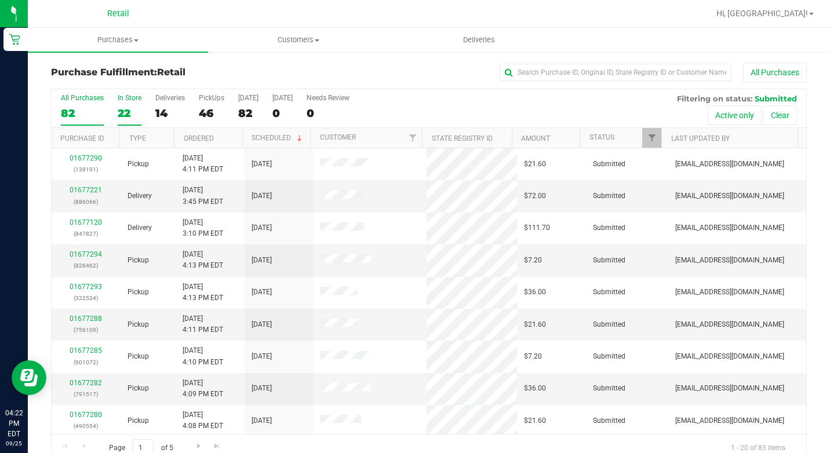
click at [122, 109] on div "22" at bounding box center [130, 113] width 24 height 13
click at [0, 0] on input "In Store 22" at bounding box center [0, 0] width 0 height 0
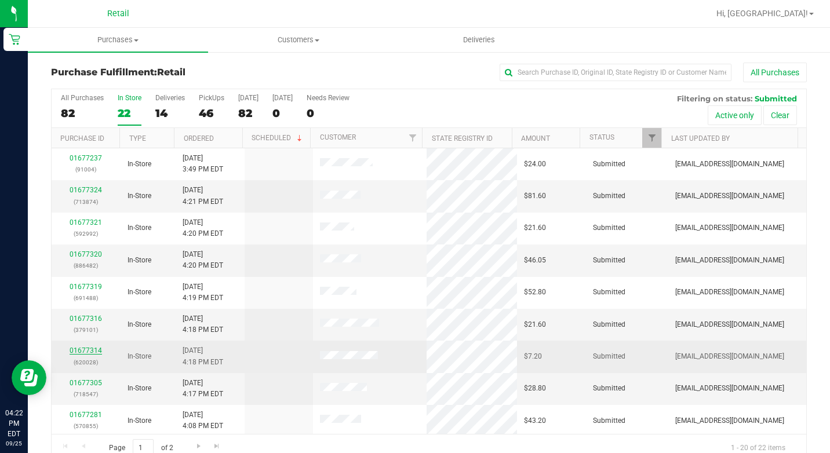
click at [82, 354] on link "01677314" at bounding box center [86, 351] width 32 height 8
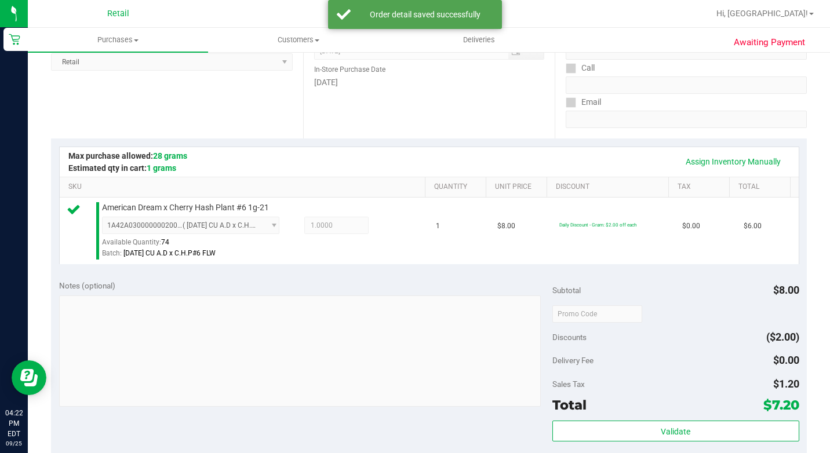
scroll to position [406, 0]
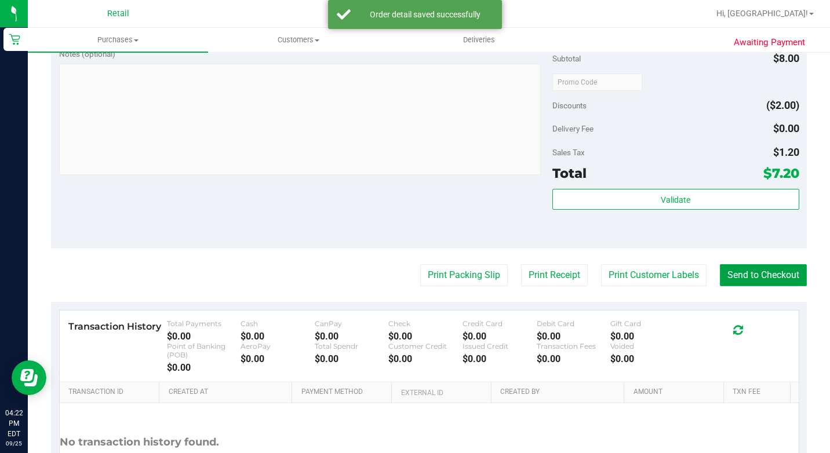
click at [762, 284] on button "Send to Checkout" at bounding box center [763, 275] width 87 height 22
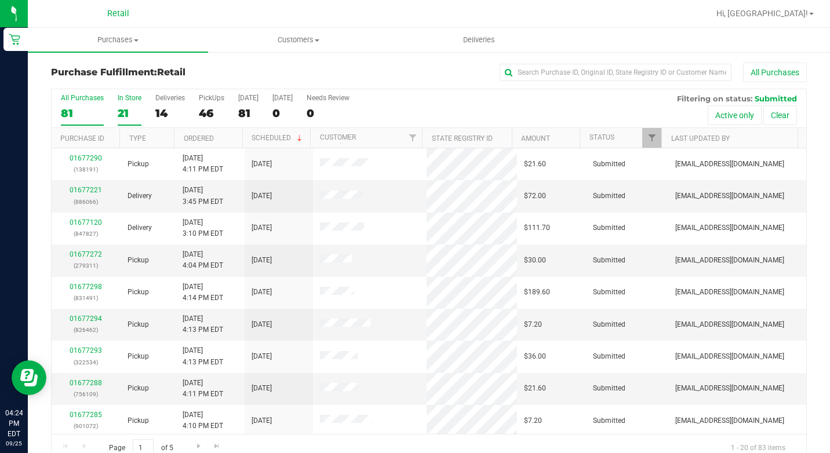
click at [126, 111] on div "21" at bounding box center [130, 113] width 24 height 13
click at [0, 0] on input "In Store 21" at bounding box center [0, 0] width 0 height 0
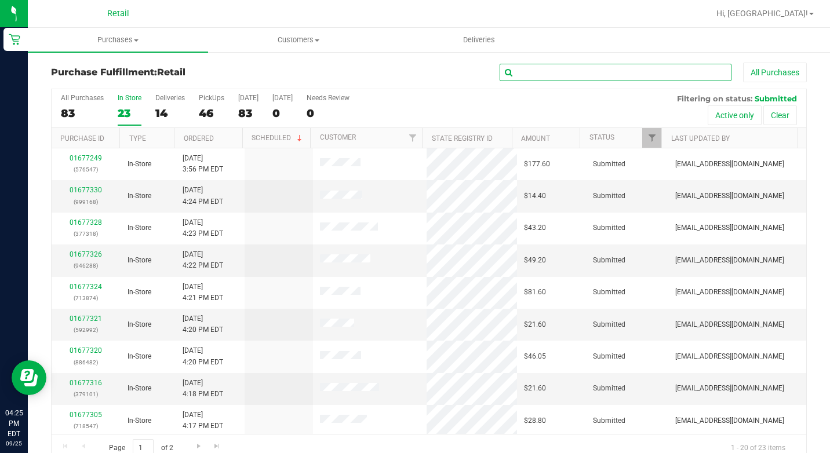
click at [600, 77] on input "text" at bounding box center [616, 72] width 232 height 17
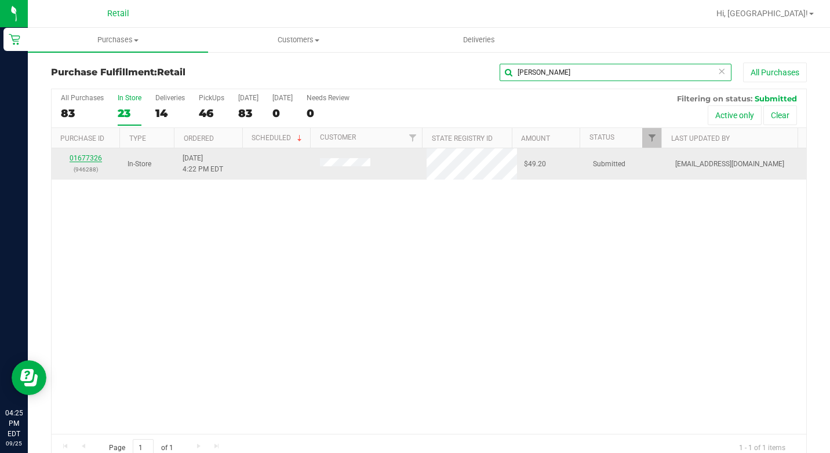
type input "[PERSON_NAME]"
click at [99, 158] on link "01677326" at bounding box center [86, 158] width 32 height 8
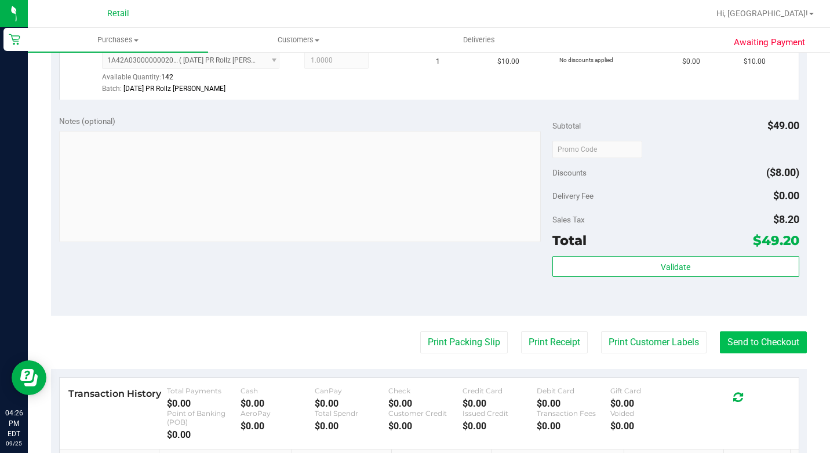
scroll to position [545, 0]
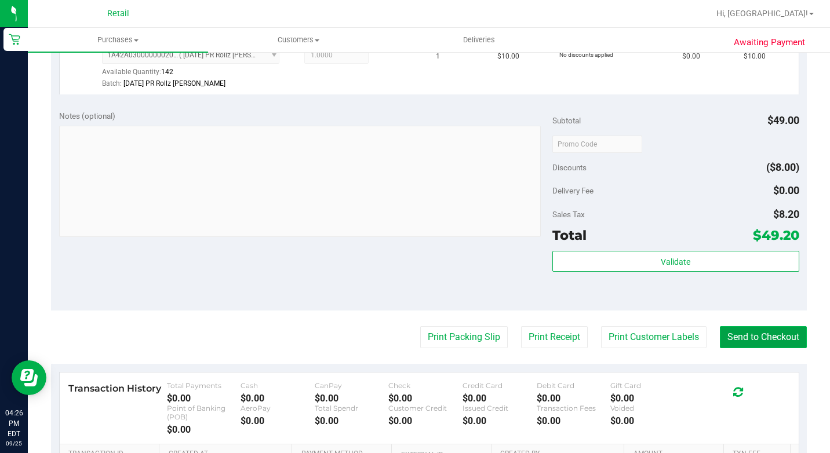
click at [732, 348] on button "Send to Checkout" at bounding box center [763, 337] width 87 height 22
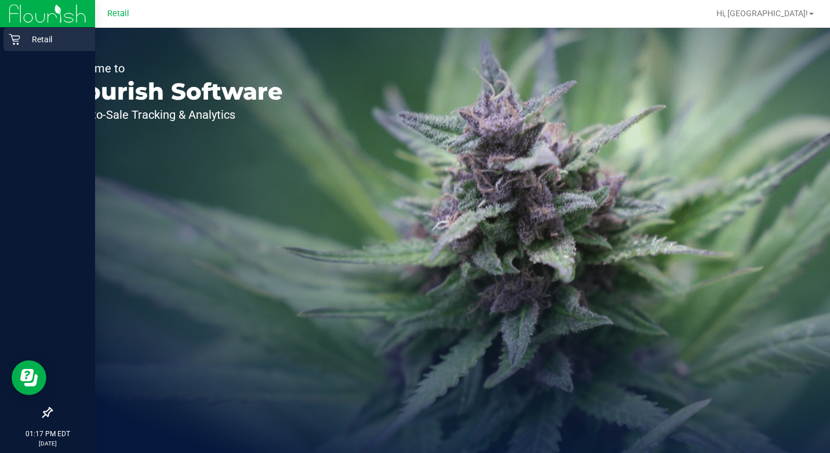
click at [23, 43] on p "Retail" at bounding box center [55, 39] width 70 height 14
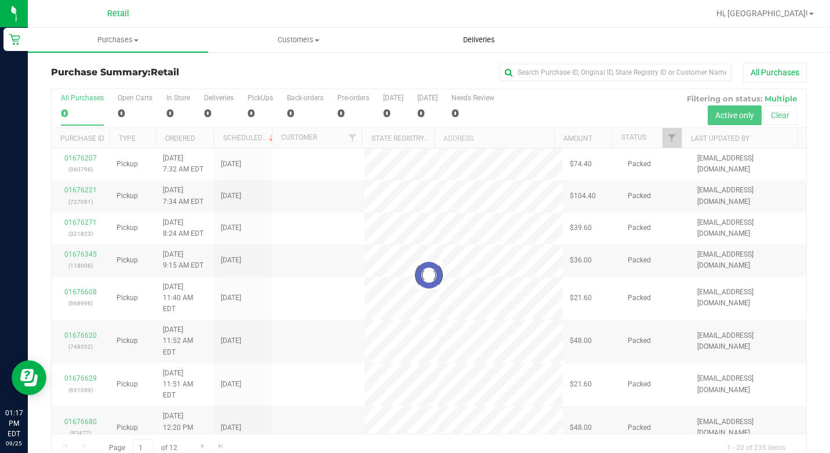
click at [539, 37] on uib-tab-heading "Deliveries" at bounding box center [479, 39] width 179 height 23
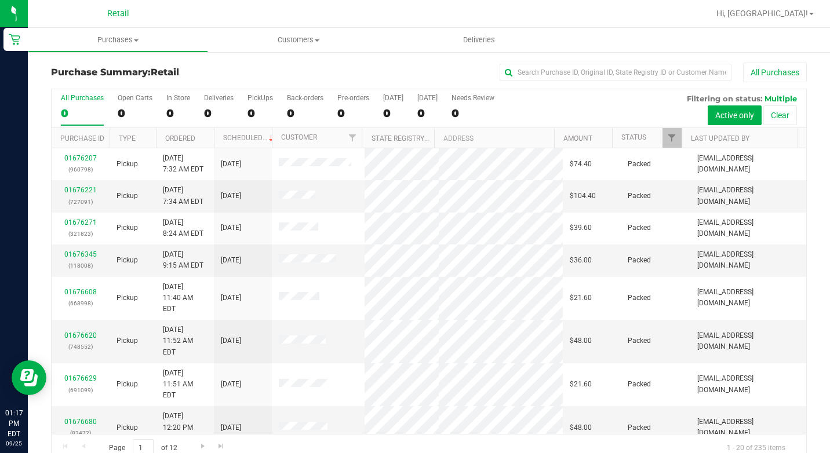
click at [166, 63] on div "Purchase Summary: Retail All Purchases" at bounding box center [429, 76] width 756 height 26
click at [141, 45] on span "Purchases" at bounding box center [117, 40] width 179 height 10
click at [135, 70] on span "Summary of purchases" at bounding box center [87, 70] width 119 height 10
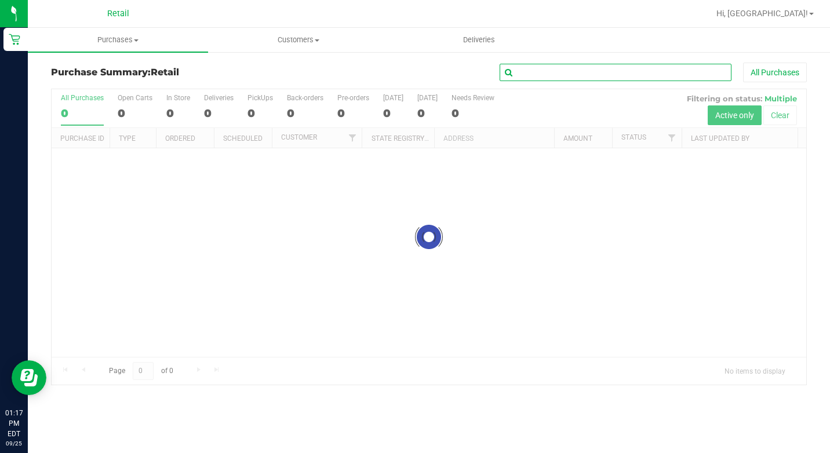
click at [602, 80] on input "text" at bounding box center [616, 72] width 232 height 17
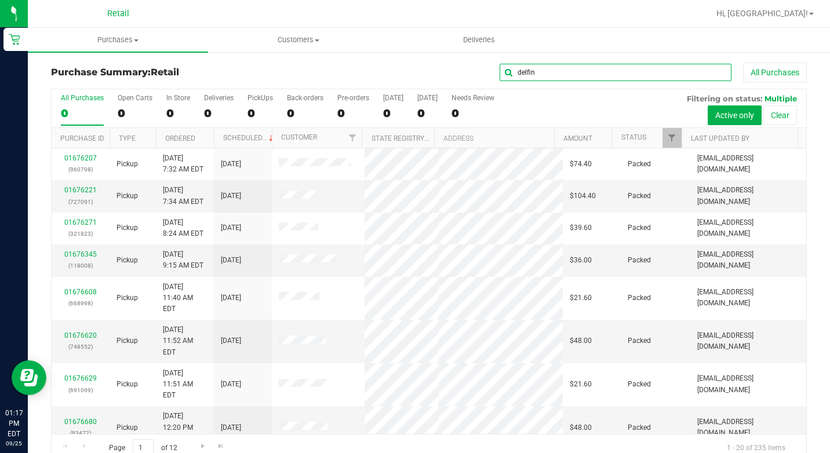
type input "delfin"
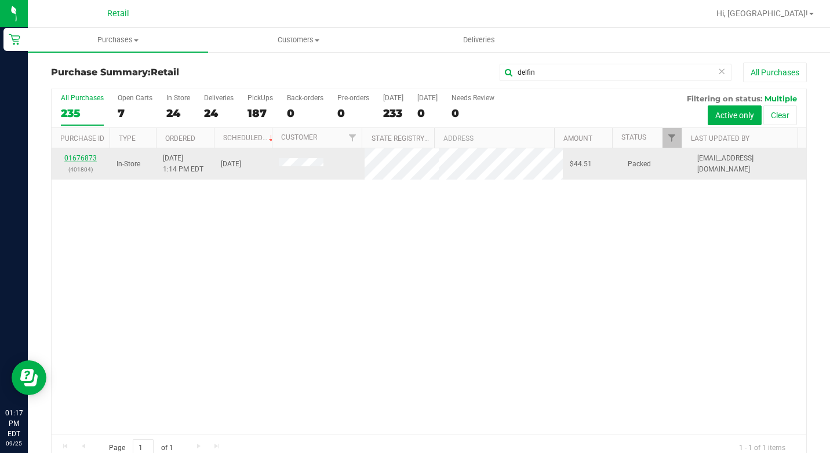
click at [81, 155] on link "01676873" at bounding box center [80, 158] width 32 height 8
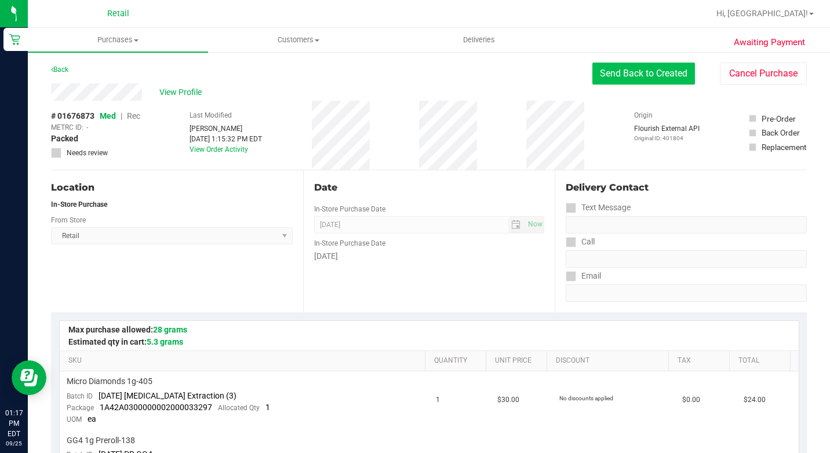
click at [611, 75] on button "Send Back to Created" at bounding box center [644, 74] width 103 height 22
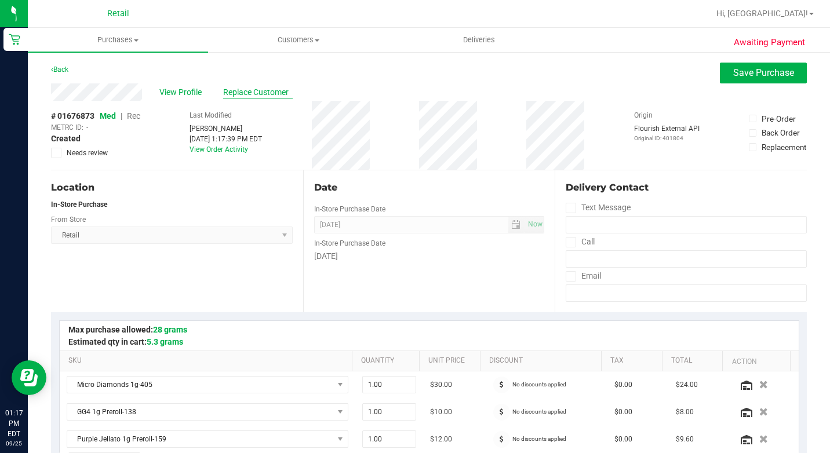
click at [237, 91] on span "Replace Customer" at bounding box center [258, 92] width 70 height 12
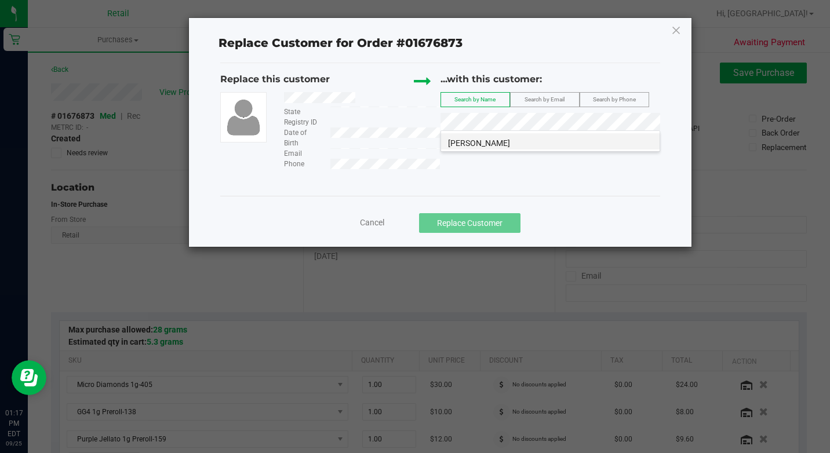
click at [573, 141] on li "Delfina Coelho" at bounding box center [550, 141] width 219 height 16
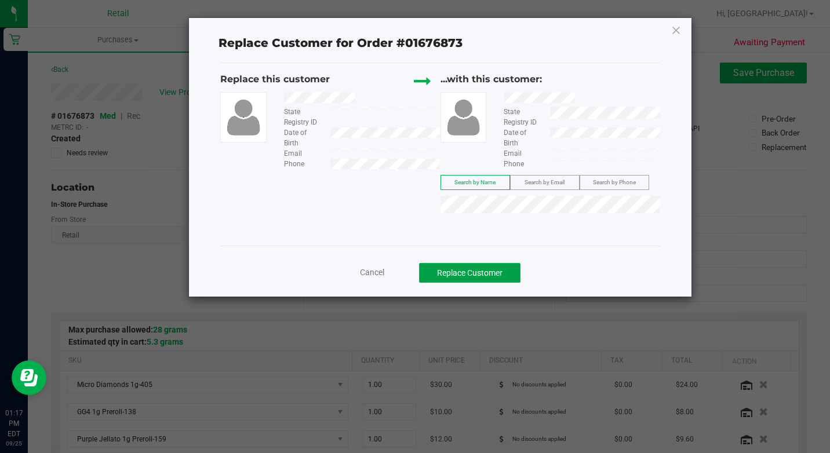
click at [509, 272] on button "Replace Customer" at bounding box center [469, 273] width 101 height 20
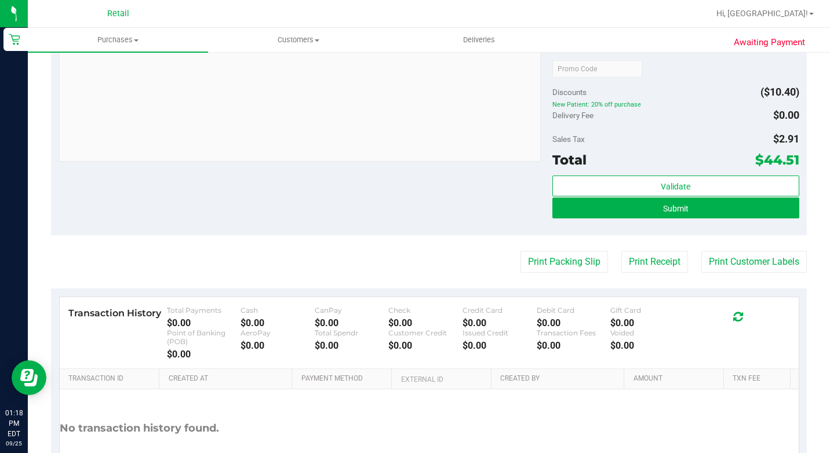
scroll to position [580, 0]
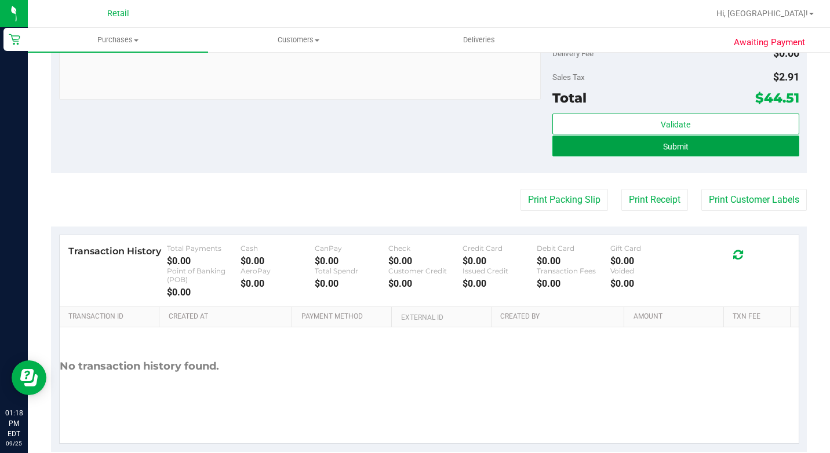
click at [684, 151] on button "Submit" at bounding box center [676, 146] width 247 height 21
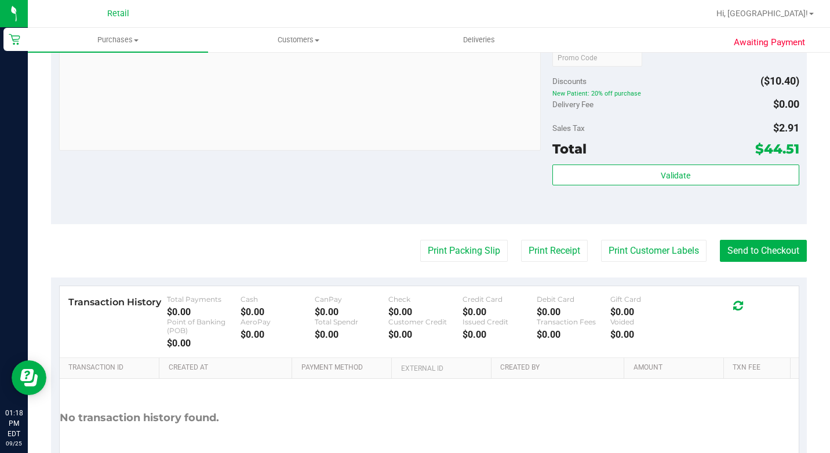
scroll to position [542, 0]
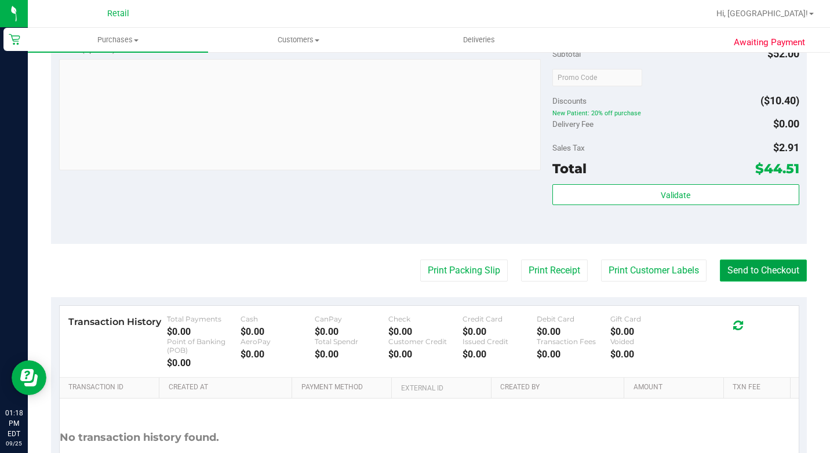
click at [769, 282] on button "Send to Checkout" at bounding box center [763, 271] width 87 height 22
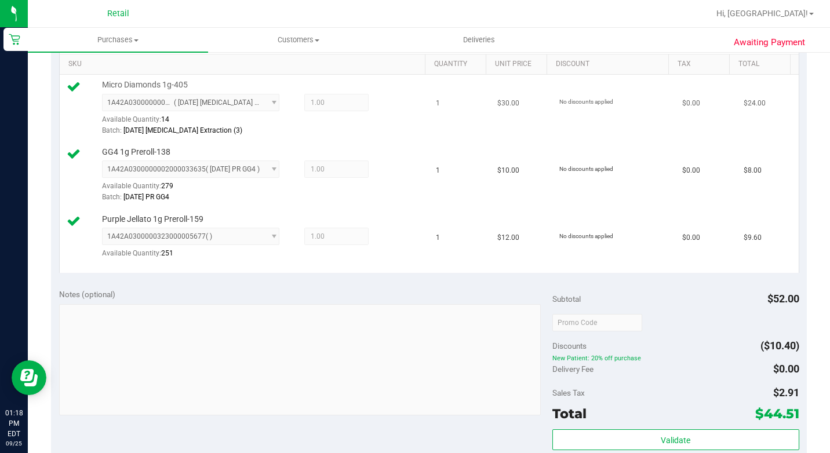
scroll to position [194, 0]
